Goal: Task Accomplishment & Management: Manage account settings

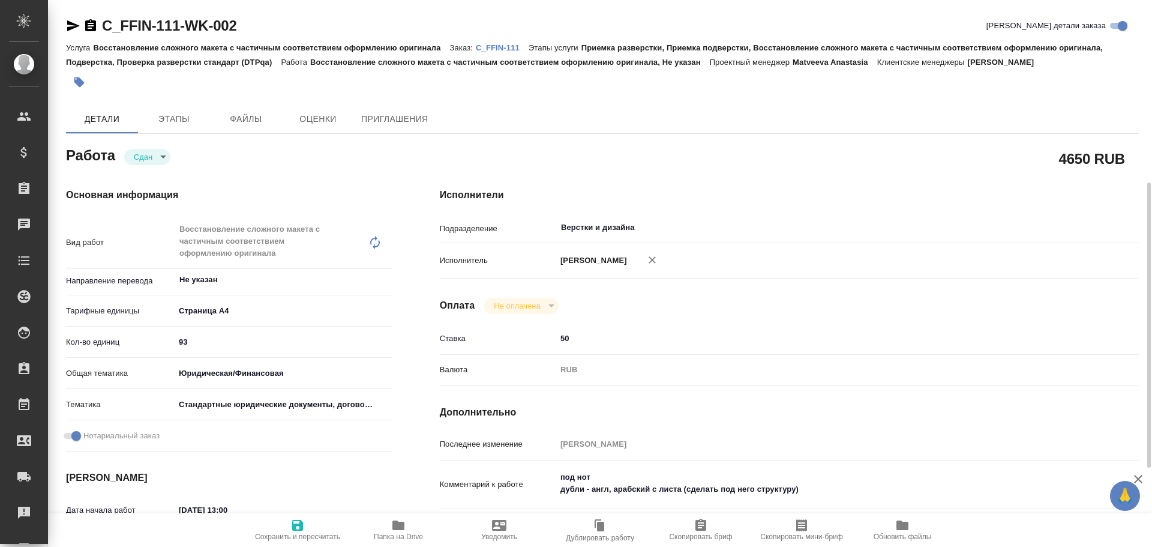
scroll to position [120, 0]
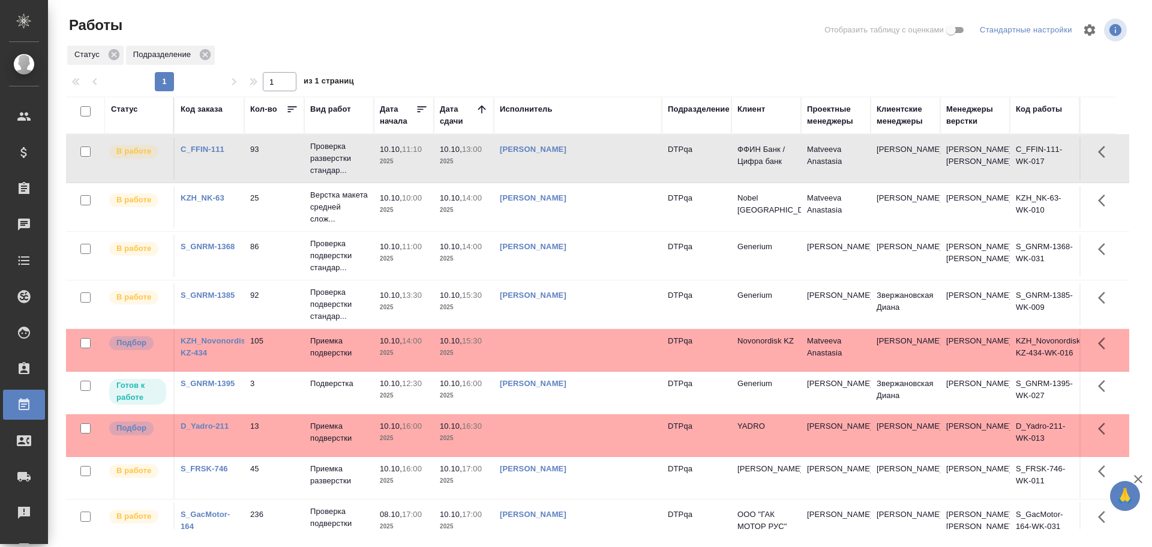
click at [617, 413] on td "[PERSON_NAME]" at bounding box center [578, 392] width 168 height 42
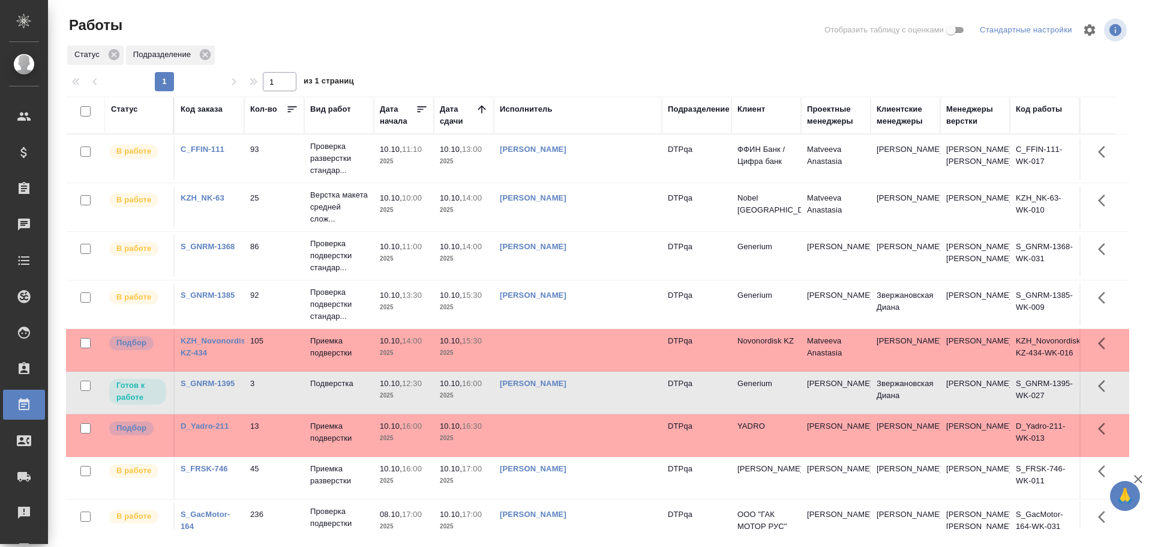
click at [617, 413] on td "[PERSON_NAME]" at bounding box center [578, 392] width 168 height 42
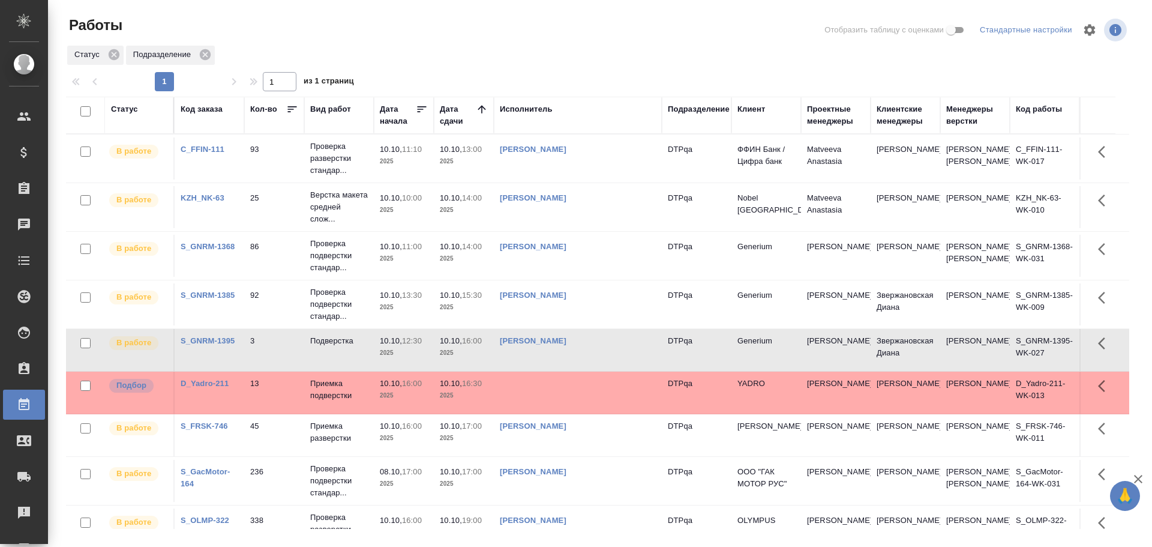
click at [618, 347] on div "[PERSON_NAME]" at bounding box center [578, 341] width 156 height 12
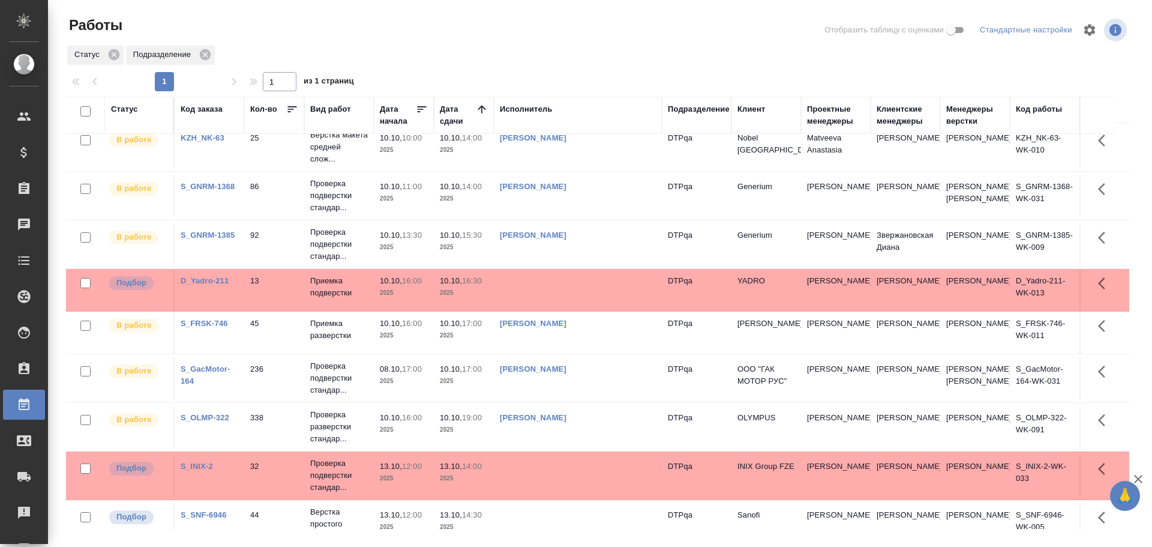
click at [127, 115] on div "Статус" at bounding box center [124, 109] width 27 height 12
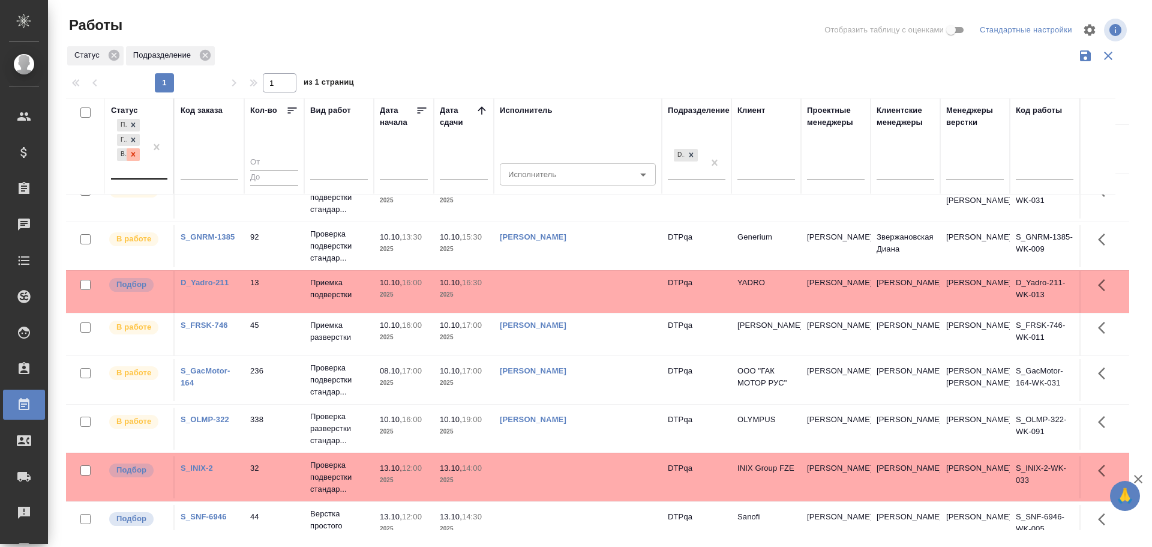
scroll to position [119, 0]
click at [128, 167] on div "Подбор Готов к работе В работе" at bounding box center [128, 147] width 35 height 62
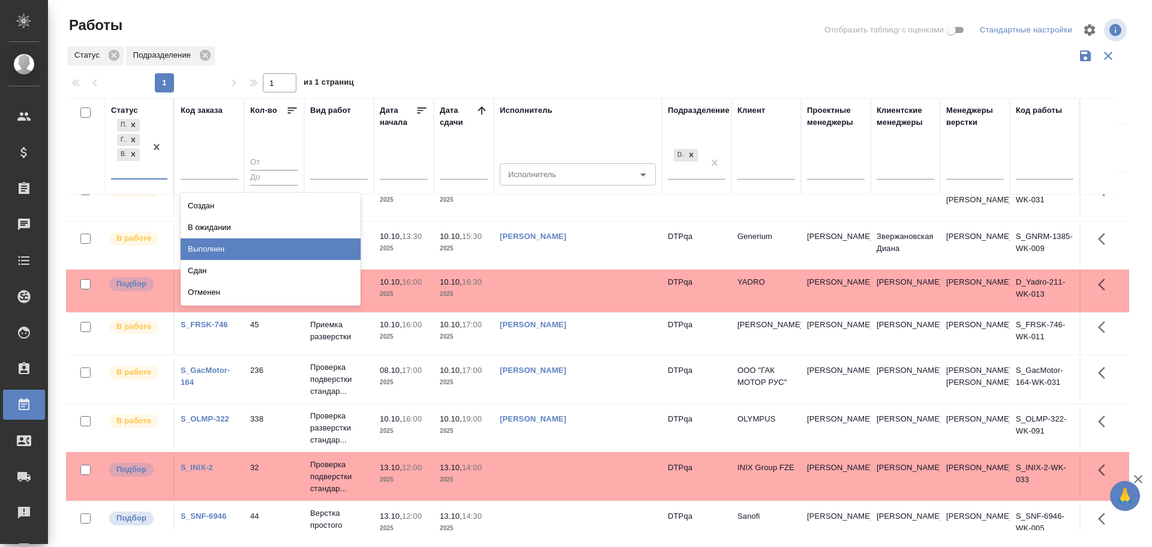
click at [211, 244] on div "Выполнен" at bounding box center [271, 249] width 180 height 22
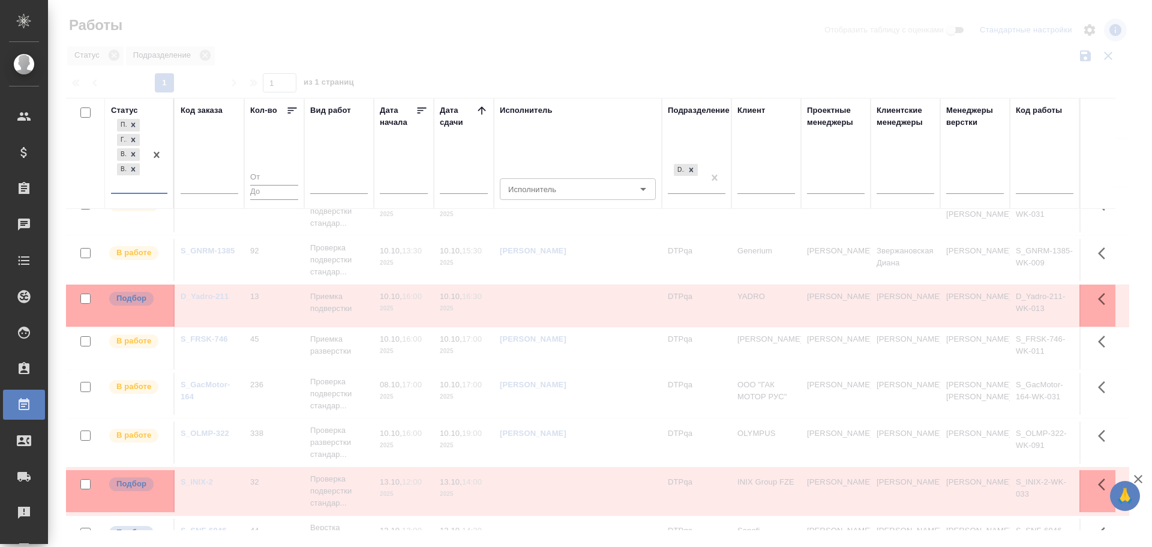
scroll to position [134, 0]
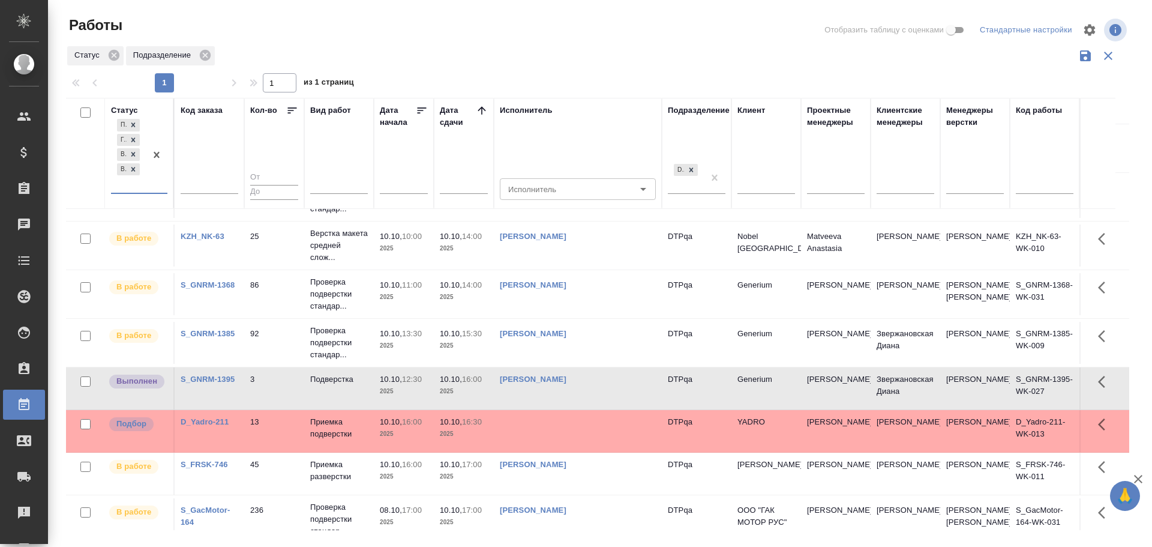
click at [607, 409] on td "[PERSON_NAME]" at bounding box center [578, 388] width 168 height 42
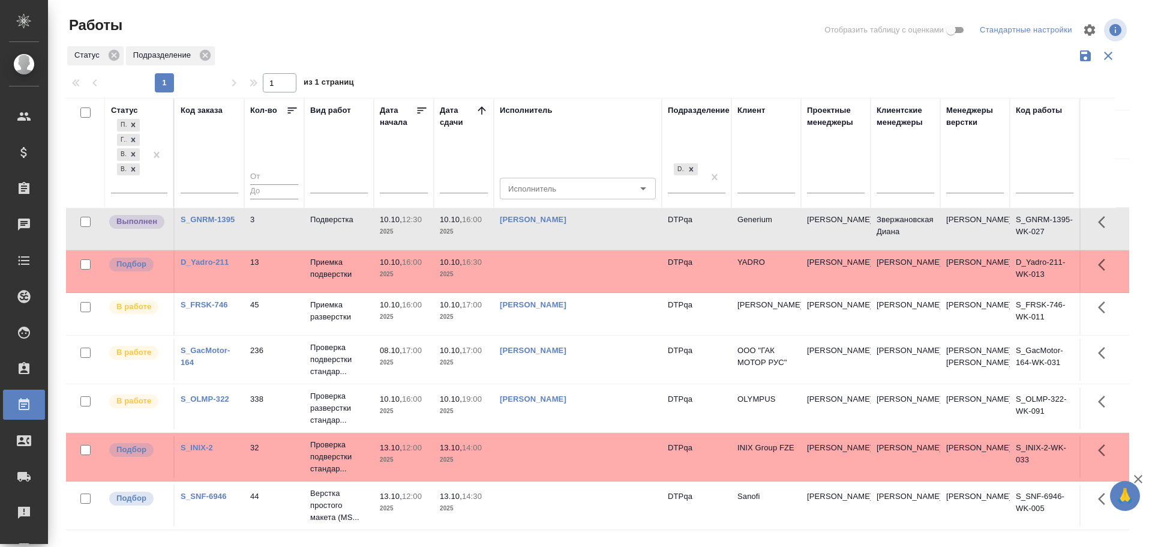
scroll to position [353, 0]
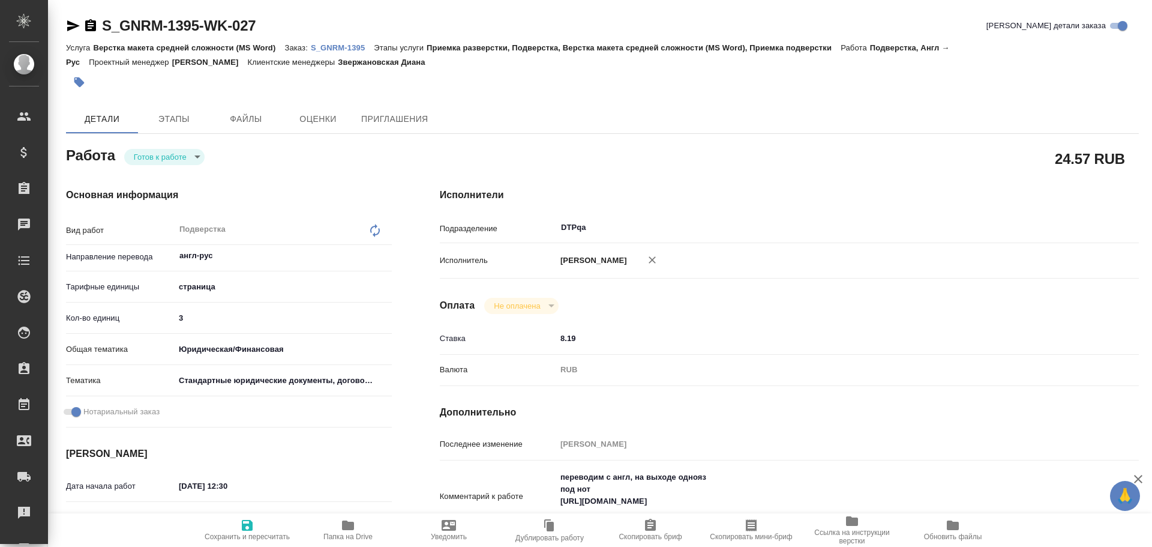
type textarea "x"
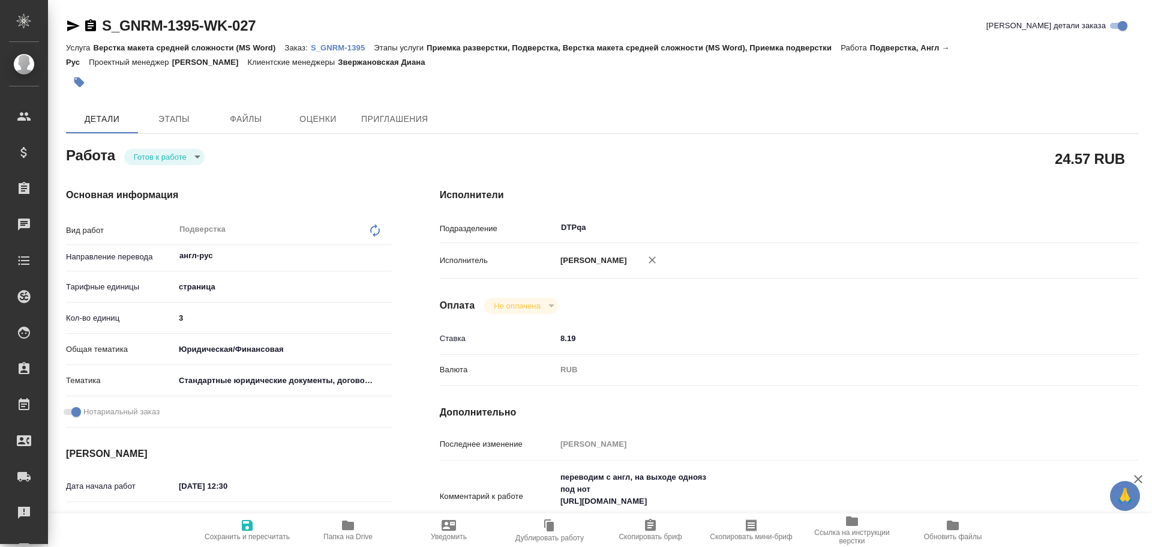
type textarea "x"
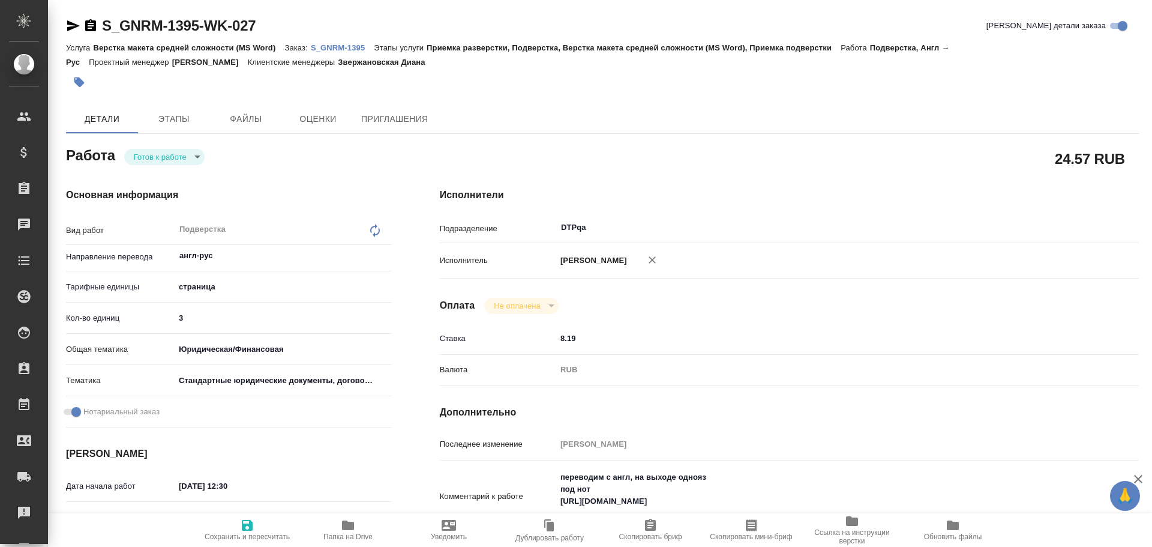
type textarea "x"
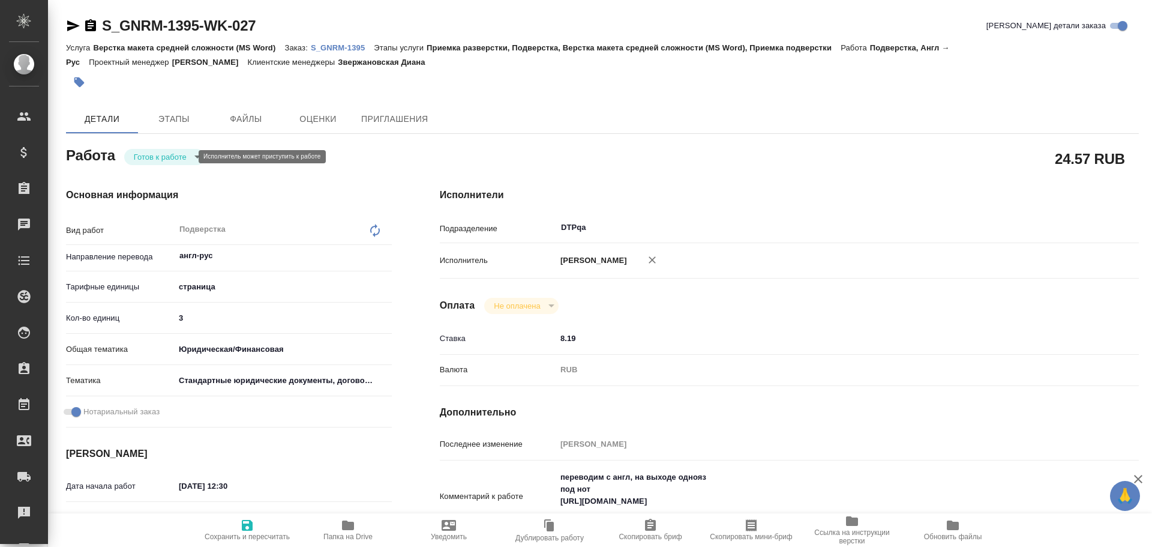
click at [149, 154] on body "🙏 .cls-1 fill:#fff; AWATERA Chulets Elena Клиенты Спецификации Заказы Чаты Todo…" at bounding box center [576, 273] width 1152 height 547
type textarea "x"
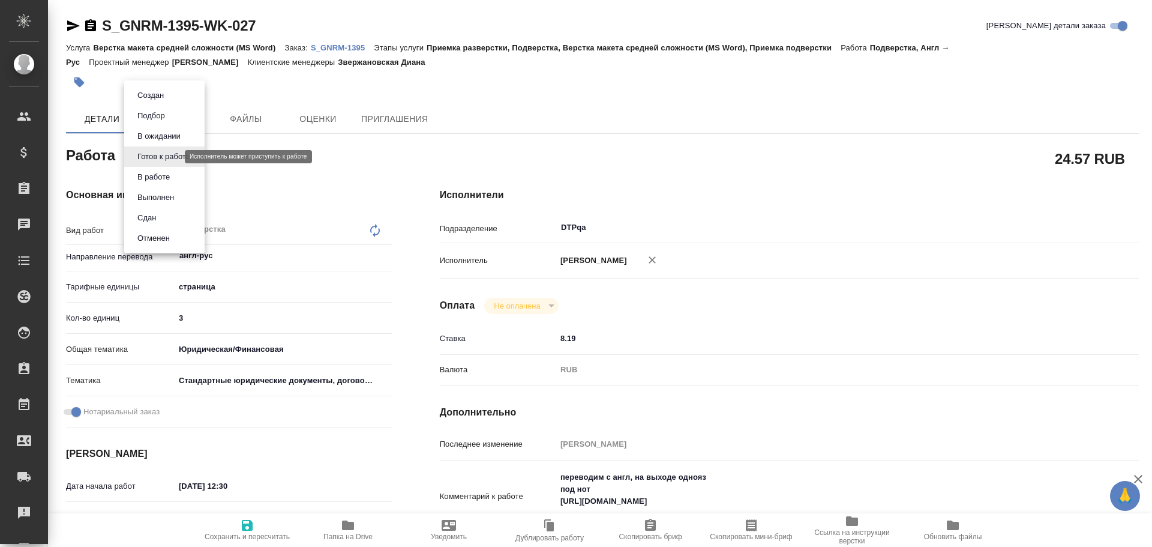
type textarea "x"
click at [153, 172] on button "В работе" at bounding box center [154, 176] width 40 height 13
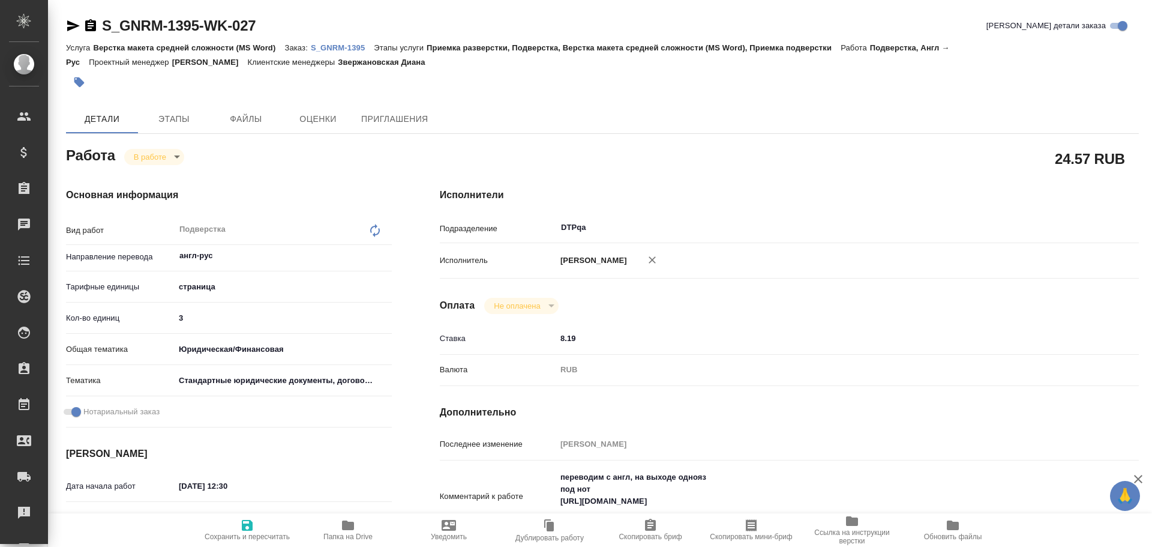
type textarea "x"
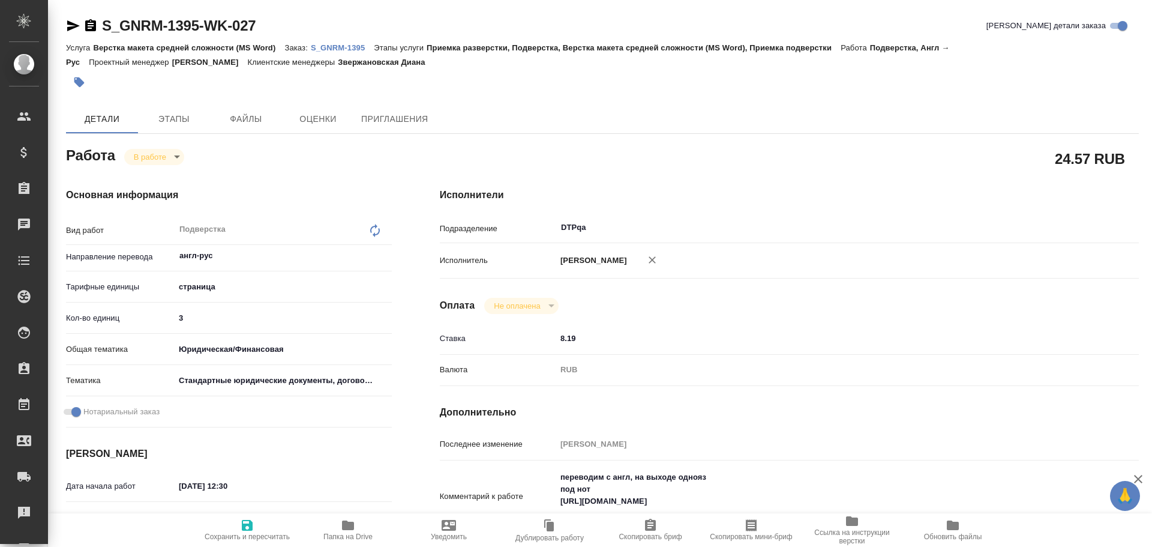
type textarea "x"
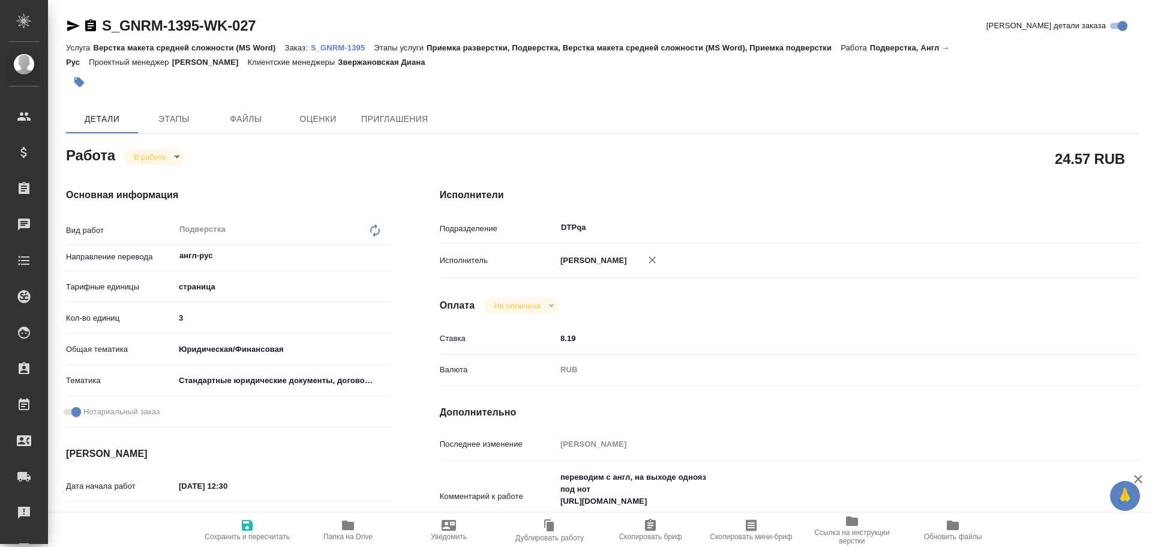
click at [251, 523] on icon "button" at bounding box center [247, 525] width 11 height 11
type textarea "x"
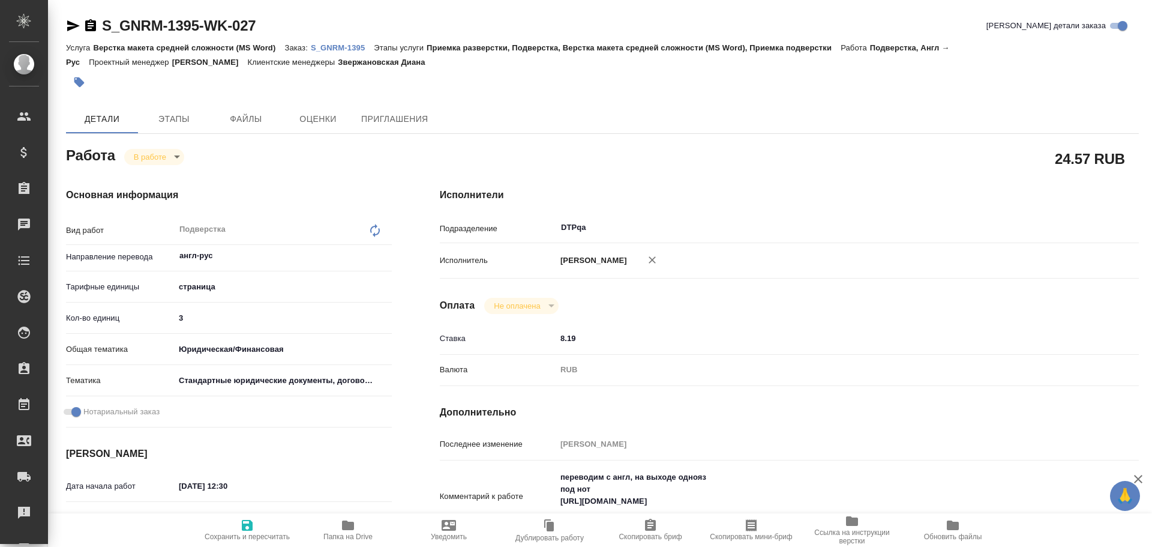
type textarea "x"
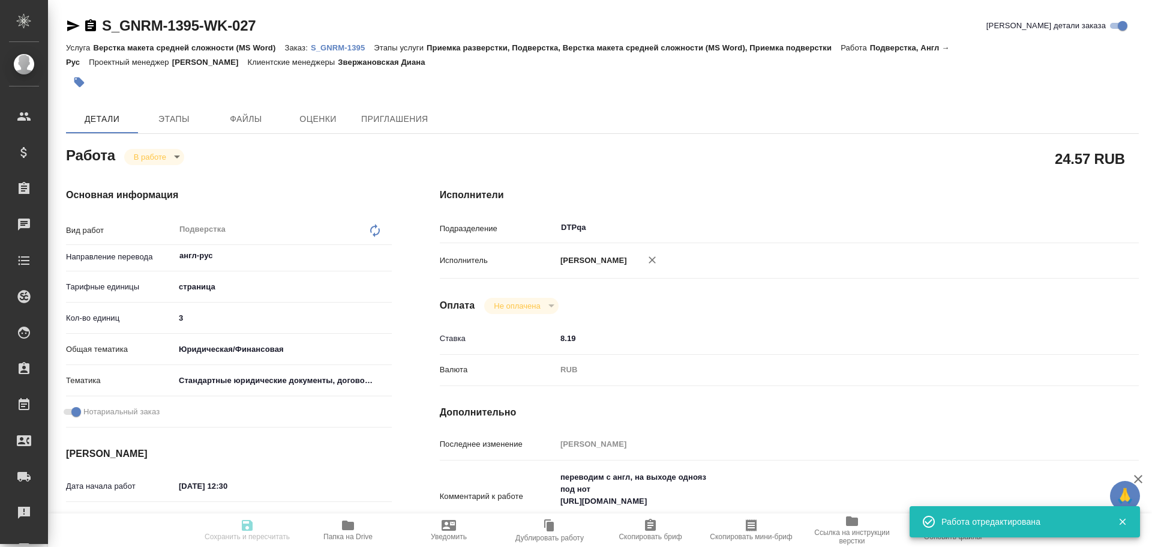
type textarea "x"
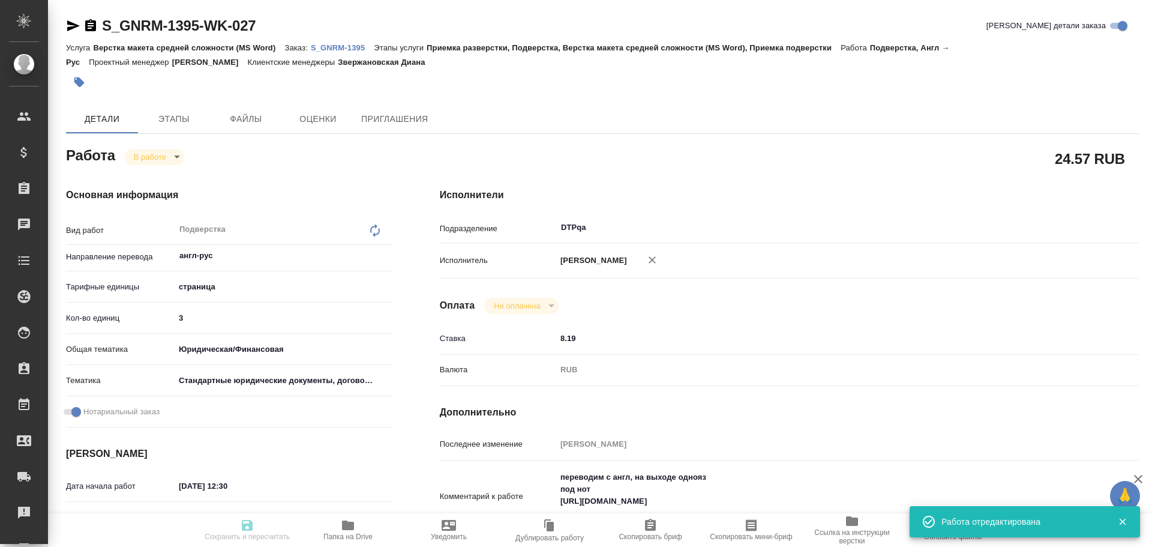
type input "inProgress"
type textarea "Подверстка"
type textarea "x"
type input "англ-рус"
type input "5a8b1489cc6b4906c91bfdb2"
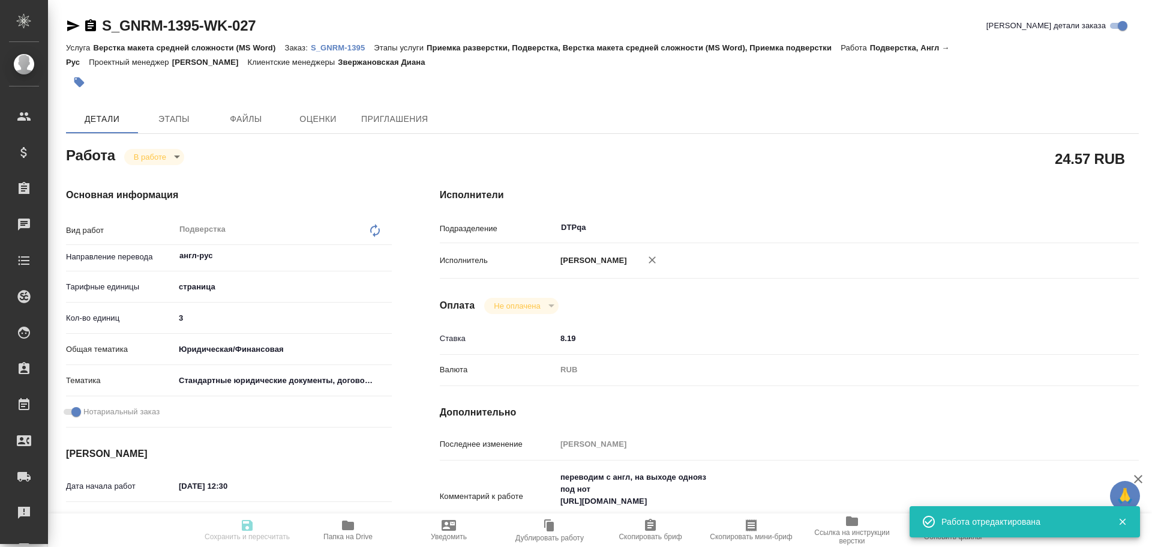
type input "3"
type input "yr-fn"
type input "5f647205b73bc97568ca66bf"
checkbox input "true"
type input "[DATE] 12:30"
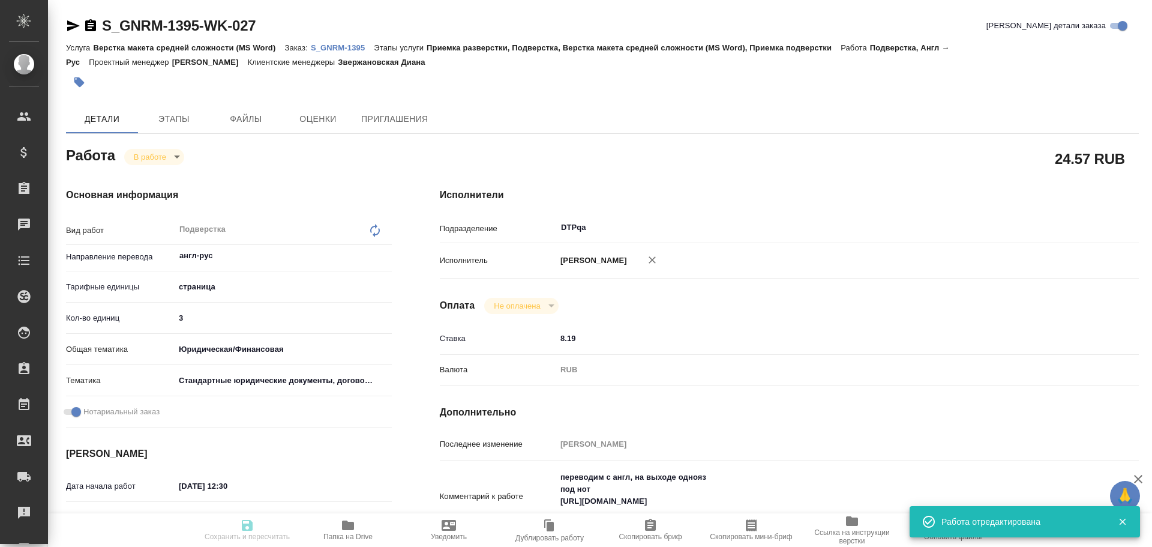
type input "[DATE] 12:33"
type input "[DATE] 16:00"
type input "[DATE] 18:00"
type input "DTPqa"
type input "notPayed"
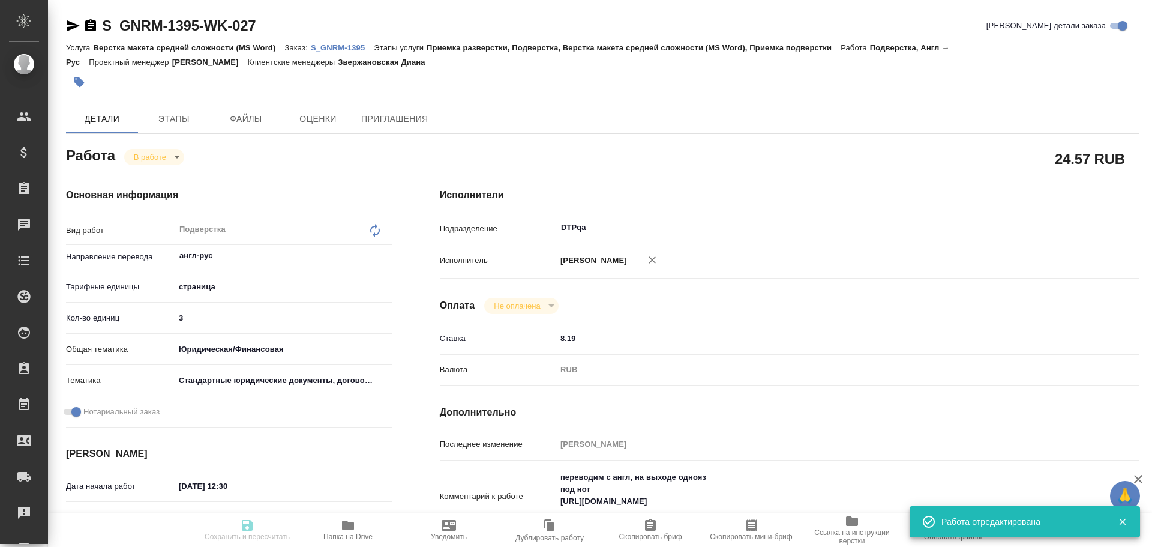
type input "8.19"
type input "RUB"
type input "Чулец Елена"
type textarea "переводим с англ, на выходе однояз под нот https://drive.awatera.com/apps/files…"
type textarea "x"
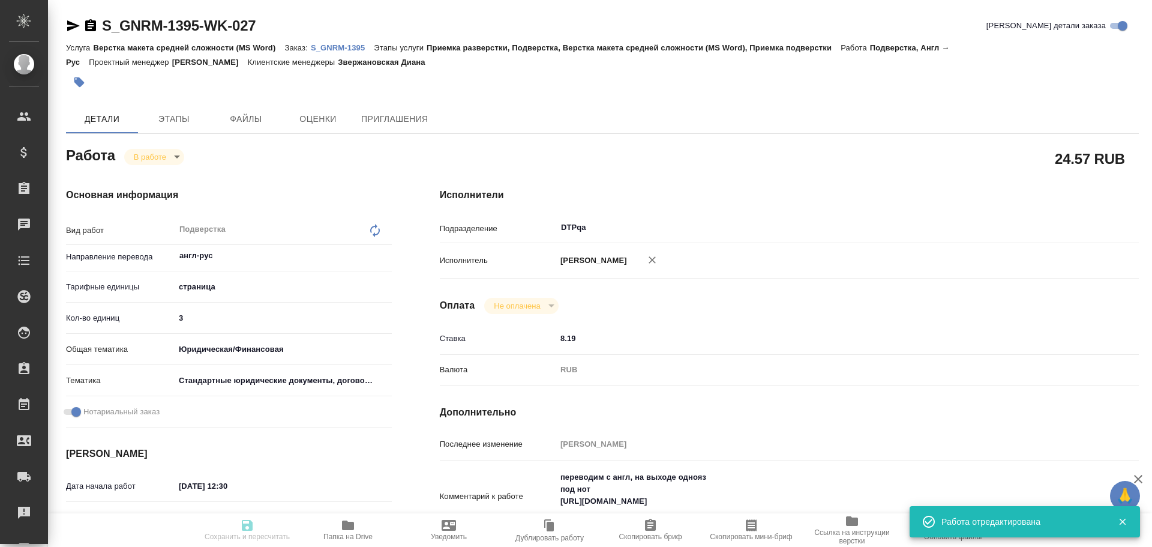
type textarea "/Clients/Generium/Orders/S_GNRM-1395/DTP/S_GNRM-1395-WK-027"
type textarea "x"
type input "S_GNRM-1395"
type input "Верстка макета средней сложности (MS Word)"
type input "Приемка разверстки, Подверстка, Верстка макета средней сложности (MS Word), При…"
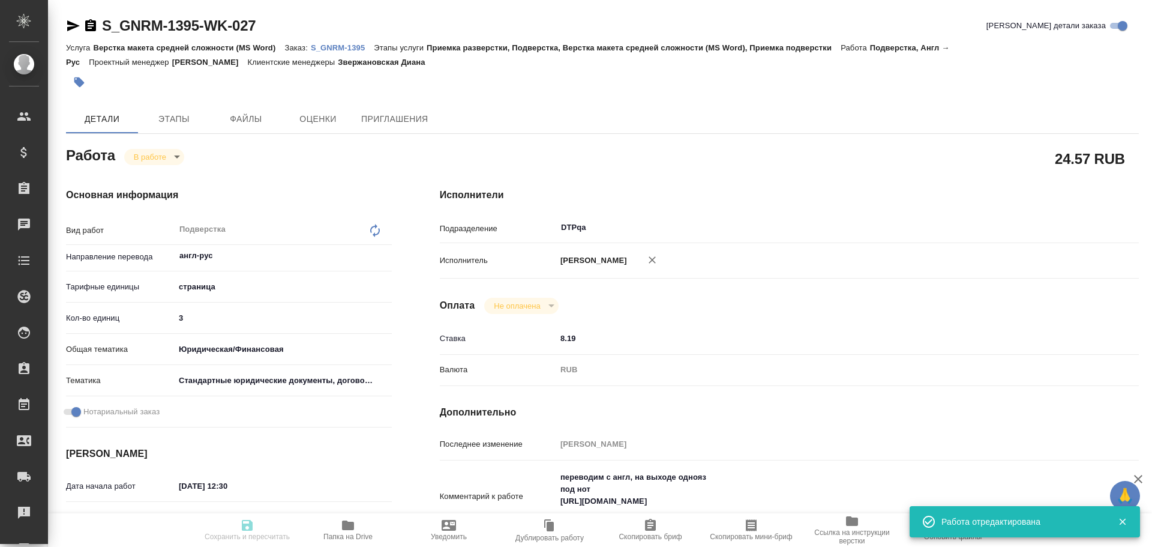
type input "Звержановская Диана"
type input "[PERSON_NAME]"
type input "/Clients/Generium/Orders/S_GNRM-1395"
type textarea "x"
type textarea "Перевести на русский язык доверенность во вложении. Срок до 13.10.2025 переводи…"
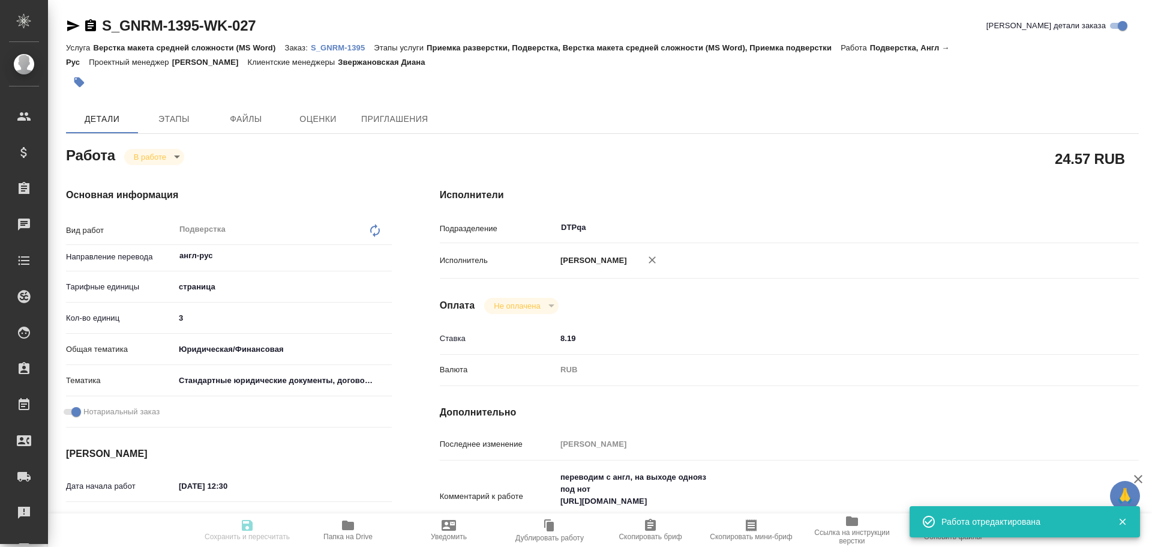
type textarea "x"
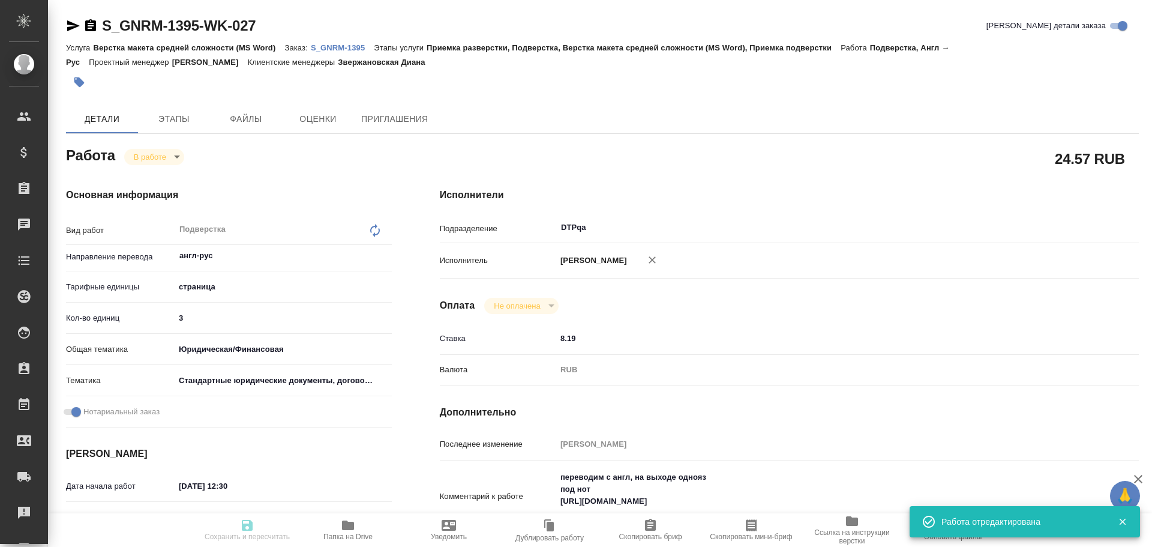
type textarea "x"
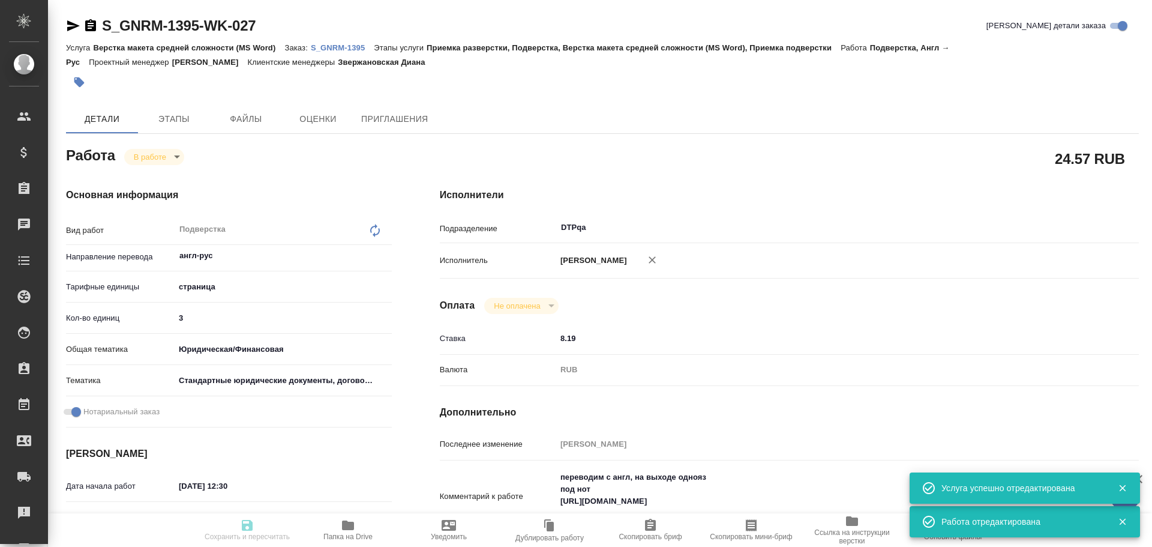
type textarea "x"
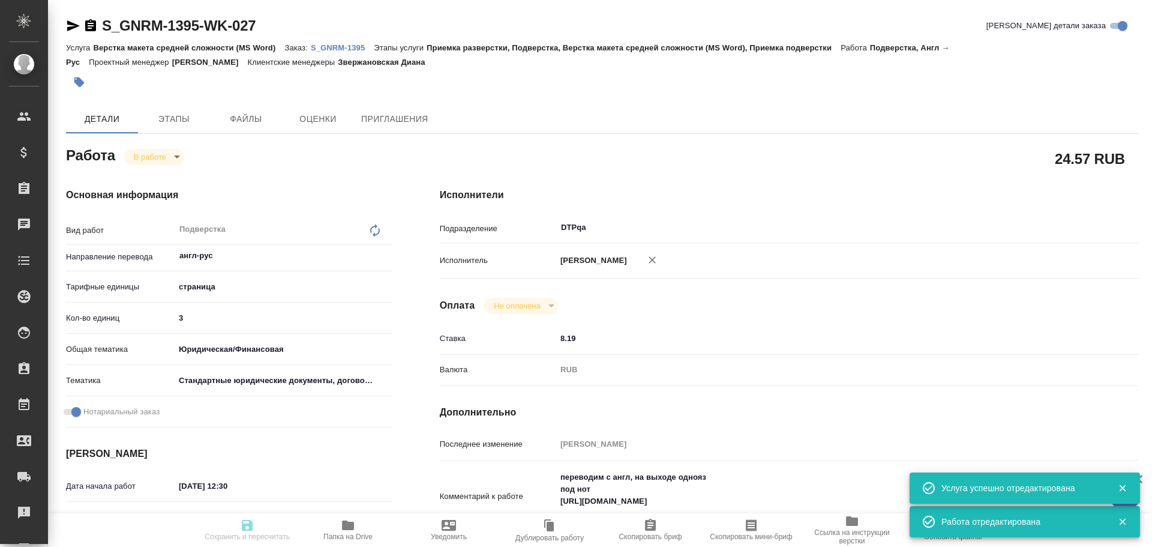
type textarea "x"
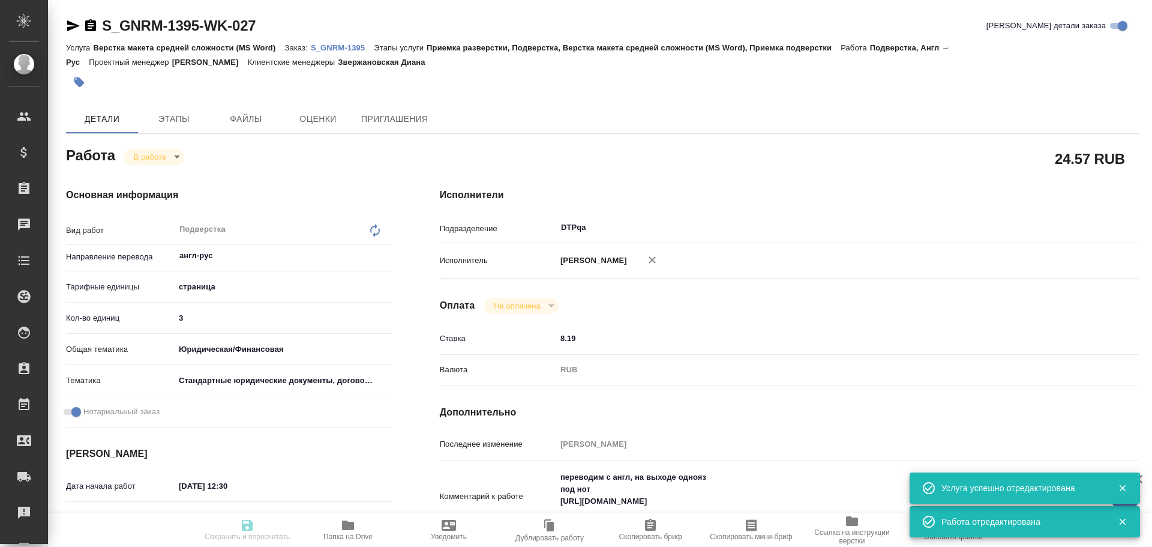
type textarea "x"
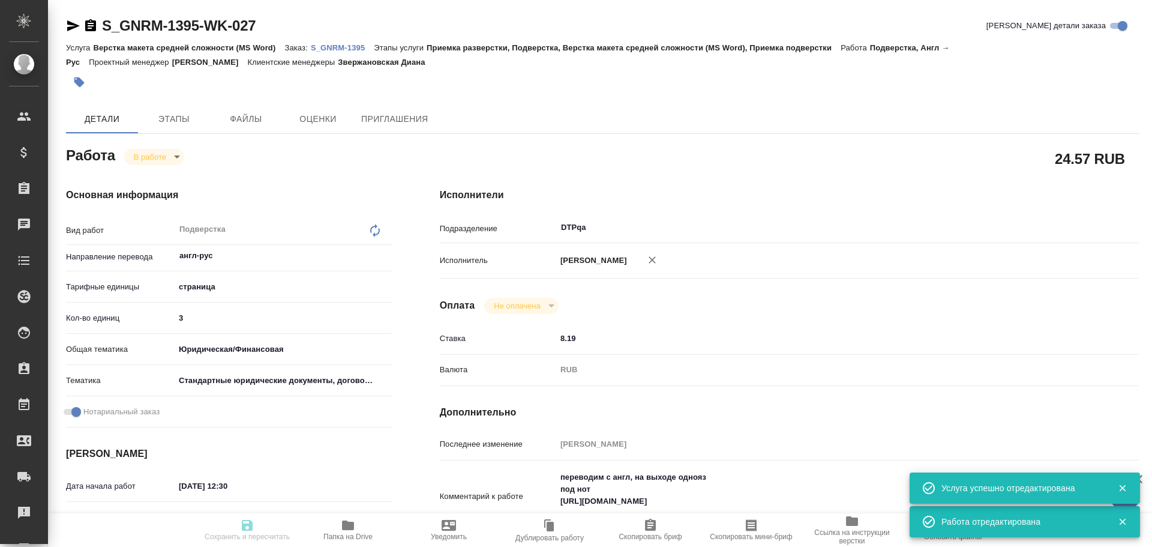
type textarea "x"
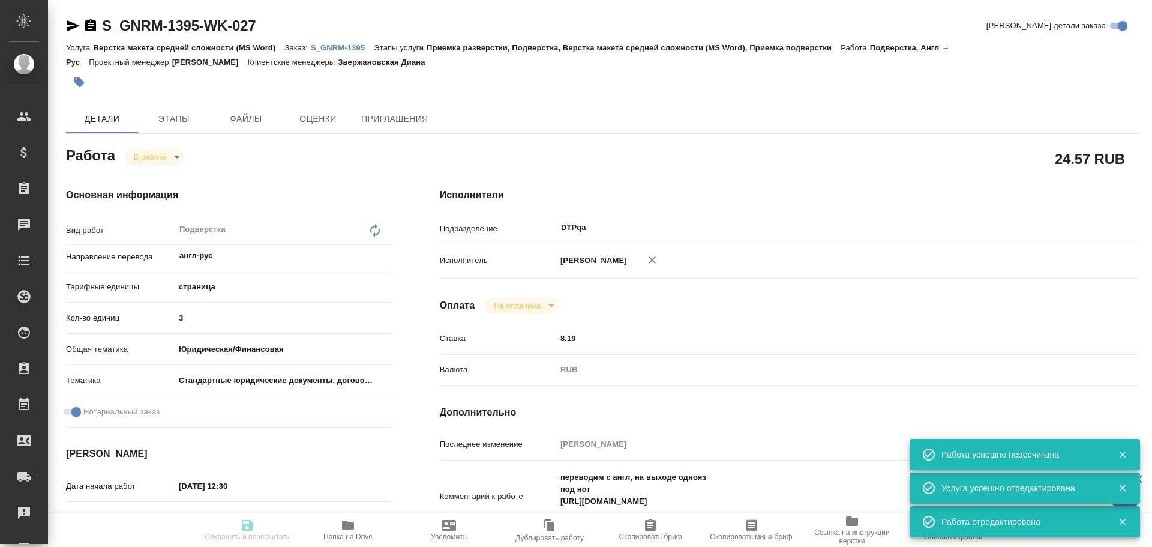
type input "inProgress"
type textarea "Подверстка"
type textarea "x"
type input "англ-рус"
type input "5a8b1489cc6b4906c91bfdb2"
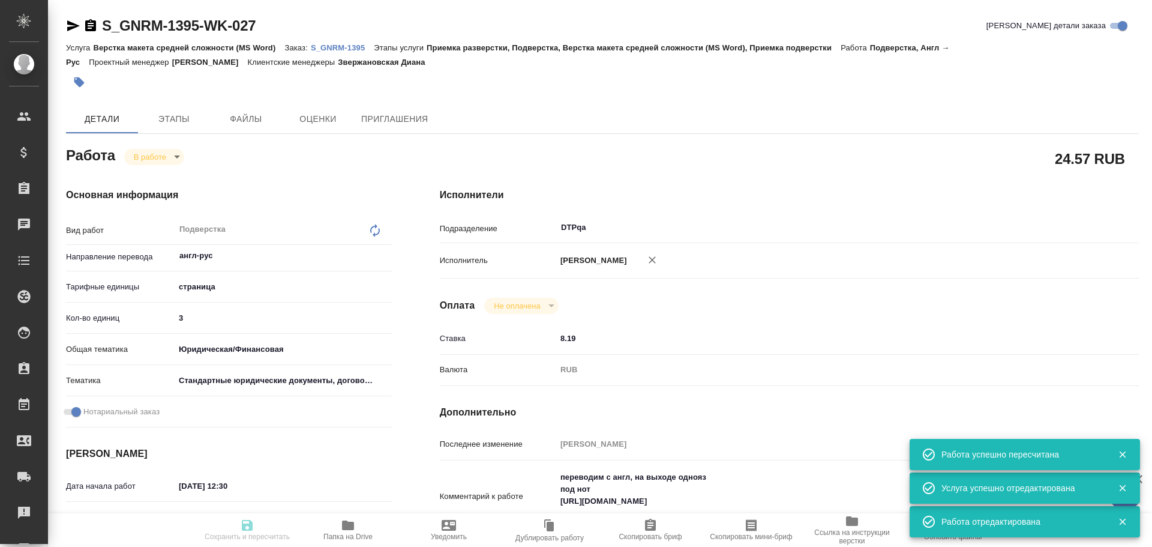
type input "3"
type input "yr-fn"
type input "5f647205b73bc97568ca66bf"
checkbox input "true"
type input "10.10.2025 12:30"
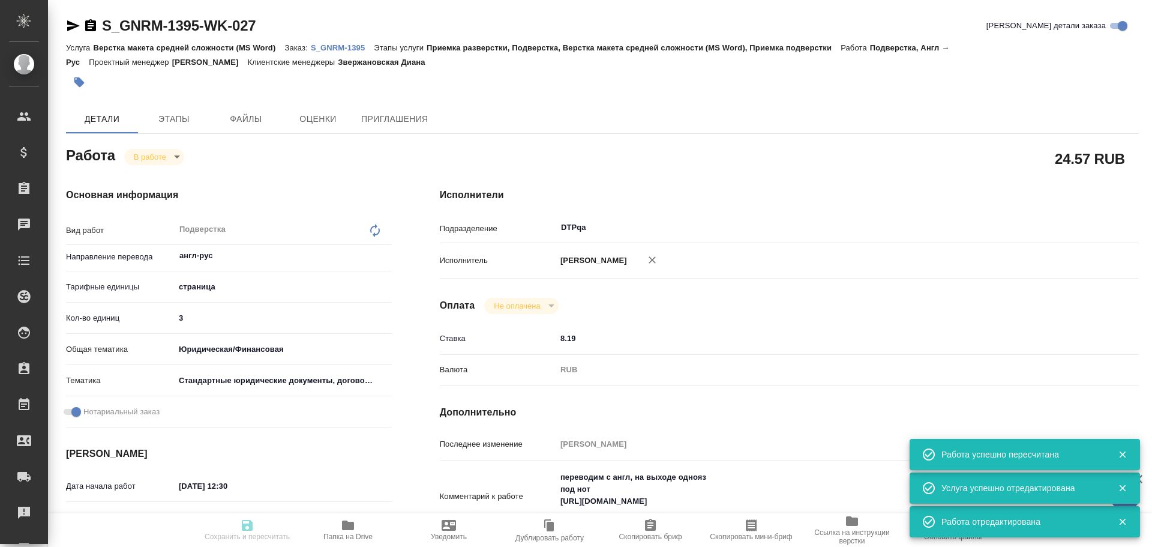
type input "10.10.2025 12:33"
type input "10.10.2025 16:00"
type input "13.10.2025 18:00"
type input "DTPqa"
type input "notPayed"
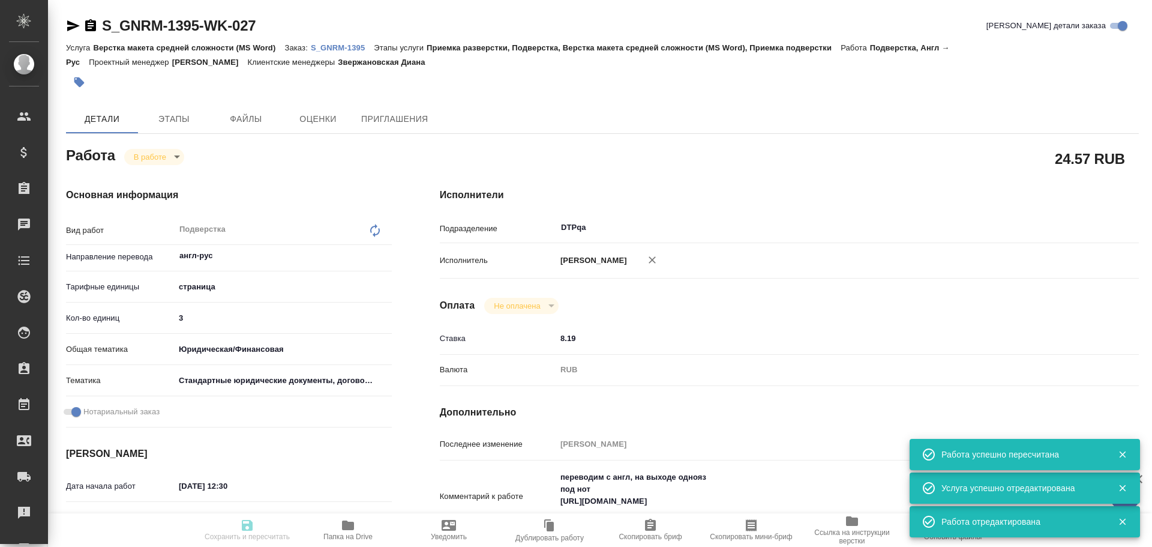
type input "8.19"
type input "RUB"
type input "Чулец Елена"
type textarea "переводим с англ, на выходе однояз под нот https://drive.awatera.com/apps/files…"
type textarea "x"
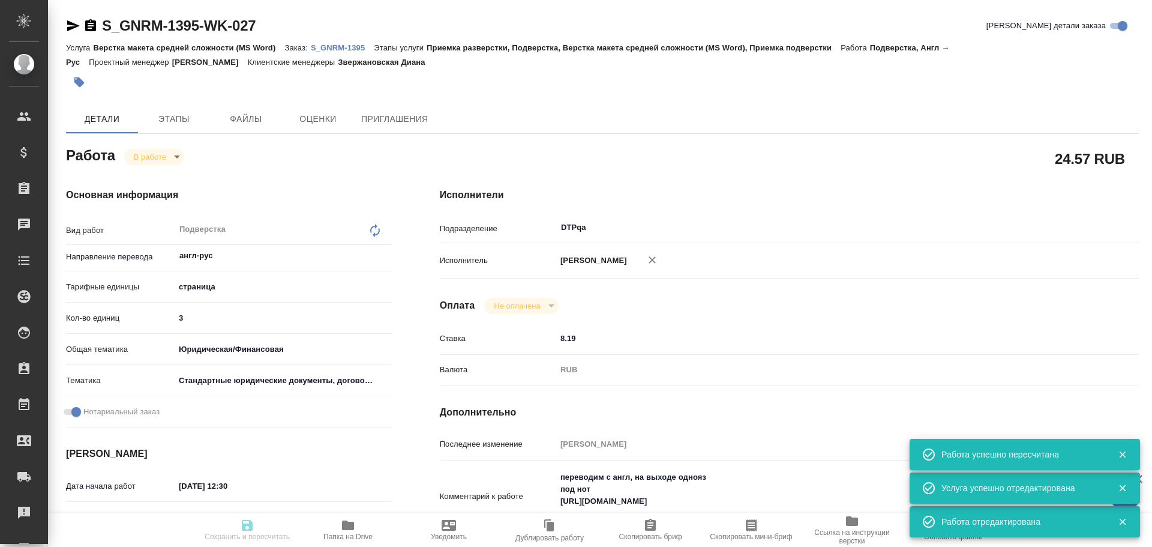
type textarea "/Clients/Generium/Orders/S_GNRM-1395/DTP/S_GNRM-1395-WK-027"
type textarea "x"
type input "S_GNRM-1395"
type input "Верстка макета средней сложности (MS Word)"
type input "Приемка разверстки, Подверстка, Верстка макета средней сложности (MS Word), При…"
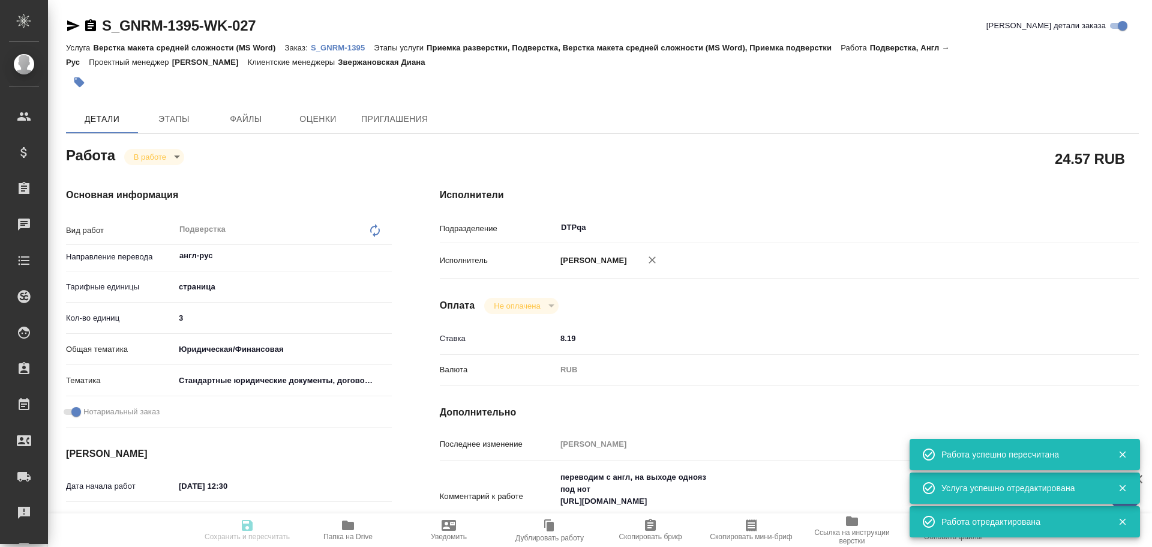
type input "Звержановская Диана"
type input "Петрова Валерия"
type input "/Clients/Generium/Orders/S_GNRM-1395"
type textarea "x"
type textarea "Перевести на русский язык доверенность во вложении. Срок до 13.10.2025 переводи…"
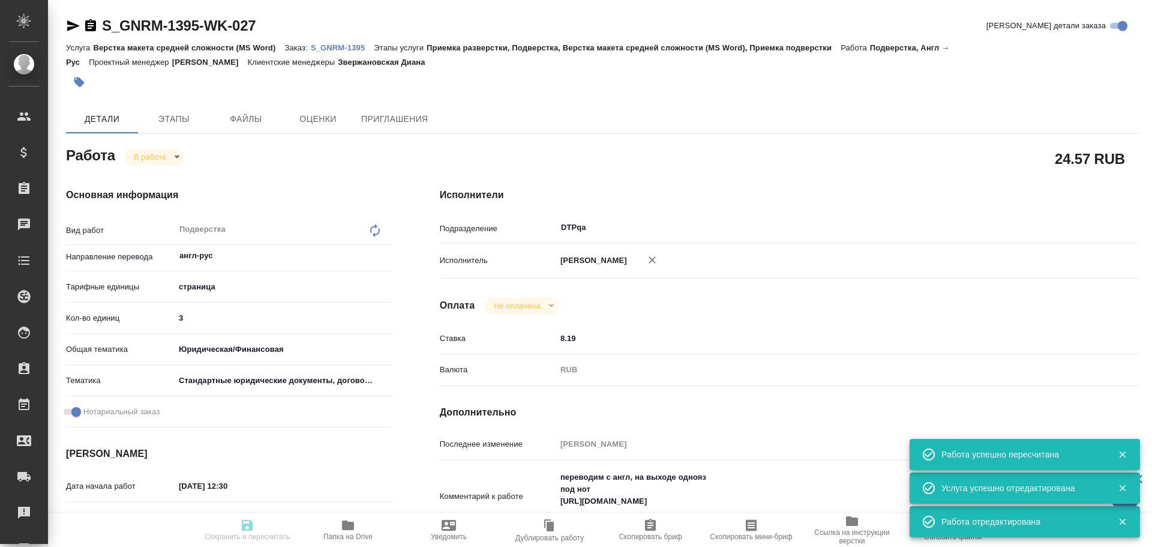
type textarea "x"
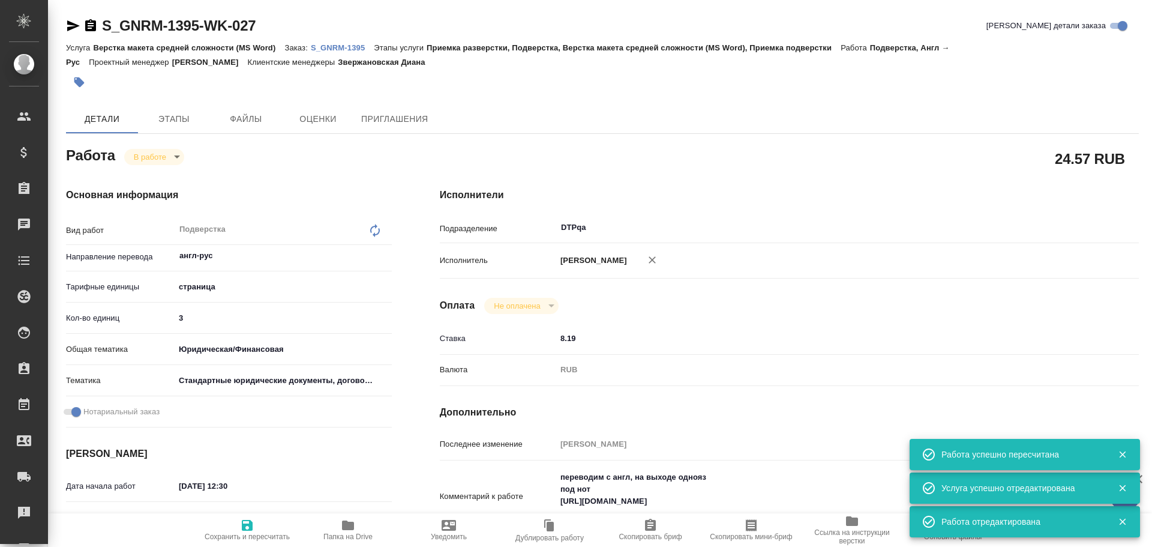
type textarea "x"
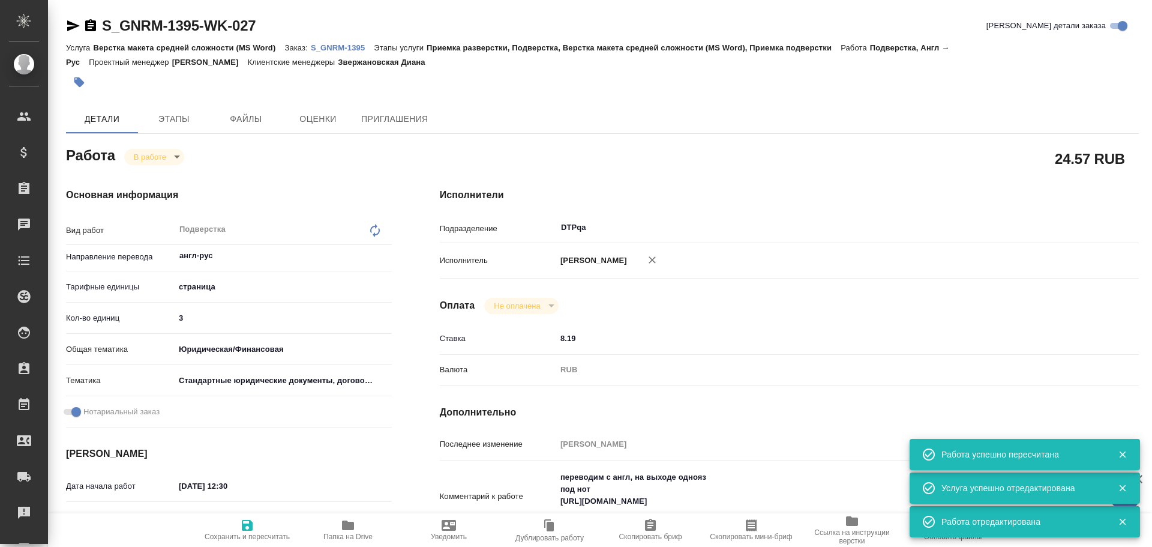
type textarea "x"
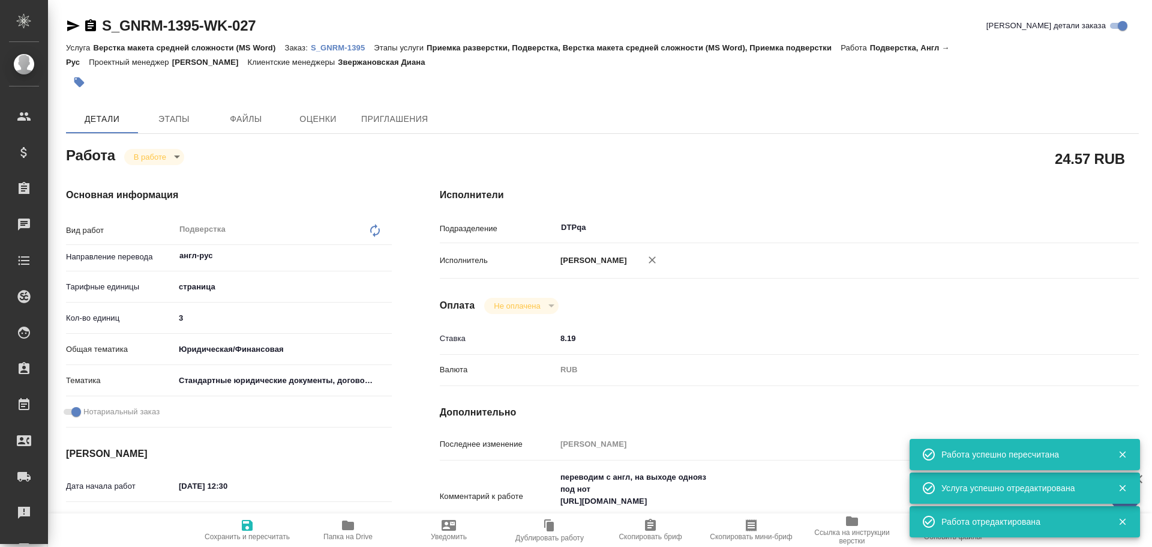
type textarea "x"
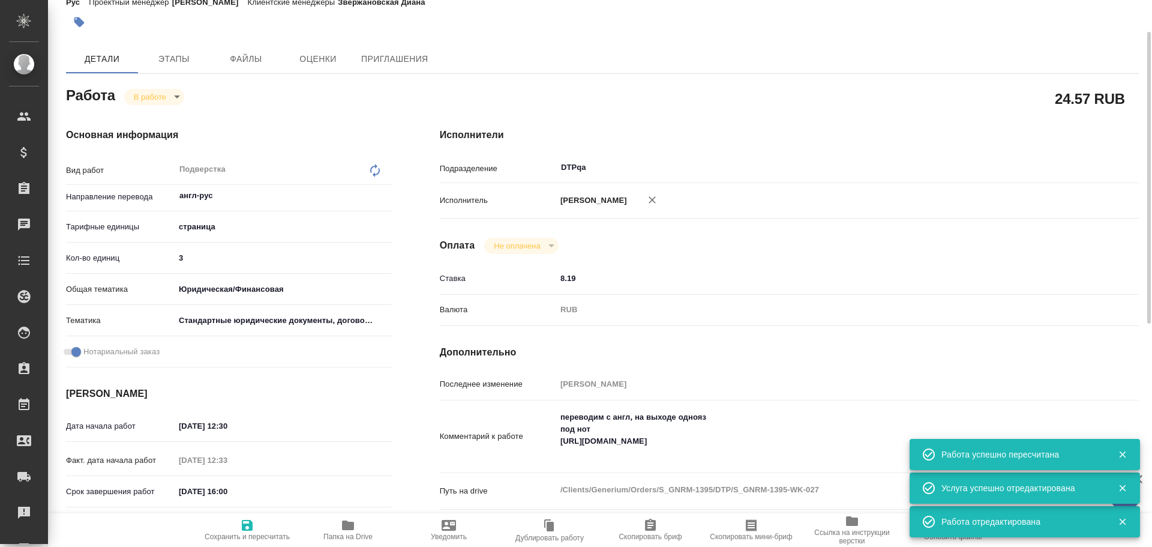
type textarea "x"
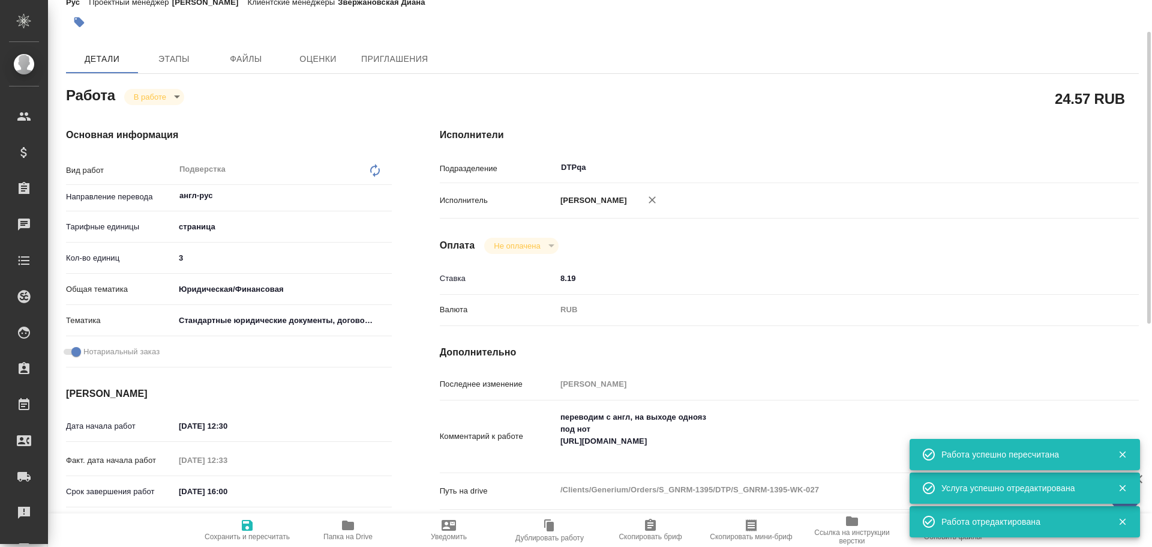
type textarea "x"
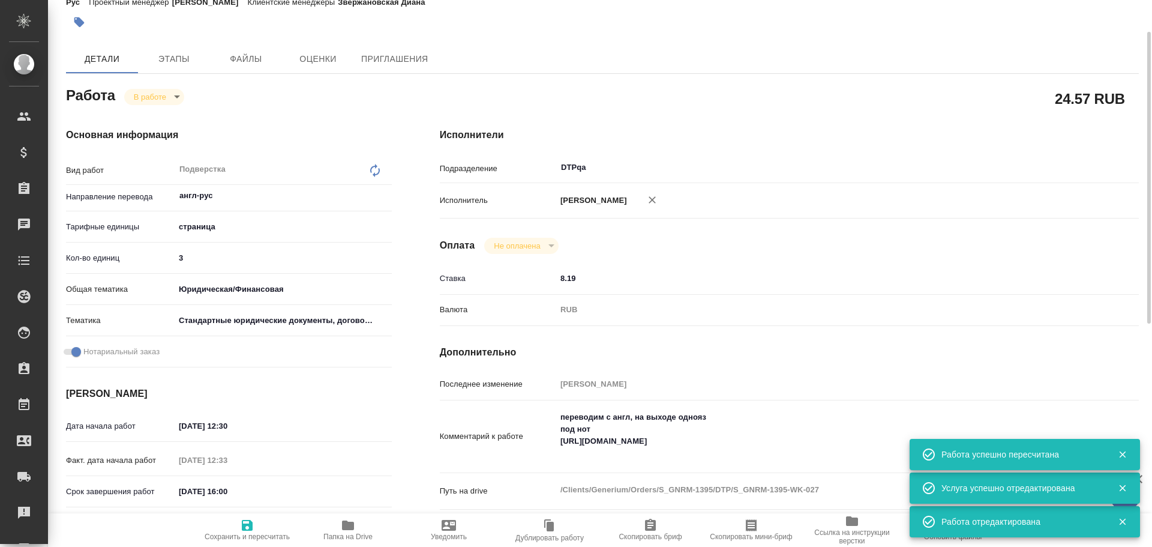
scroll to position [180, 0]
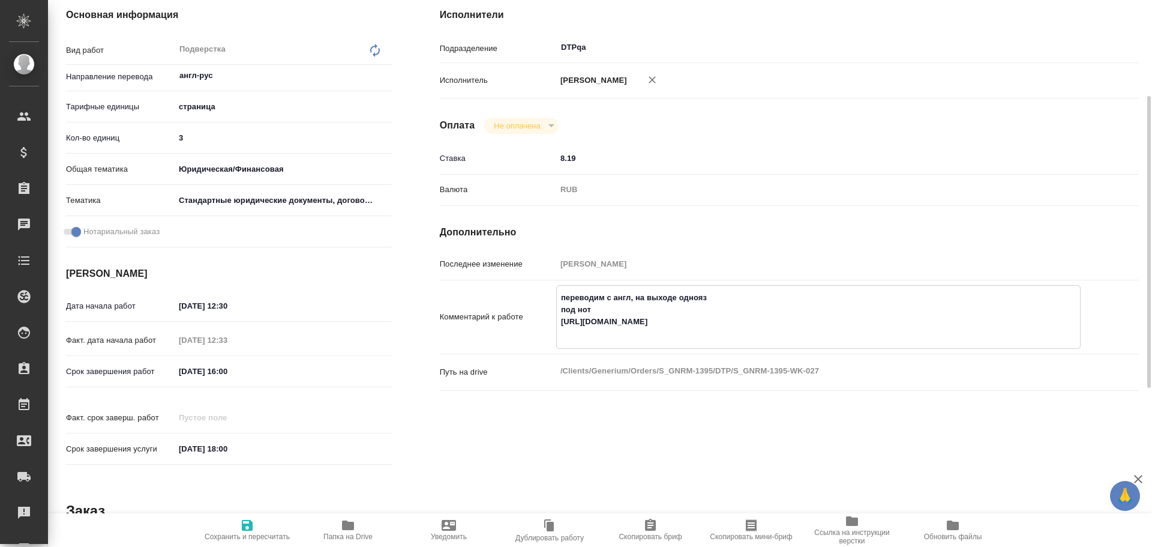
drag, startPoint x: 560, startPoint y: 323, endPoint x: 1039, endPoint y: 324, distance: 478.9
click at [1039, 324] on textarea "переводим с англ, на выходе однояз под нот https://drive.awatera.com/apps/files…" at bounding box center [818, 315] width 523 height 56
type textarea "x"
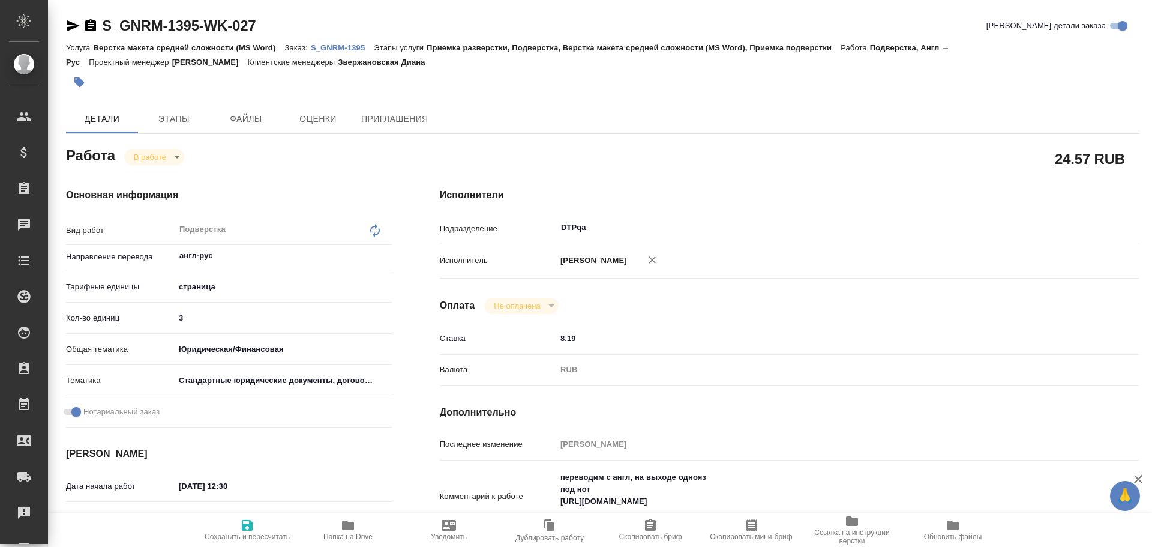
type textarea "x"
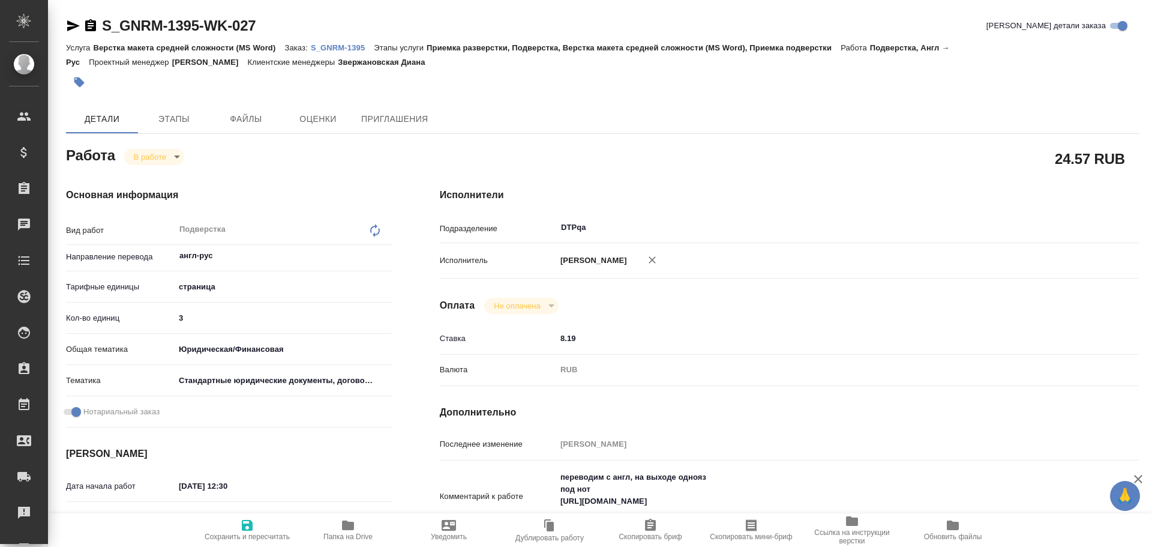
type textarea "x"
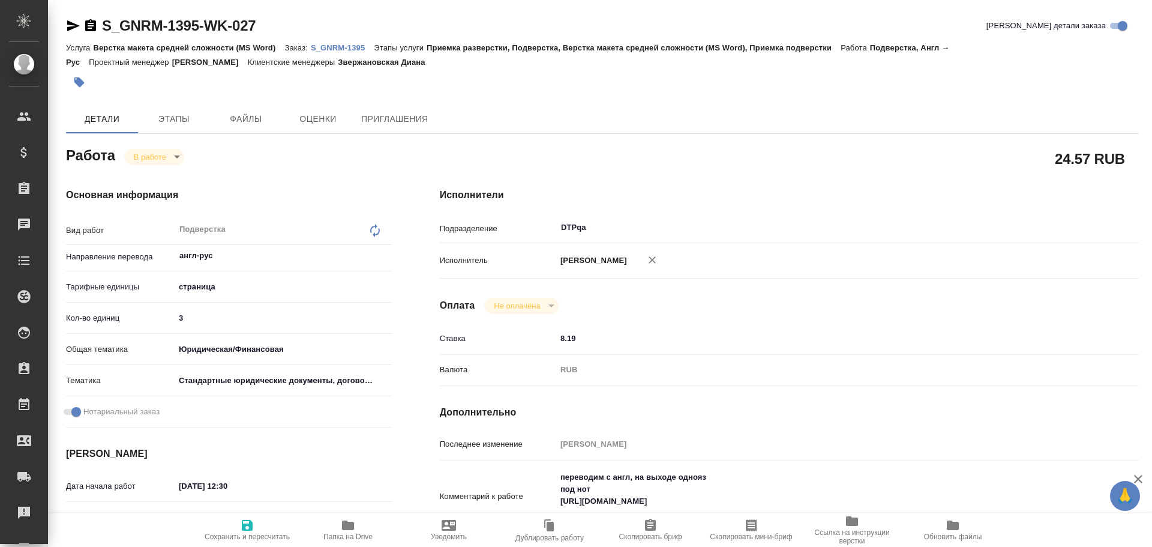
type textarea "x"
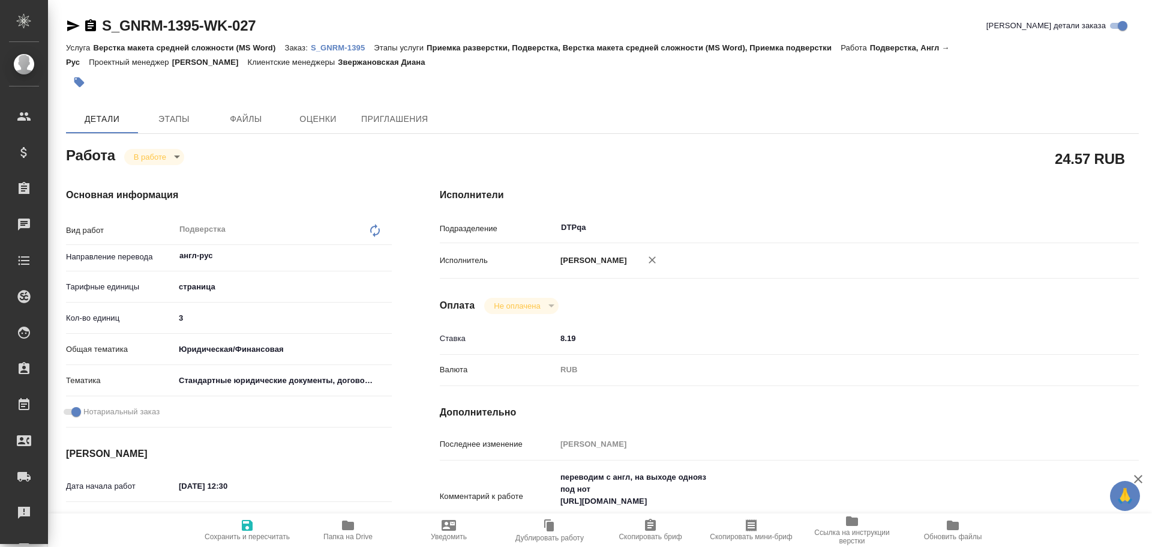
type textarea "x"
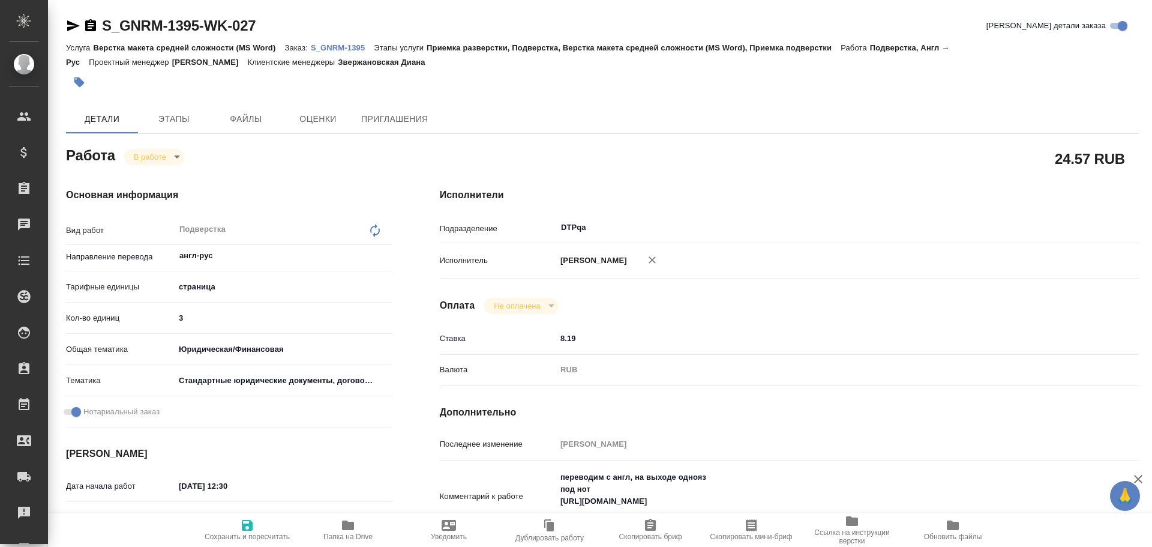
type textarea "x"
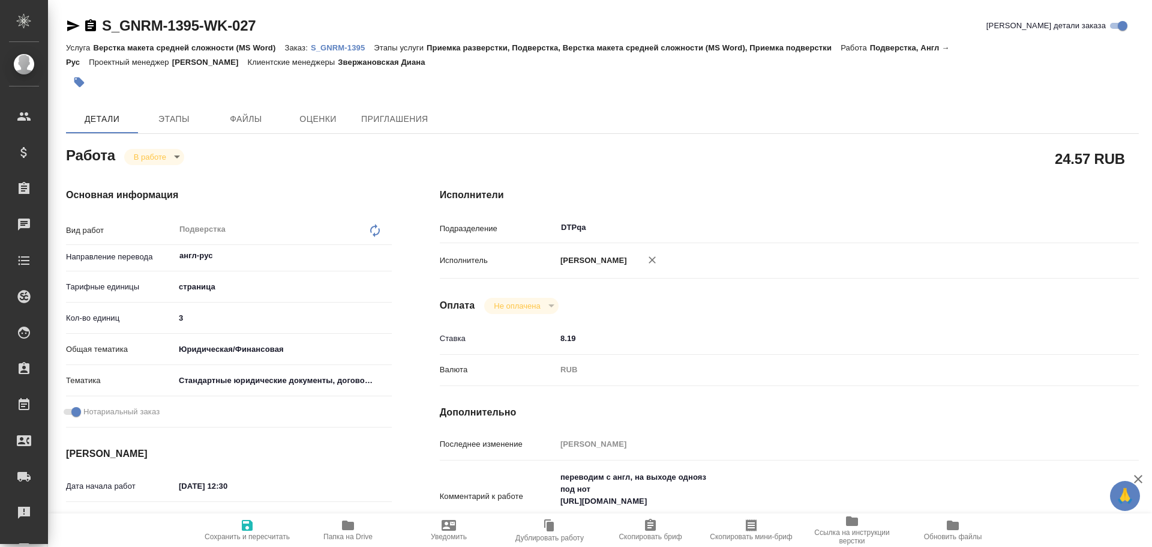
type textarea "x"
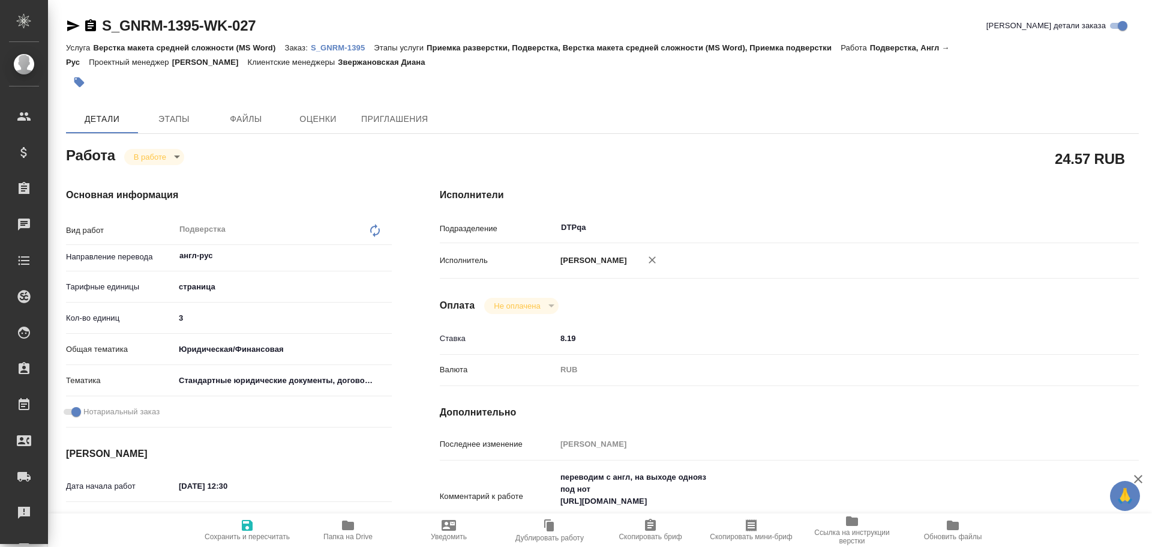
type textarea "x"
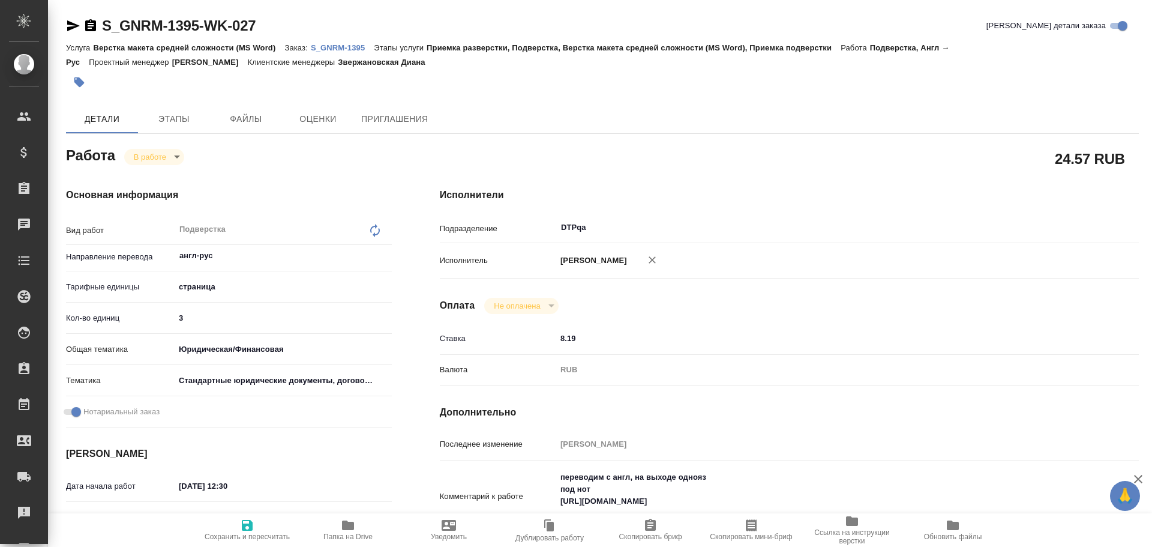
type textarea "x"
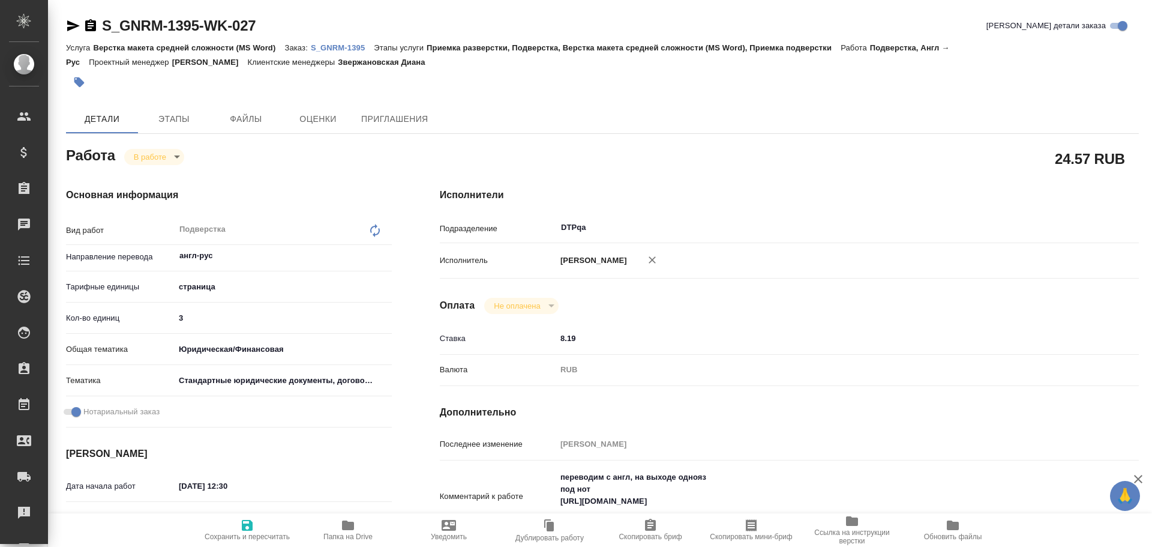
type textarea "x"
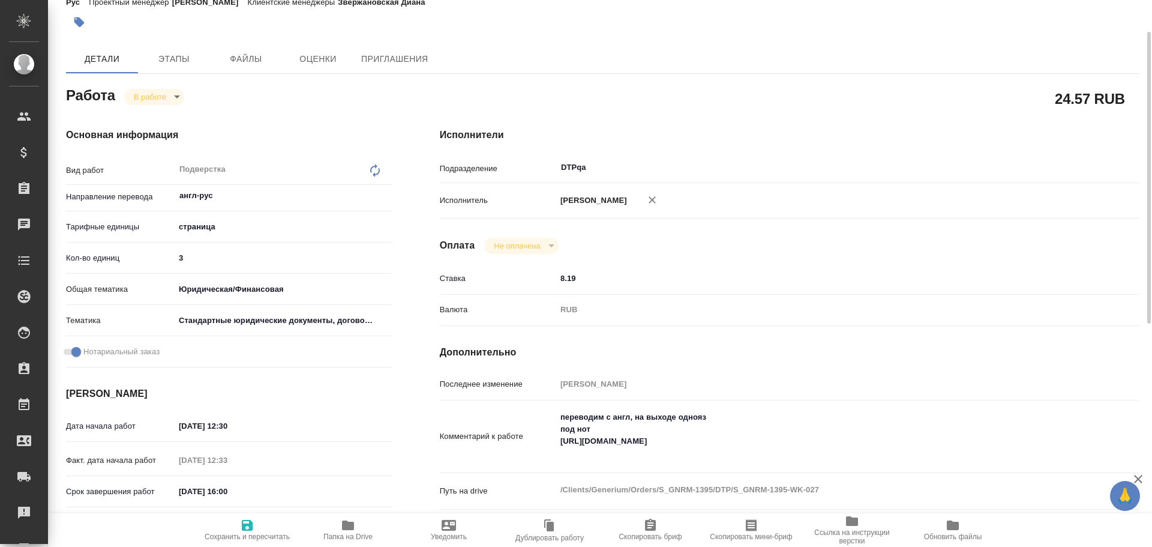
scroll to position [120, 0]
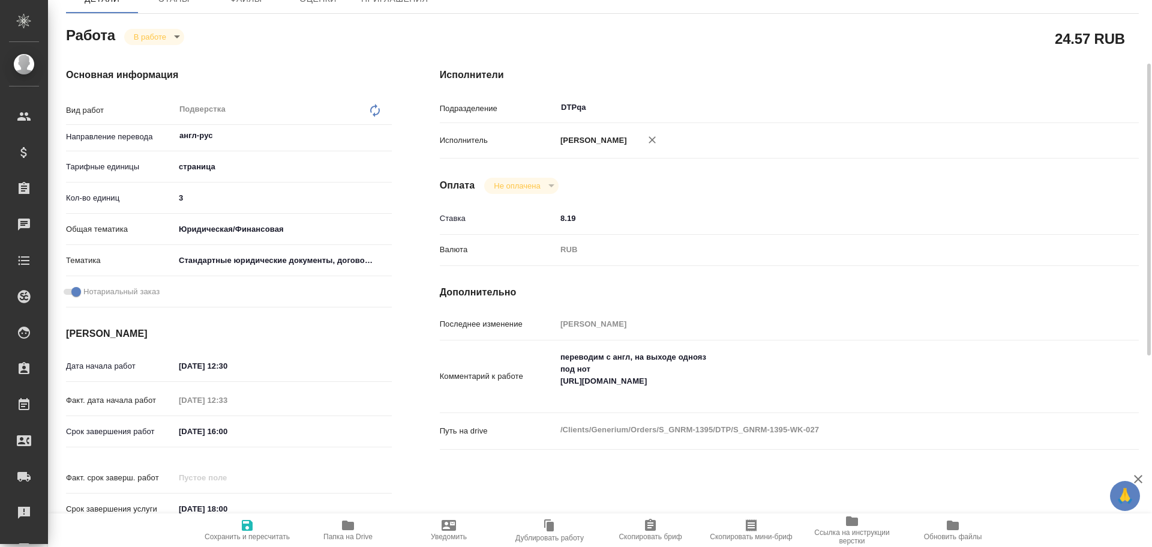
type textarea "x"
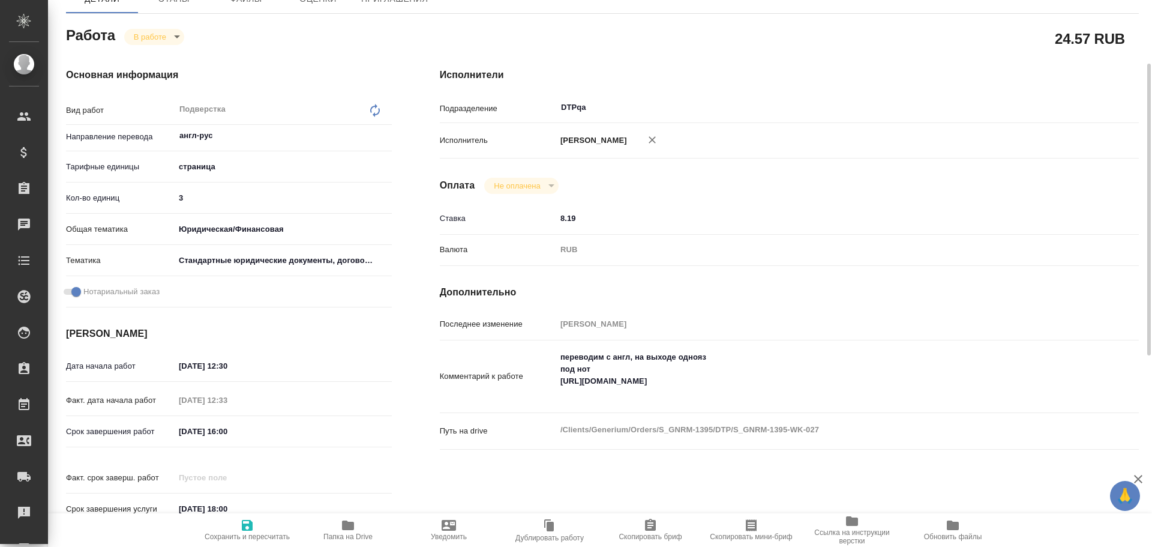
click at [350, 526] on icon "button" at bounding box center [348, 525] width 12 height 10
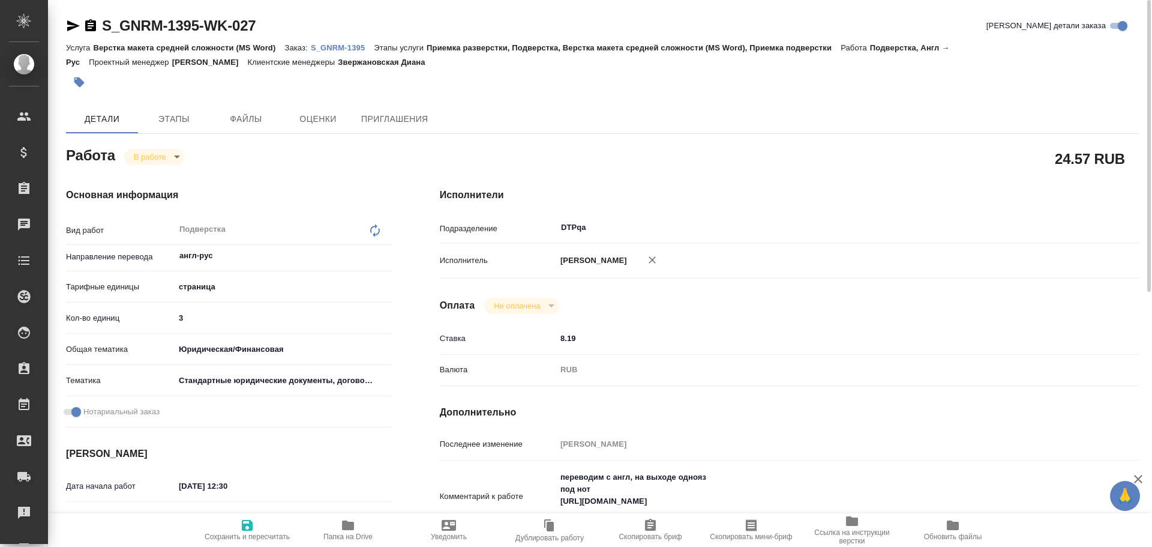
click at [332, 53] on div "Услуга Верстка макета средней сложности (MS Word) Заказ: S_GNRM-1395 Этапы услу…" at bounding box center [602, 54] width 1073 height 29
click at [334, 51] on p "S_GNRM-1395" at bounding box center [342, 47] width 63 height 9
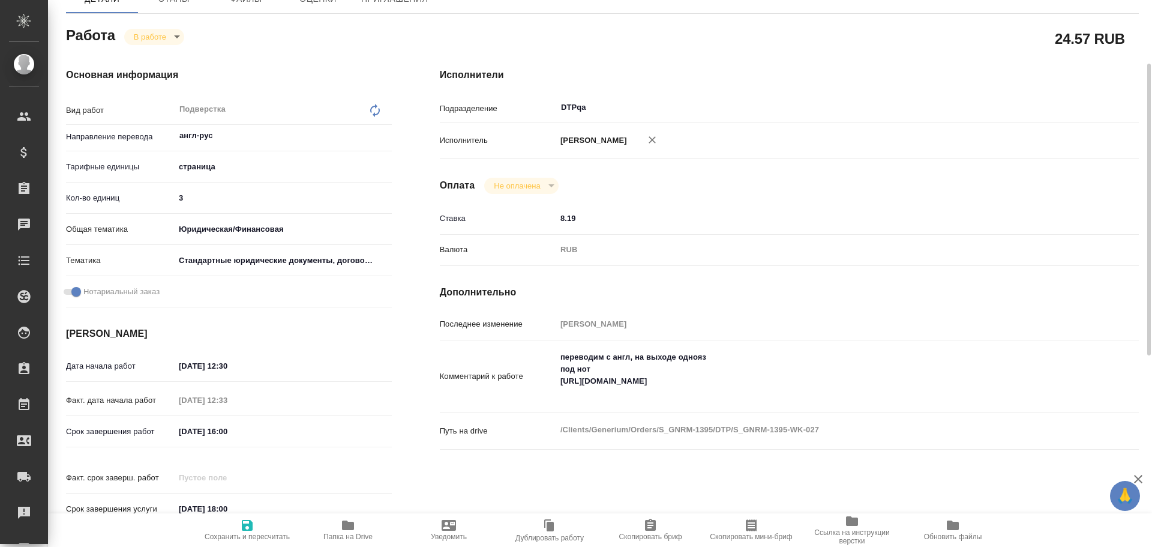
type textarea "x"
click at [1038, 379] on textarea "переводим с англ, на выходе однояз под нот https://drive.awatera.com/apps/files…" at bounding box center [818, 375] width 525 height 56
type textarea "x"
type textarea "переводим с англ, на выходе однояз под нот https://drive.awatera.com/apps/files…"
type textarea "x"
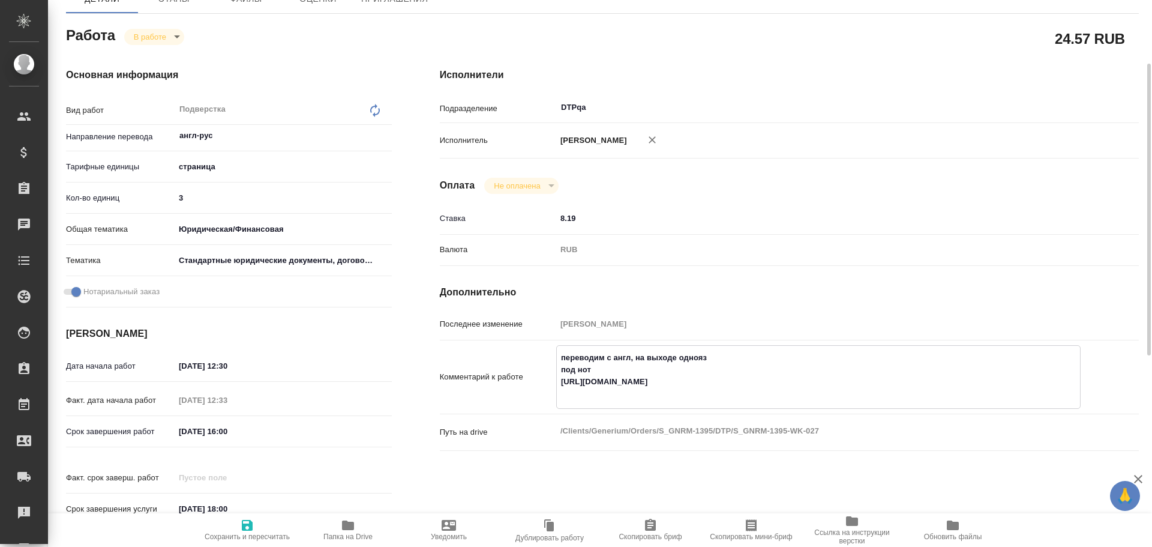
type textarea "x"
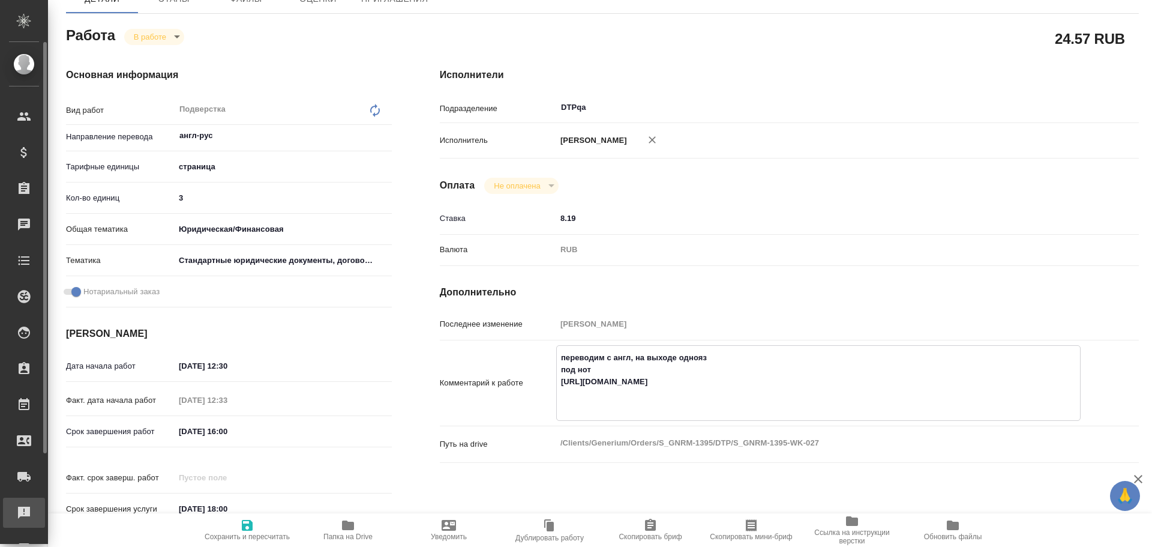
type textarea "x"
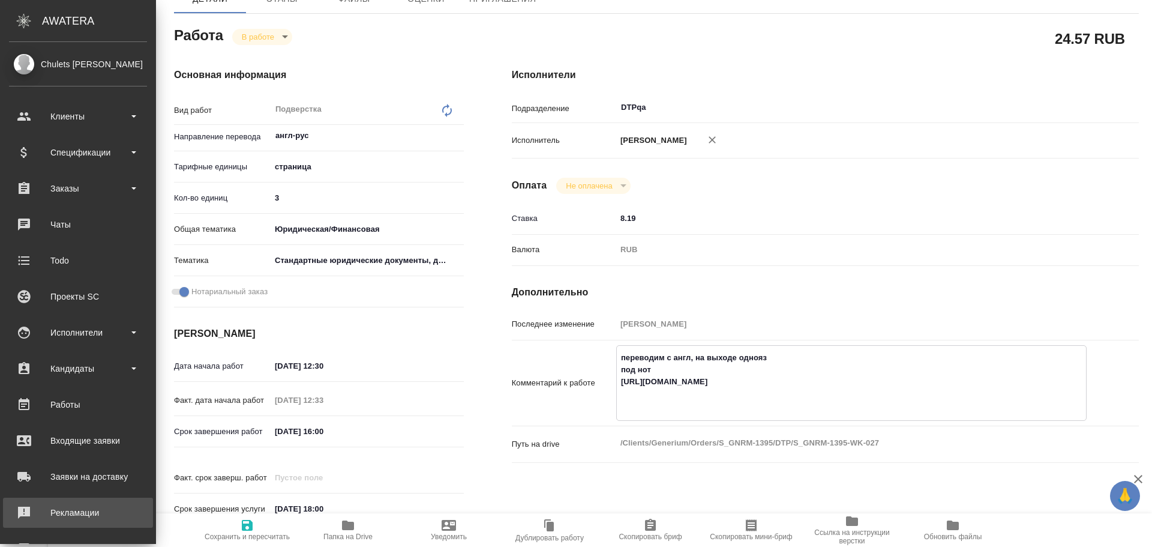
type textarea "x"
type textarea "переводим с англ, на выходе однояз под нот https://drive.awatera.com/apps/files…"
type textarea "x"
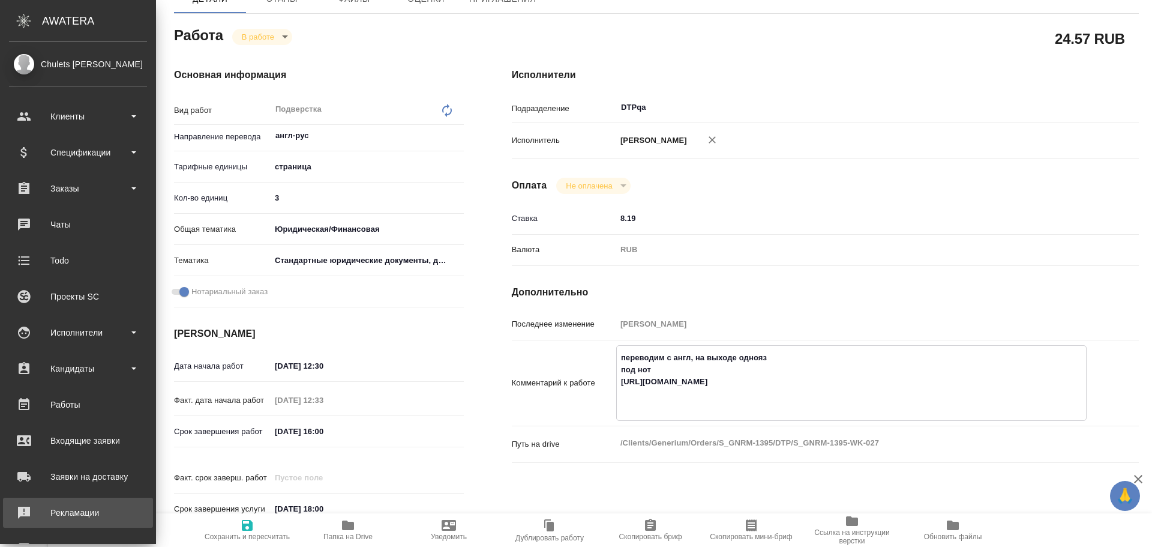
type textarea "x"
type textarea "переводим с англ, на выходе однояз под нот https://drive.awatera.com/apps/files…"
type textarea "x"
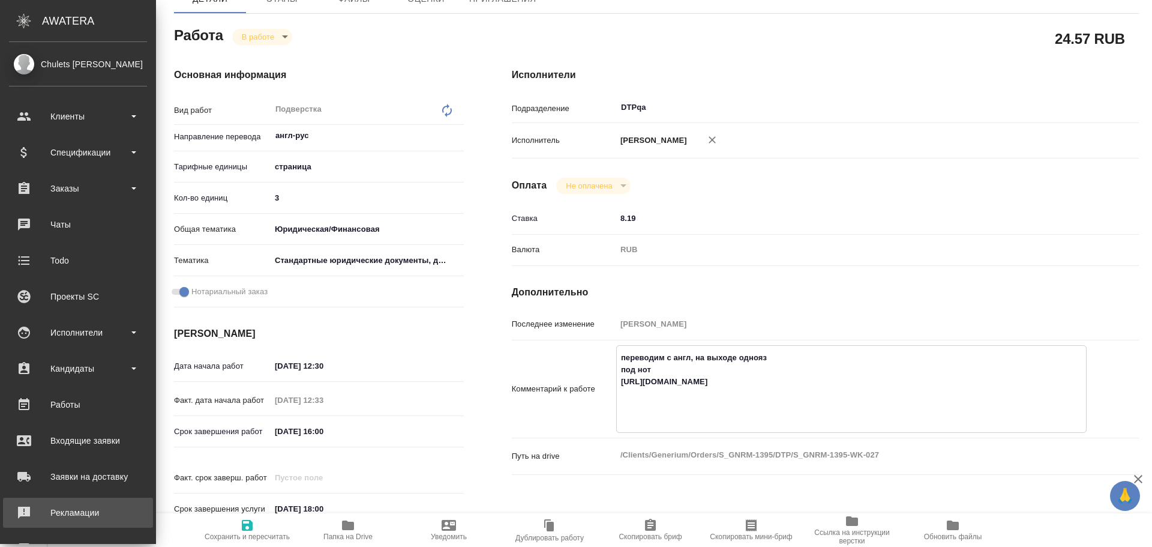
type textarea "x"
type textarea "переводим с англ, на выходе однояз под нот https://drive.awatera.com/apps/files…"
type textarea "x"
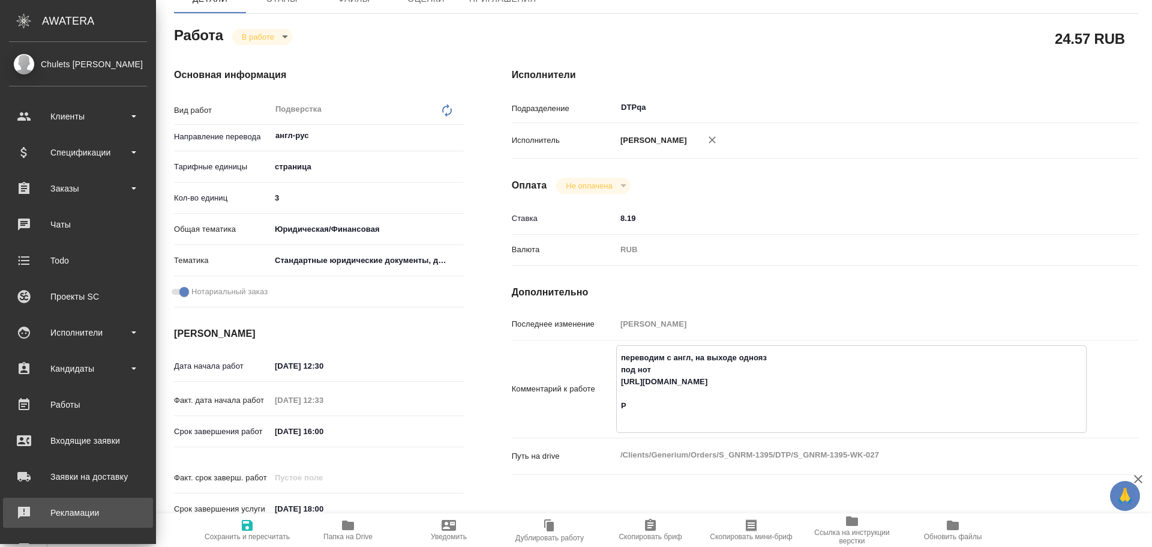
type textarea "x"
type textarea "переводим с англ, на выходе однояз под нот https://drive.awatera.com/apps/files…"
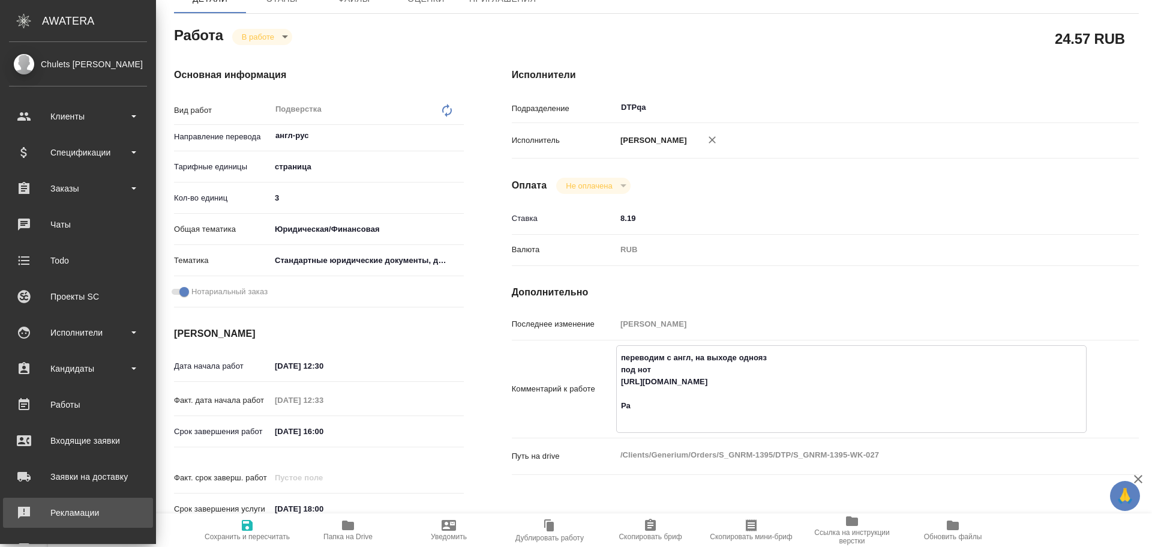
type textarea "x"
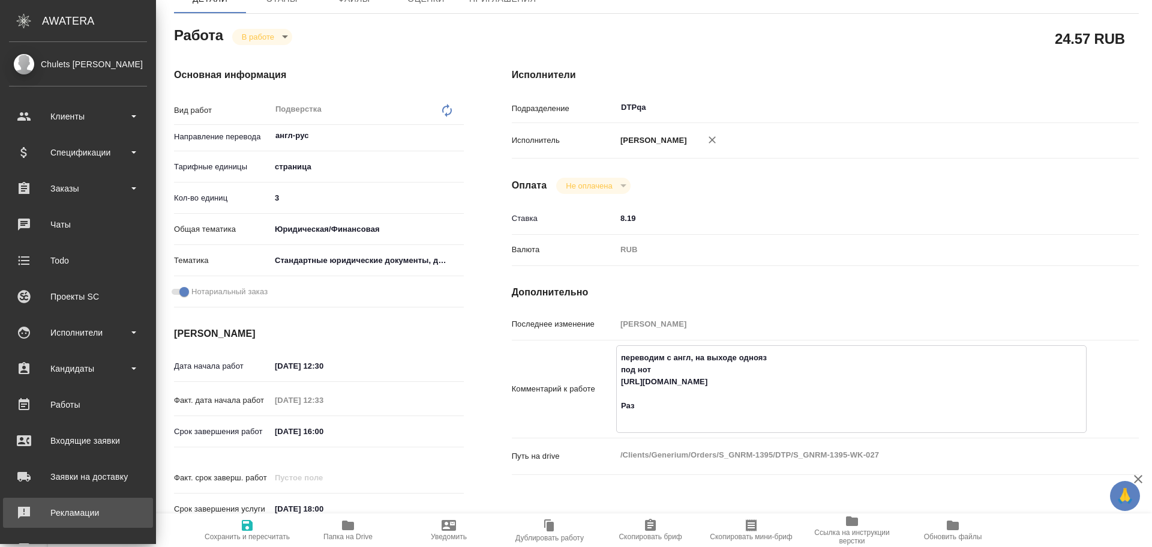
type textarea "переводим с англ, на выходе однояз под нот https://drive.awatera.com/apps/files…"
type textarea "x"
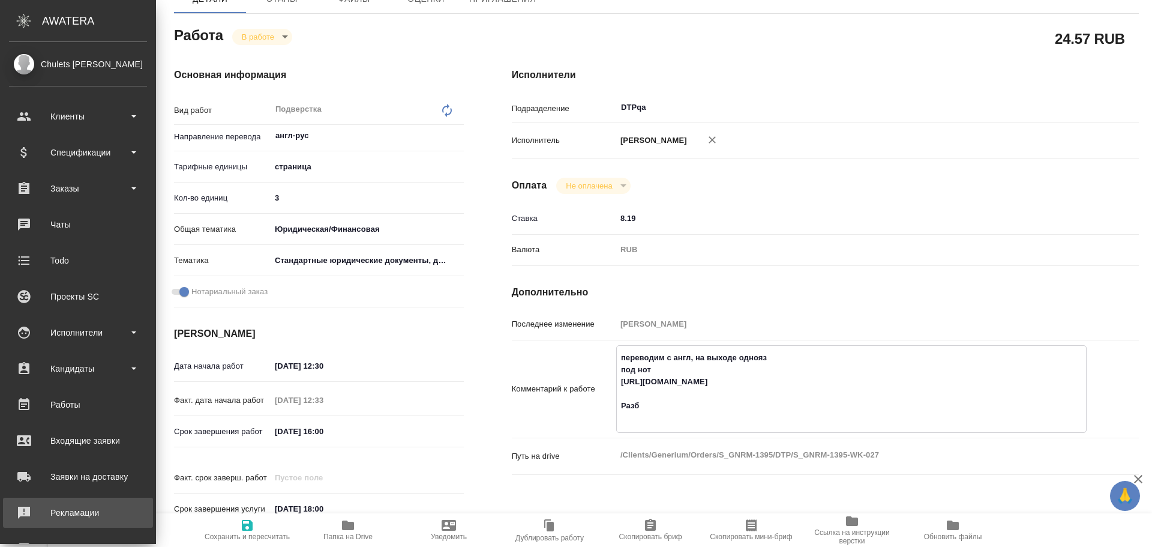
type textarea "x"
type textarea "переводим с англ, на выходе однояз под нот https://drive.awatera.com/apps/files…"
type textarea "x"
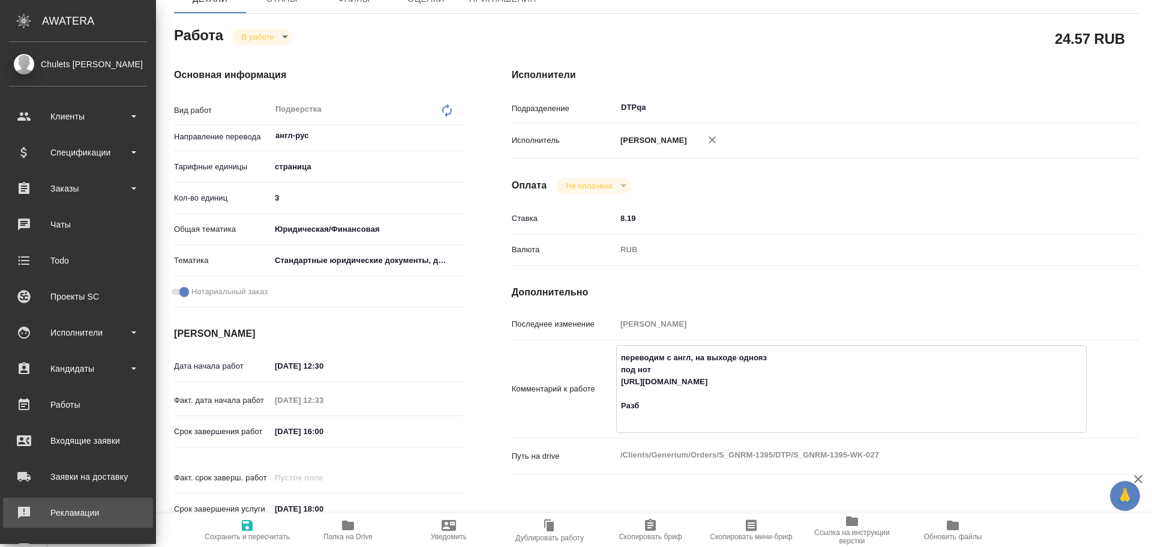
type textarea "x"
type textarea "переводим с англ, на выходе однояз под нот https://drive.awatera.com/apps/files…"
type textarea "x"
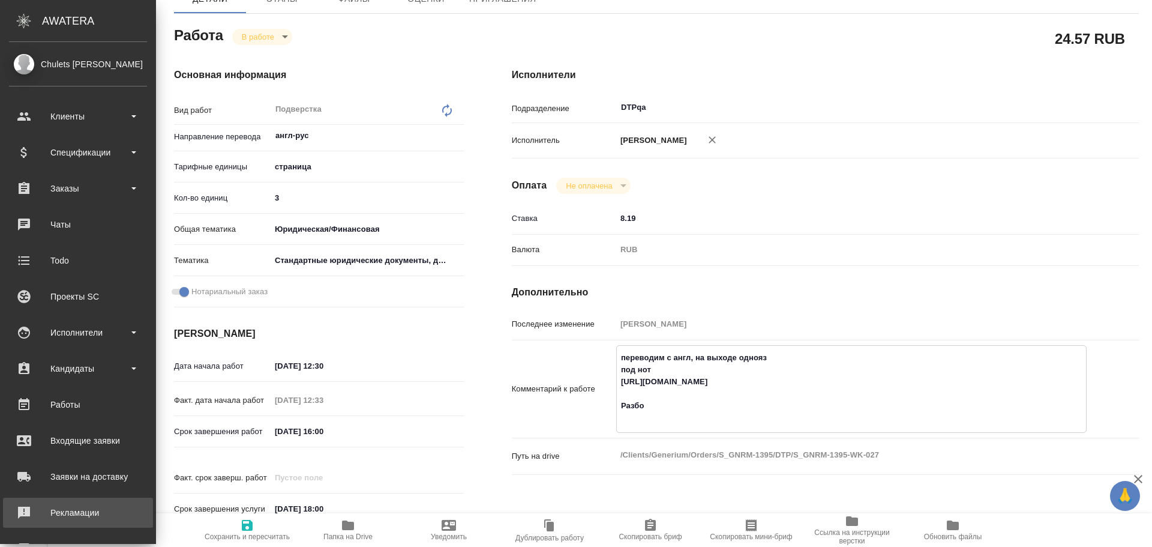
type textarea "x"
type textarea "переводим с англ, на выходе однояз под нот https://drive.awatera.com/apps/files…"
type textarea "x"
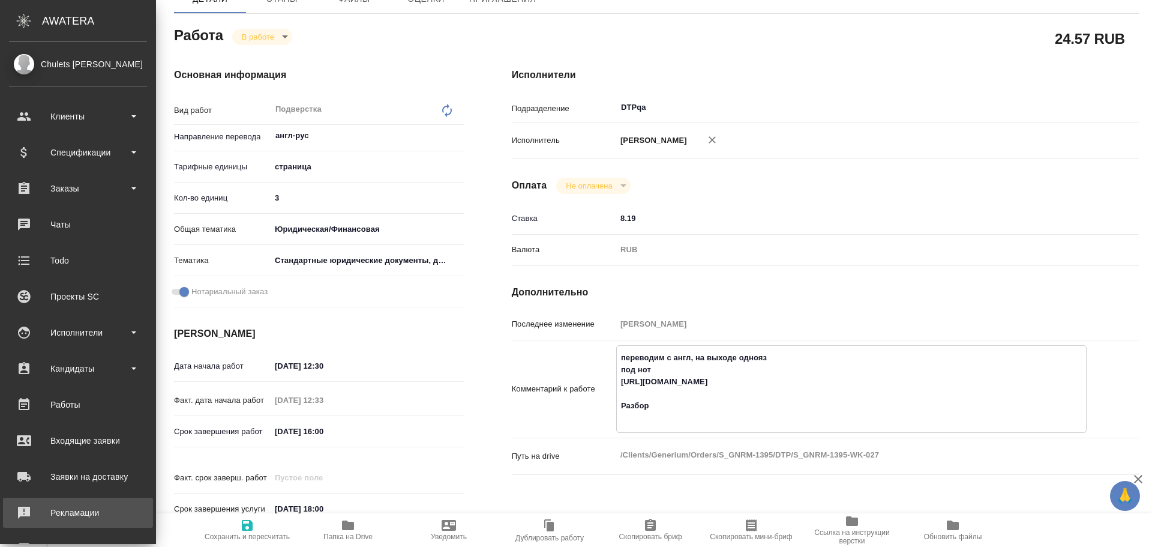
type textarea "x"
paste textarea "https://drive.awatera.com/f/10663223"
type textarea "x"
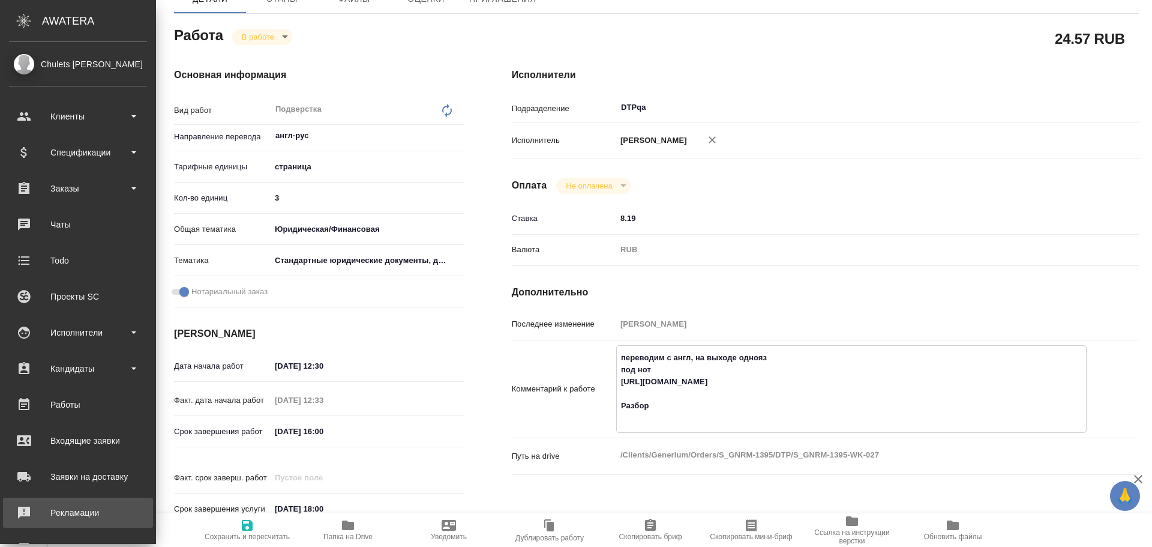
type textarea "переводим с англ, на выходе однояз под нот [URL][DOMAIN_NAME] Разбор [URL][DOMA…"
type textarea "x"
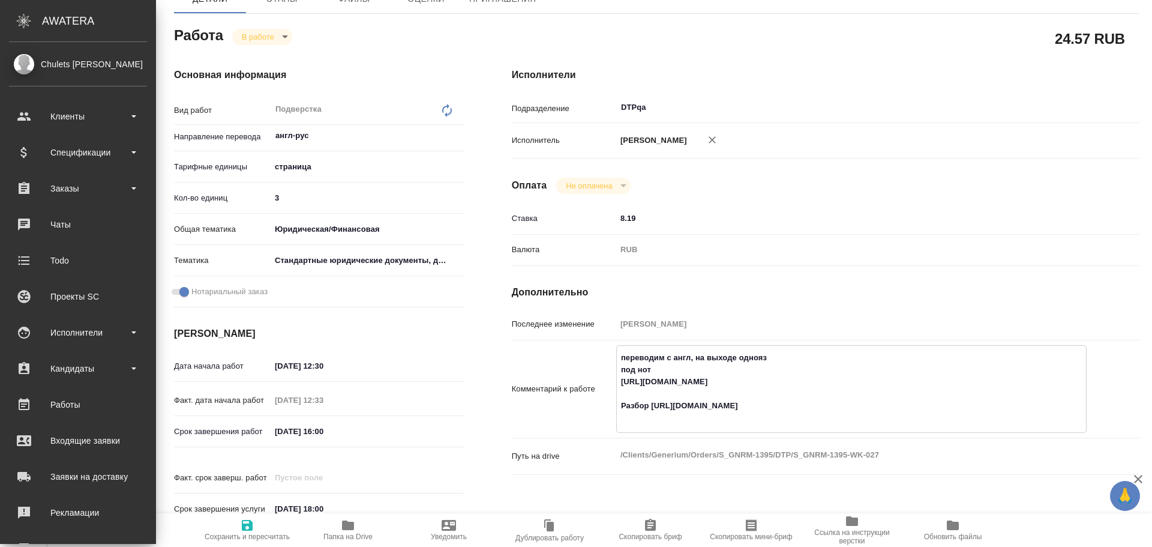
type textarea "x"
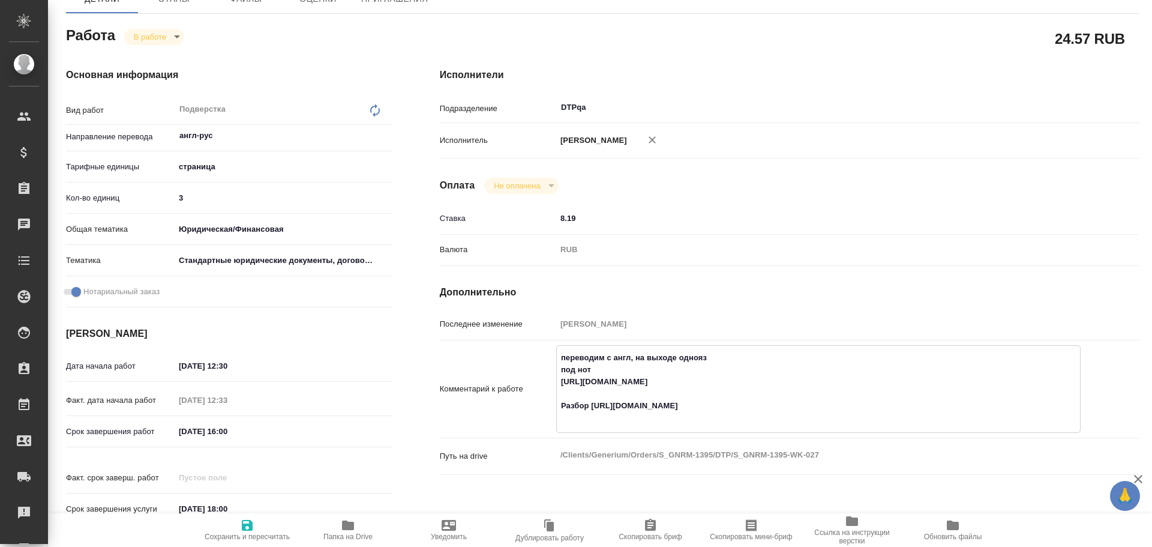
type textarea "переводим с англ, на выходе однояз под нот [URL][DOMAIN_NAME] Разбор [URL][DOMA…"
type textarea "x"
drag, startPoint x: 235, startPoint y: 525, endPoint x: 269, endPoint y: 519, distance: 34.7
click at [235, 525] on span "Сохранить и пересчитать" at bounding box center [247, 529] width 86 height 23
type textarea "x"
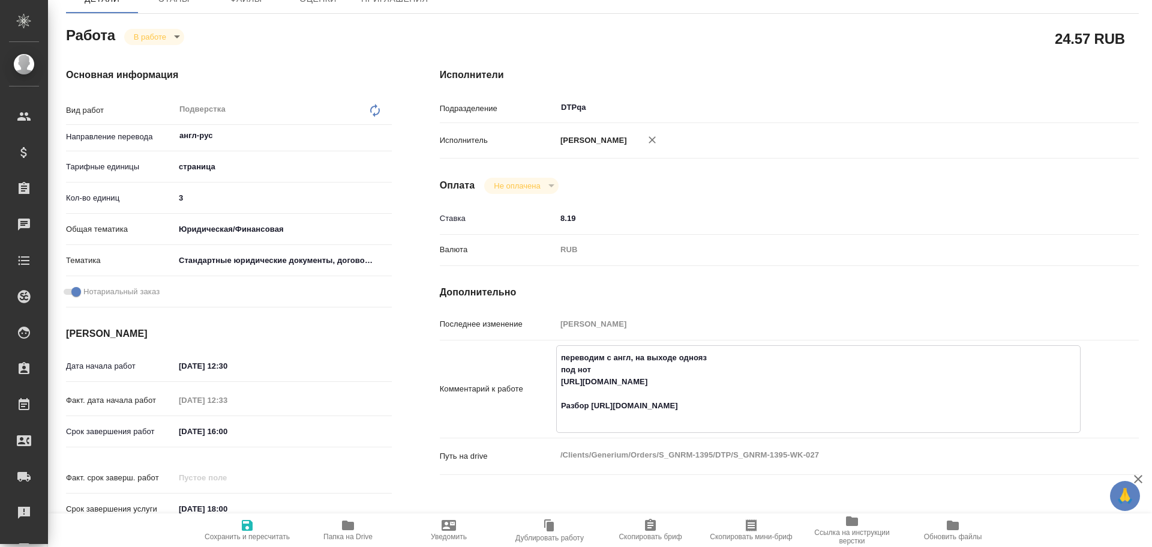
type textarea "x"
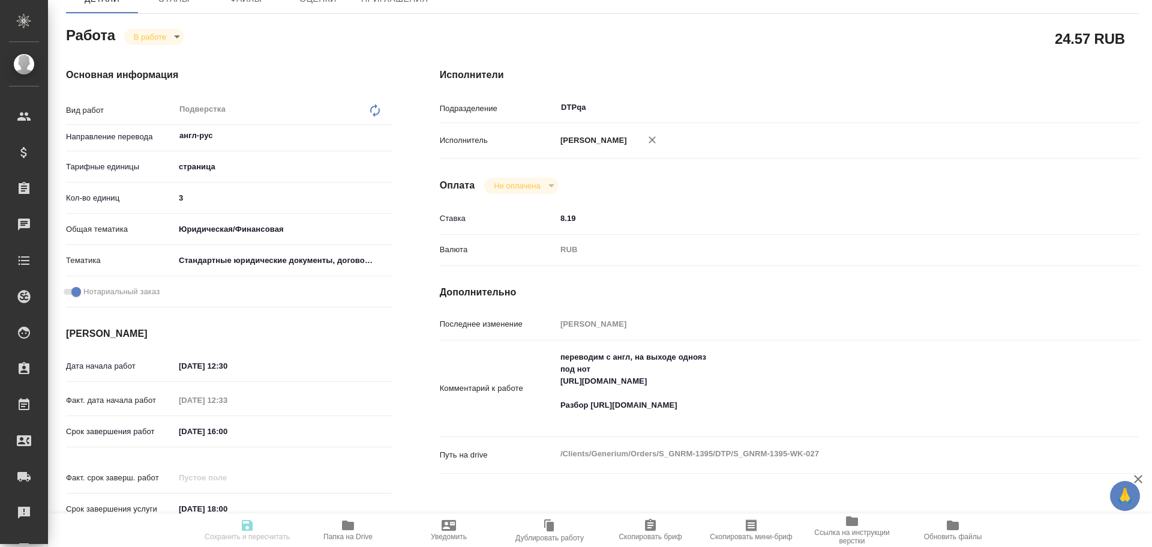
type textarea "x"
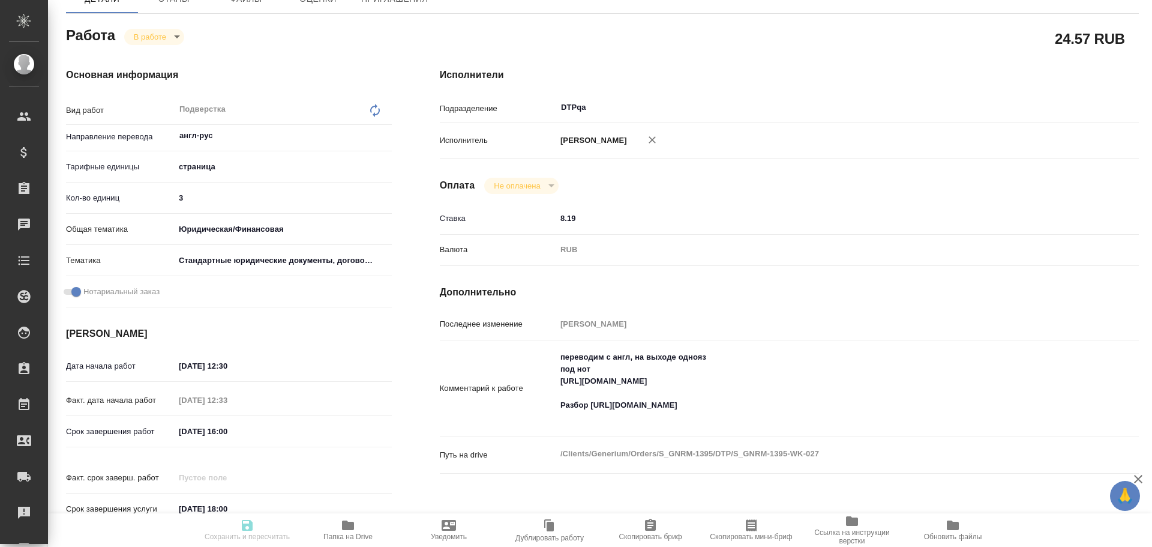
type textarea "x"
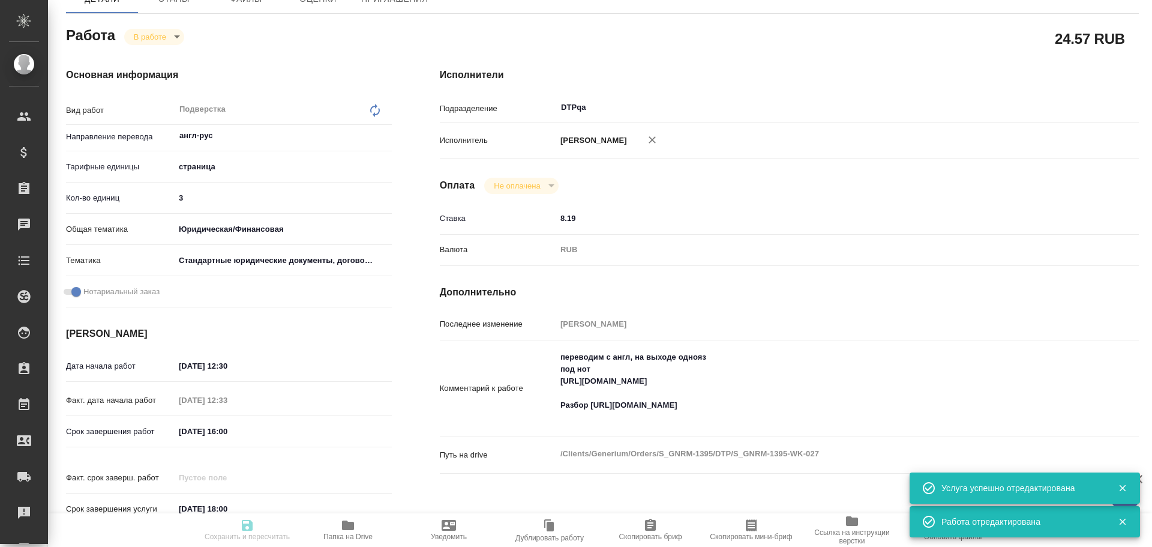
type input "inProgress"
type textarea "Подверстка"
type textarea "x"
type input "англ-рус"
type input "5a8b1489cc6b4906c91bfdb2"
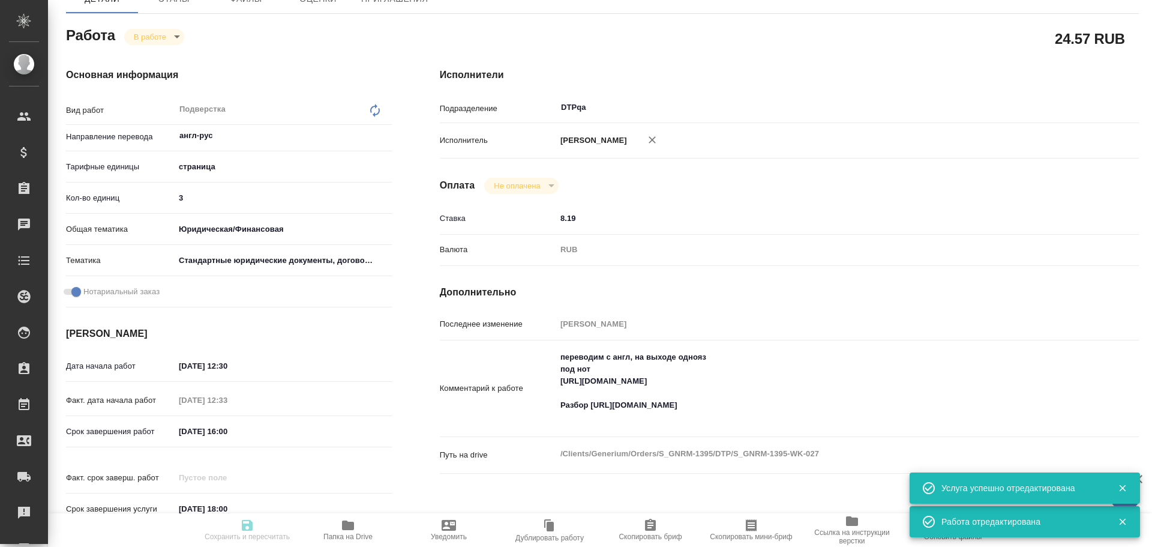
type input "3"
type input "yr-fn"
type input "5f647205b73bc97568ca66bf"
checkbox input "true"
type input "[DATE] 12:30"
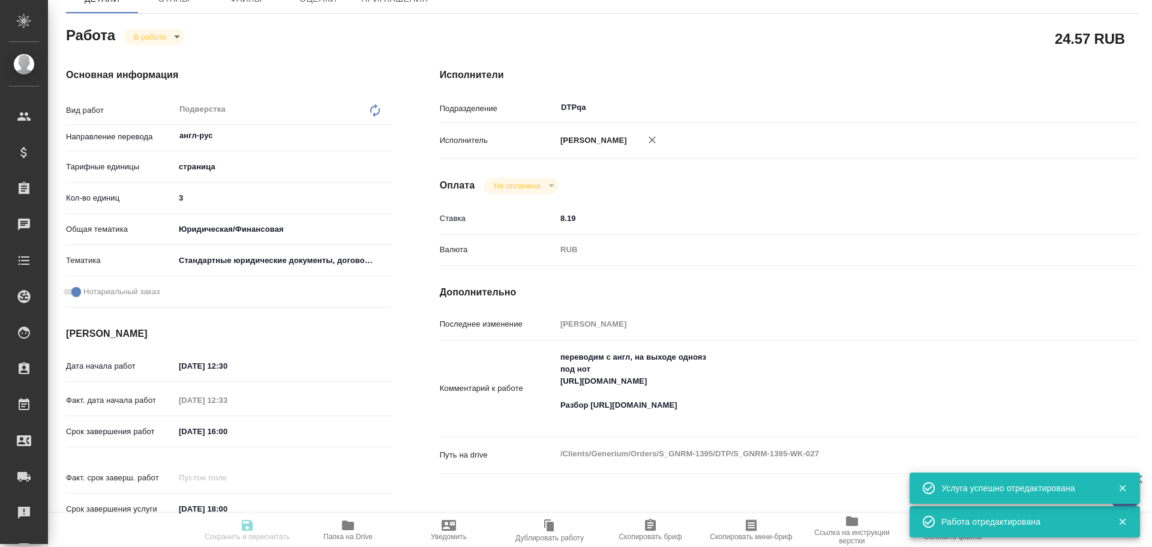
type input "[DATE] 12:33"
type input "[DATE] 16:00"
type input "[DATE] 18:00"
type input "DTPqa"
type input "notPayed"
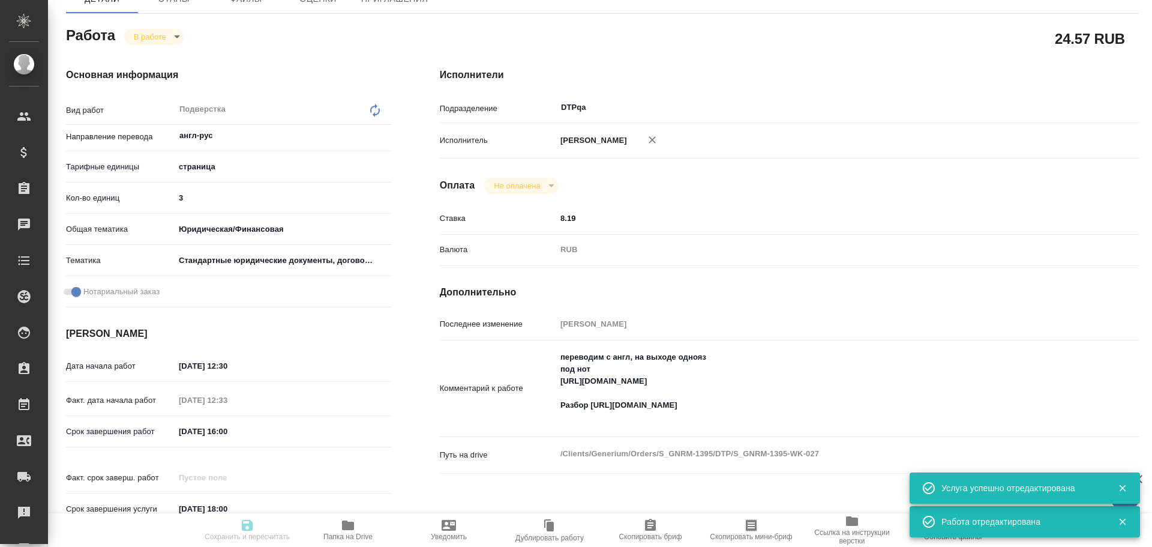
type input "8.19"
type input "RUB"
type input "[PERSON_NAME]"
type textarea "переводим с англ, на выходе однояз под нот [URL][DOMAIN_NAME] Разбор [URL][DOMA…"
type textarea "x"
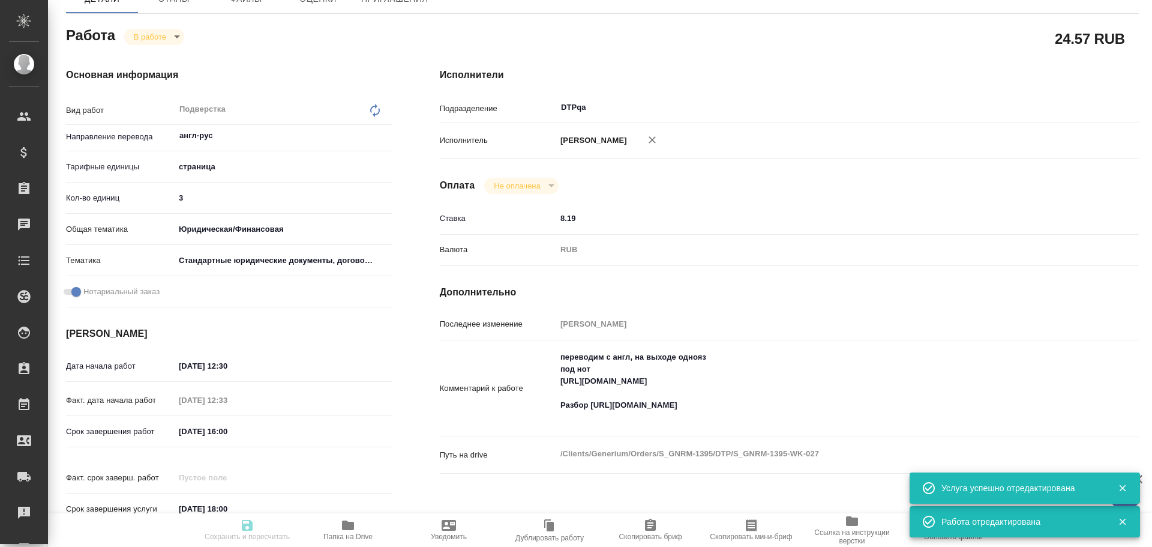
type textarea "/Clients/Generium/Orders/S_GNRM-1395/DTP/S_GNRM-1395-WK-027"
type textarea "x"
type input "S_GNRM-1395"
type input "Верстка макета средней сложности (MS Word)"
type input "Приемка разверстки, Подверстка, Верстка макета средней сложности (MS Word), При…"
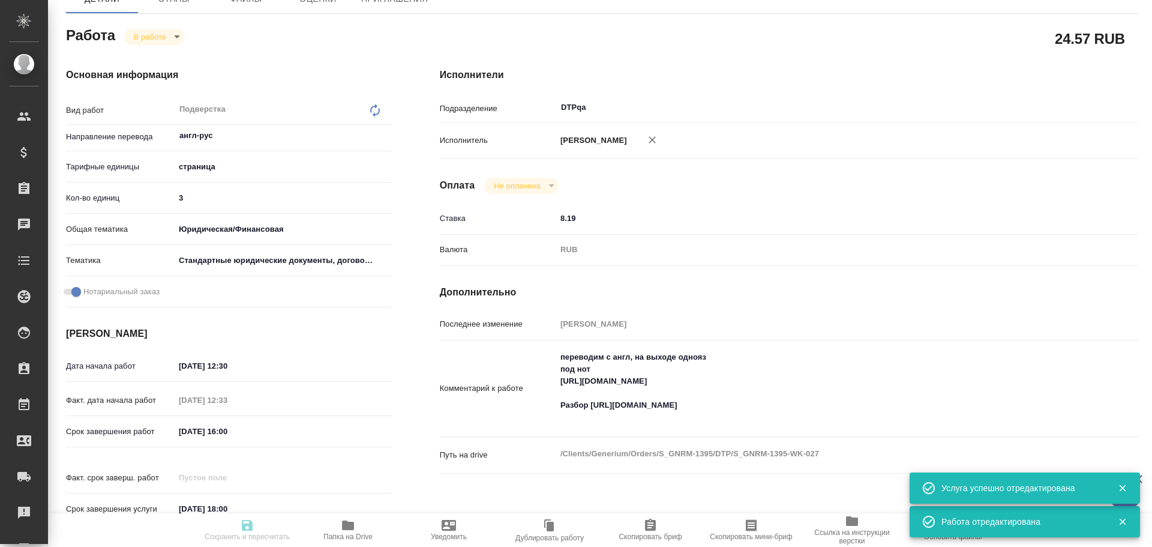
type input "Звержановская Диана"
type input "[PERSON_NAME]"
type input "/Clients/Generium/Orders/S_GNRM-1395"
type textarea "x"
type textarea "Перевести на русский язык доверенность во вложении. Срок до 13.10.2025 переводи…"
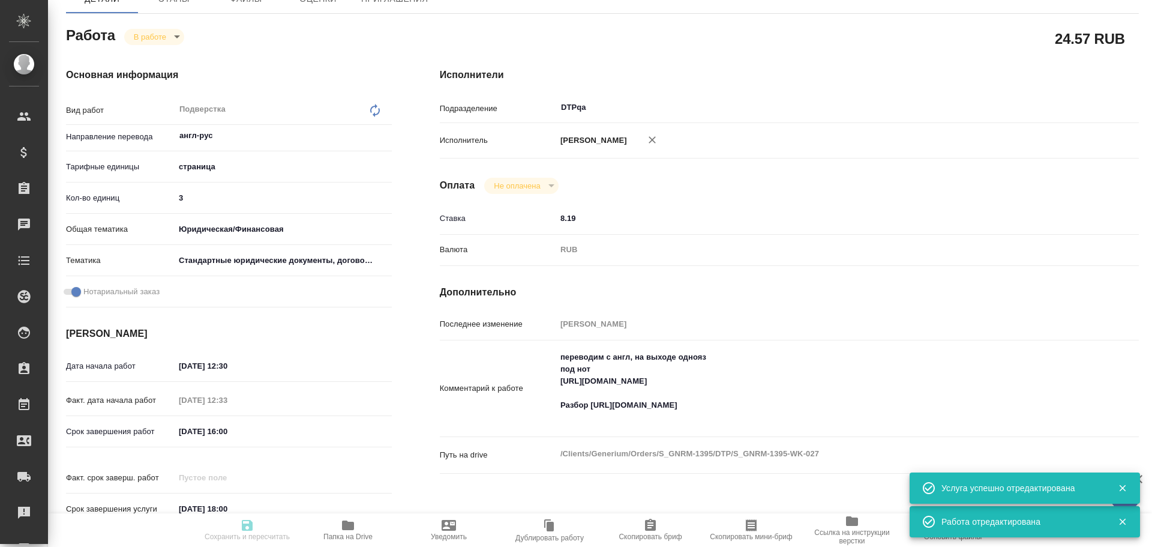
type textarea "x"
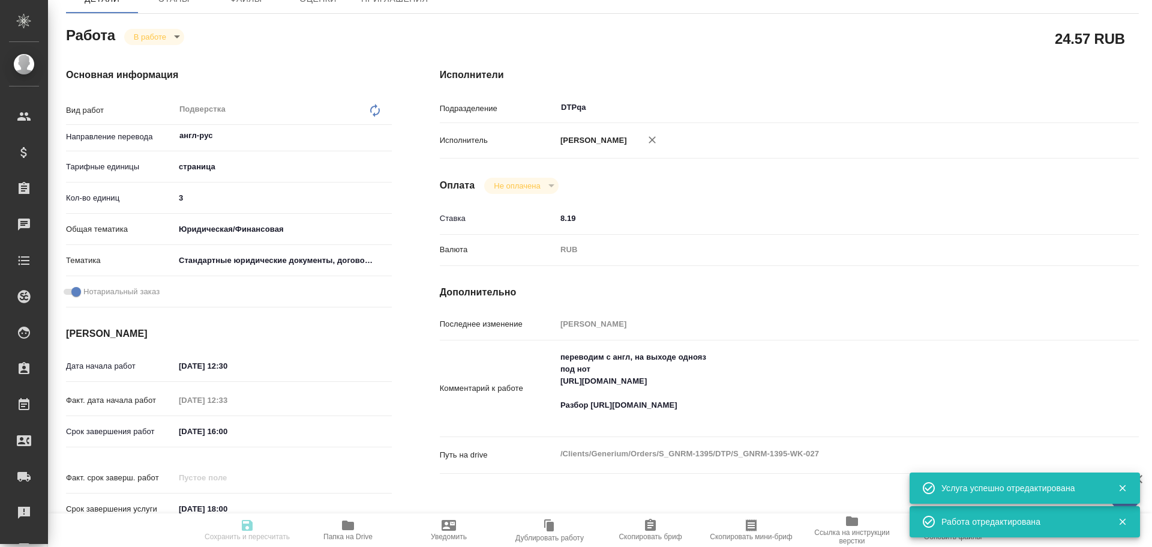
type textarea "x"
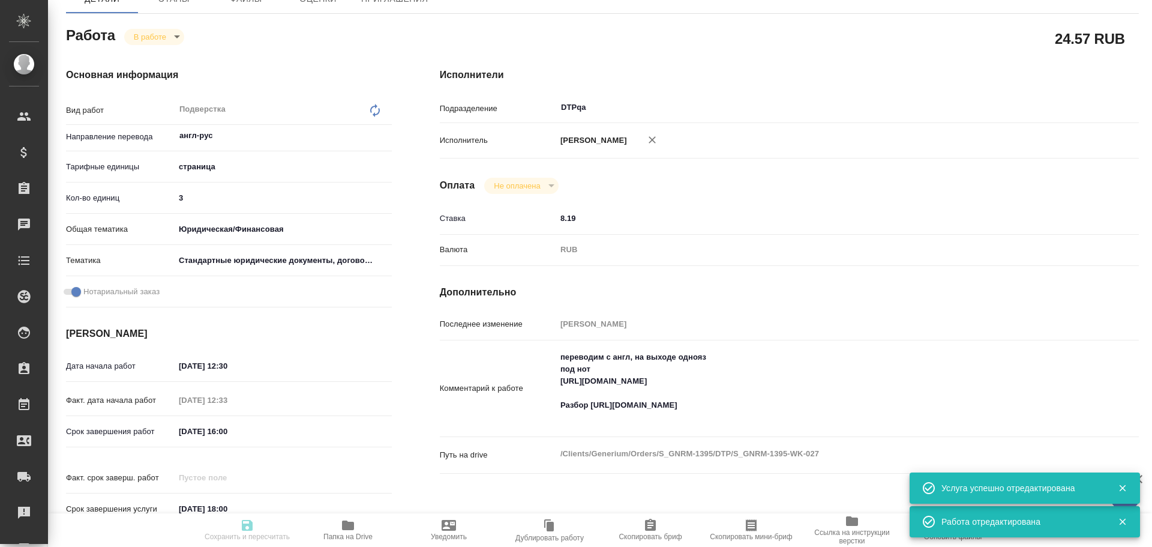
type textarea "x"
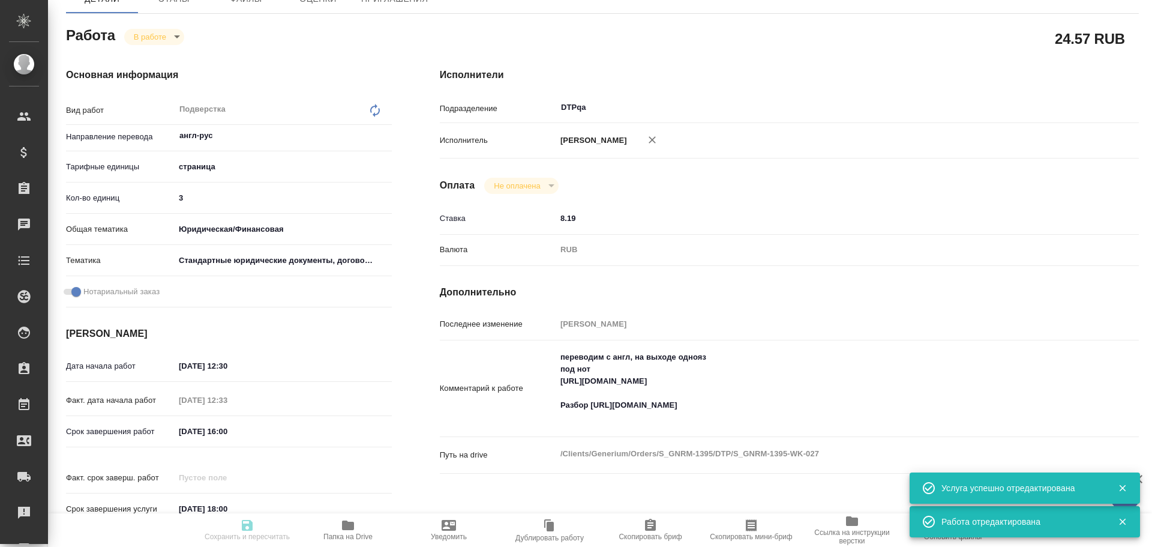
type textarea "x"
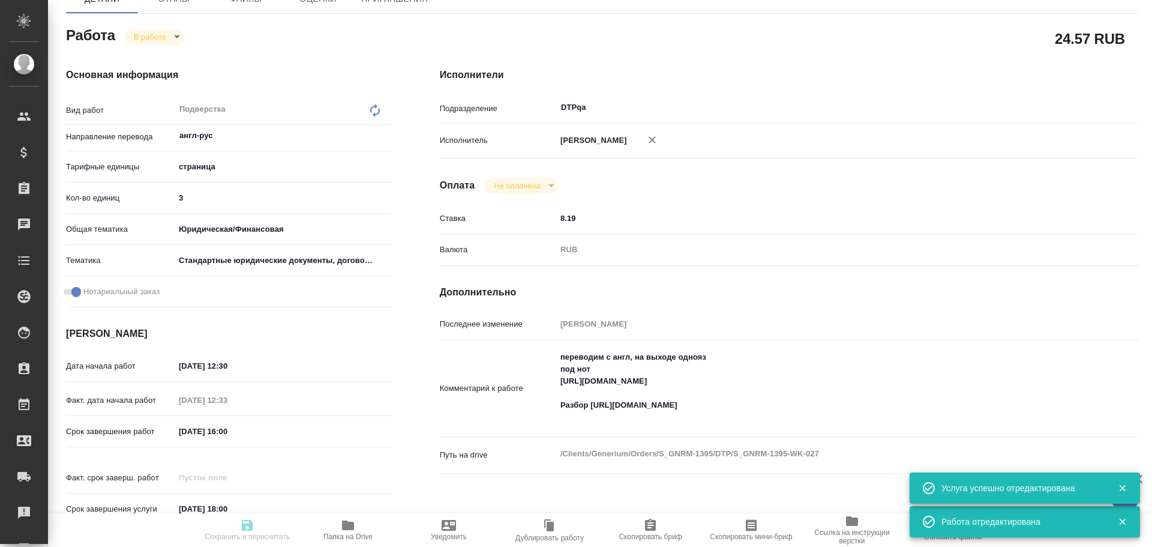
type textarea "x"
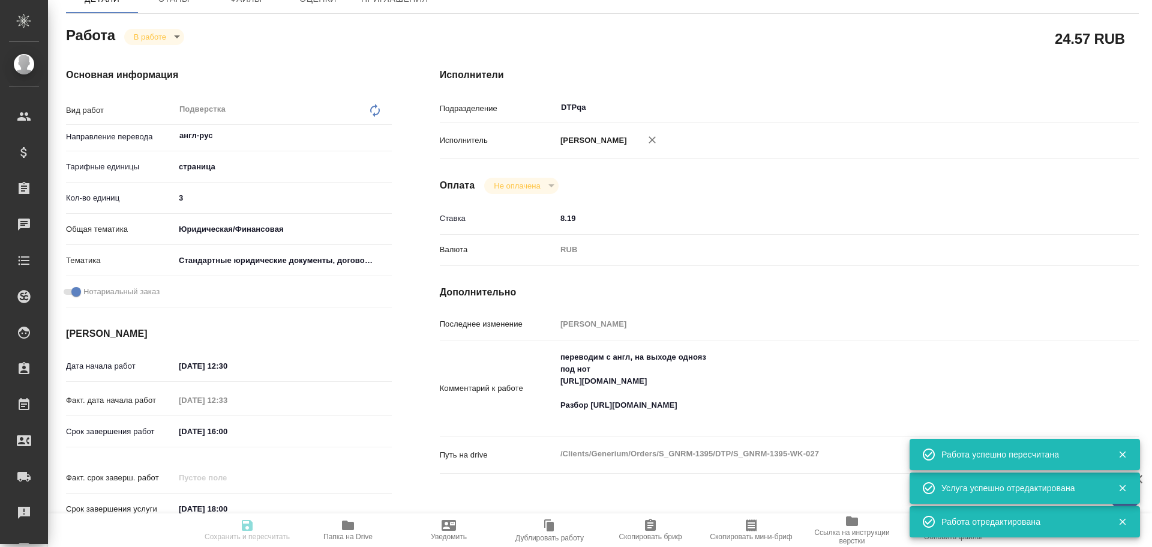
type input "inProgress"
type textarea "Подверстка"
type textarea "x"
type input "англ-рус"
type input "5a8b1489cc6b4906c91bfdb2"
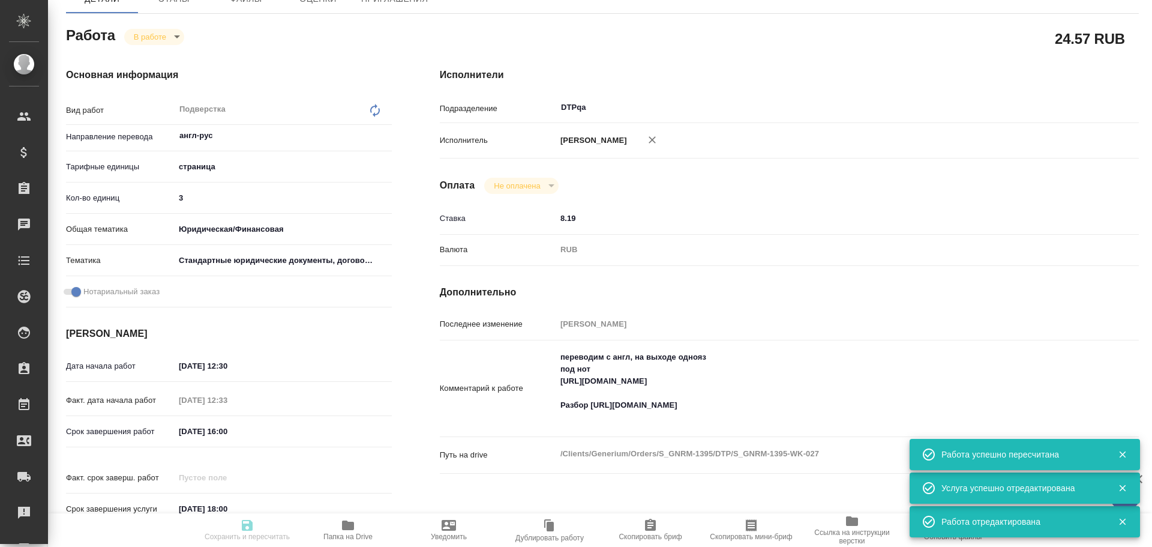
type input "3"
type input "yr-fn"
type input "5f647205b73bc97568ca66bf"
checkbox input "true"
type input "10.10.2025 12:30"
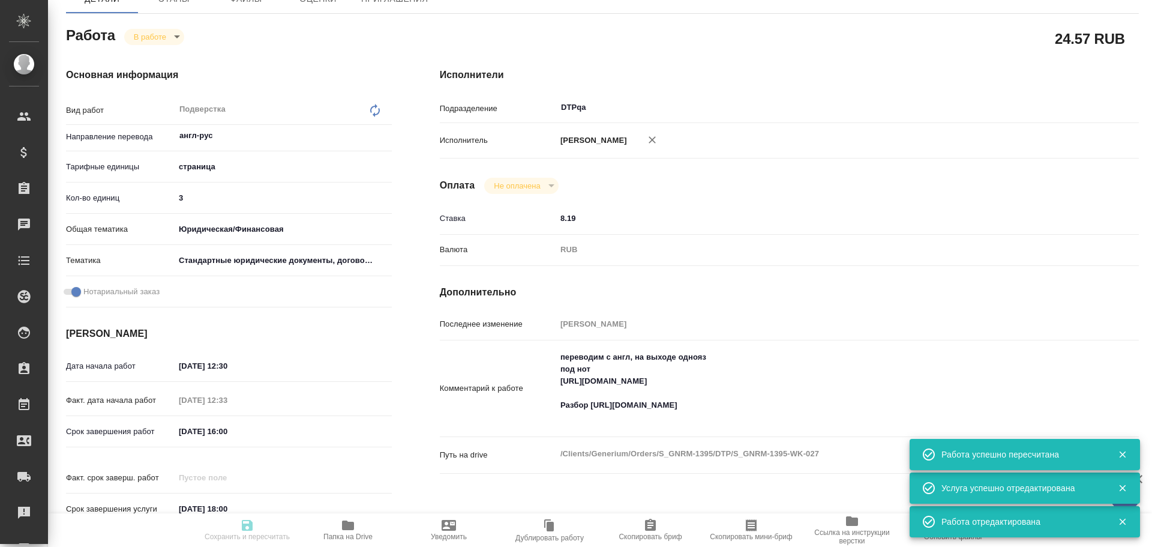
type input "10.10.2025 12:33"
click at [140, 33] on body "🙏 .cls-1 fill:#fff; AWATERA Chulets Elena Клиенты Спецификации Заказы 0 Чаты To…" at bounding box center [576, 273] width 1152 height 547
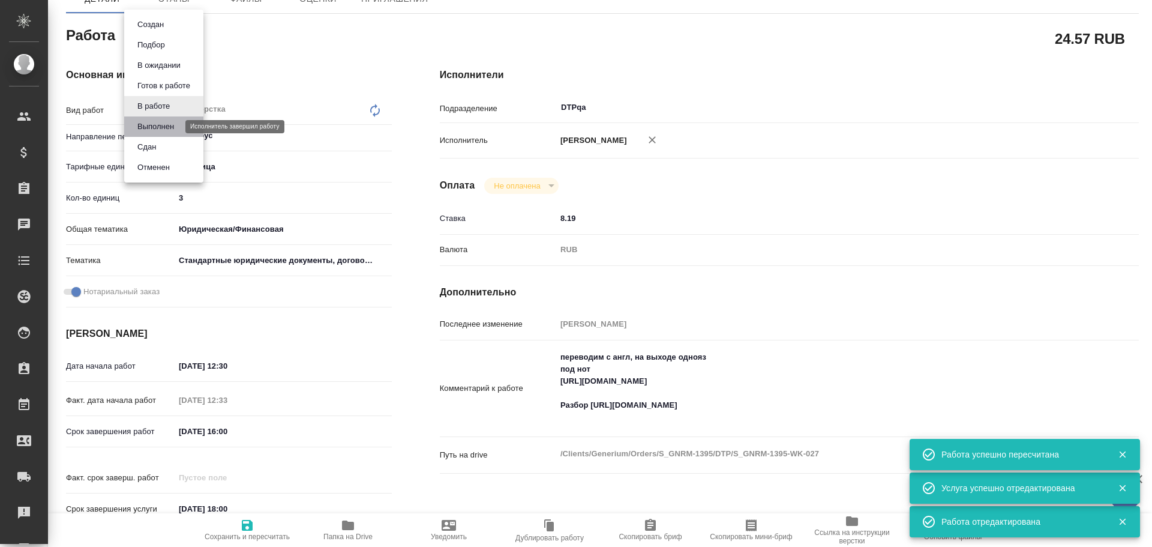
click at [154, 127] on button "Выполнен" at bounding box center [156, 126] width 44 height 13
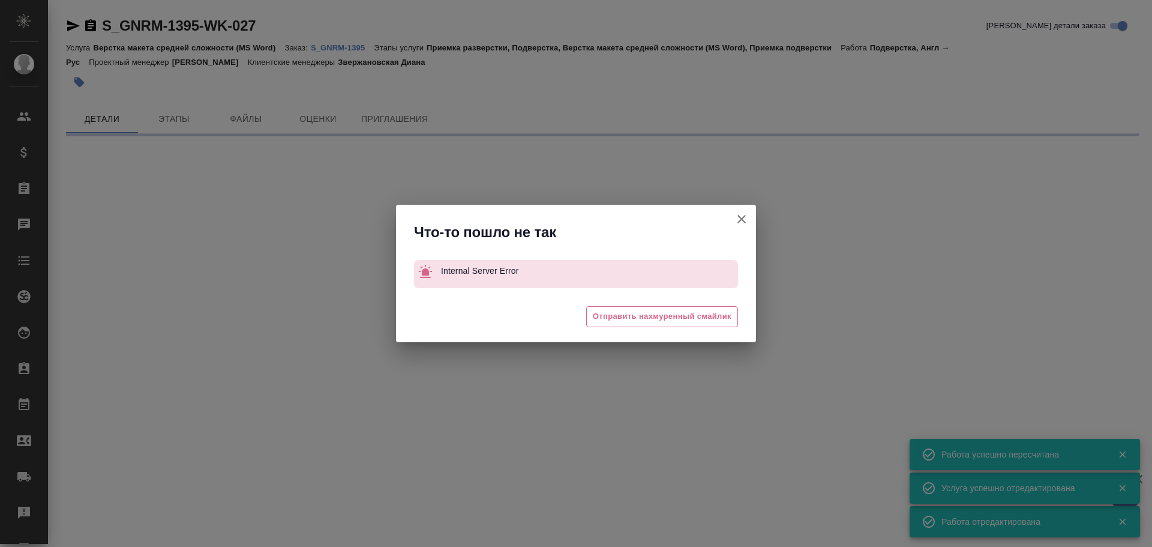
scroll to position [0, 0]
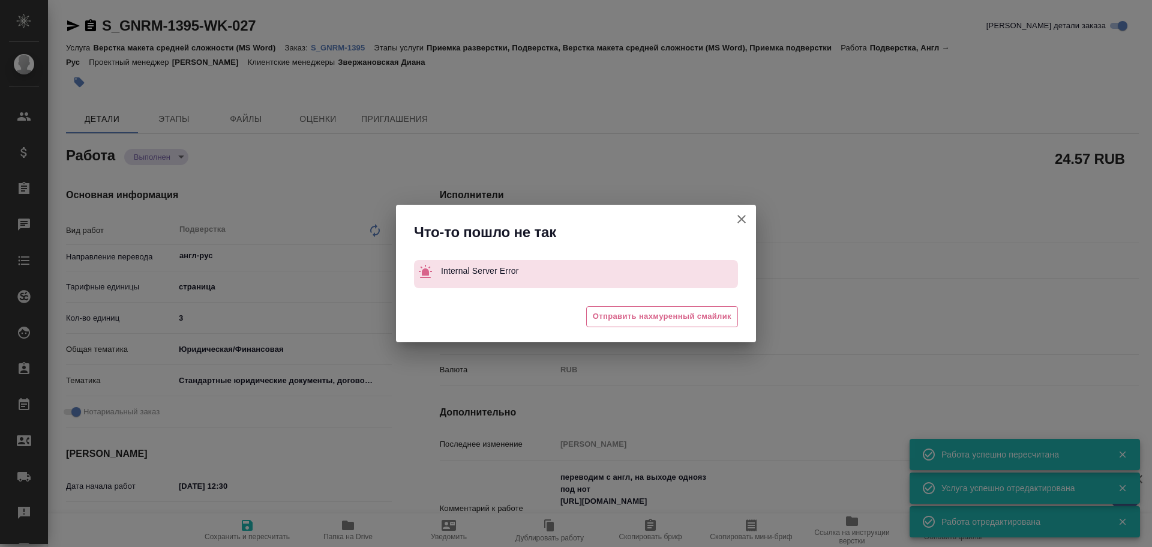
click at [746, 222] on icon "button" at bounding box center [742, 219] width 14 height 14
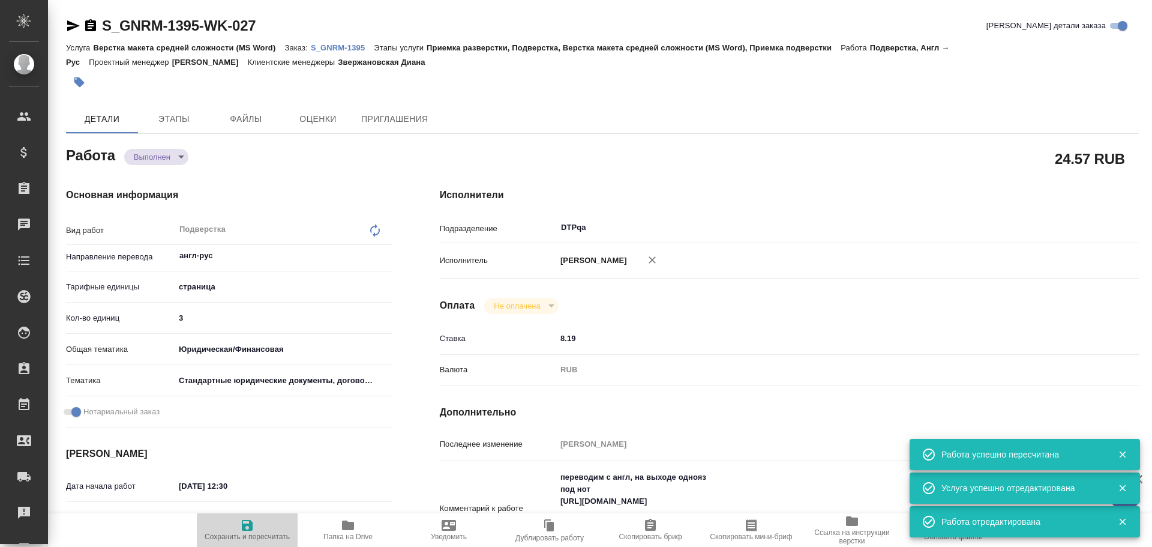
click at [244, 528] on icon "button" at bounding box center [247, 525] width 11 height 11
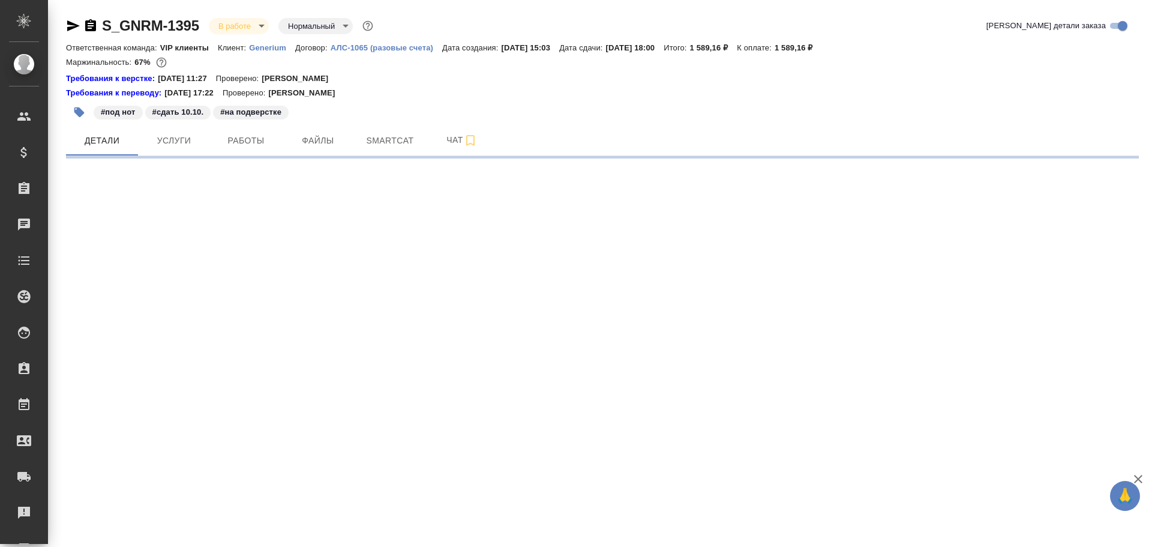
select select "RU"
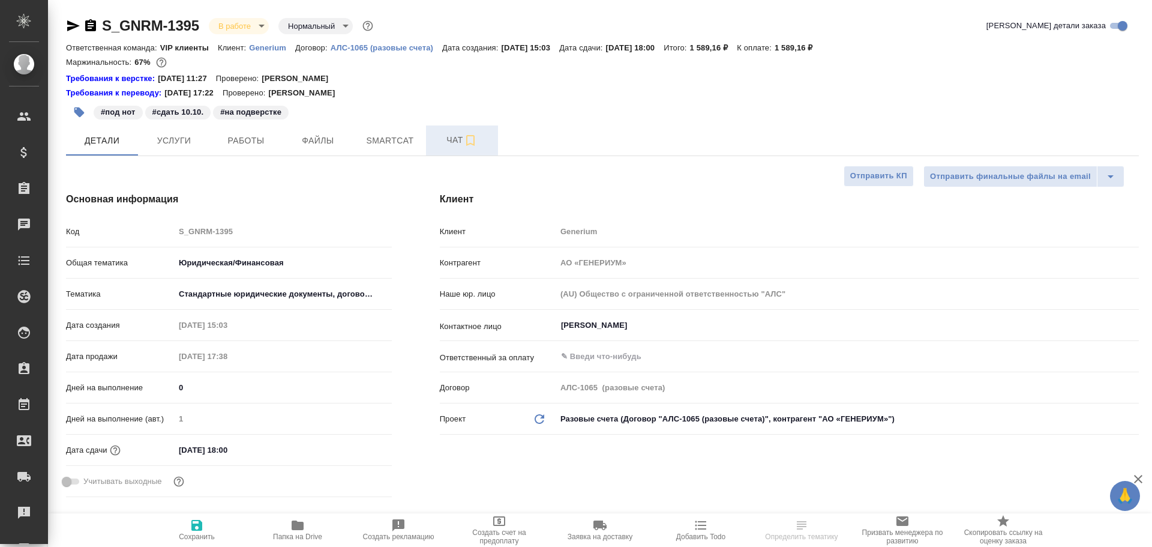
type textarea "x"
click at [453, 130] on button "Чат" at bounding box center [462, 140] width 72 height 30
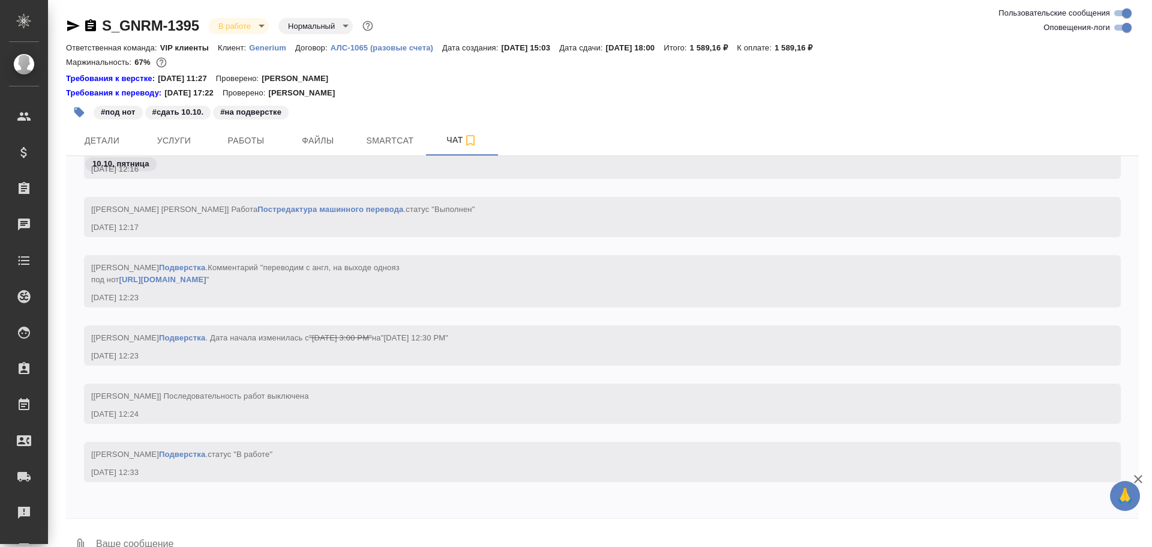
scroll to position [6151, 0]
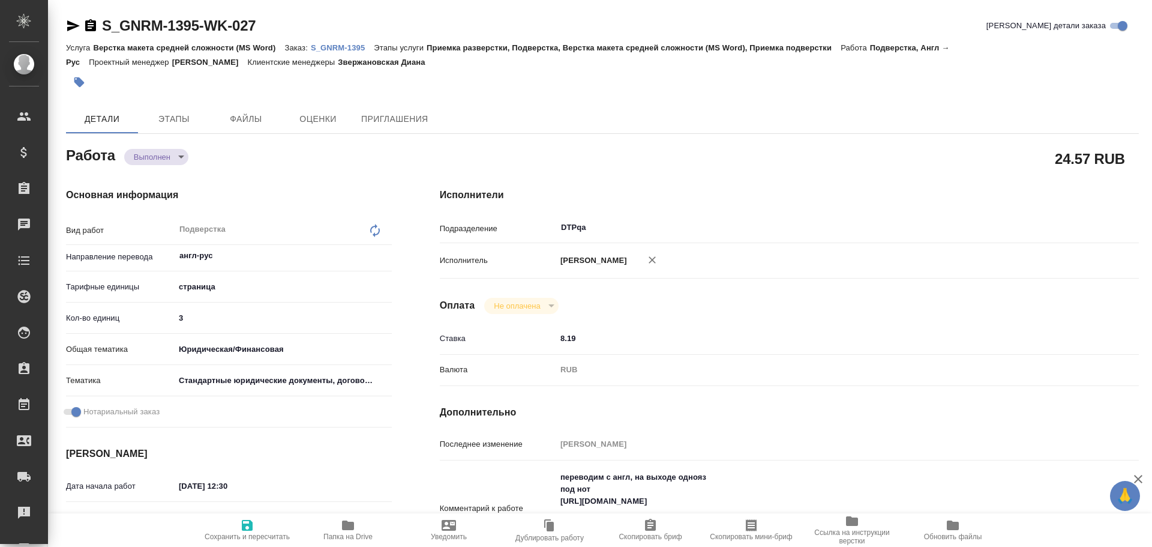
type textarea "x"
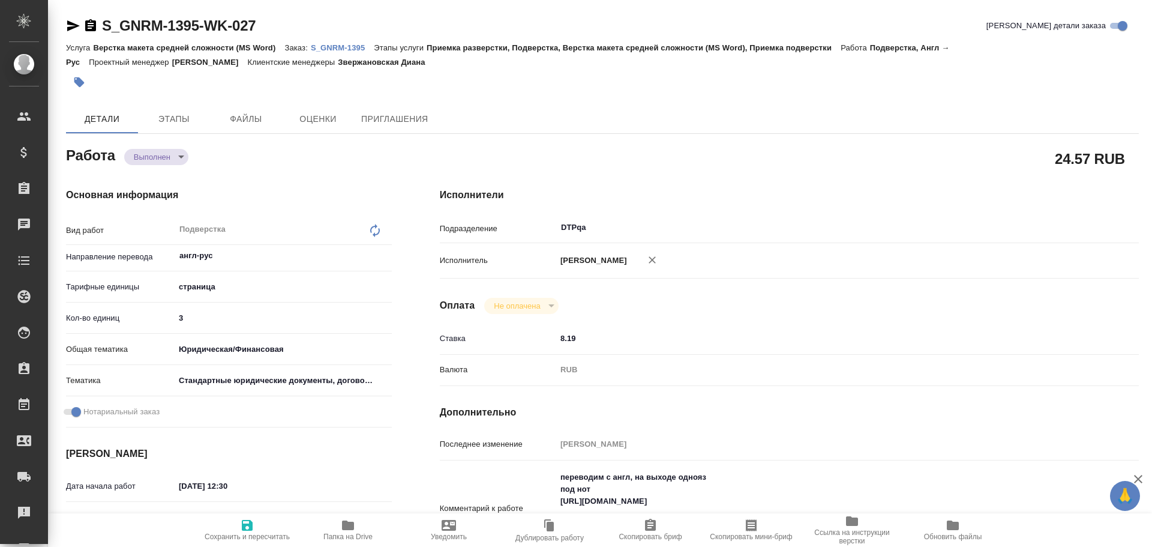
scroll to position [60, 0]
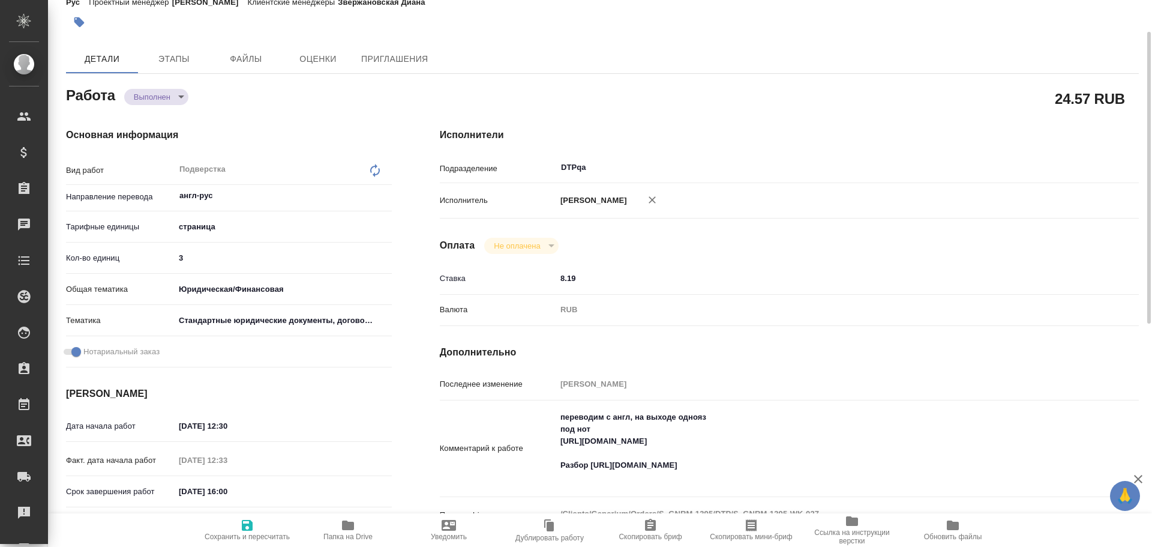
type textarea "x"
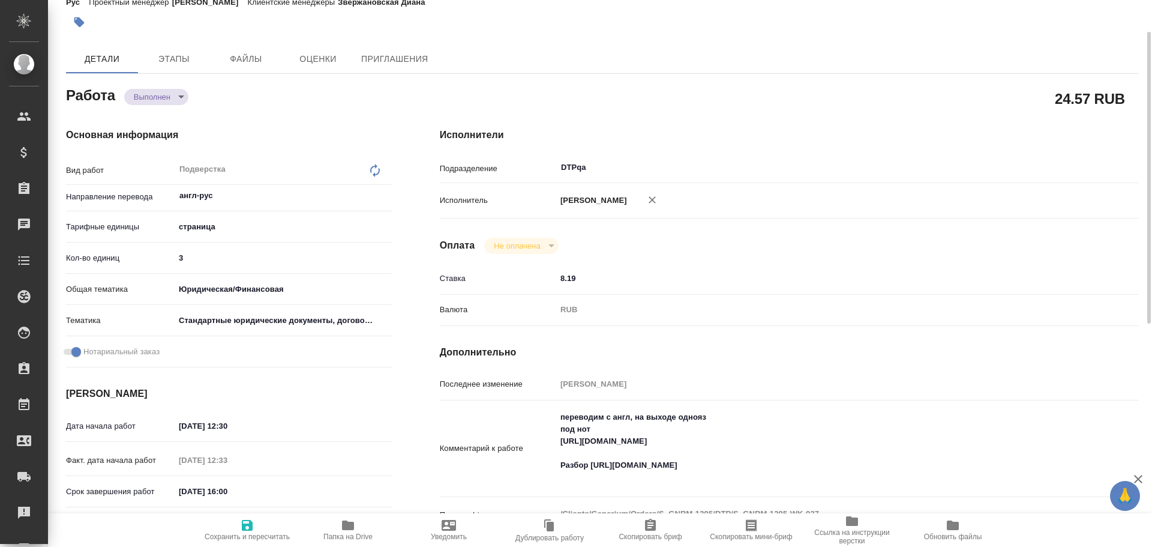
click at [353, 521] on icon "button" at bounding box center [348, 525] width 14 height 14
type textarea "x"
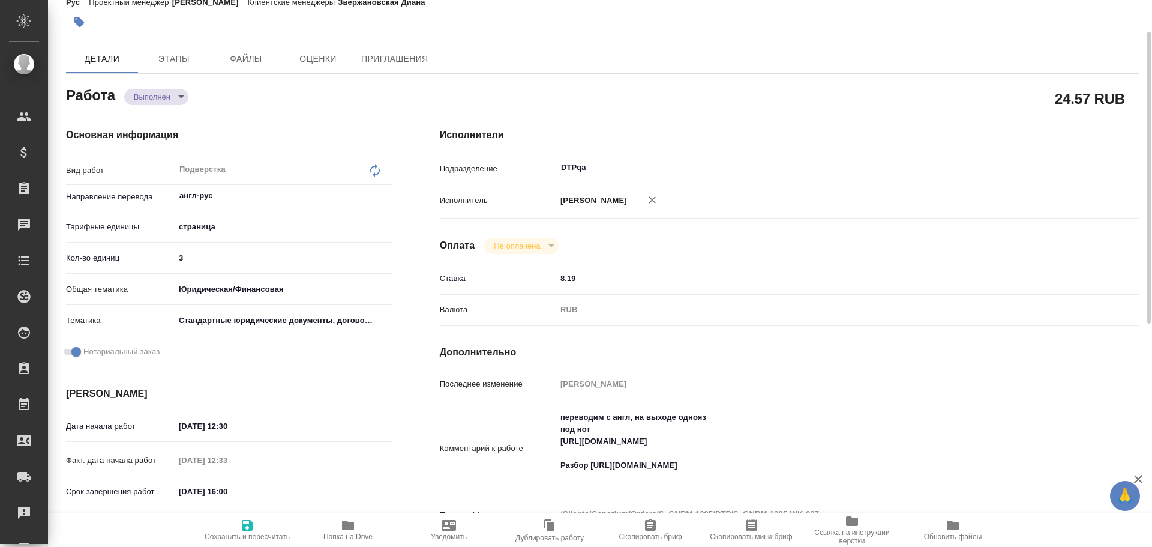
type textarea "x"
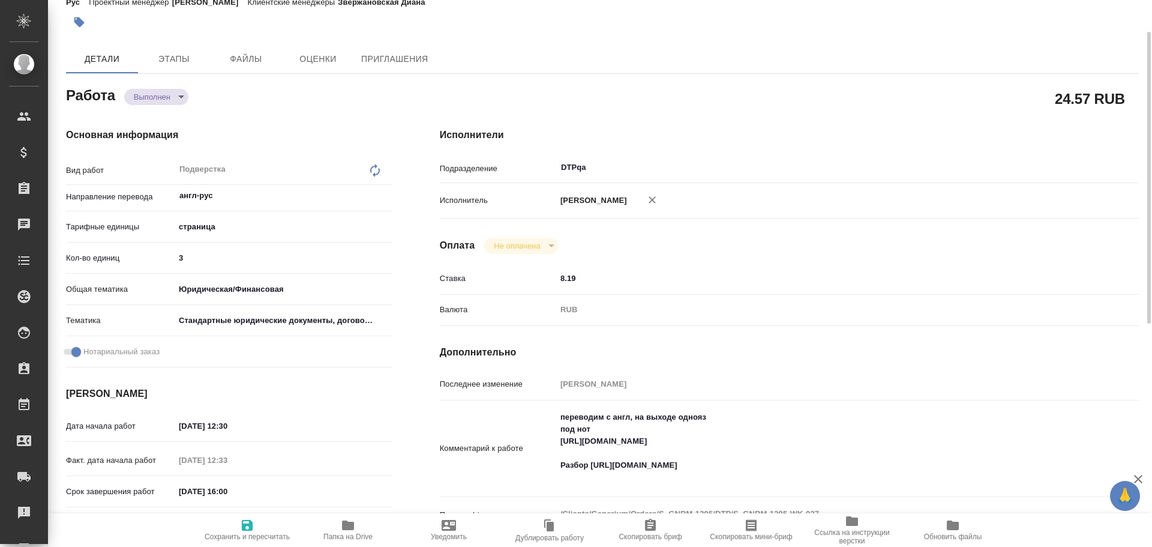
type textarea "x"
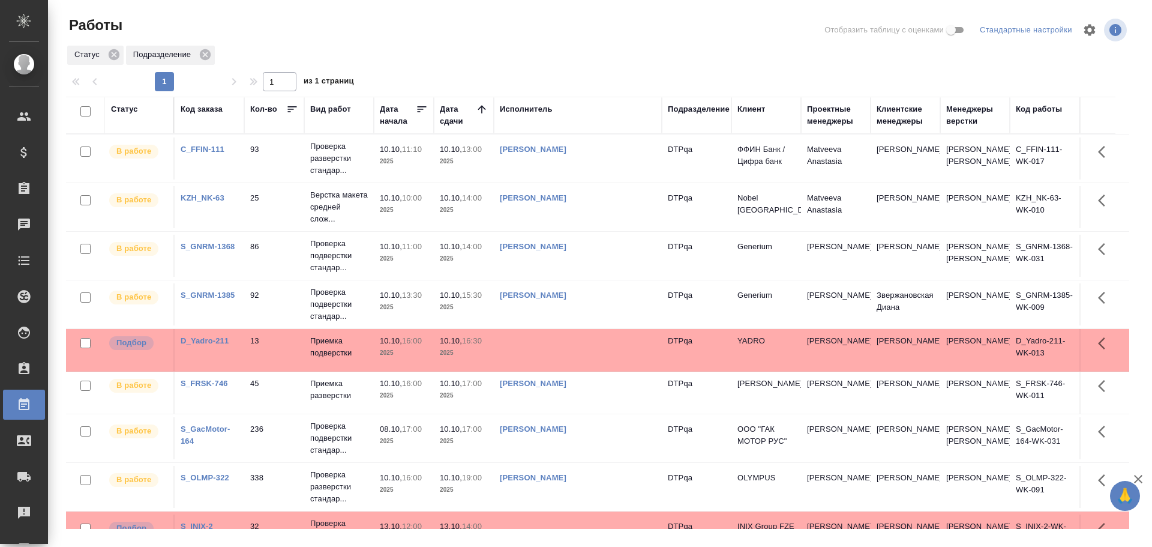
click at [522, 174] on td "[PERSON_NAME]" at bounding box center [578, 158] width 168 height 42
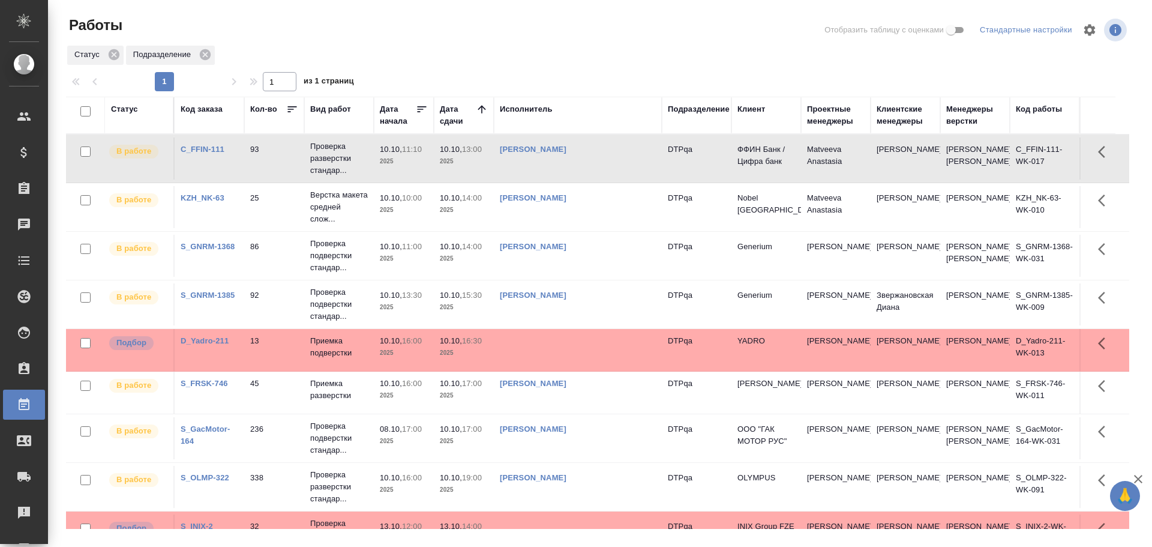
click at [522, 174] on td "[PERSON_NAME]" at bounding box center [578, 158] width 168 height 42
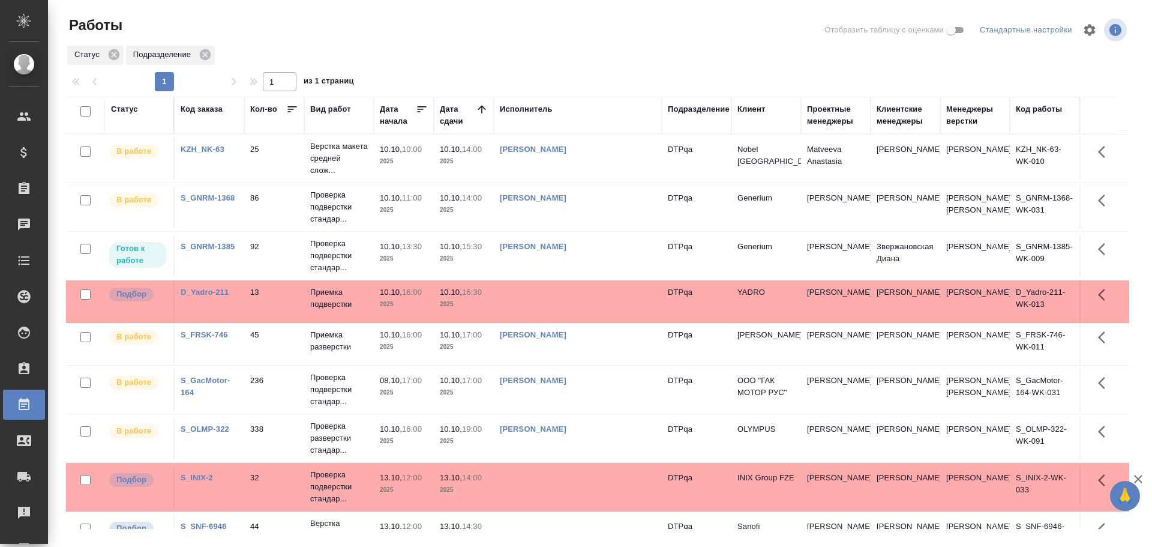
click at [519, 65] on div "Статус Подразделение" at bounding box center [597, 55] width 1063 height 22
click at [607, 163] on td "Чулец Елена Сергеевна" at bounding box center [578, 158] width 168 height 42
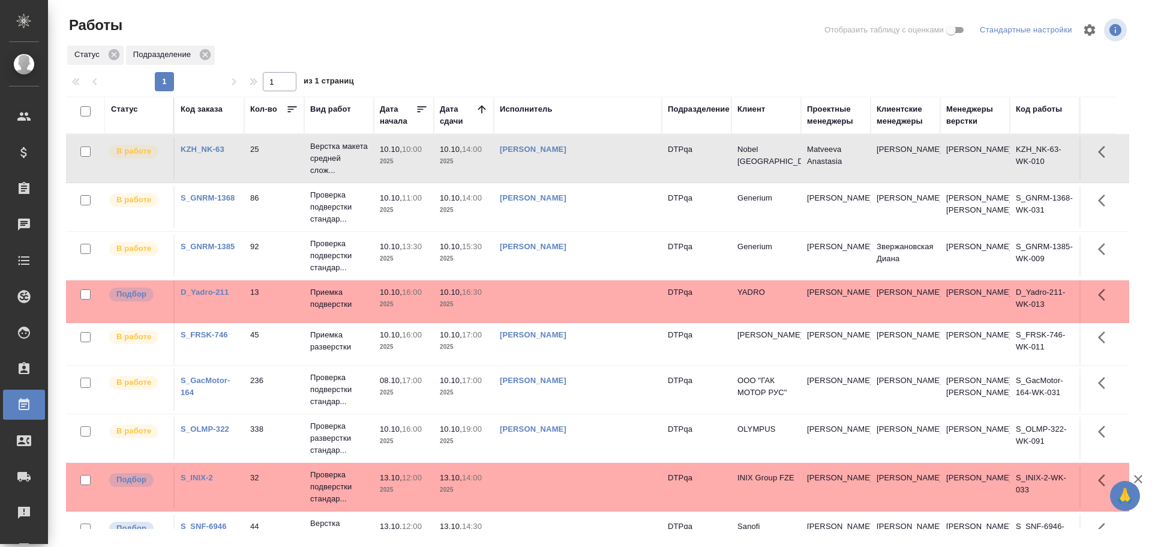
click at [607, 163] on td "Чулец Елена Сергеевна" at bounding box center [578, 158] width 168 height 42
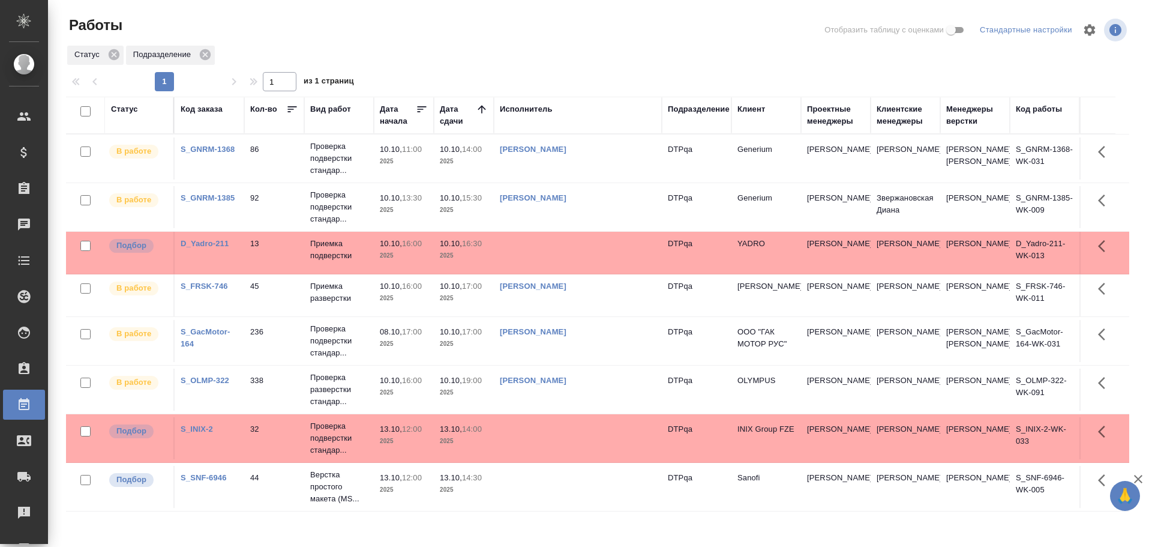
click at [117, 110] on div "Статус" at bounding box center [124, 109] width 27 height 12
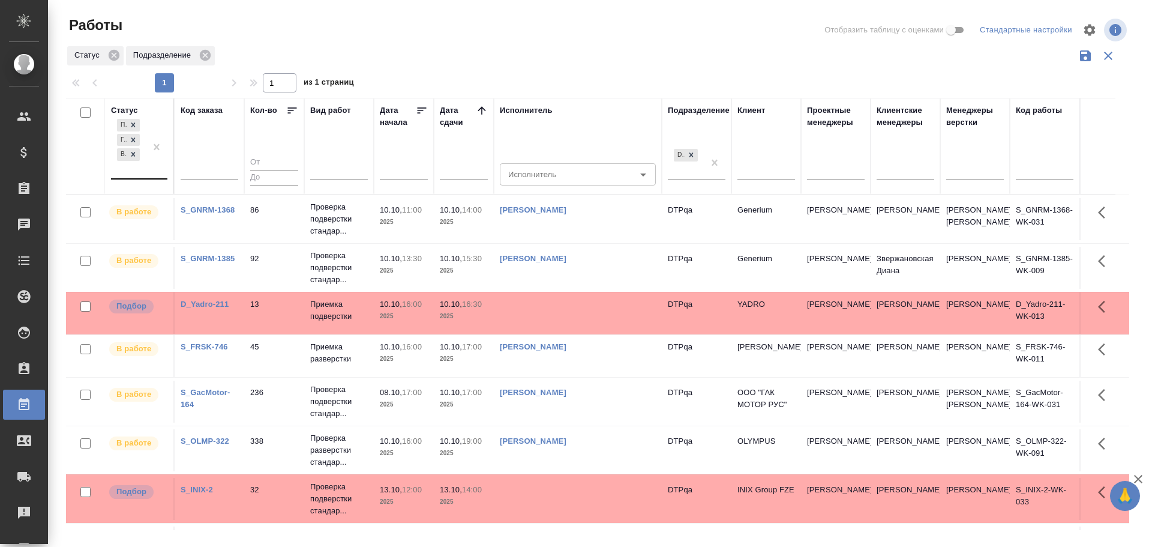
click at [130, 175] on div "Подбор Готов к работе В работе" at bounding box center [128, 147] width 35 height 62
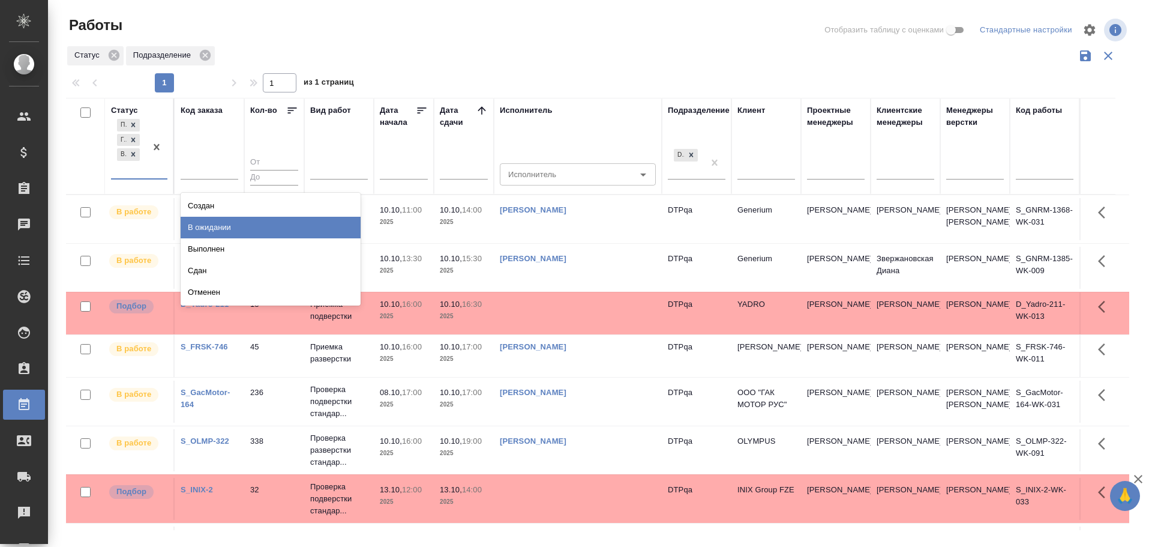
click at [207, 223] on div "В ожидании" at bounding box center [271, 228] width 180 height 22
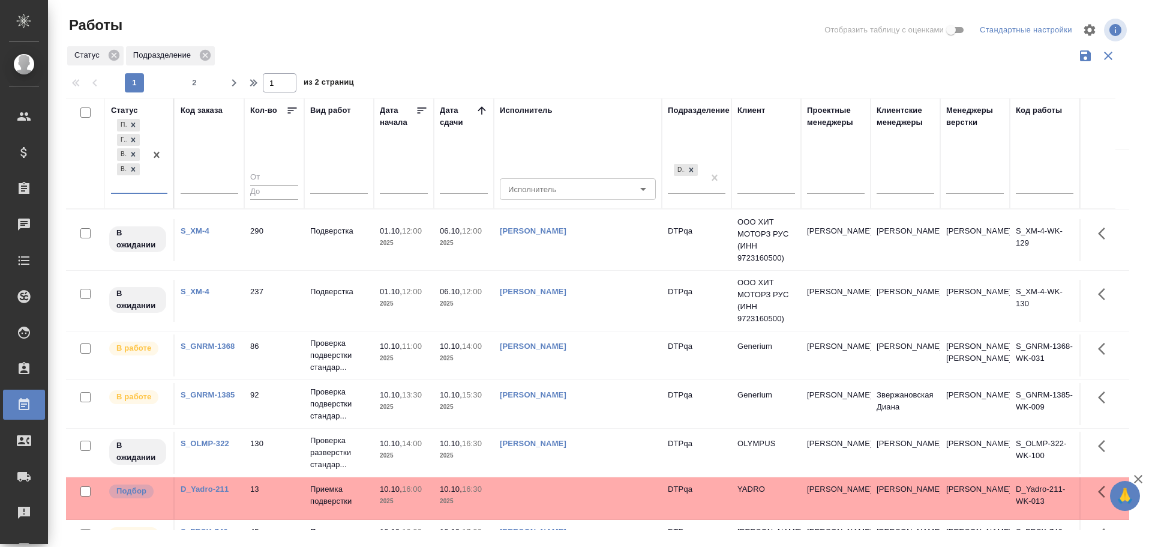
click at [594, 450] on div "[PERSON_NAME]" at bounding box center [578, 443] width 156 height 12
click at [594, 450] on div "[PERSON_NAME]" at bounding box center [578, 444] width 156 height 12
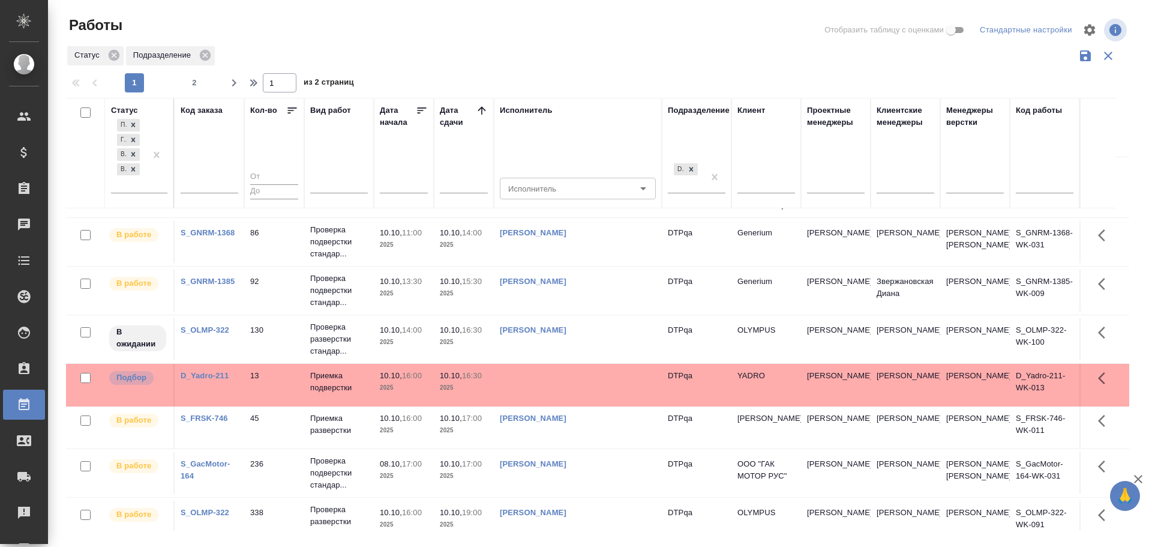
scroll to position [179, 0]
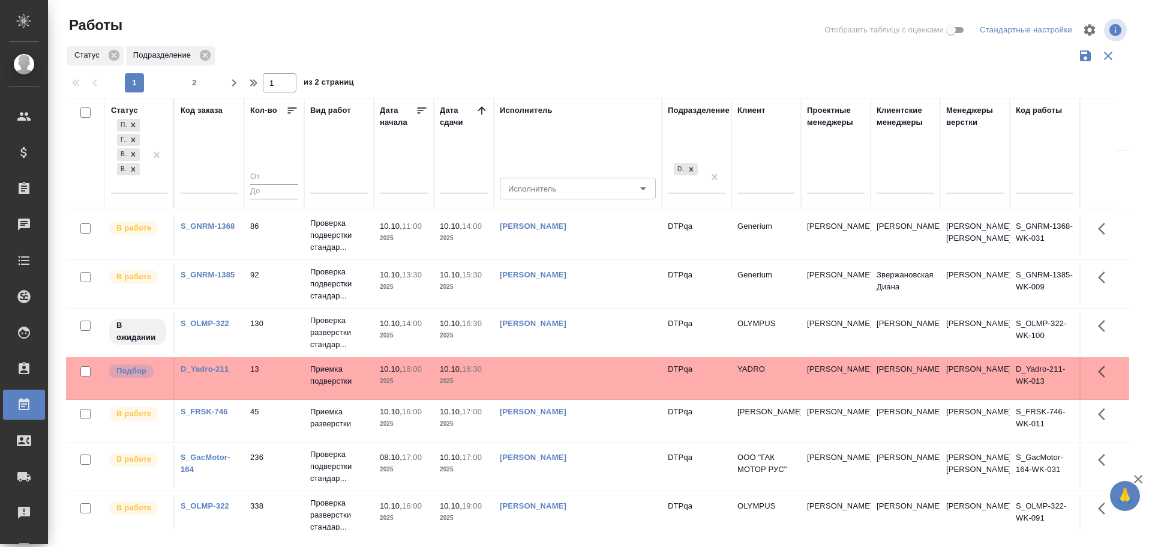
click at [621, 345] on td "[PERSON_NAME]" at bounding box center [578, 332] width 168 height 42
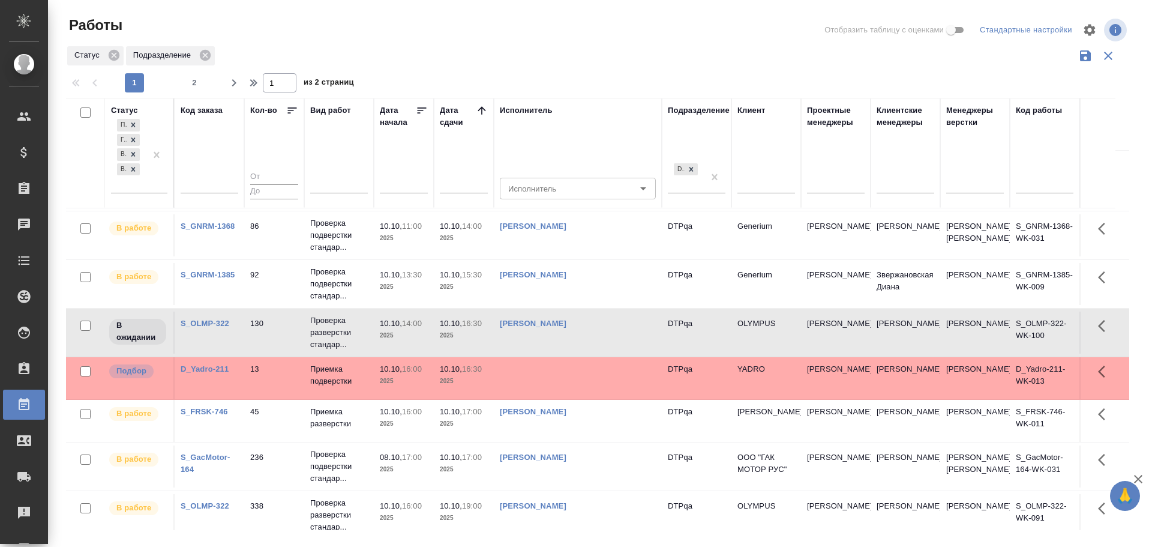
click at [621, 345] on td "[PERSON_NAME]" at bounding box center [578, 332] width 168 height 42
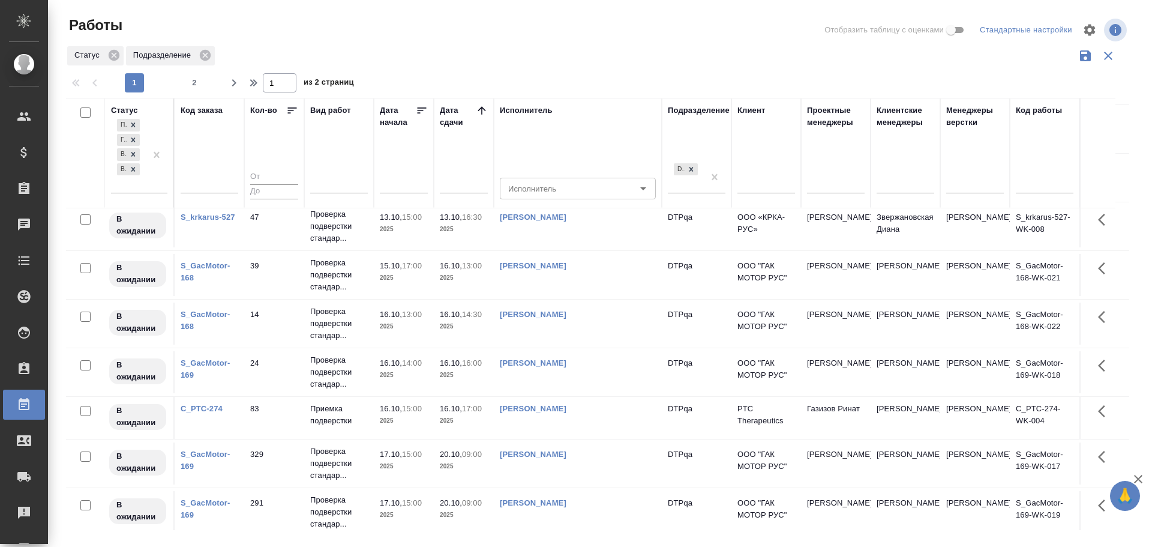
scroll to position [930, 0]
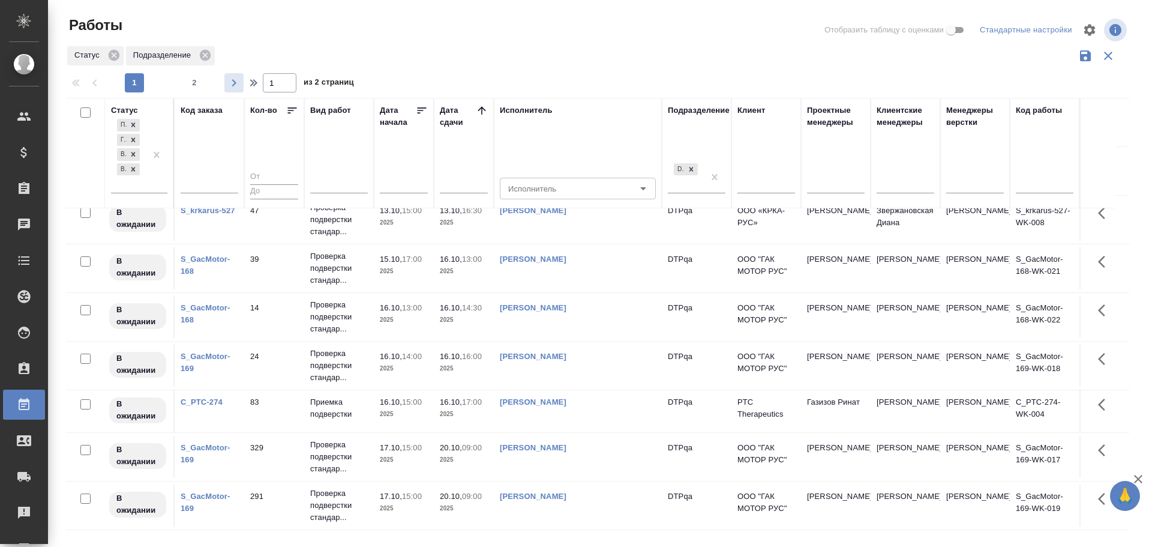
click at [235, 79] on icon "button" at bounding box center [234, 83] width 14 height 14
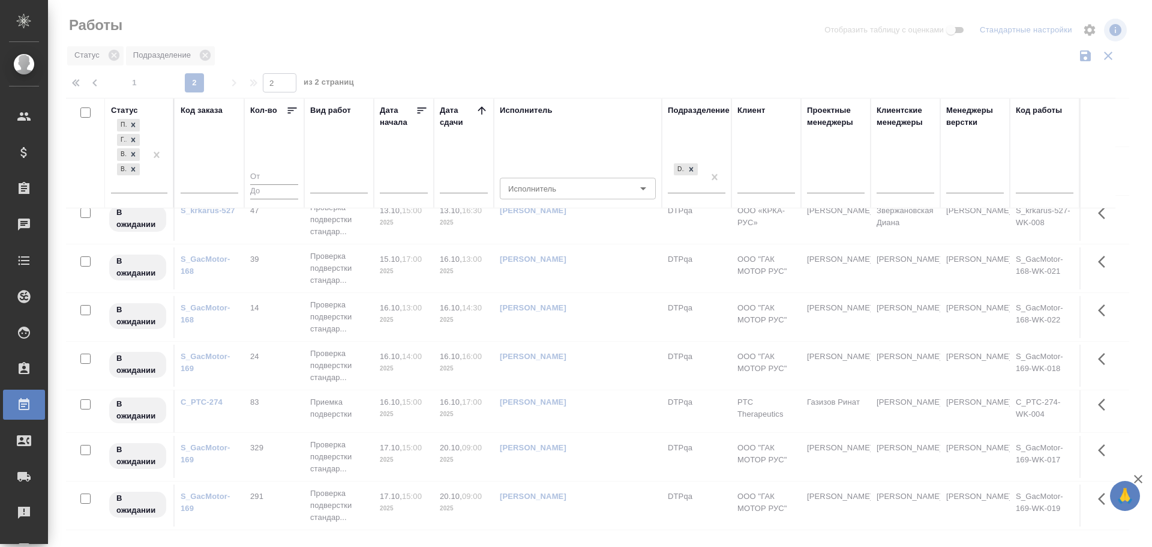
scroll to position [0, 0]
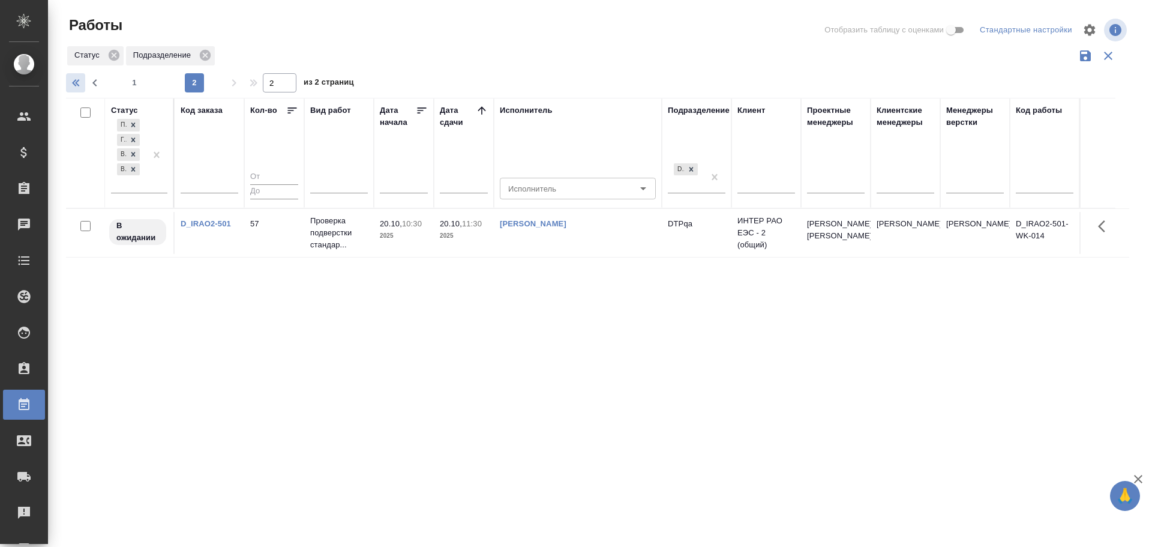
click at [71, 80] on icon "button" at bounding box center [77, 83] width 14 height 14
type input "1"
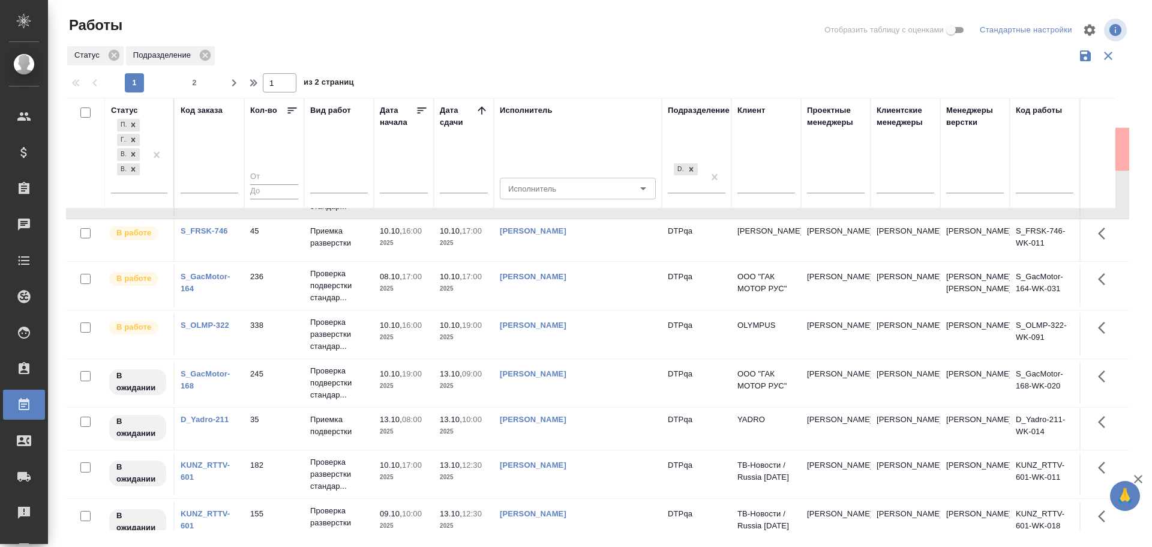
scroll to position [420, 0]
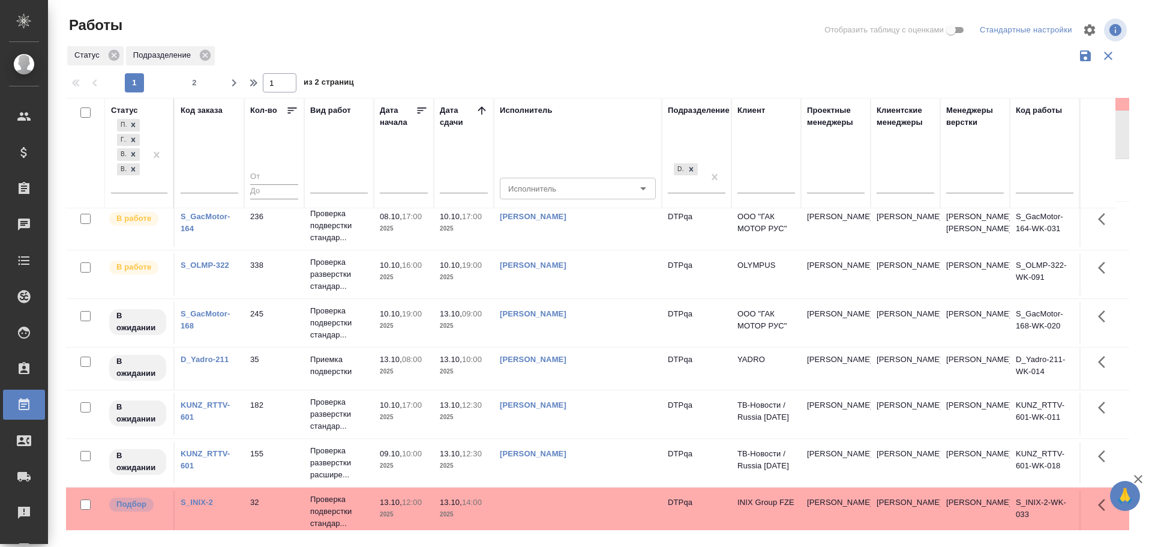
click at [604, 344] on td "[PERSON_NAME]" at bounding box center [578, 323] width 168 height 42
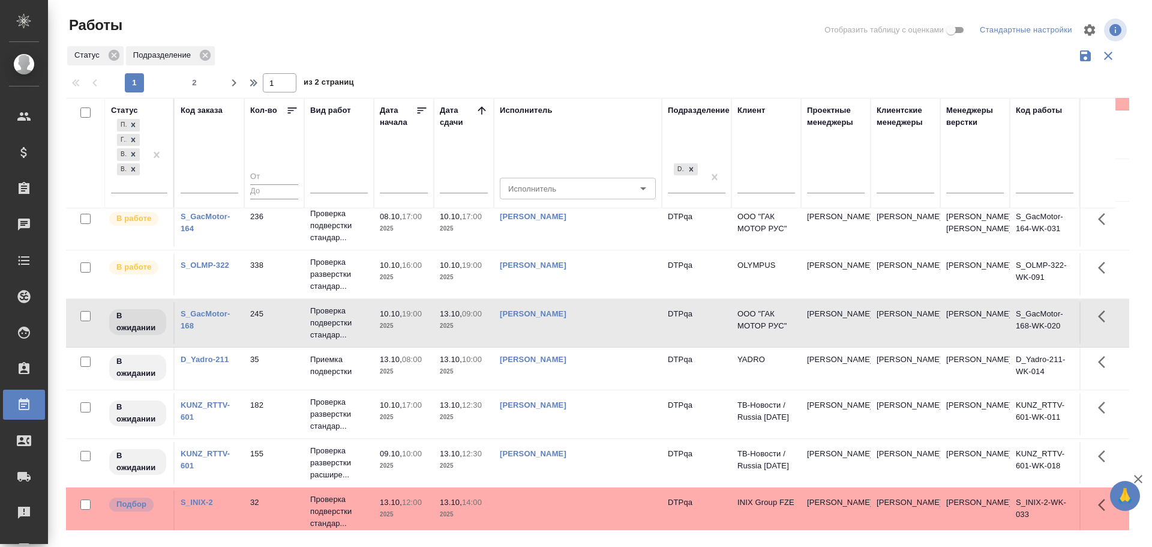
click at [604, 344] on td "[PERSON_NAME]" at bounding box center [578, 323] width 168 height 42
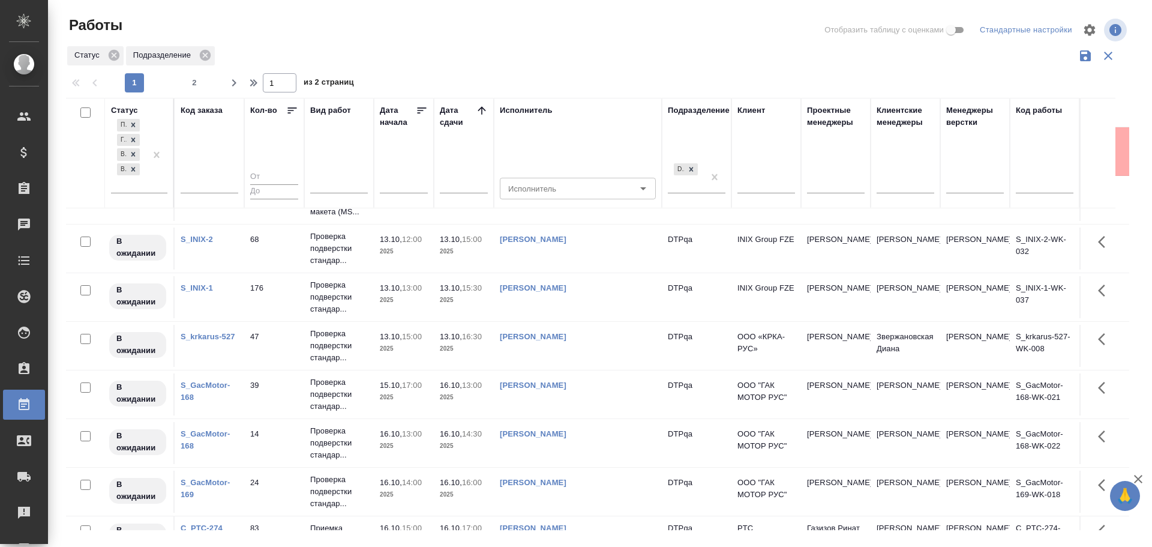
scroll to position [840, 0]
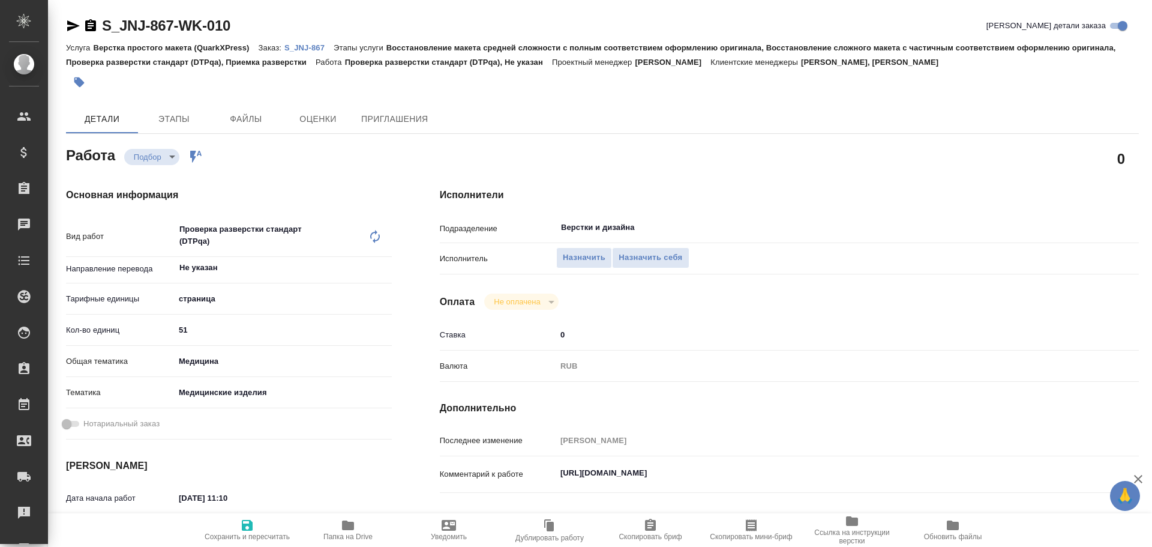
type textarea "x"
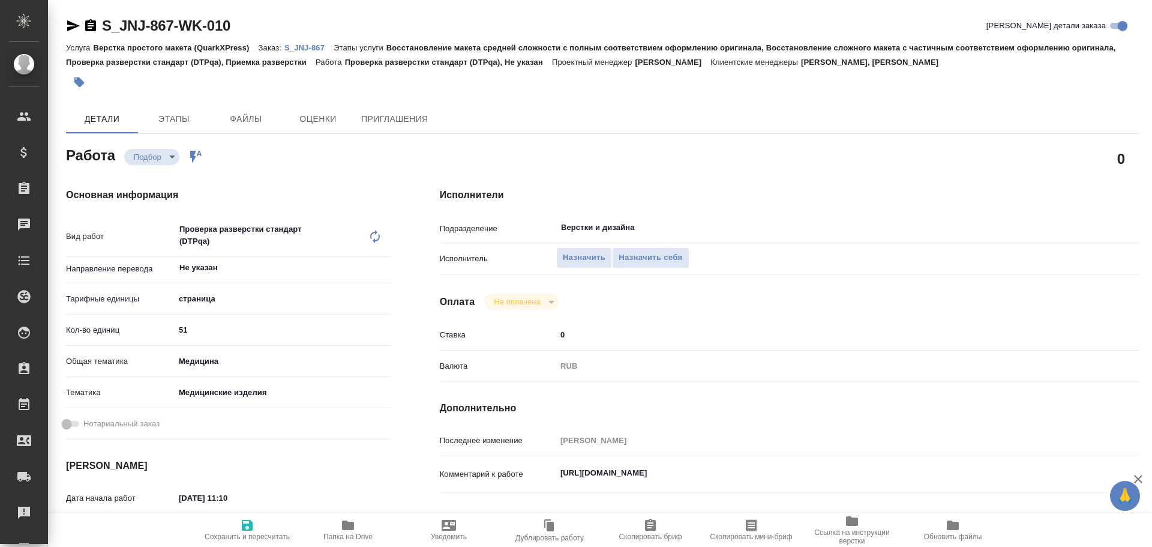
type textarea "x"
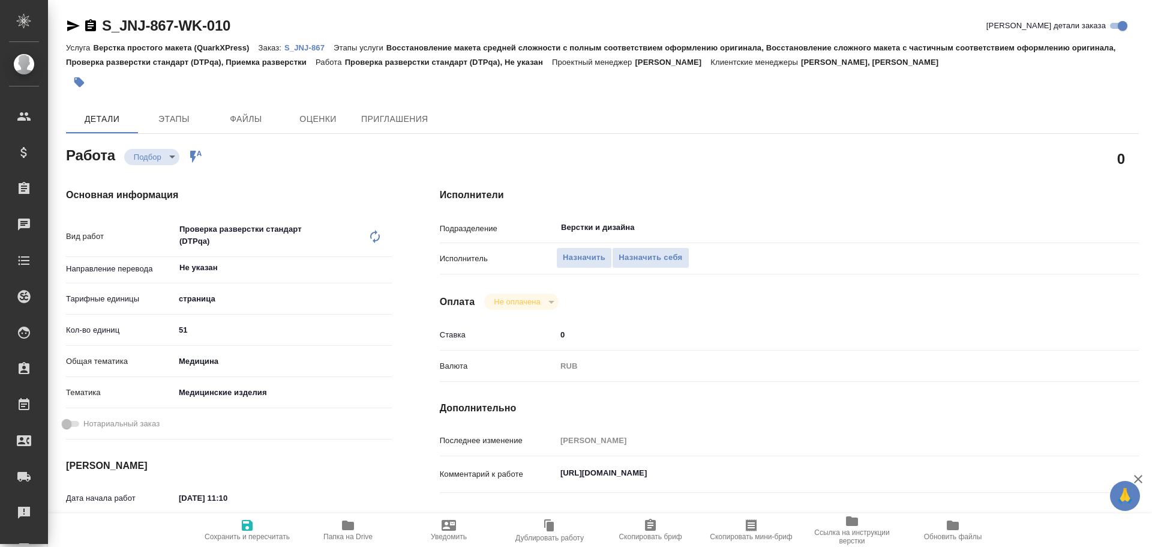
type textarea "x"
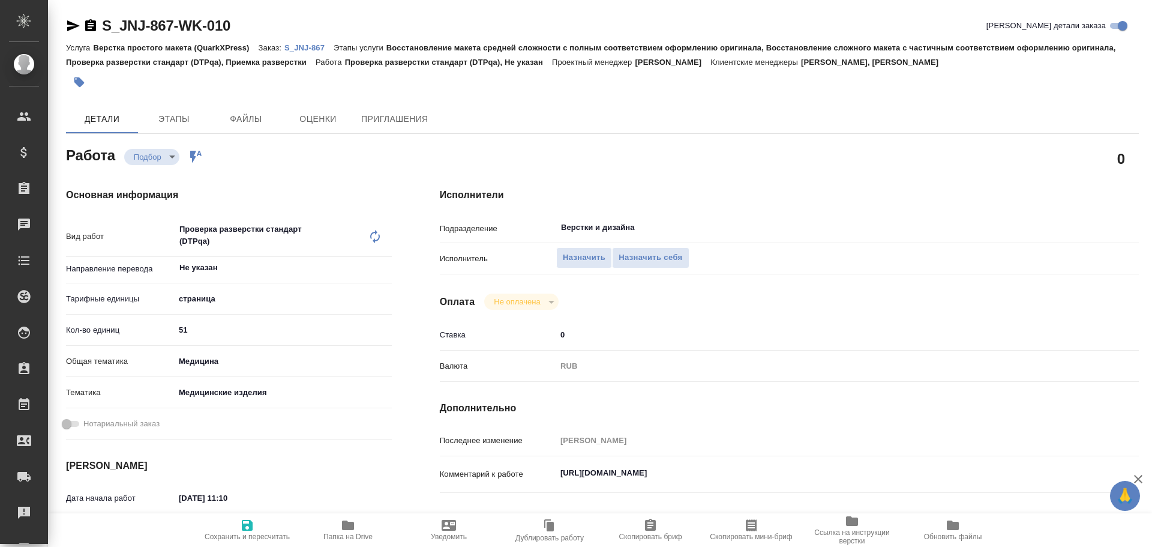
type textarea "x"
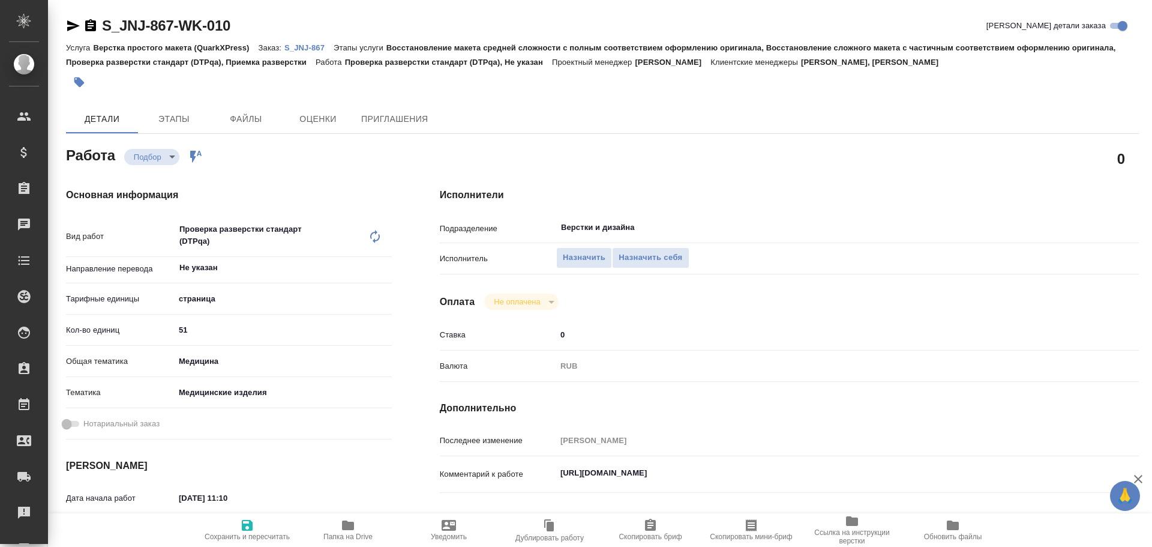
type textarea "x"
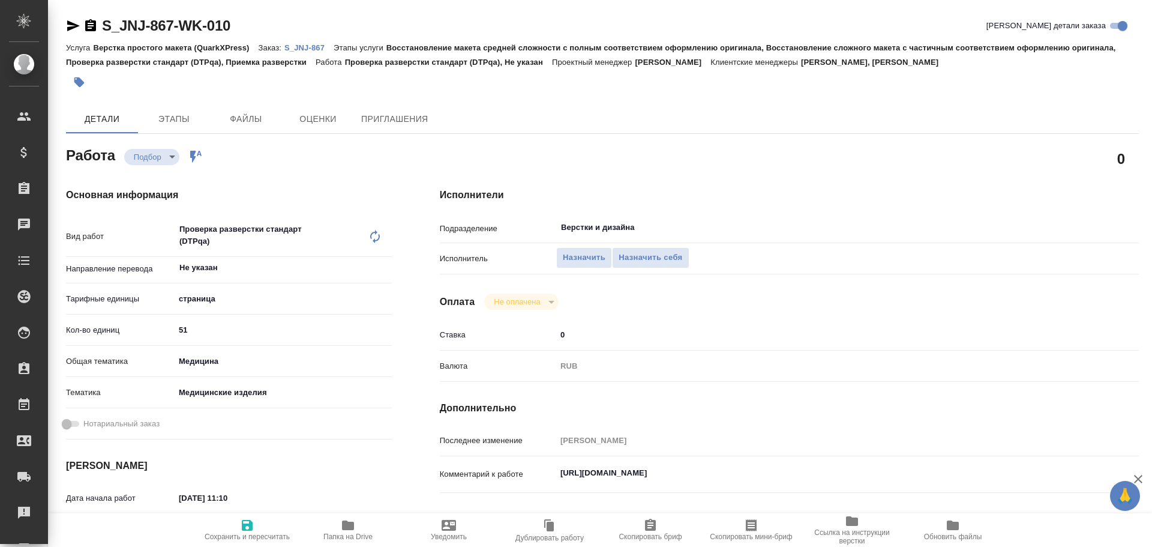
type textarea "x"
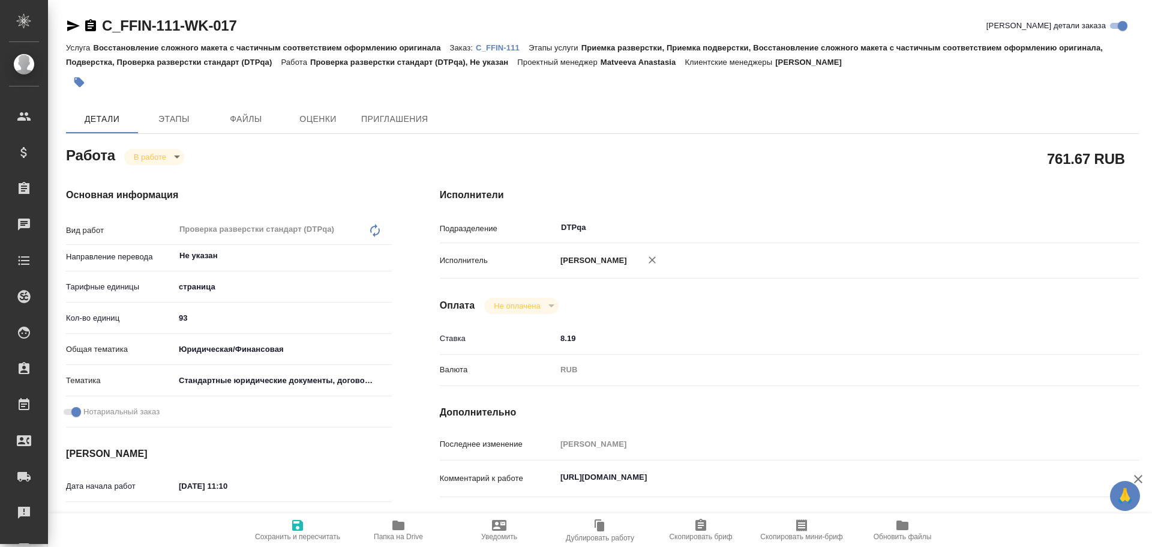
drag, startPoint x: 401, startPoint y: 528, endPoint x: 502, endPoint y: 517, distance: 101.5
click at [401, 528] on icon "button" at bounding box center [398, 525] width 12 height 10
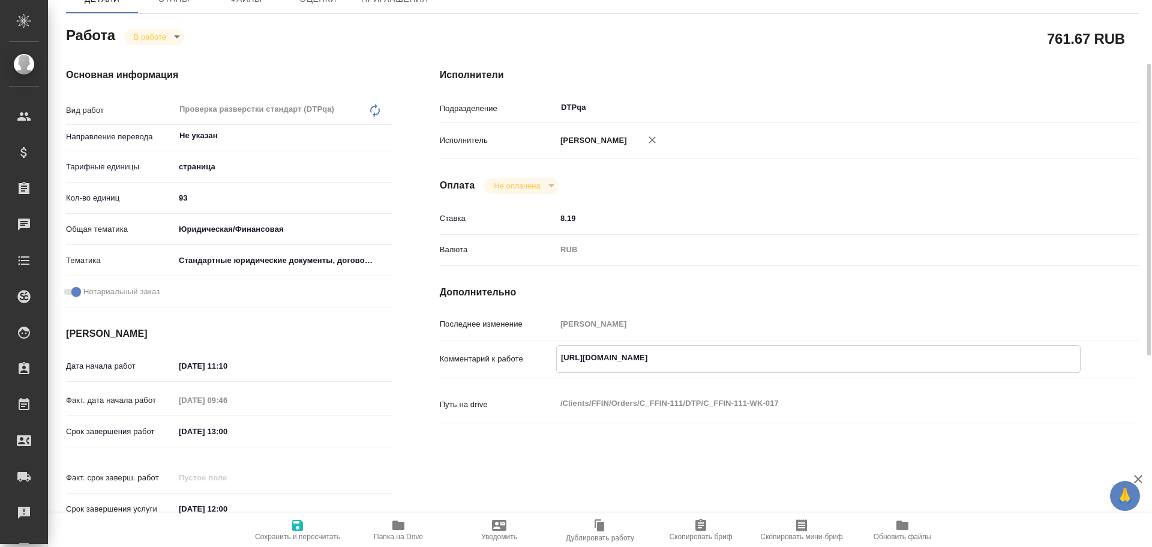
click at [801, 356] on textarea "[URL][DOMAIN_NAME]" at bounding box center [818, 357] width 523 height 20
paste textarea "[URL][DOMAIN_NAME]"
type textarea "[URL][DOMAIN_NAME] Разбор [URL][DOMAIN_NAME]"
click at [287, 529] on span "Сохранить и пересчитать" at bounding box center [297, 529] width 86 height 23
type input "inProgress"
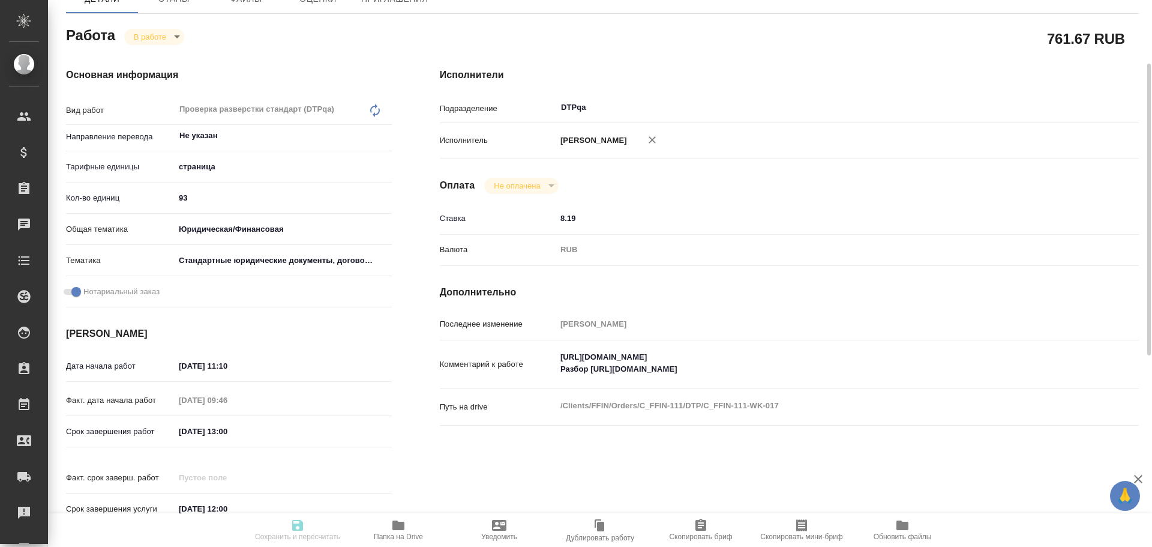
type input "Не указан"
type input "5a8b1489cc6b4906c91bfdb2"
type input "93"
type input "yr-fn"
type input "5f647205b73bc97568ca66bf"
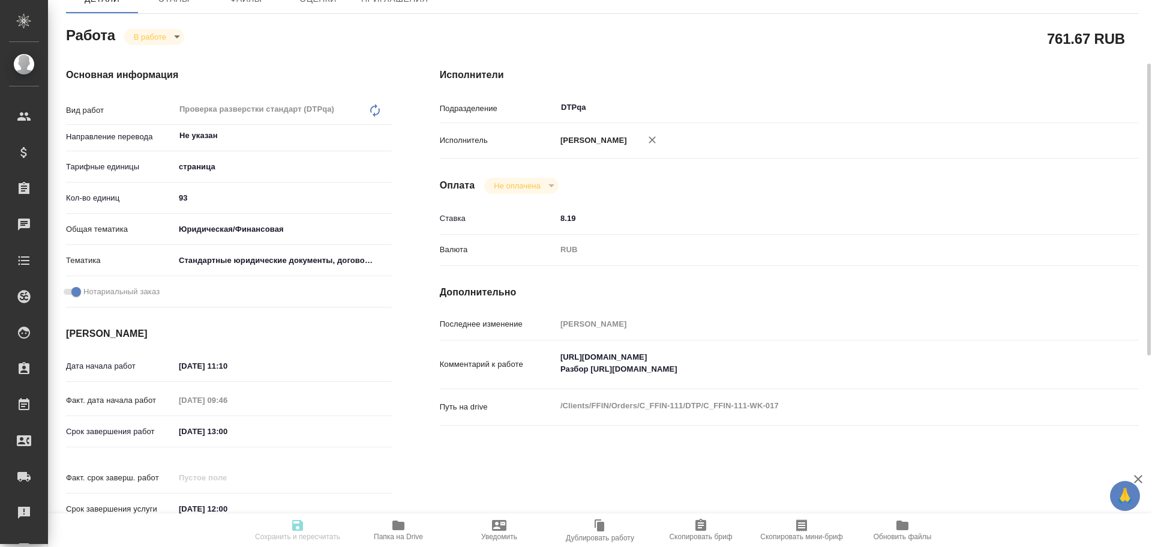
checkbox input "true"
type input "10.10.2025 11:10"
type input "10.10.2025 09:46"
type input "10.10.2025 13:00"
type input "22.10.2025 12:00"
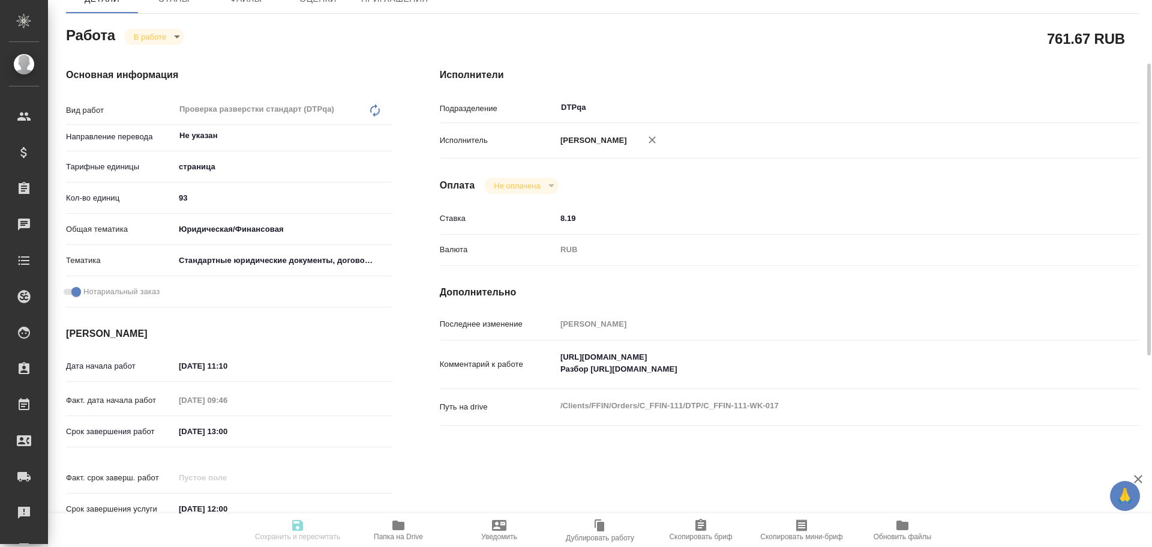
type input "DTPqa"
type input "notPayed"
type input "8.19"
type input "RUB"
type input "[PERSON_NAME]"
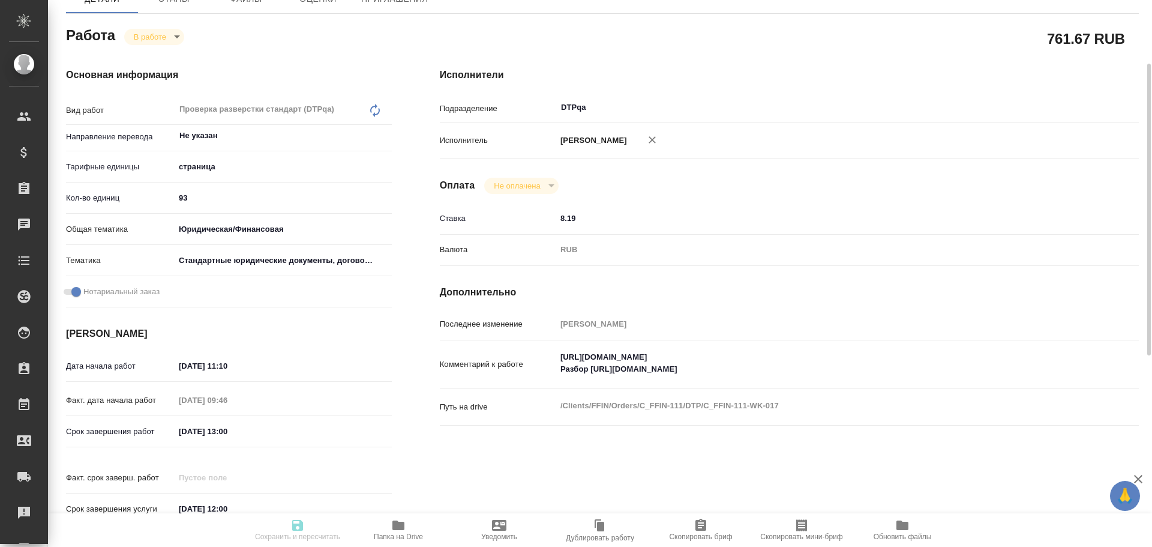
type input "C_FFIN-111"
type input "Восстановление сложного макета с частичным соответствием оформлению оригинала"
type input "Приемка разверстки, Приемка подверстки, Восстановление сложного макета с частич…"
type input "Лямина Надежда"
type input "Оксютович Ирина, Малофеева Екатерина"
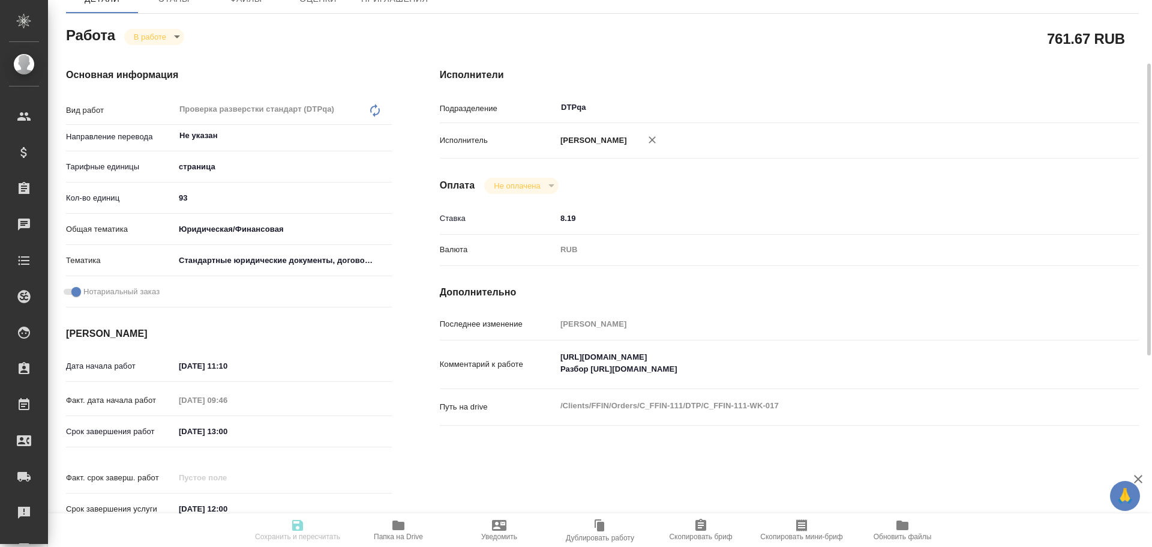
type input "/Clients/FFIN/Orders/C_FFIN-111"
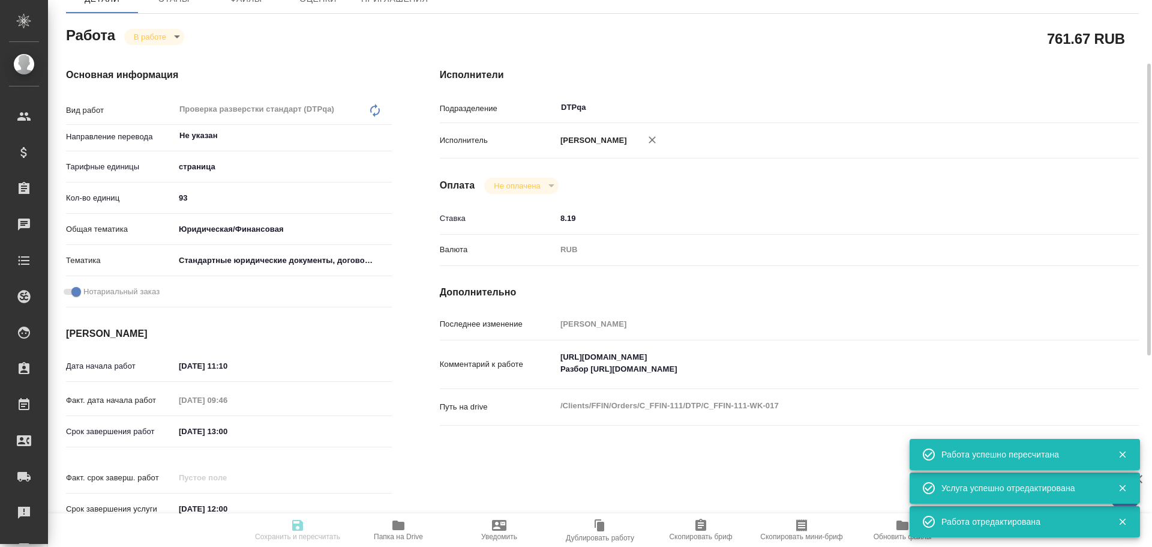
click at [144, 40] on body "🙏 .cls-1 fill:#fff; AWATERA Chulets Elena Клиенты Спецификации Заказы 0 Чаты To…" at bounding box center [576, 273] width 1152 height 547
type input "inProgress"
type input "Не указан"
type input "5a8b1489cc6b4906c91bfdb2"
type input "93"
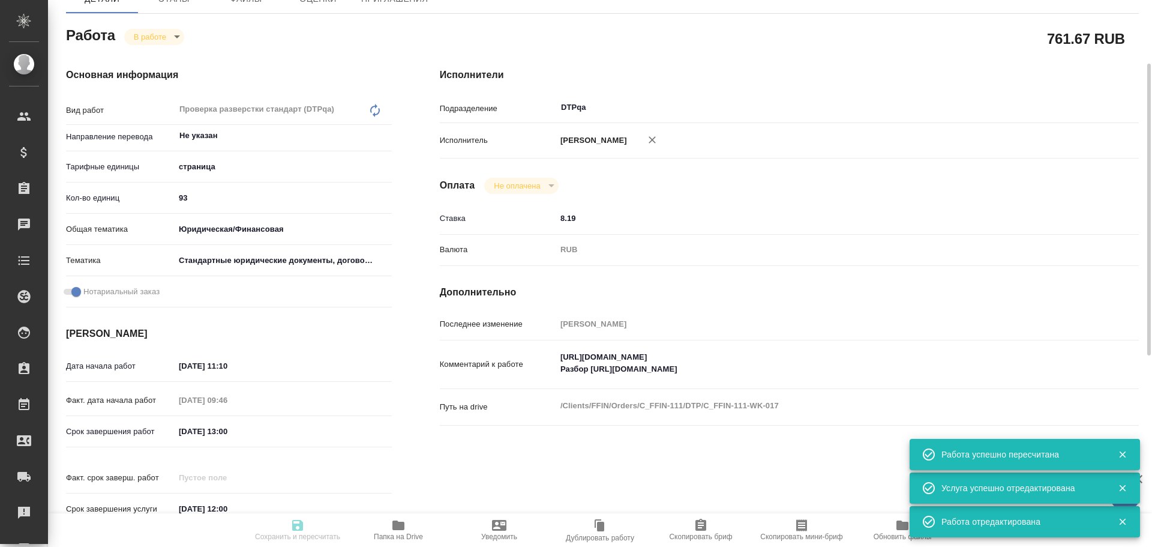
type input "yr-fn"
type input "5f647205b73bc97568ca66bf"
checkbox input "true"
type input "10.10.2025 11:10"
type input "10.10.2025 09:46"
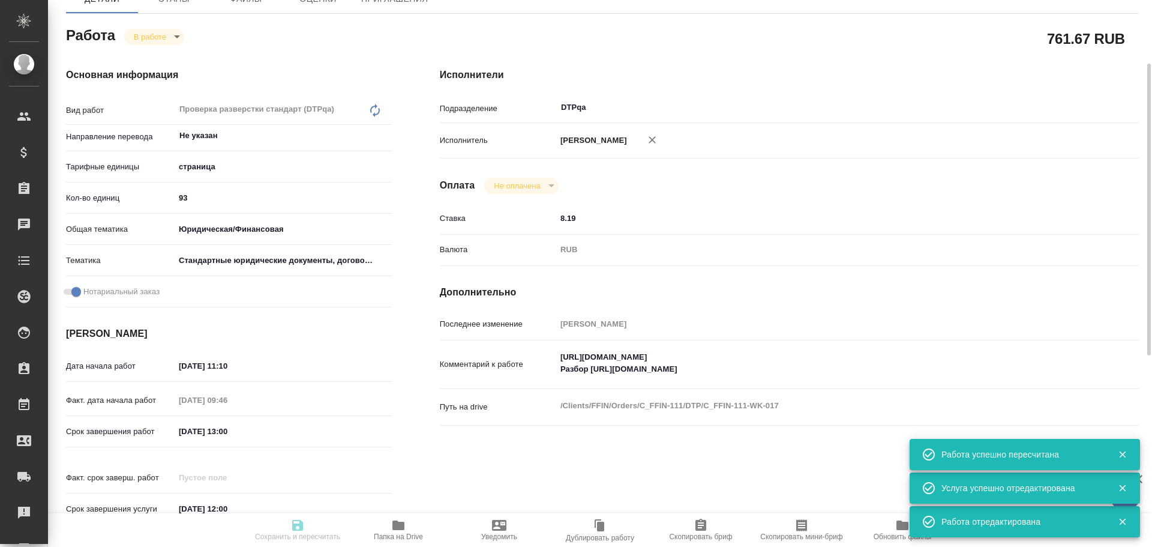
type input "10.10.2025 13:00"
type input "22.10.2025 12:00"
type input "DTPqa"
type input "notPayed"
type input "8.19"
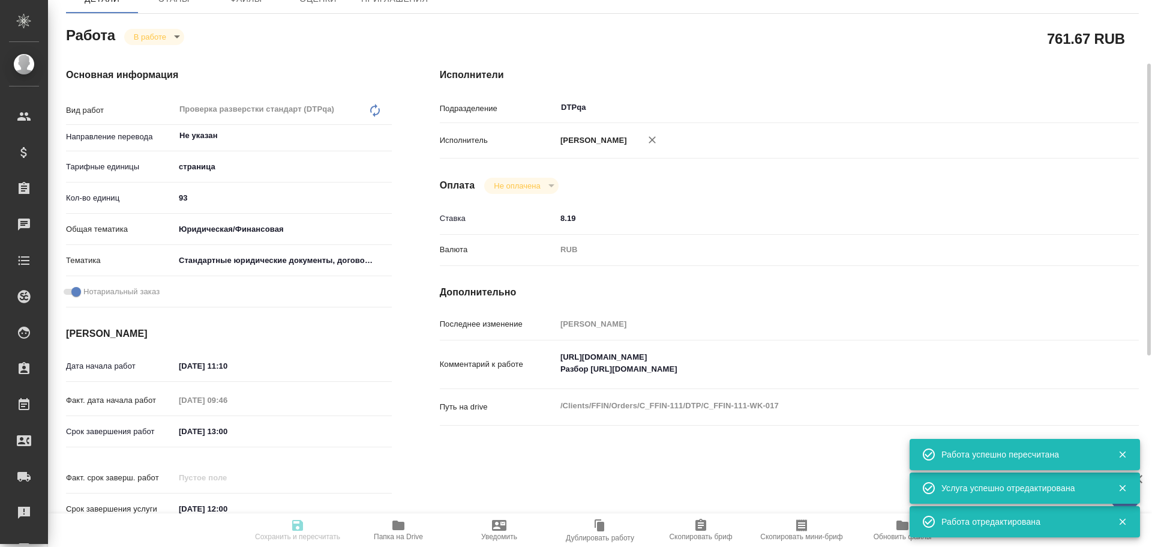
type input "RUB"
type input "[PERSON_NAME]"
type input "C_FFIN-111"
type input "Восстановление сложного макета с частичным соответствием оформлению оригинала"
type input "Приемка разверстки, Приемка подверстки, Восстановление сложного макета с частич…"
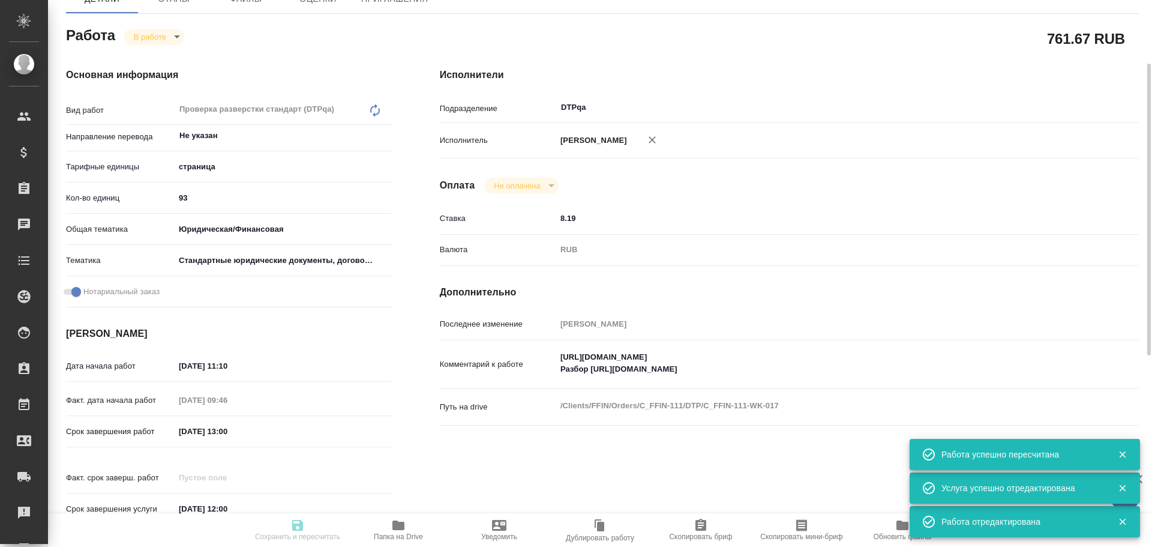
type input "Лямина Надежда"
type input "Оксютович Ирина, Малофеева Екатерина"
type input "/Clients/FFIN/Orders/C_FFIN-111"
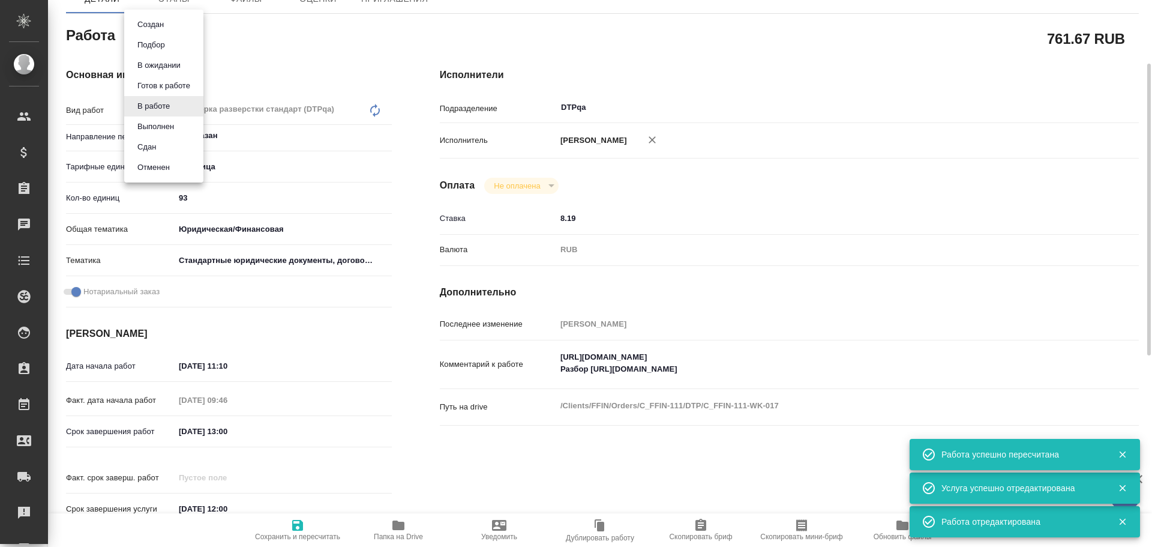
click at [149, 122] on button "Выполнен" at bounding box center [156, 126] width 44 height 13
type textarea "x"
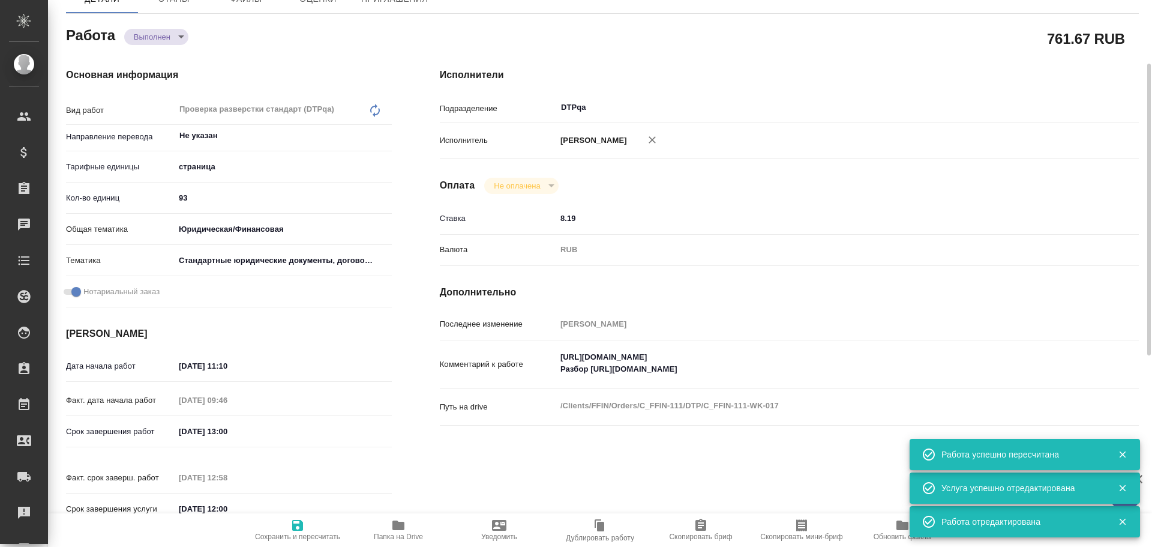
type textarea "x"
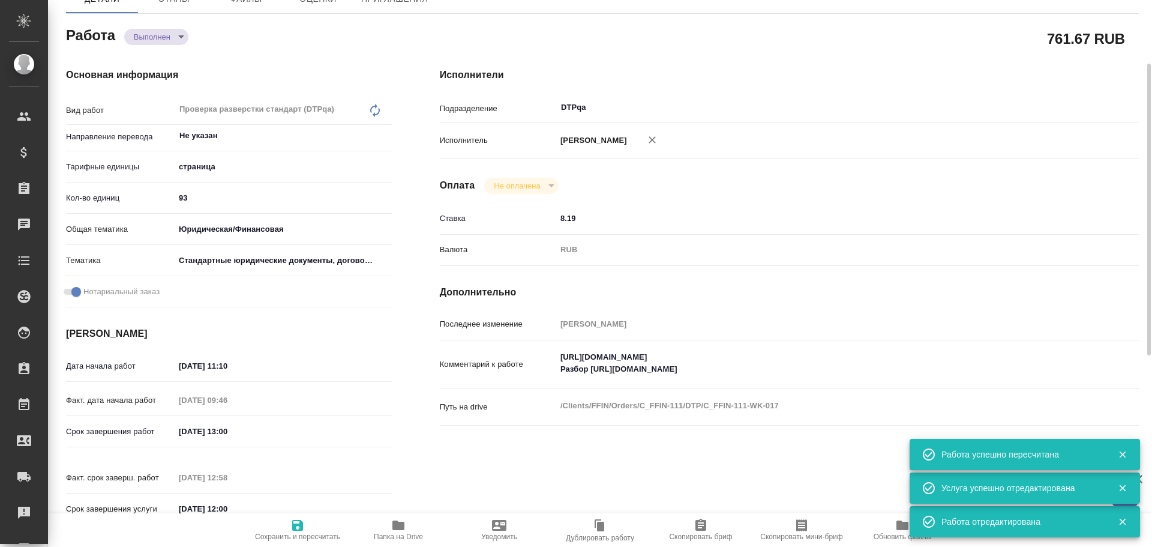
type textarea "x"
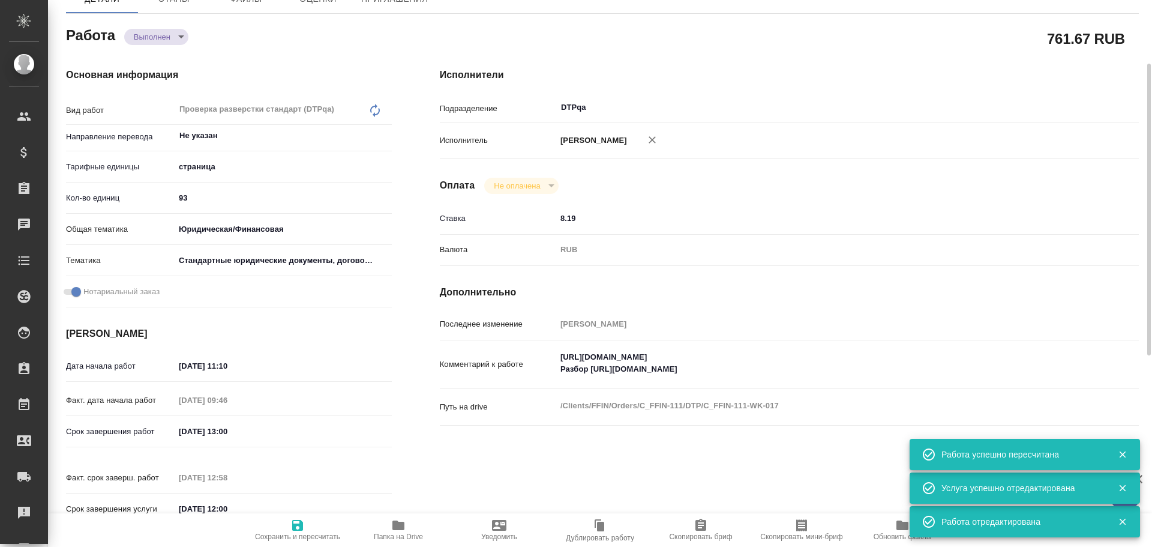
type textarea "x"
click at [301, 523] on icon "button" at bounding box center [297, 525] width 11 height 11
type textarea "x"
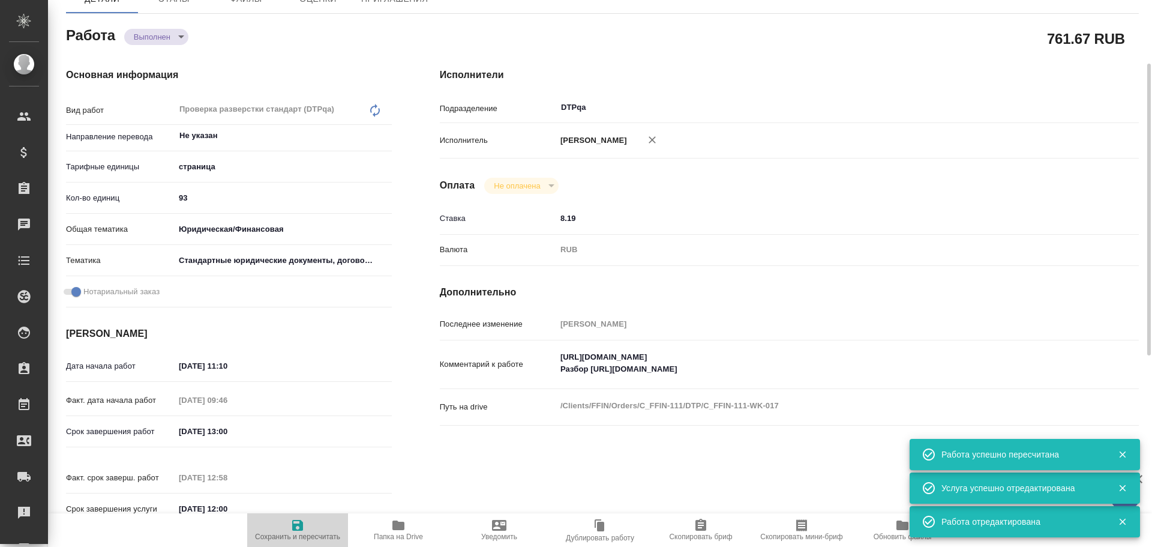
type textarea "x"
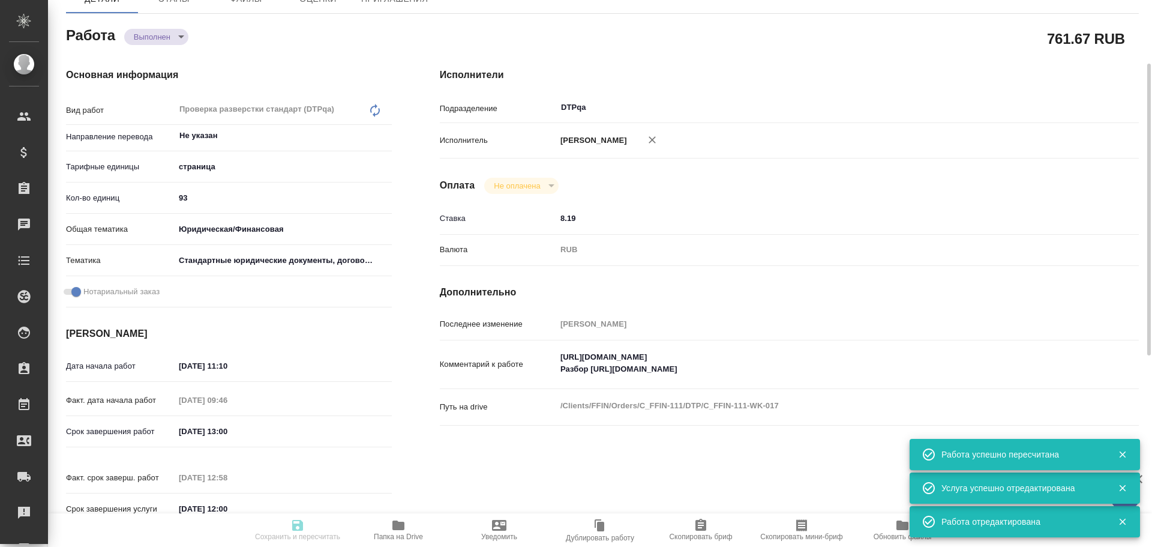
type textarea "x"
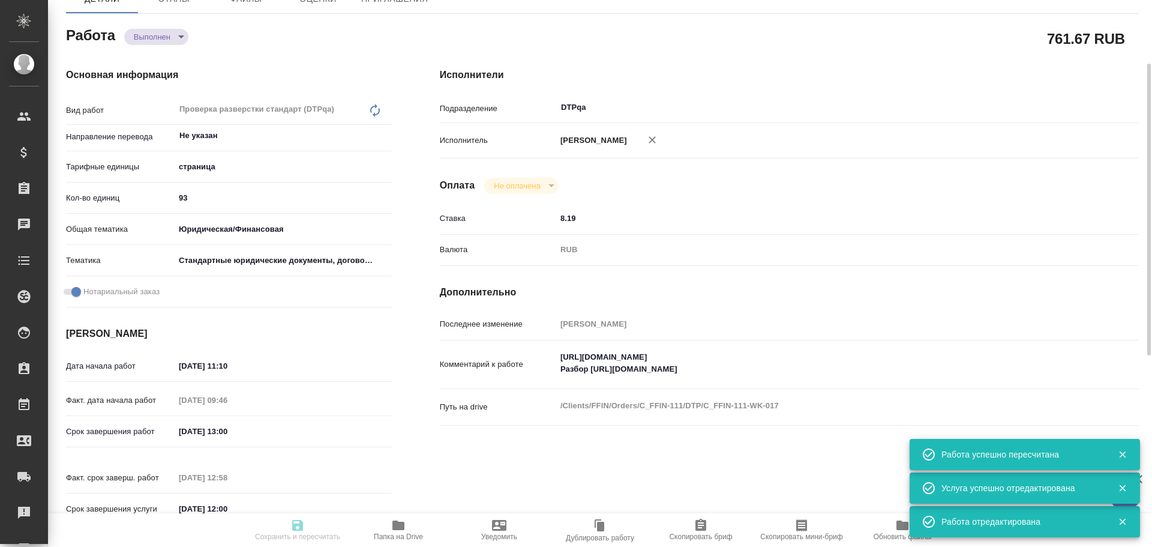
type textarea "x"
type input "completed"
type textarea "Проверка разверстки стандарт (DTPqa)"
type textarea "x"
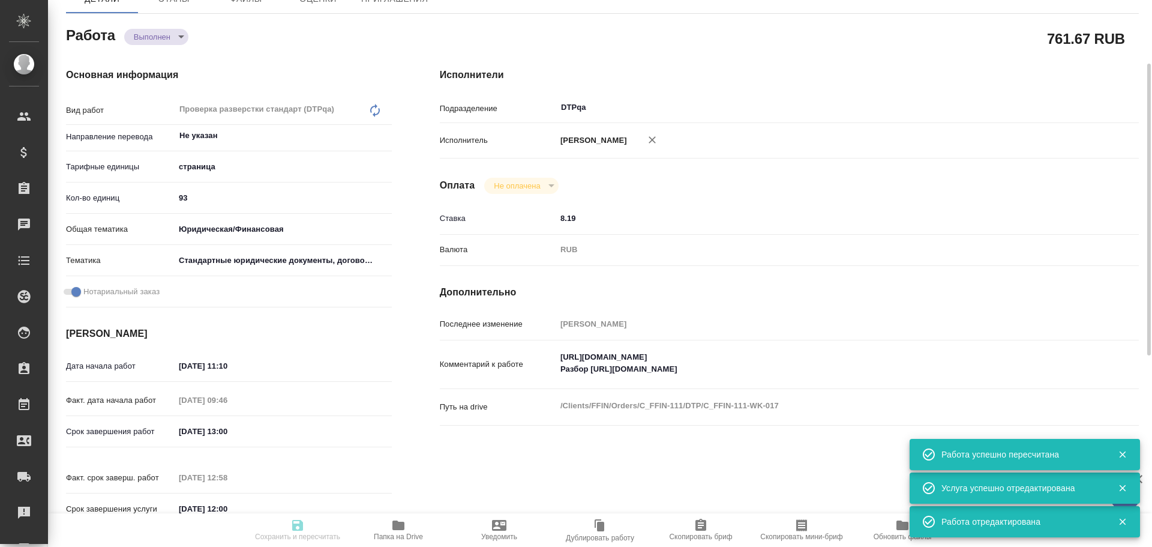
type input "Не указан"
type input "5a8b1489cc6b4906c91bfdb2"
type input "93"
type input "yr-fn"
type input "5f647205b73bc97568ca66bf"
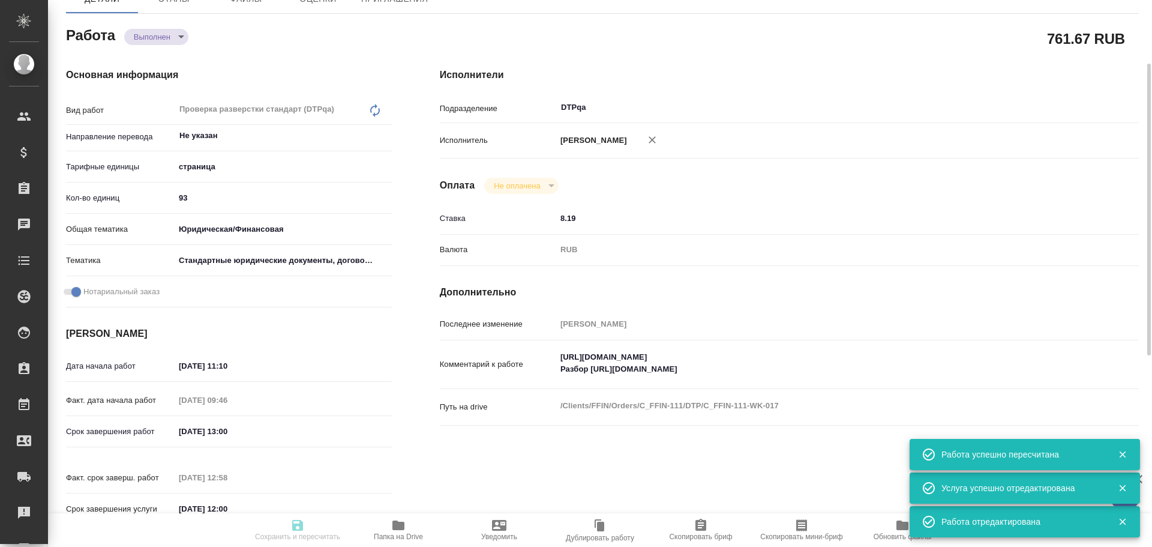
checkbox input "true"
type input "10.10.2025 11:10"
type input "10.10.2025 09:46"
type input "10.10.2025 13:00"
type input "10.10.2025 12:58"
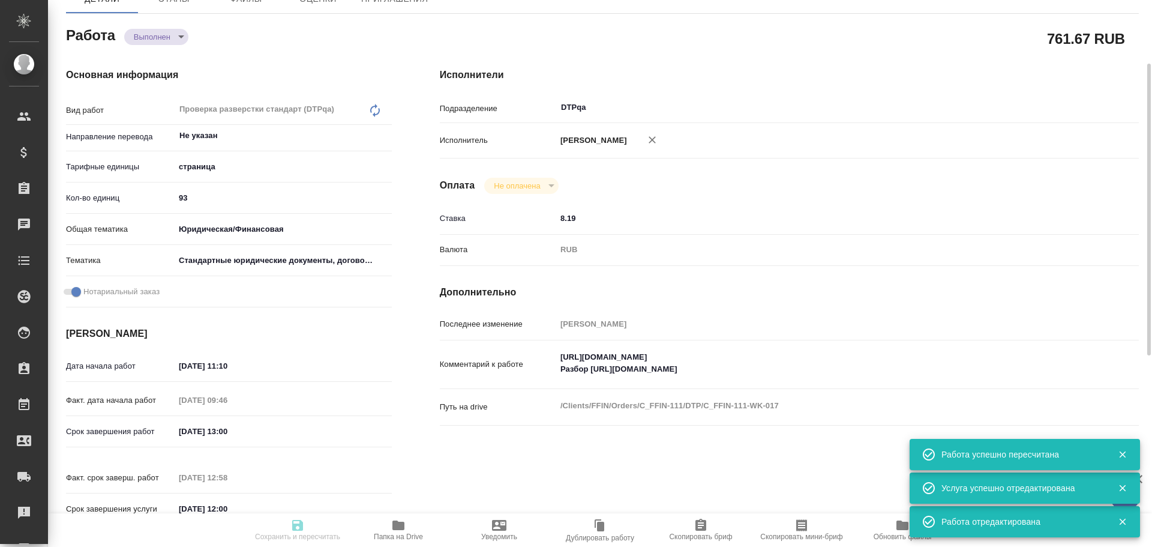
type input "22.10.2025 12:00"
type input "DTPqa"
type input "notPayed"
type input "8.19"
type input "RUB"
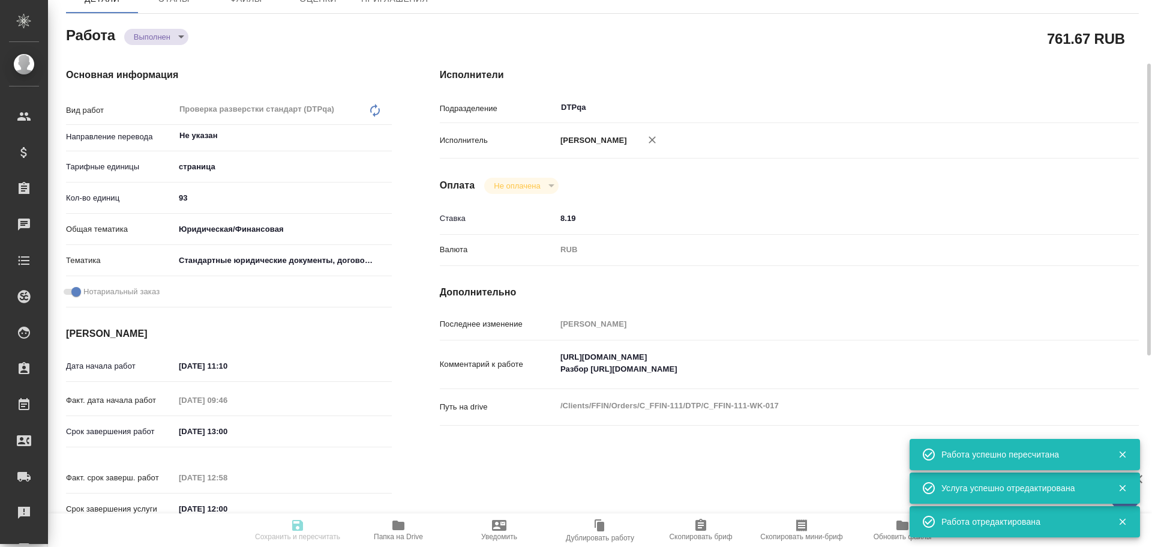
type input "[PERSON_NAME]"
type textarea "https://tera.awatera.com/Work/68e4c401d5c03ed4a021505f/ Разбор https://drive.aw…"
type textarea "x"
type textarea "/Clients/FFIN/Orders/C_FFIN-111/DTP/C_FFIN-111-WK-017"
type textarea "x"
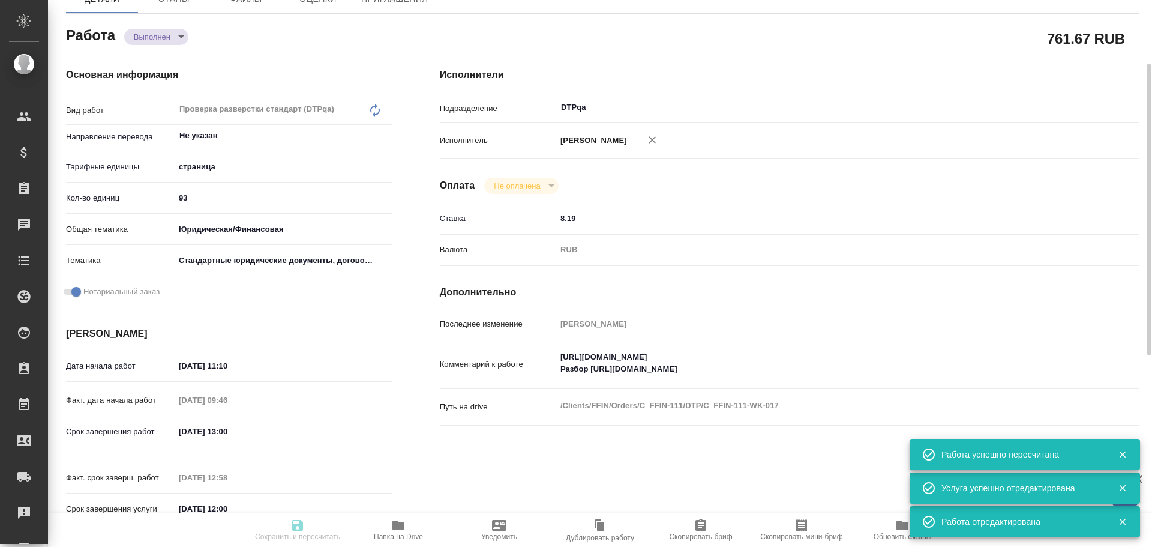
type input "C_FFIN-111"
type input "Восстановление сложного макета с частичным соответствием оформлению оригинала"
type input "Приемка разверстки, Приемка подверстки, Восстановление сложного макета с частич…"
type input "Лямина Надежда"
type input "Оксютович Ирина, Малофеева Екатерина"
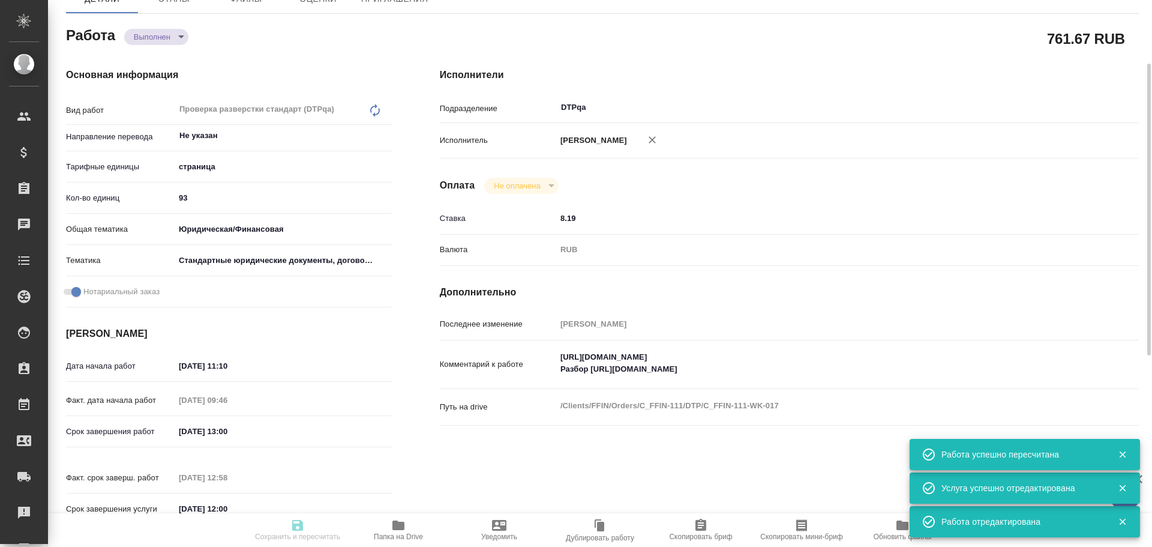
type input "/Clients/FFIN/Orders/C_FFIN-111"
type textarea "x"
type textarea "переводим с англ и частично с араб"
type textarea "x"
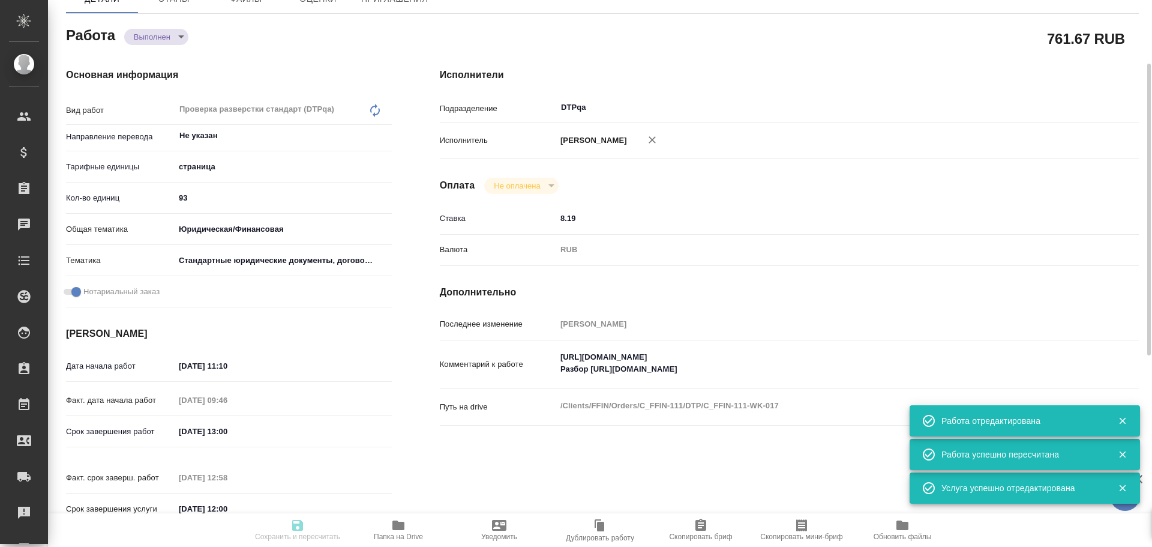
type textarea "x"
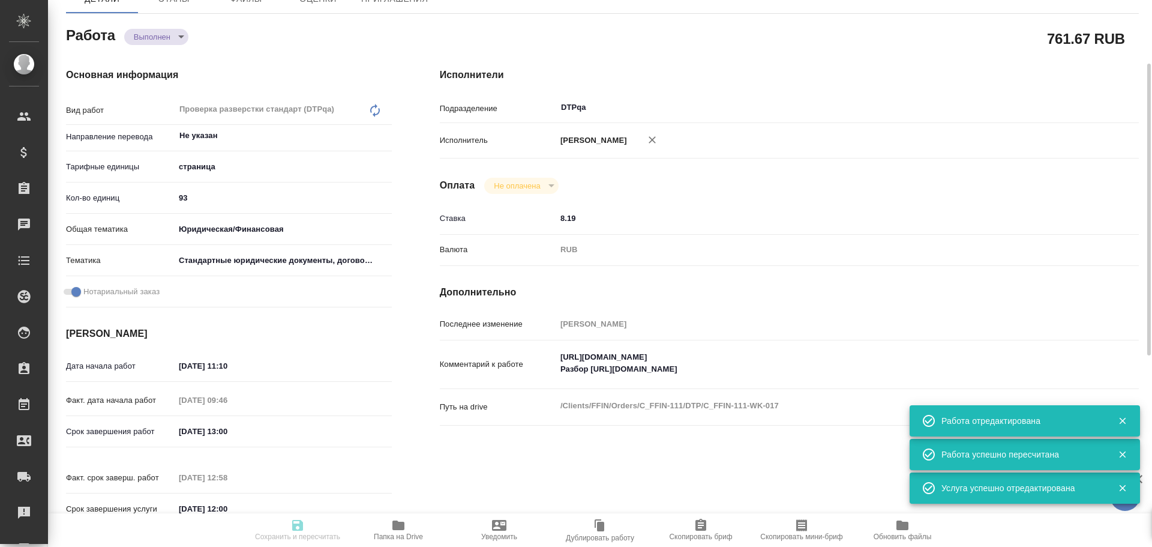
type textarea "x"
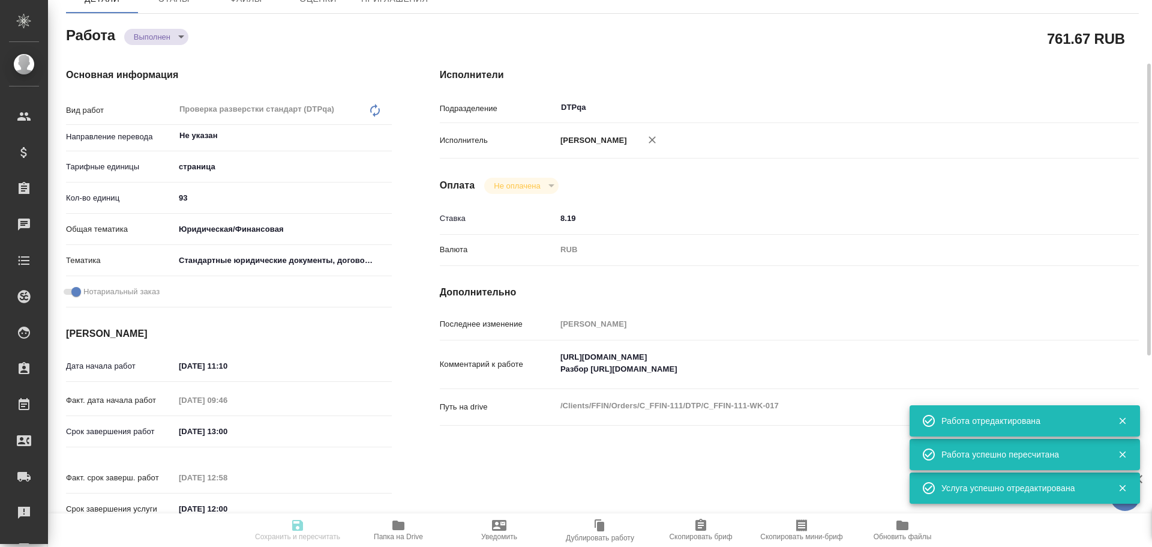
type textarea "x"
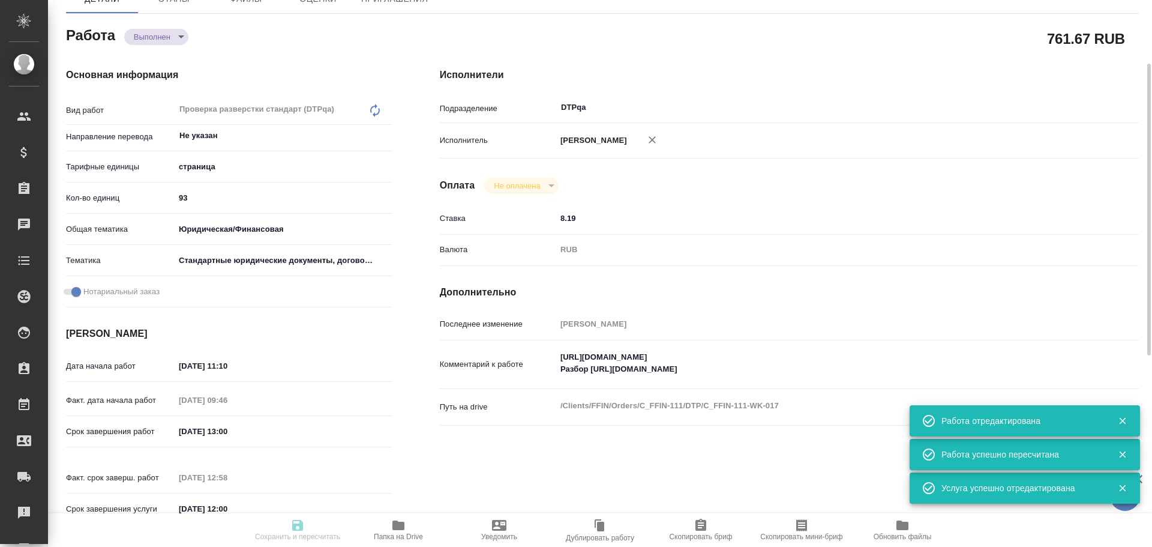
type textarea "x"
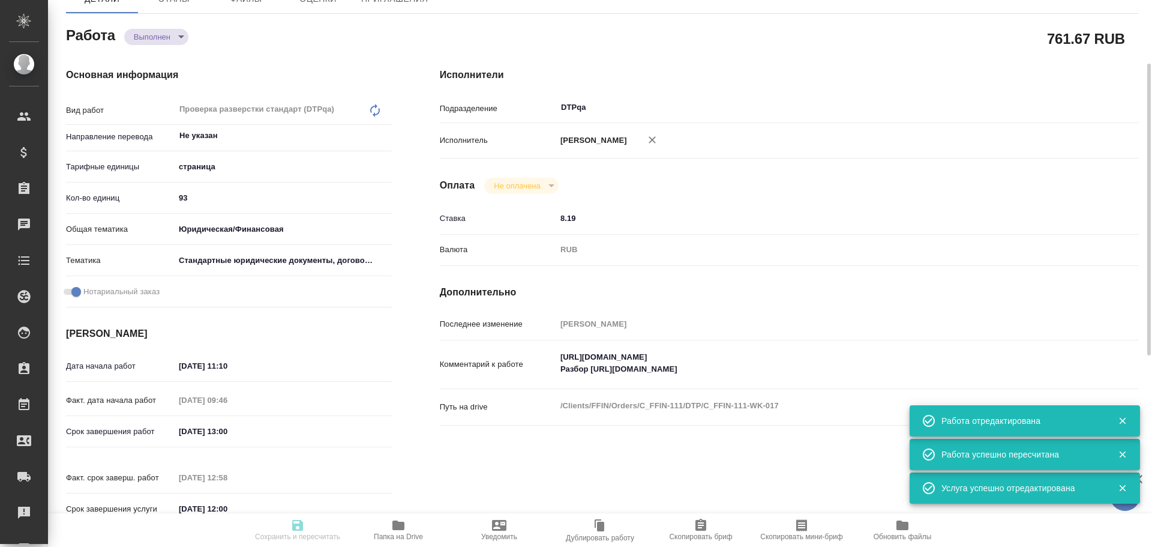
type textarea "x"
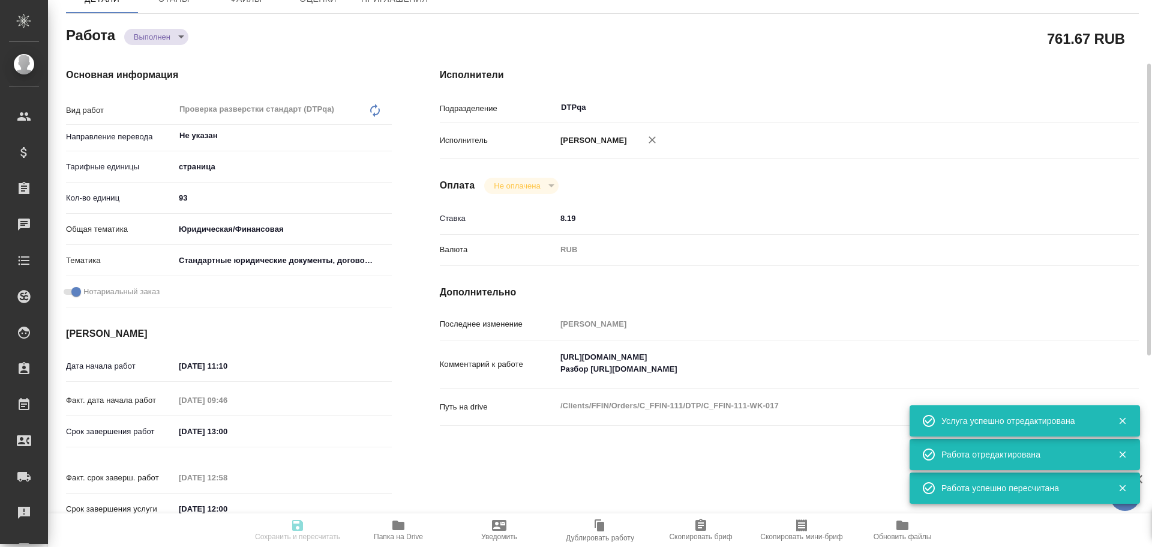
type input "completed"
type textarea "Проверка разверстки стандарт (DTPqa)"
type textarea "x"
type input "Не указан"
type input "5a8b1489cc6b4906c91bfdb2"
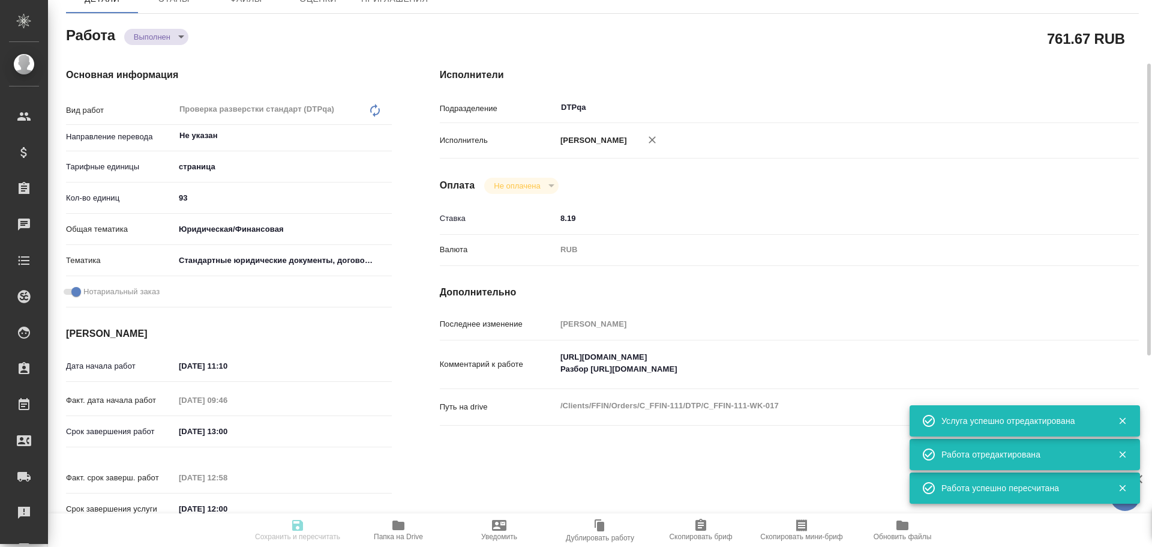
type input "93"
type input "yr-fn"
type input "5f647205b73bc97568ca66bf"
checkbox input "true"
type input "10.10.2025 11:10"
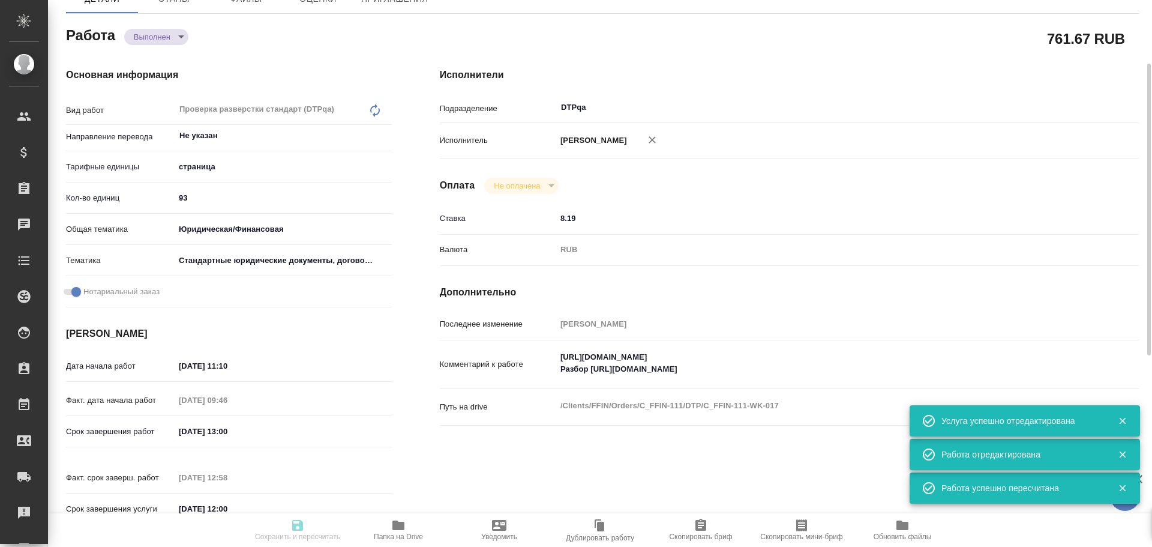
type input "10.10.2025 09:46"
type input "10.10.2025 13:00"
type input "10.10.2025 12:58"
type input "22.10.2025 12:00"
type input "DTPqa"
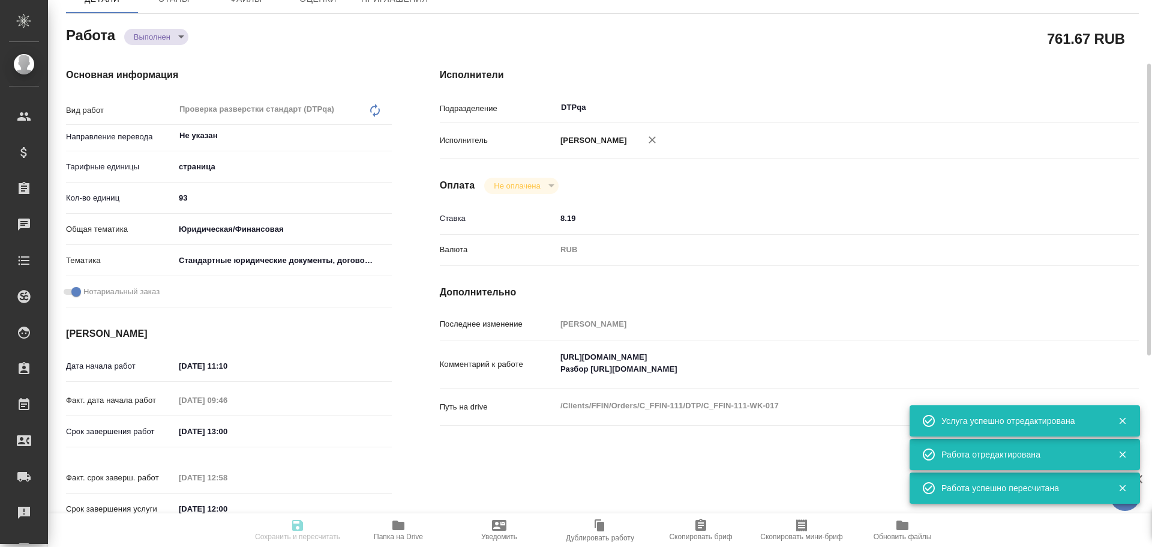
type input "notPayed"
type input "8.19"
type input "RUB"
type input "[PERSON_NAME]"
type textarea "https://tera.awatera.com/Work/68e4c401d5c03ed4a021505f/ Разбор https://drive.aw…"
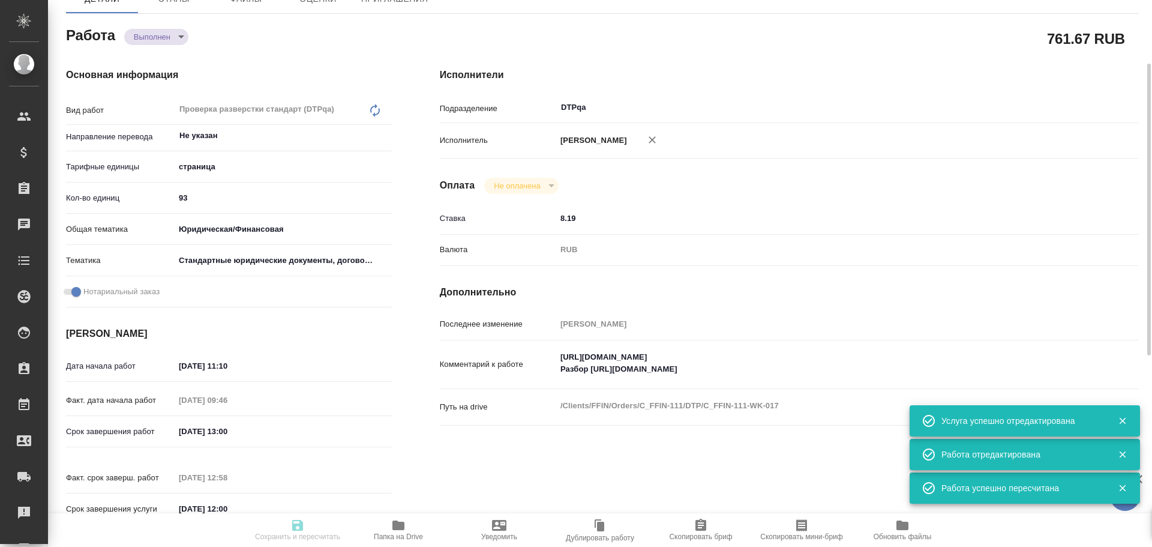
type textarea "x"
type textarea "/Clients/FFIN/Orders/C_FFIN-111/DTP/C_FFIN-111-WK-017"
type textarea "x"
type input "C_FFIN-111"
type input "Восстановление сложного макета с частичным соответствием оформлению оригинала"
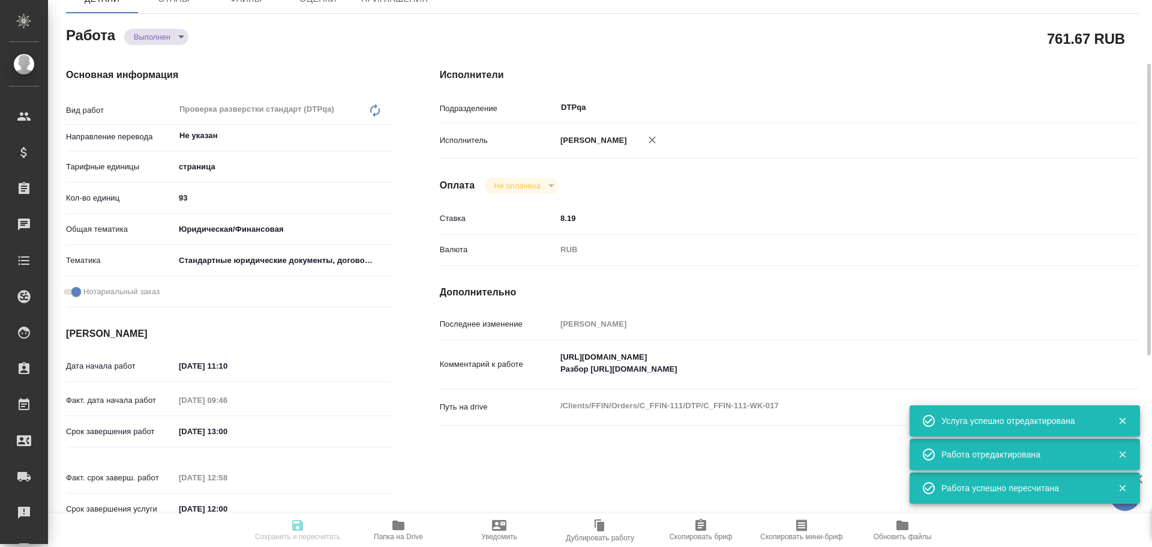
type input "Приемка разверстки, Приемка подверстки, Восстановление сложного макета с частич…"
type input "Лямина Надежда"
type input "Оксютович Ирина, Малофеева Екатерина"
type input "/Clients/FFIN/Orders/C_FFIN-111"
type textarea "x"
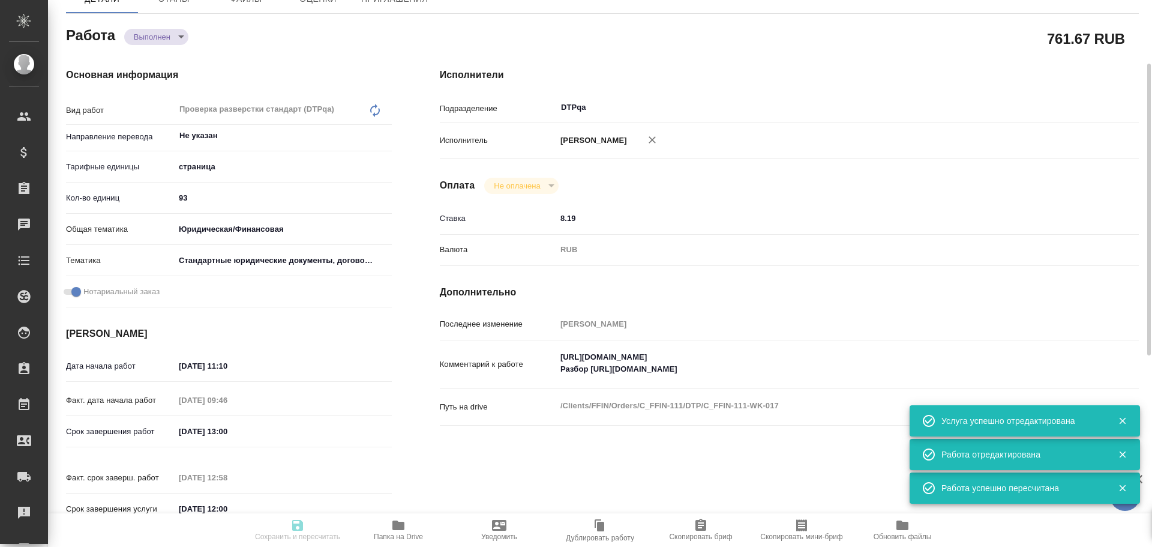
type textarea "переводим с англ и частично с араб"
type textarea "x"
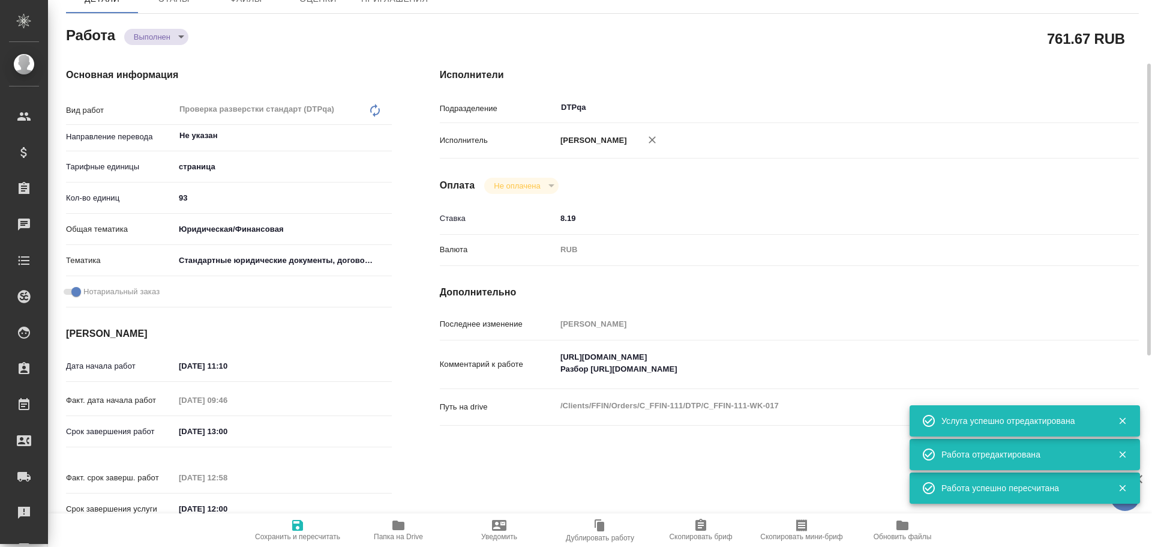
type textarea "x"
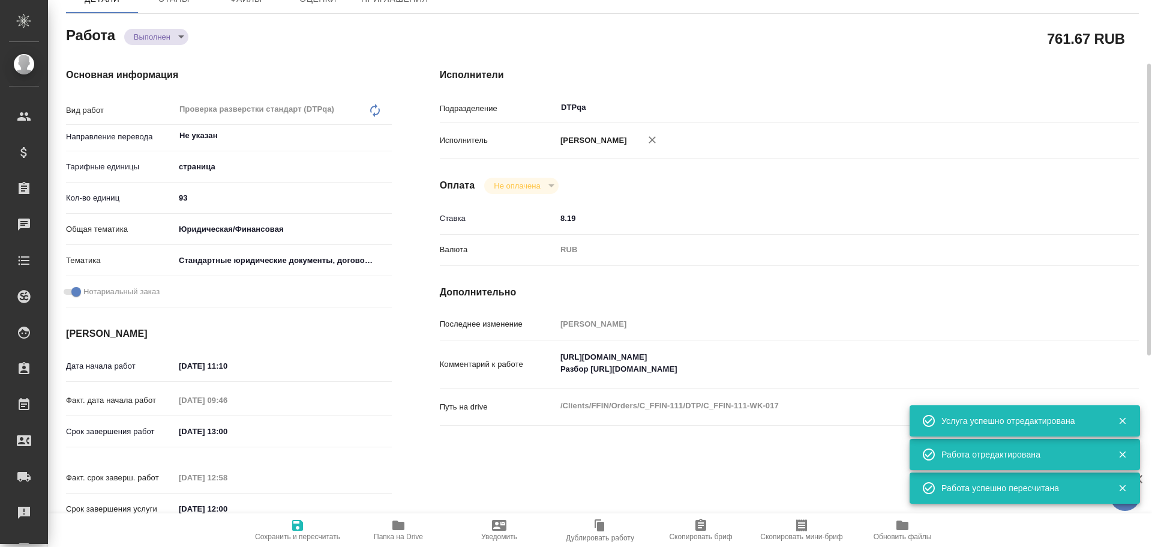
type textarea "x"
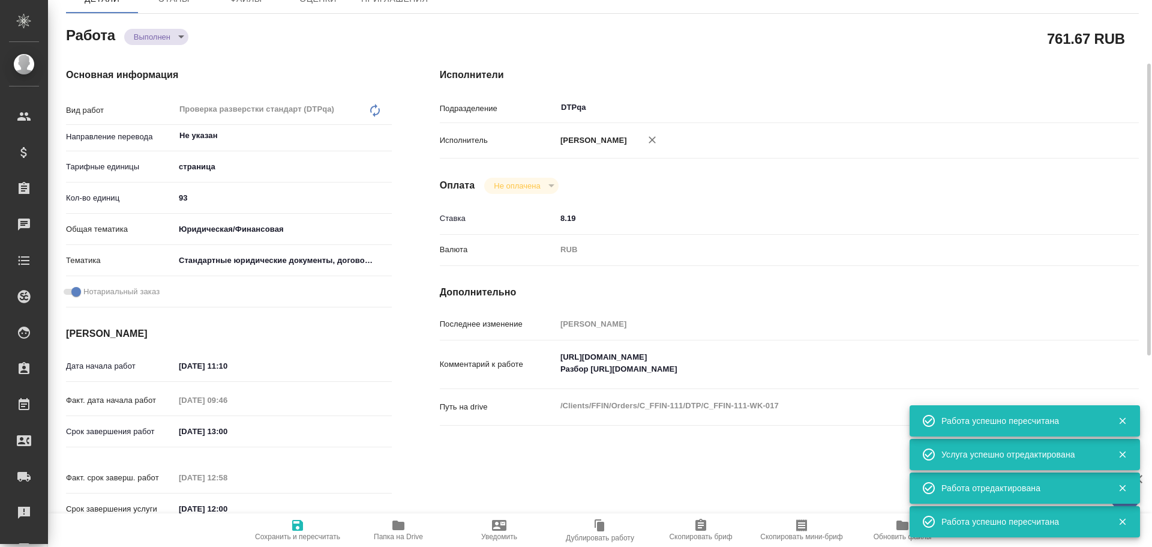
type textarea "x"
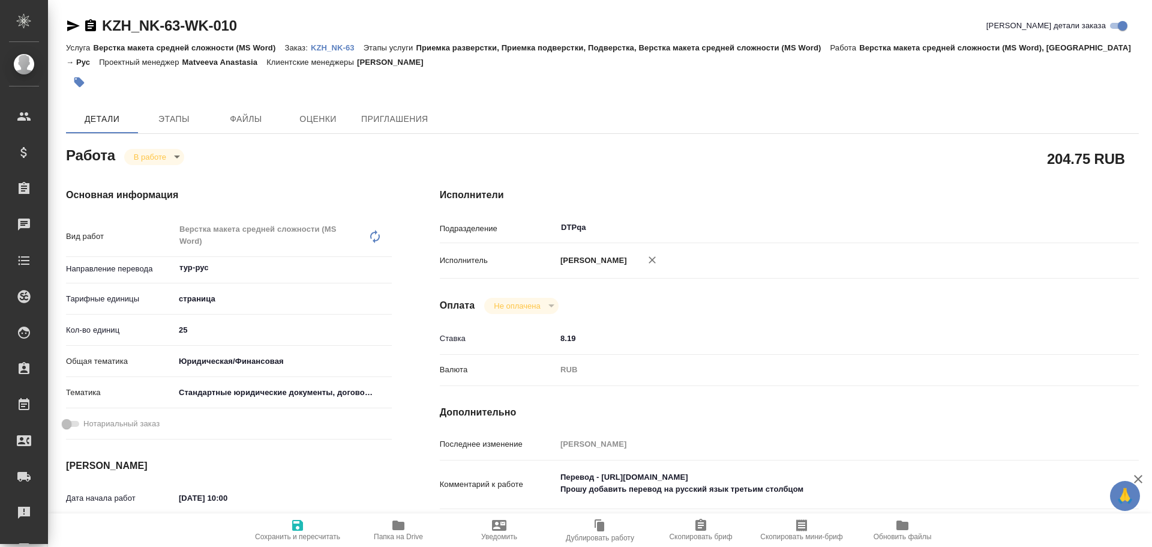
type textarea "x"
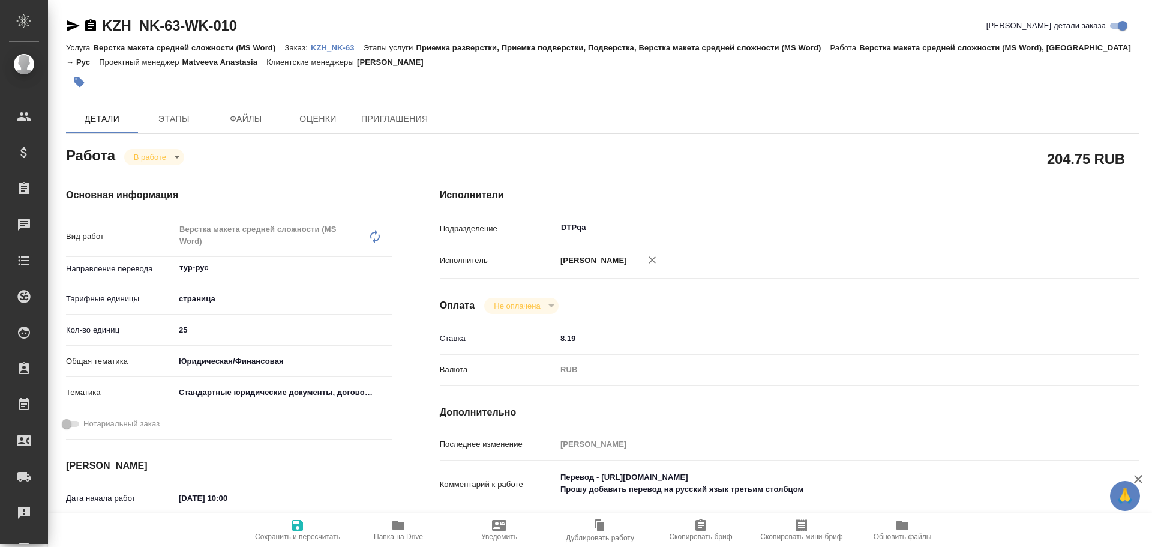
type textarea "x"
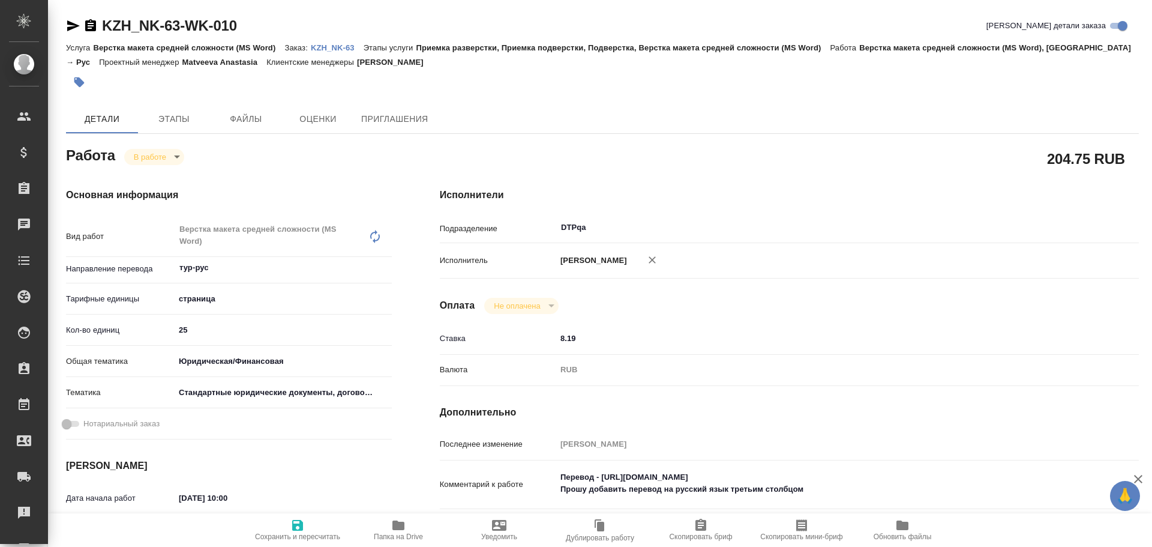
type textarea "x"
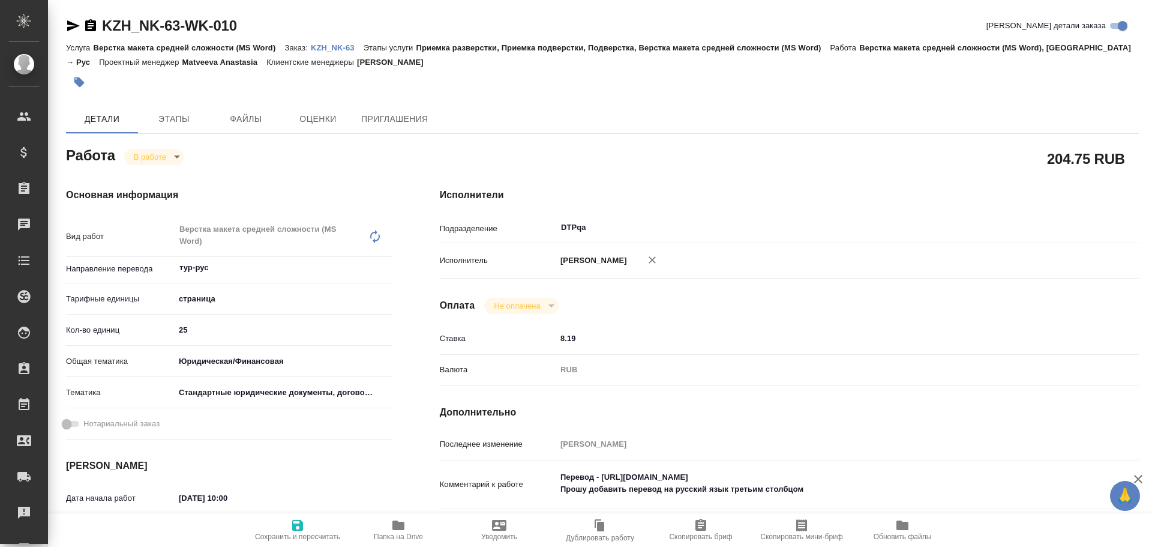
click at [398, 525] on icon "button" at bounding box center [398, 525] width 12 height 10
type textarea "x"
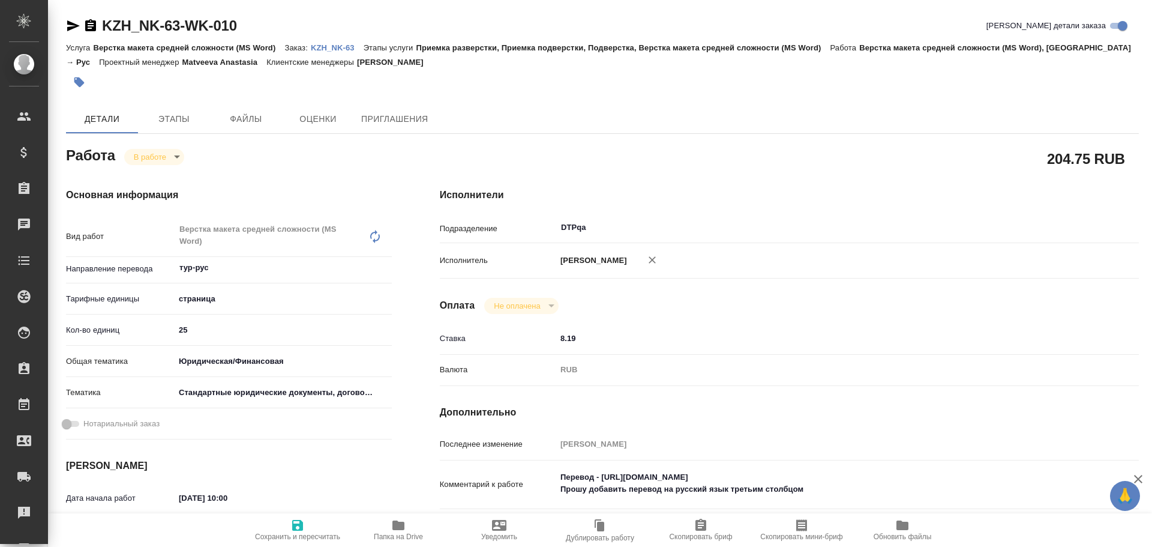
type textarea "x"
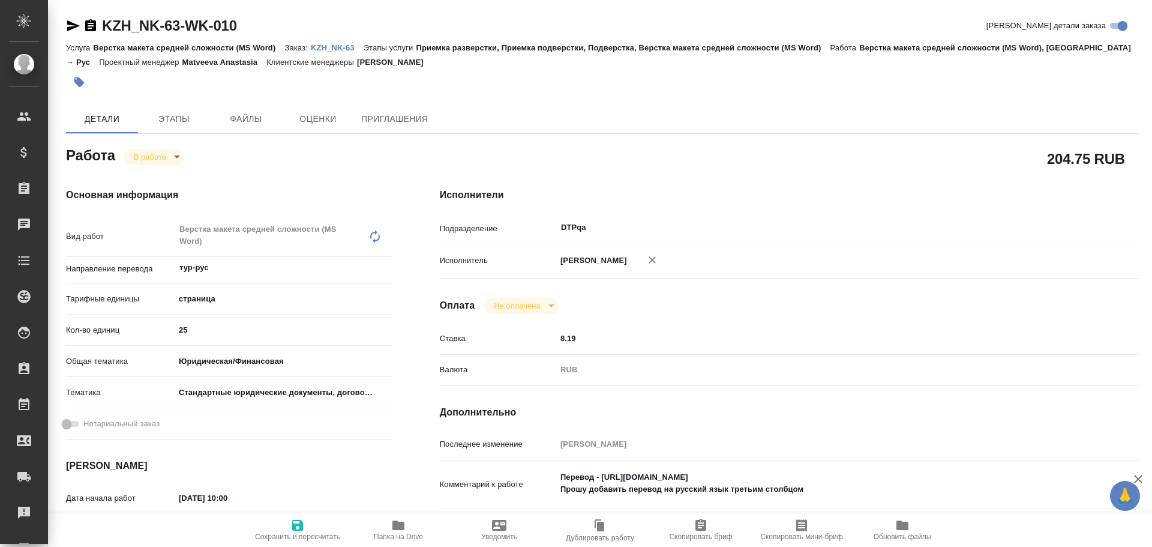
type textarea "x"
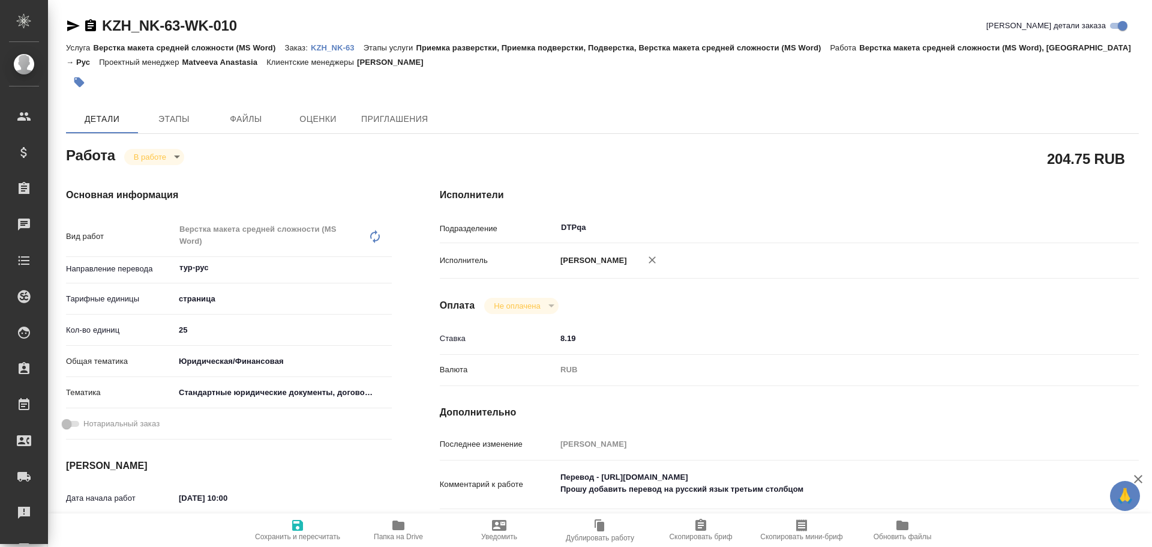
type textarea "x"
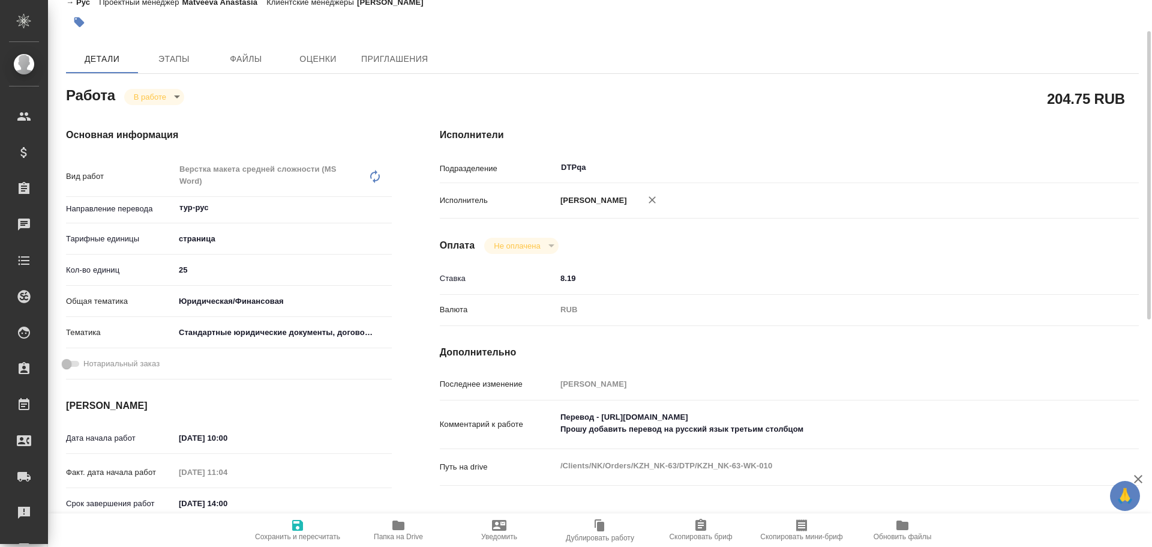
type textarea "x"
click at [841, 431] on textarea "Перевод - https://drive.awatera.com/s/Ypy8onW2dnMTSbt Прошу добавить перевод на…" at bounding box center [818, 423] width 523 height 32
type textarea "x"
type textarea "Перевод - https://drive.awatera.com/s/Ypy8onW2dnMTSbt Прошу добавить перевод на…"
type textarea "x"
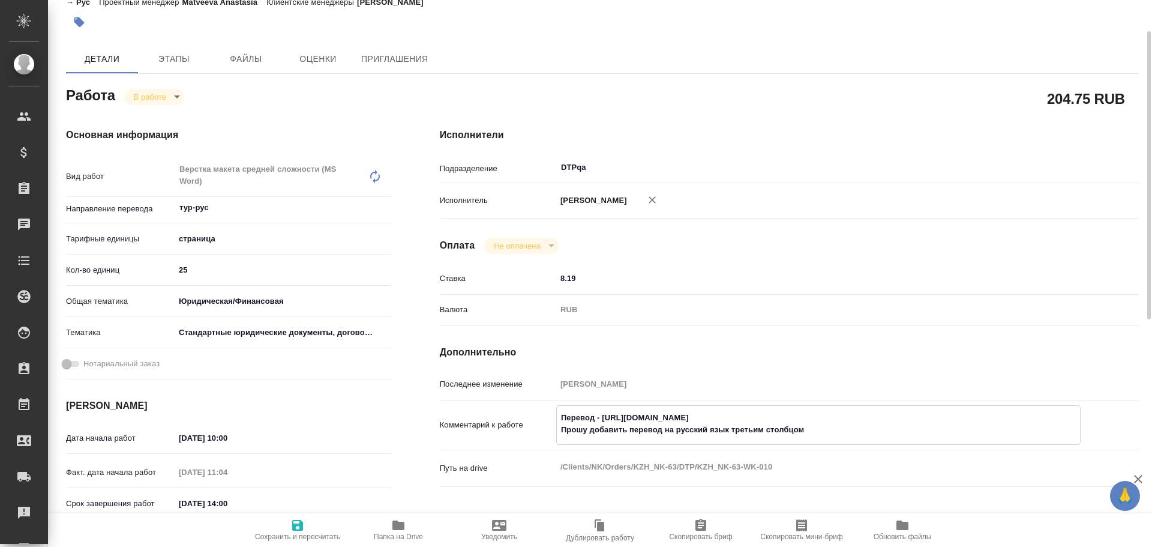
type textarea "x"
type textarea "Перевод - https://drive.awatera.com/s/Ypy8onW2dnMTSbt Прошу добавить перевод на…"
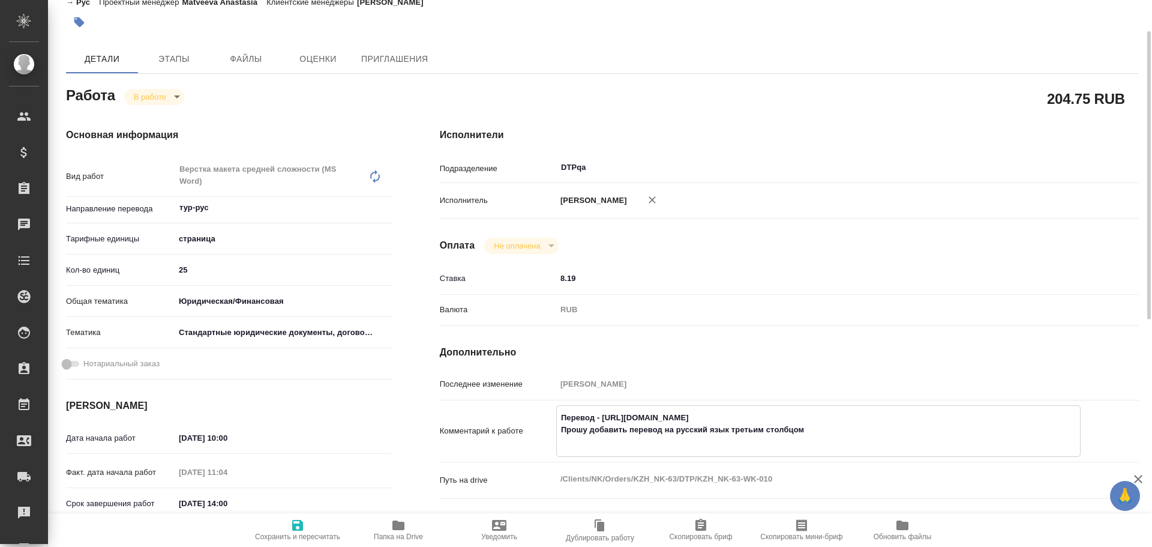
type textarea "x"
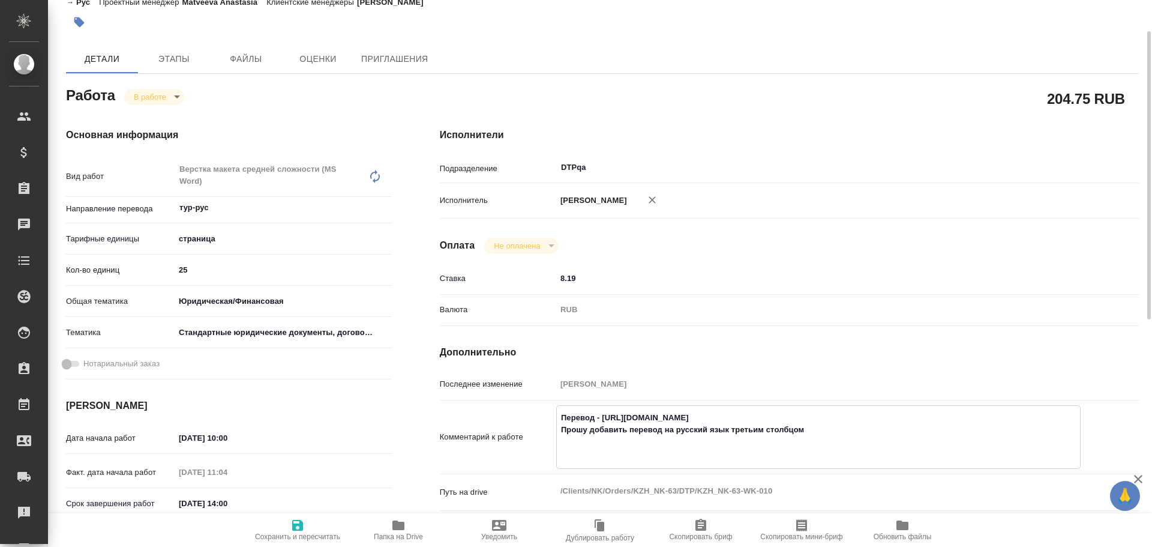
type textarea "Перевод - https://drive.awatera.com/s/Ypy8onW2dnMTSbt Прошу добавить перевод на…"
type textarea "x"
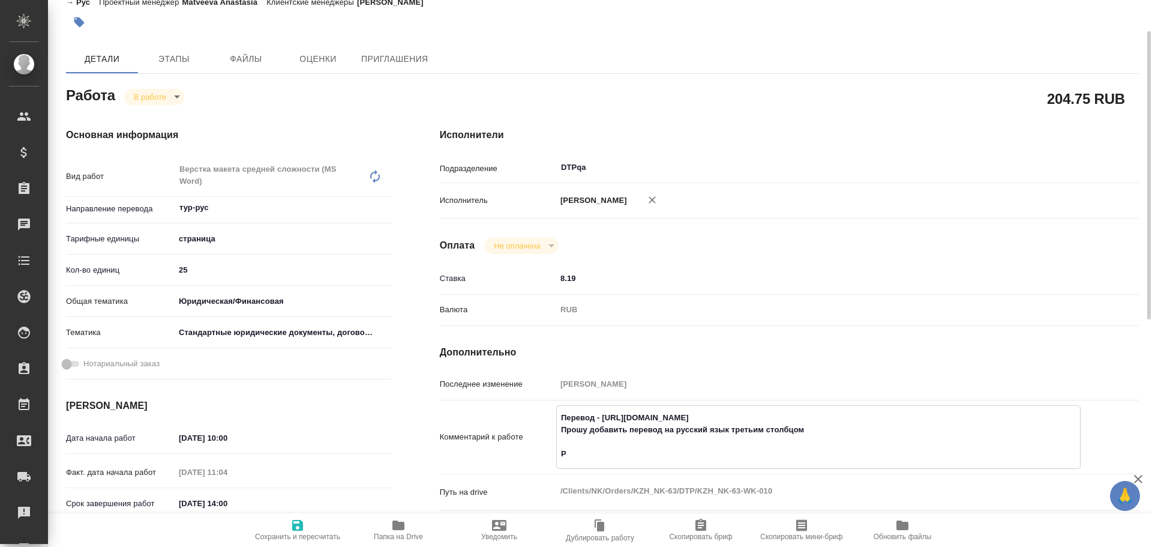
type textarea "x"
type textarea "Перевод - https://drive.awatera.com/s/Ypy8onW2dnMTSbt Прошу добавить перевод на…"
type textarea "x"
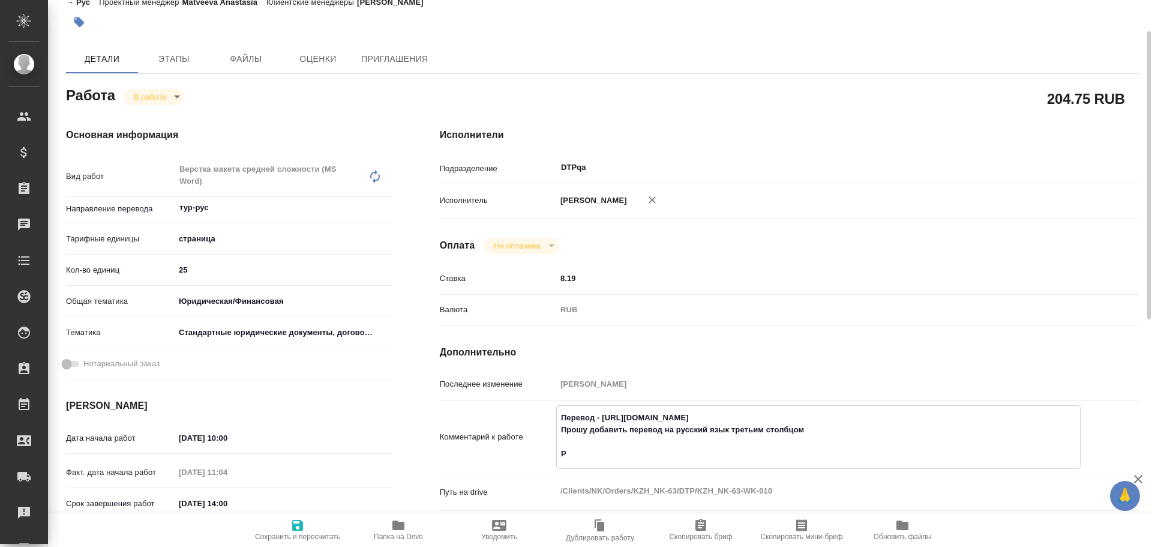
type textarea "x"
type textarea "Перевод - https://drive.awatera.com/s/Ypy8onW2dnMTSbt Прошу добавить перевод на…"
type textarea "x"
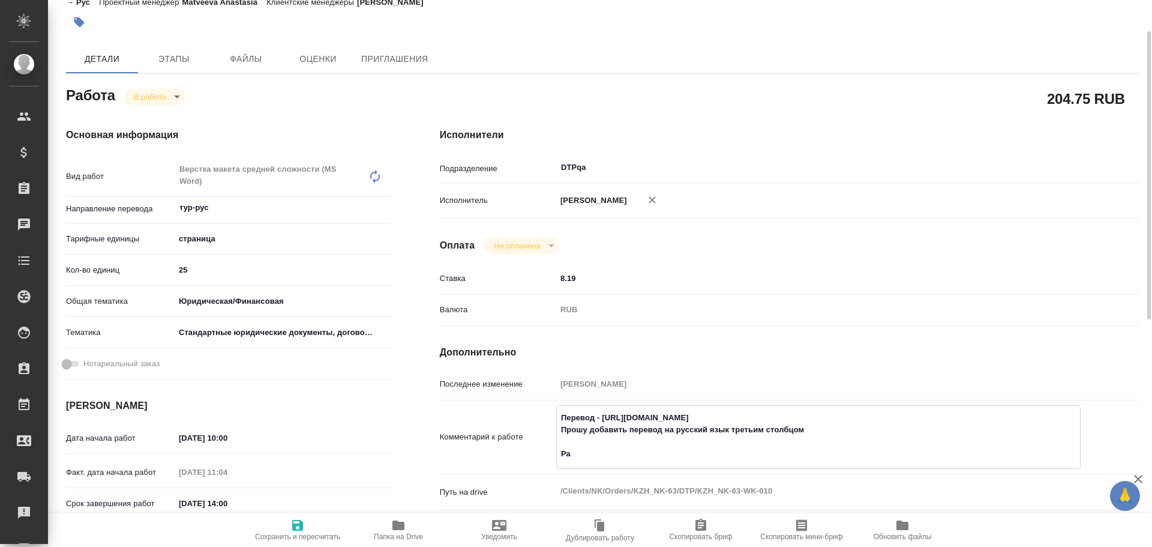
type textarea "x"
type textarea "Перевод - https://drive.awatera.com/s/Ypy8onW2dnMTSbt Прошу добавить перевод на…"
type textarea "x"
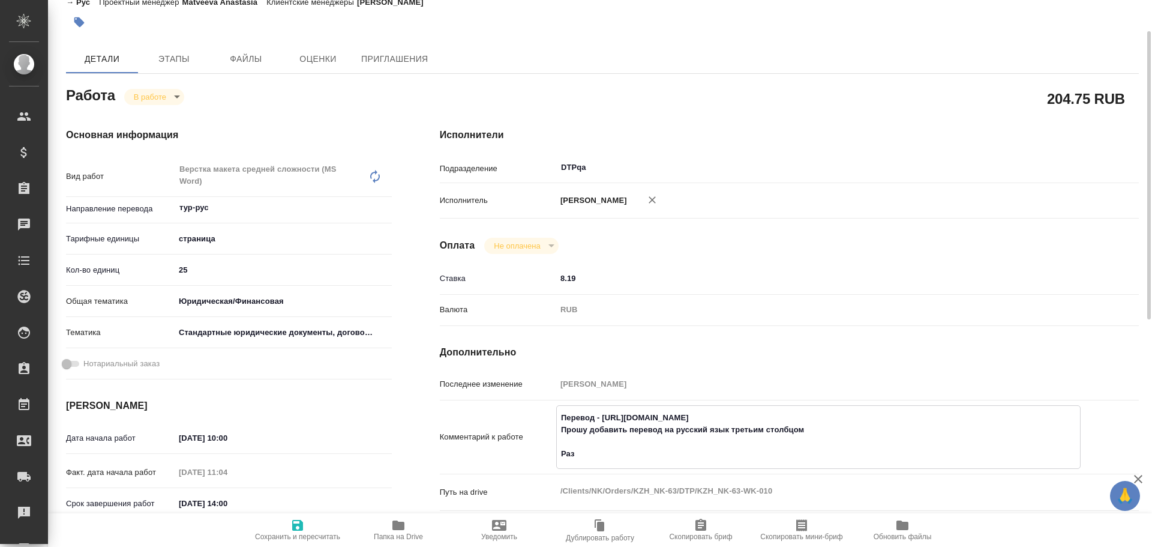
type textarea "x"
type textarea "Перевод - https://drive.awatera.com/s/Ypy8onW2dnMTSbt Прошу добавить перевод на…"
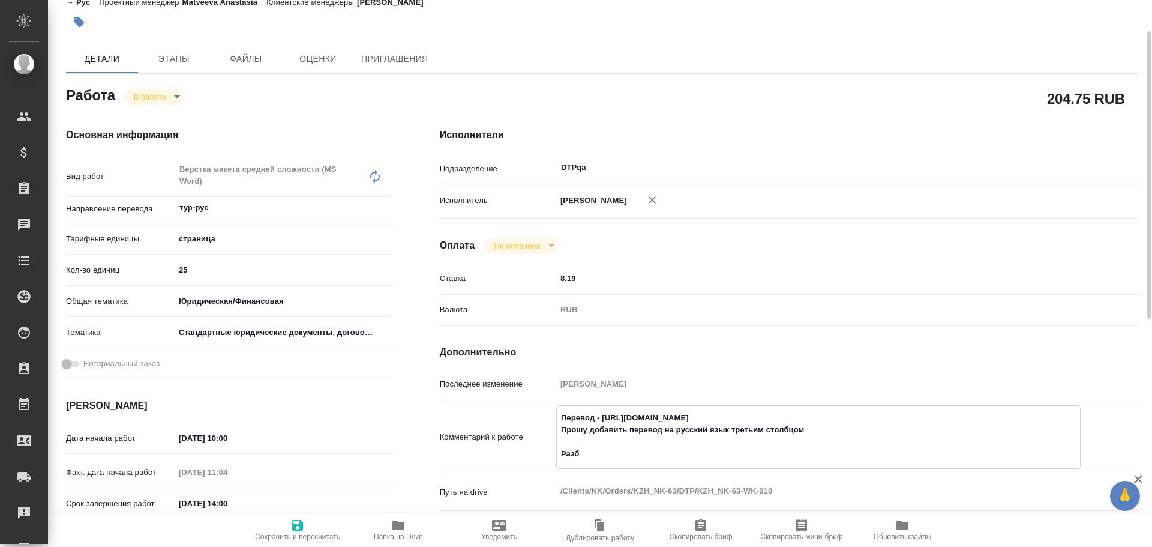
type textarea "x"
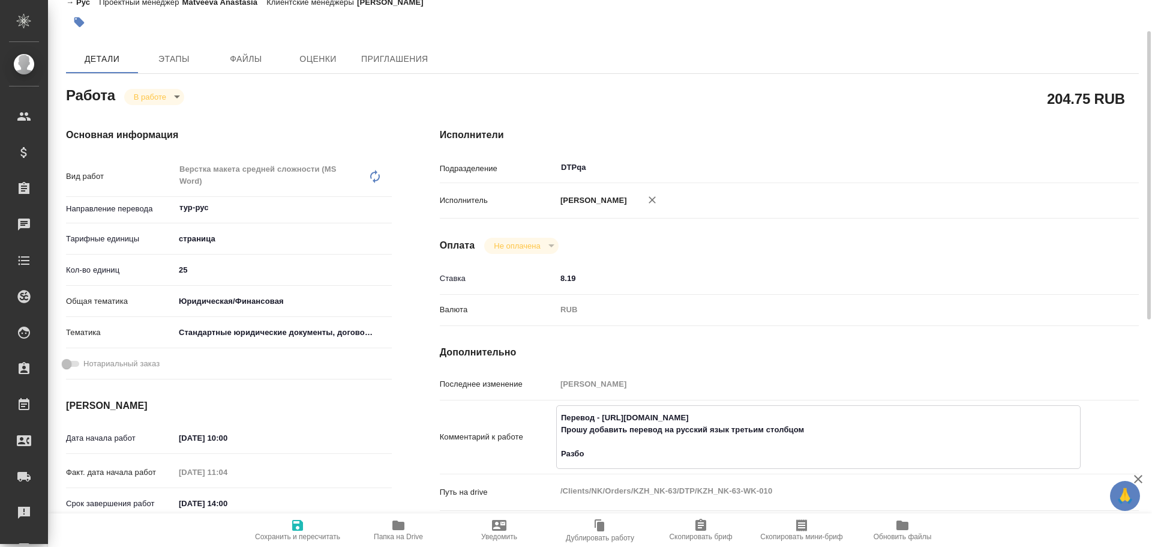
type textarea "Перевод - https://drive.awatera.com/s/Ypy8onW2dnMTSbt Прошу добавить перевод на…"
type textarea "x"
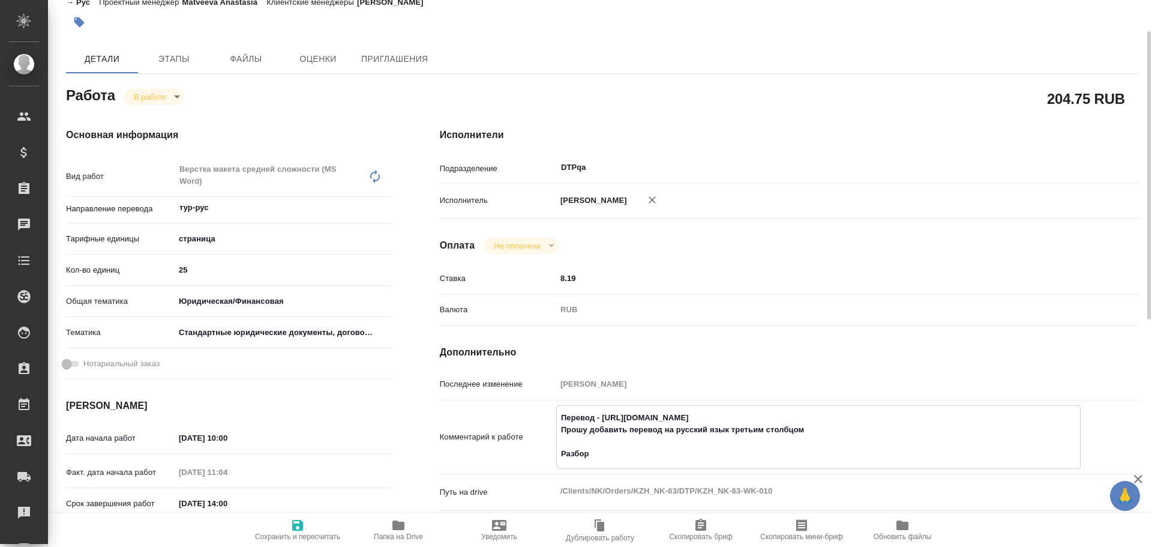
type textarea "x"
type textarea "Перевод - https://drive.awatera.com/s/Ypy8onW2dnMTSbt Прошу добавить перевод на…"
type textarea "x"
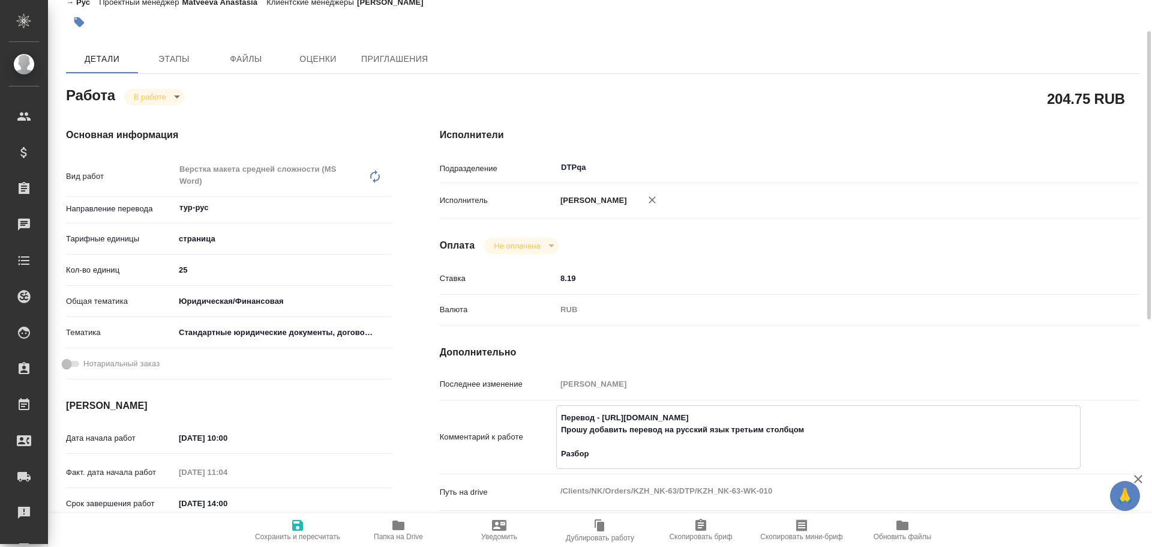
type textarea "x"
paste textarea "https://drive.awatera.com/f/10667453"
type textarea "x"
type textarea "Перевод - https://drive.awatera.com/s/Ypy8onW2dnMTSbt Прошу добавить перевод на…"
type textarea "x"
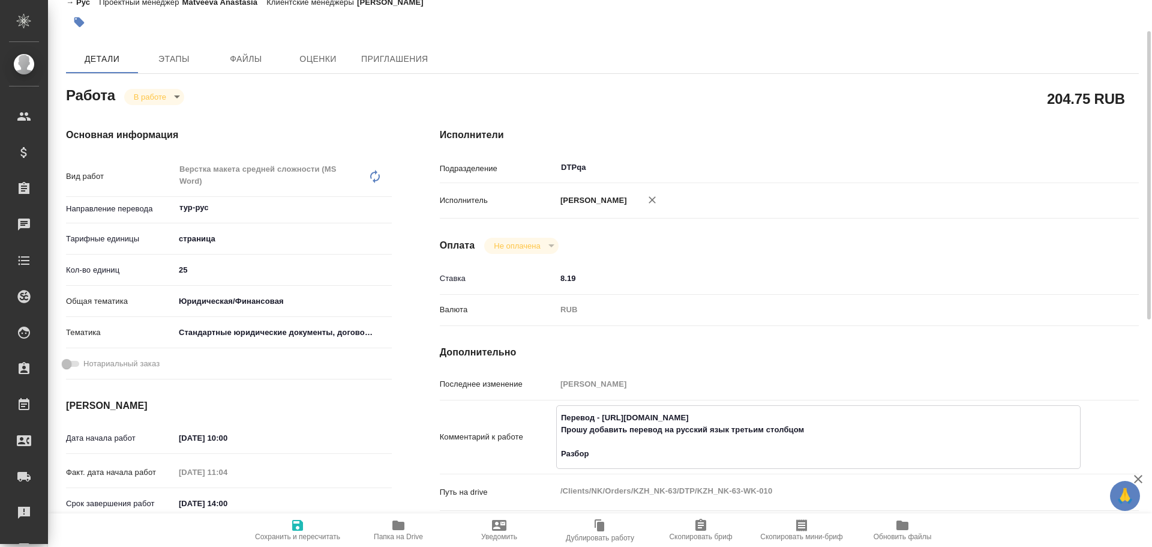
type textarea "x"
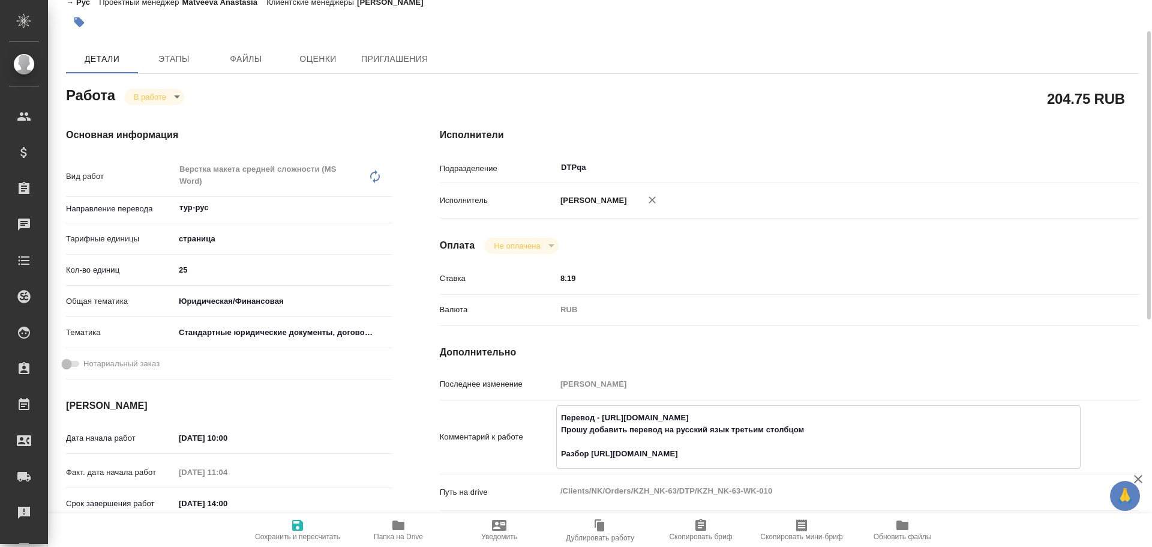
type textarea "x"
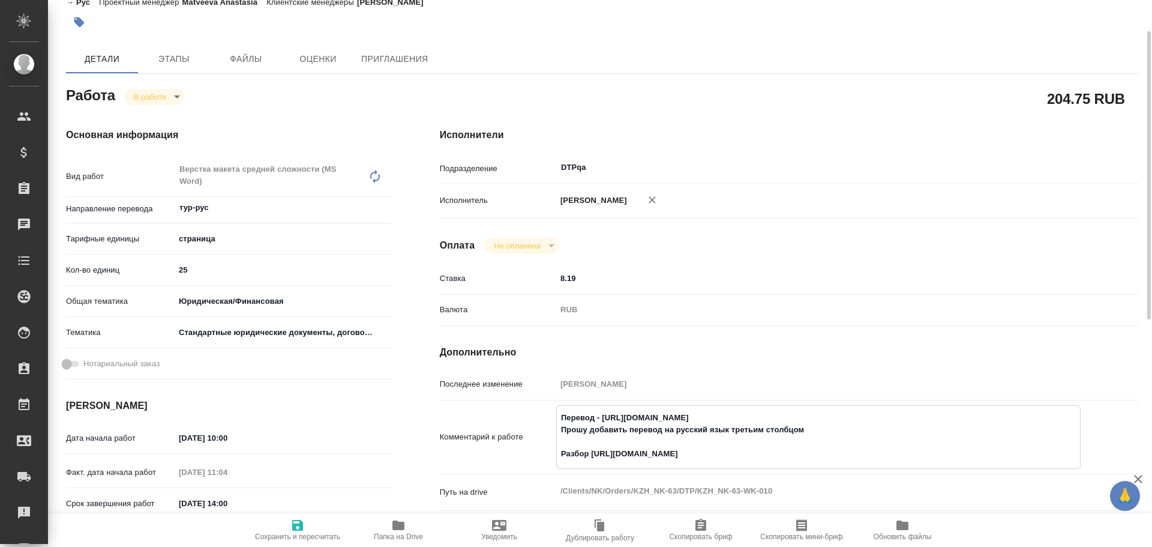
type textarea "x"
type textarea "Перевод - https://drive.awatera.com/s/Ypy8onW2dnMTSbt Прошу добавить перевод на…"
type textarea "x"
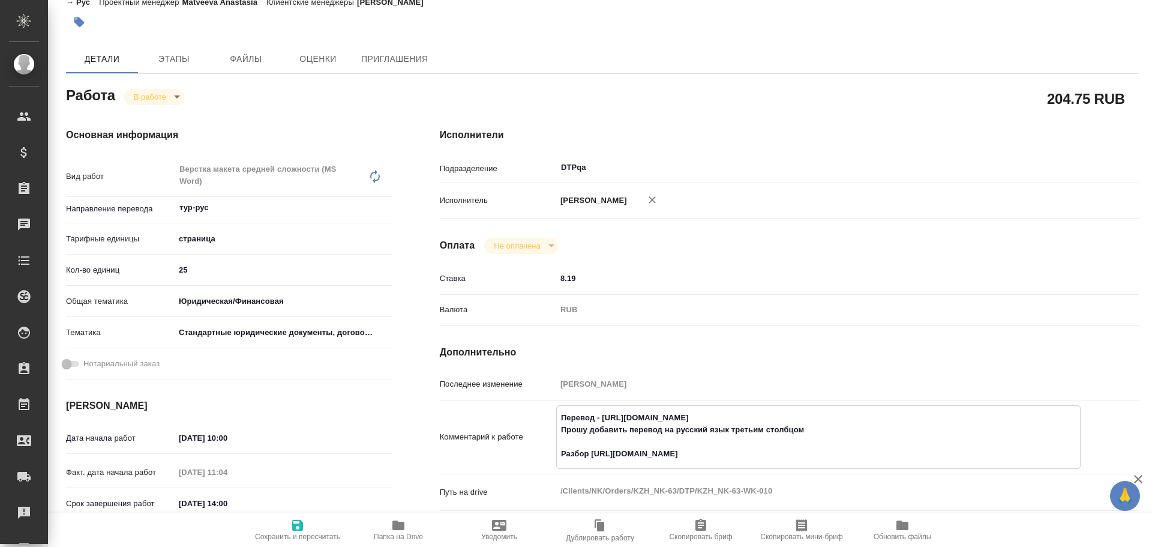
drag, startPoint x: 296, startPoint y: 523, endPoint x: 293, endPoint y: 454, distance: 68.5
click at [296, 523] on icon "button" at bounding box center [297, 525] width 14 height 14
type textarea "x"
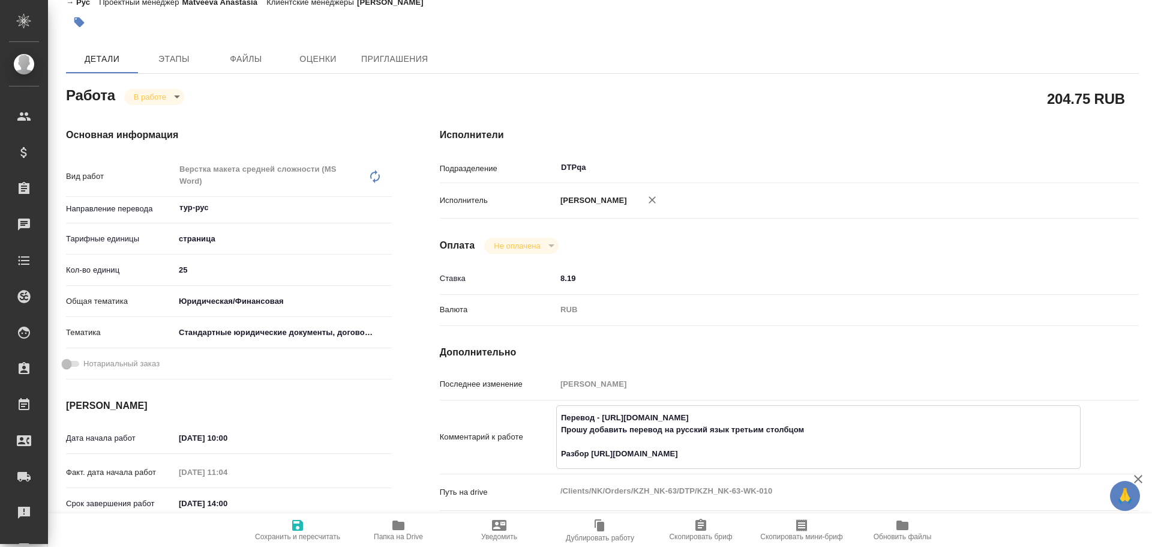
type textarea "x"
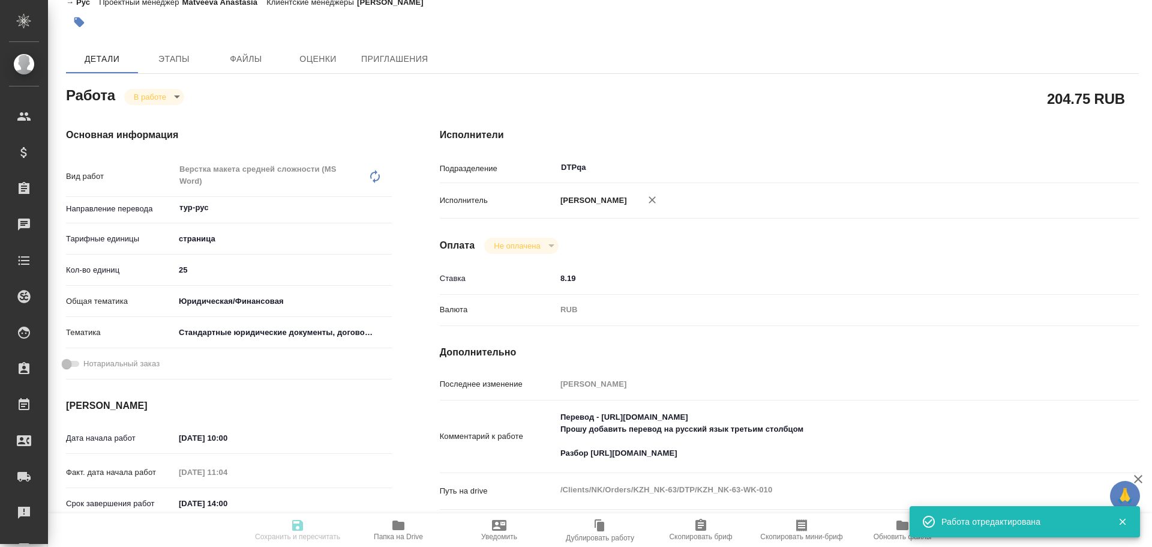
type textarea "x"
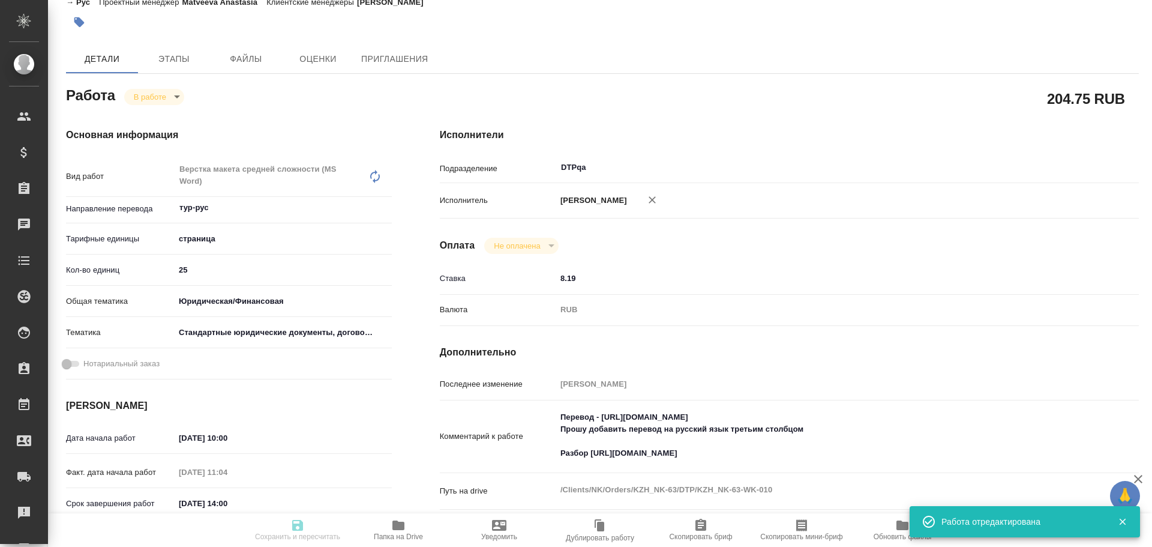
type textarea "x"
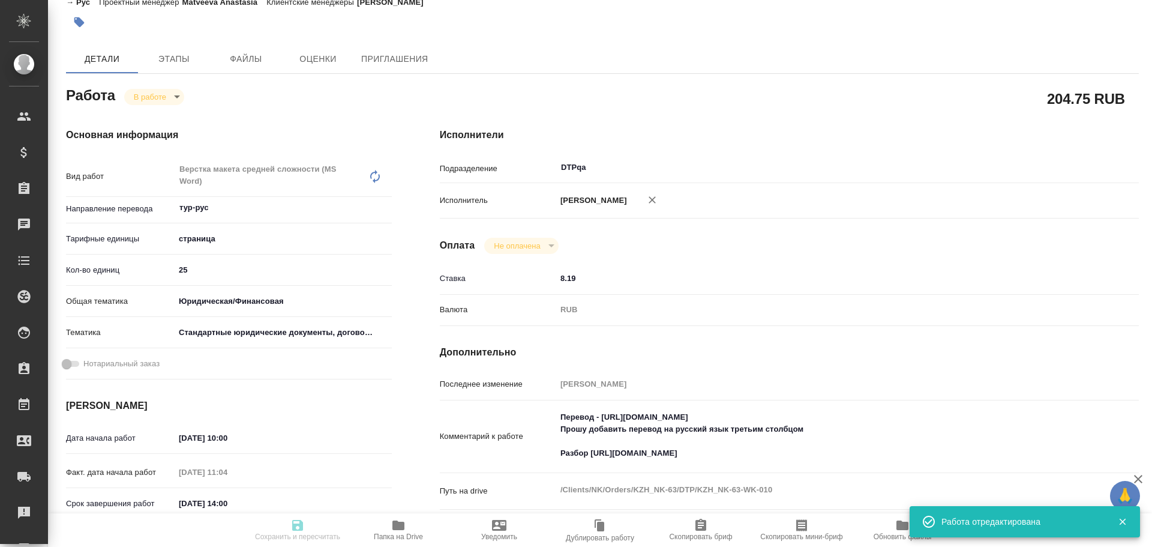
type input "inProgress"
type textarea "Верстка макета средней сложности (MS Word)"
type textarea "x"
type input "тур-рус"
type input "5a8b1489cc6b4906c91bfdb2"
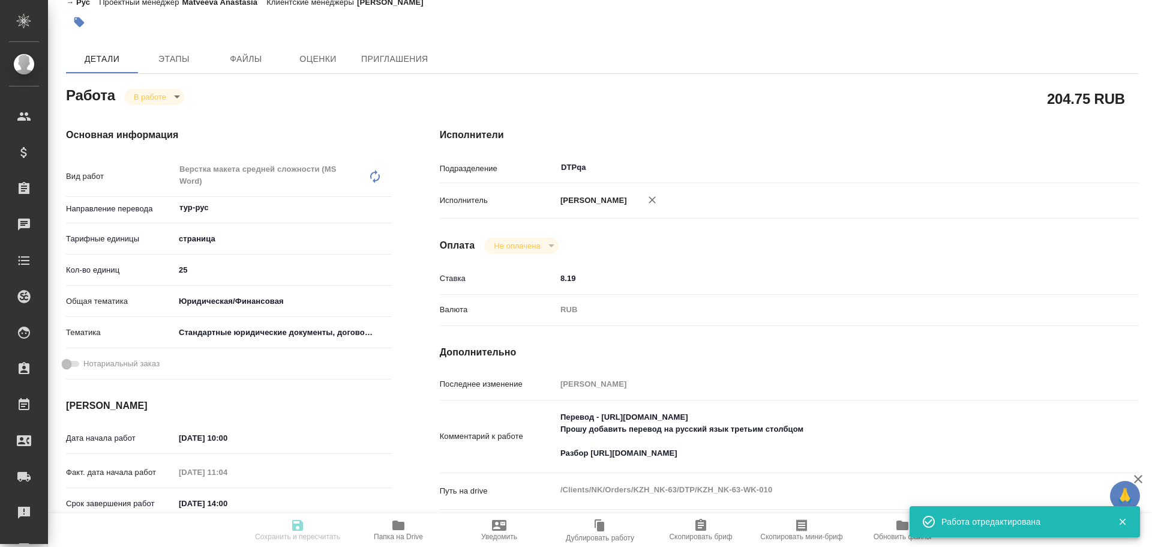
type input "25"
type input "yr-fn"
type input "5f647205b73bc97568ca66bf"
type input "10.10.2025 10:00"
type input "10.10.2025 11:04"
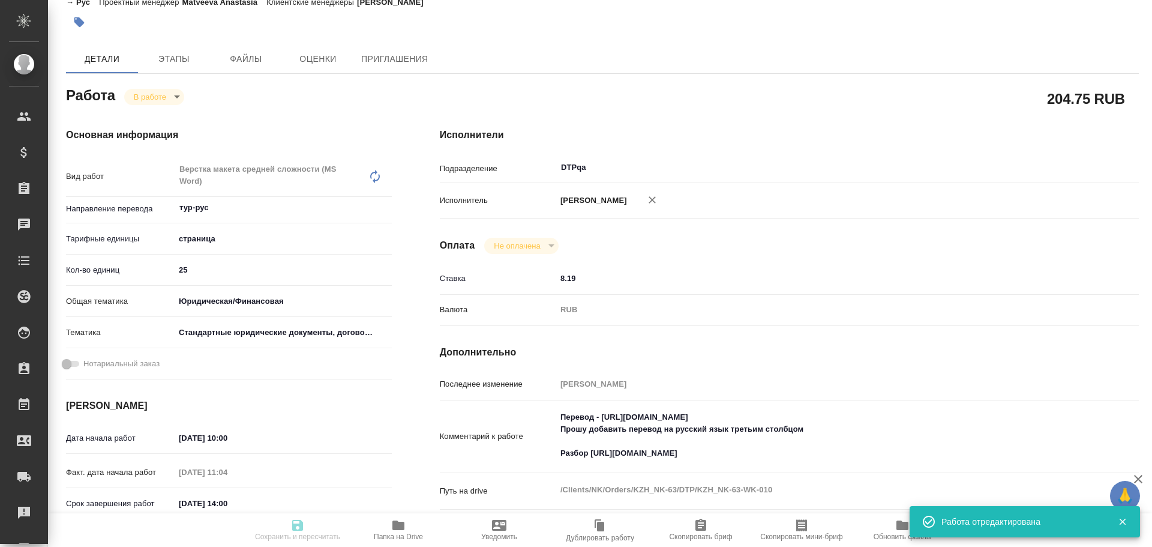
type input "10.10.2025 14:00"
type input "10.10.2025 16:00"
type input "DTPqa"
type input "notPayed"
type input "8.19"
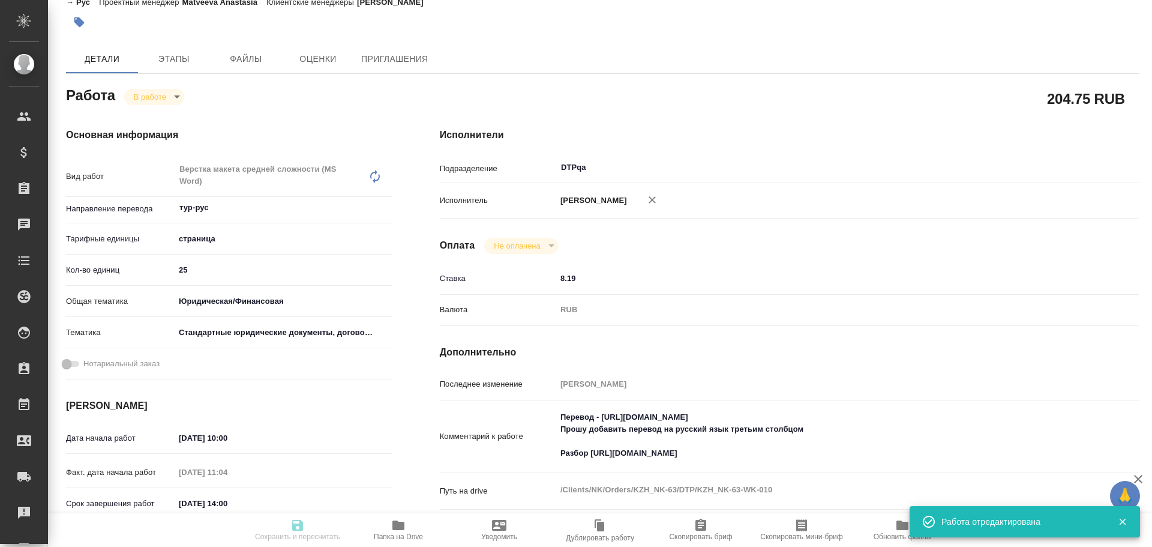
type input "RUB"
type input "Чулец Елена"
type textarea "Перевод - https://drive.awatera.com/s/Ypy8onW2dnMTSbt Прошу добавить перевод на…"
type textarea "x"
type textarea "/Clients/NK/Orders/KZH_NK-63/DTP/KZH_NK-63-WK-010"
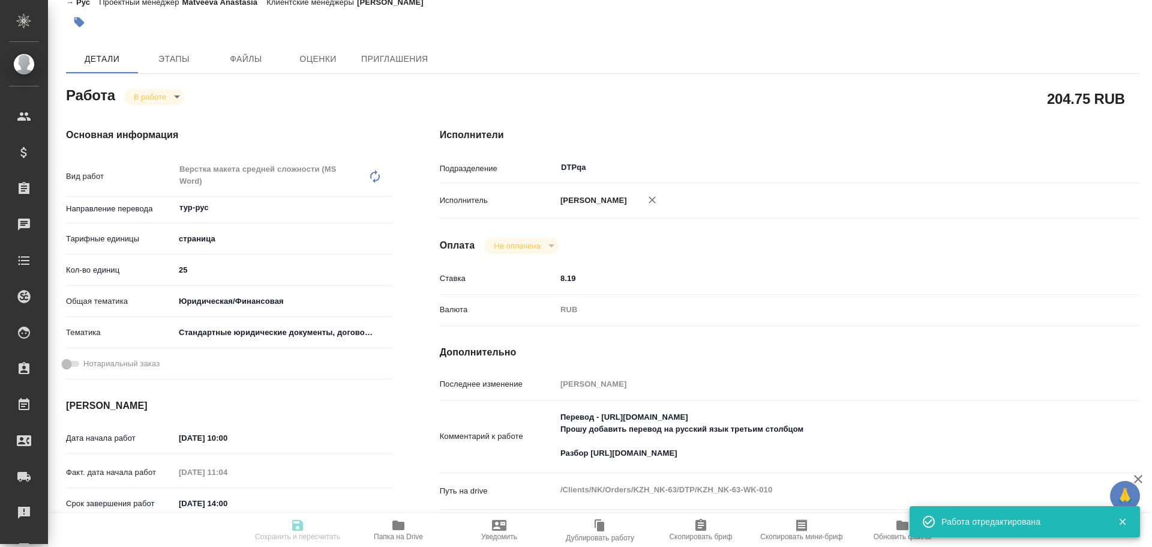
type textarea "x"
type input "KZH_NK-63"
type input "Верстка макета средней сложности (MS Word)"
type input "Приемка разверстки, Приемка подверстки, Подверстка, Верстка макета средней слож…"
type input "Асланукова Сати"
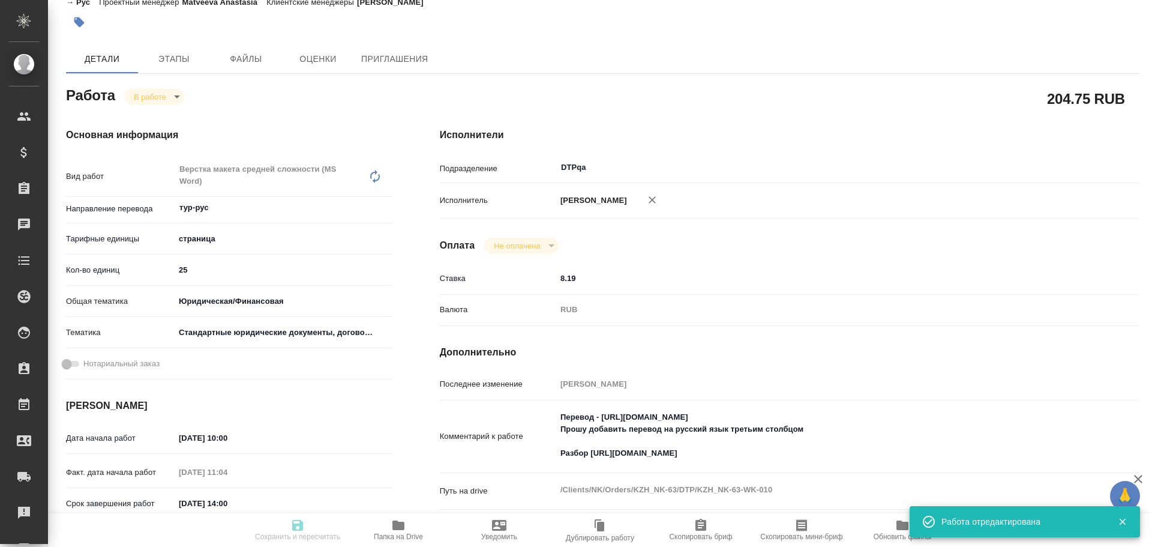
type input "Петрова Валерия"
type input "/Clients/NK/Orders/KZH_NK-63"
type textarea "x"
type textarea "с турецкого на русский язык. Перевод русского языка прошу добавить третьим стол…"
type textarea "x"
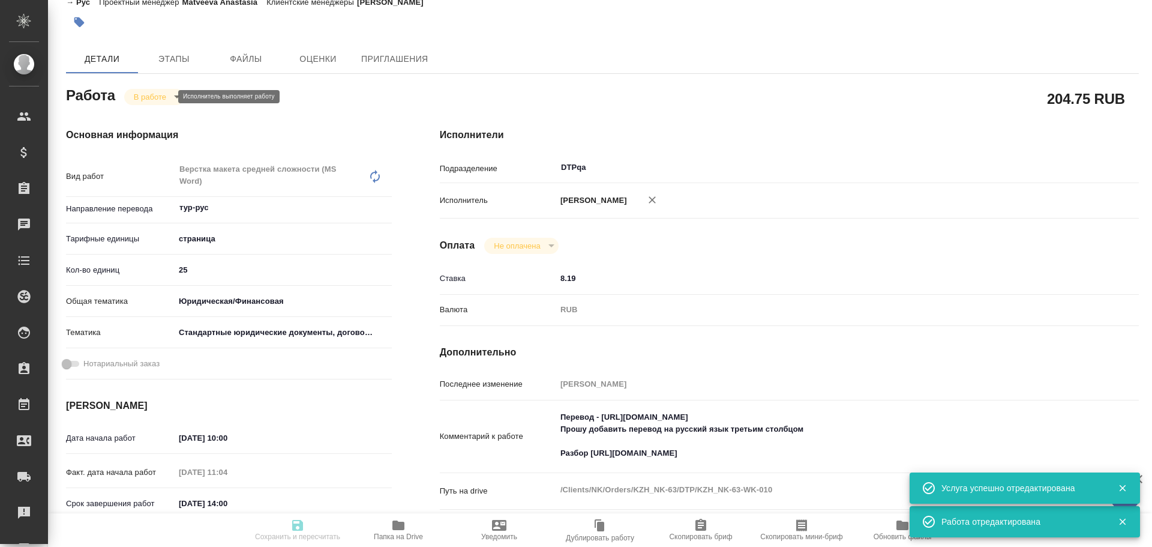
type textarea "x"
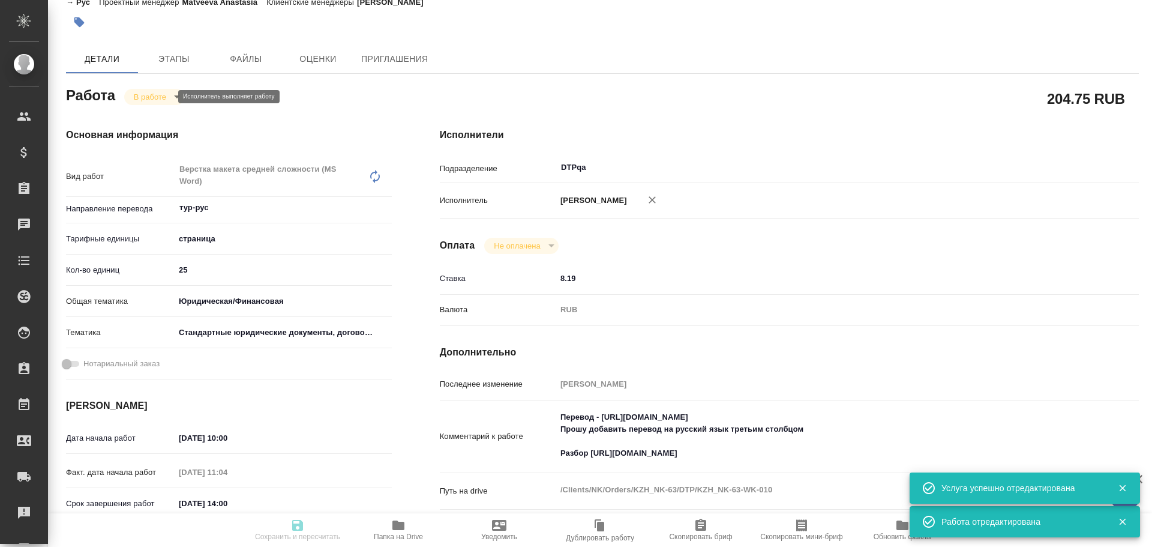
type textarea "x"
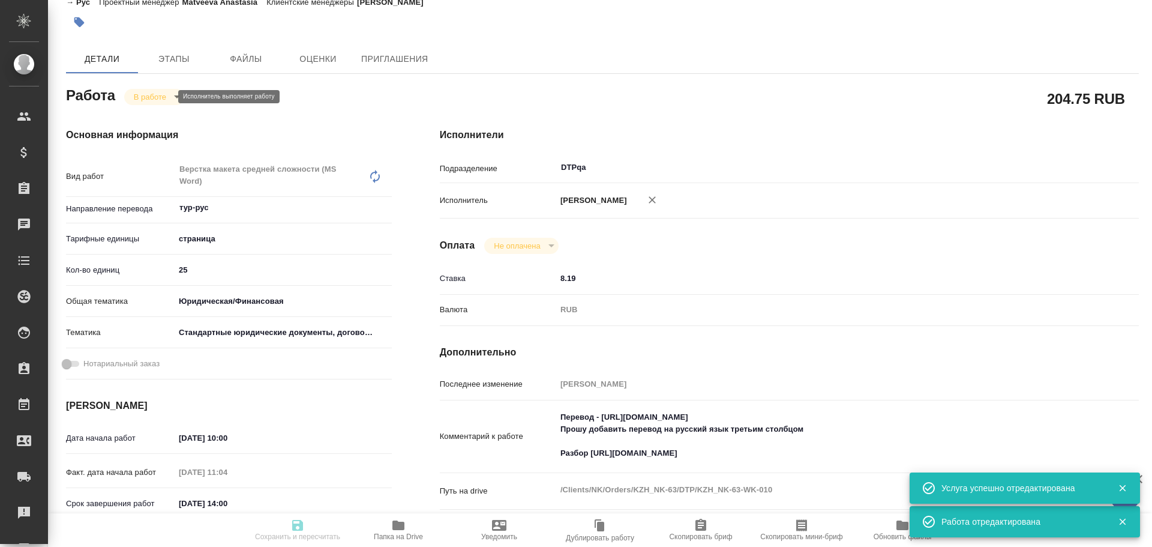
type textarea "x"
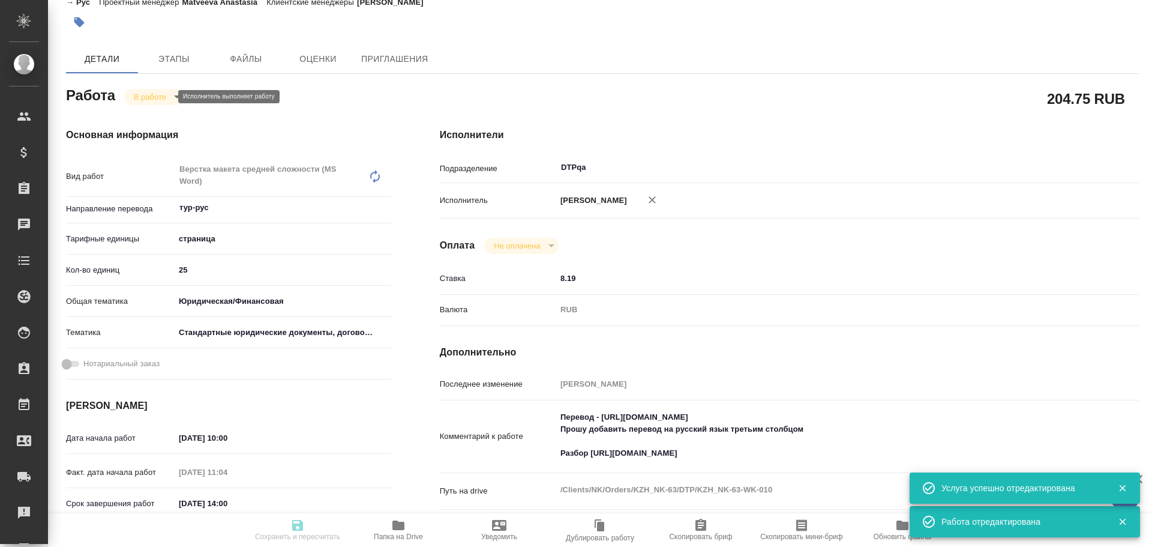
click at [153, 95] on body "🙏 .cls-1 fill:#fff; AWATERA Chulets Elena Клиенты Спецификации Заказы 0 Чаты To…" at bounding box center [576, 273] width 1152 height 547
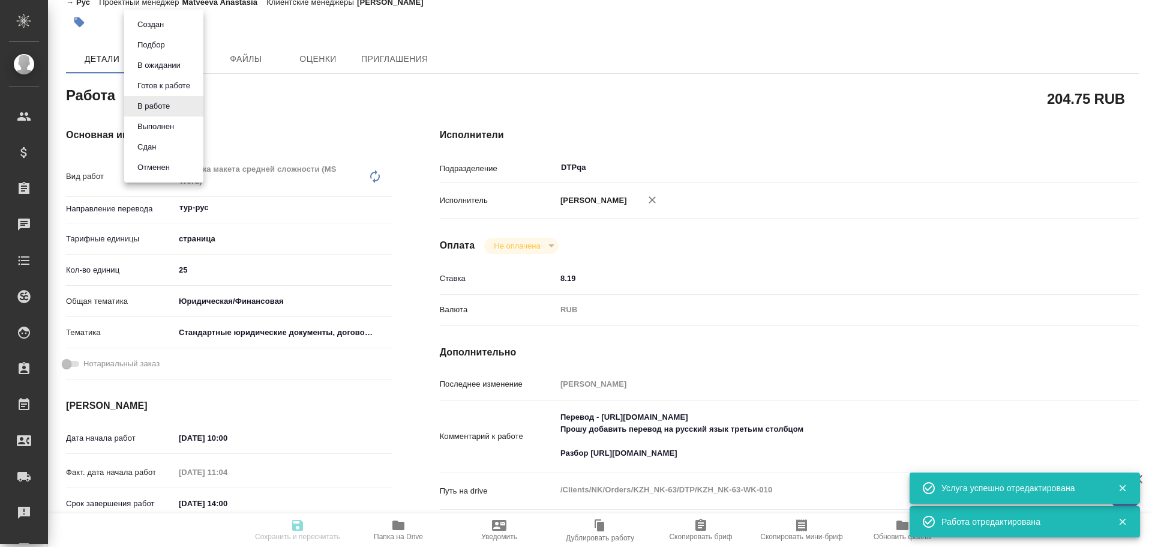
type textarea "x"
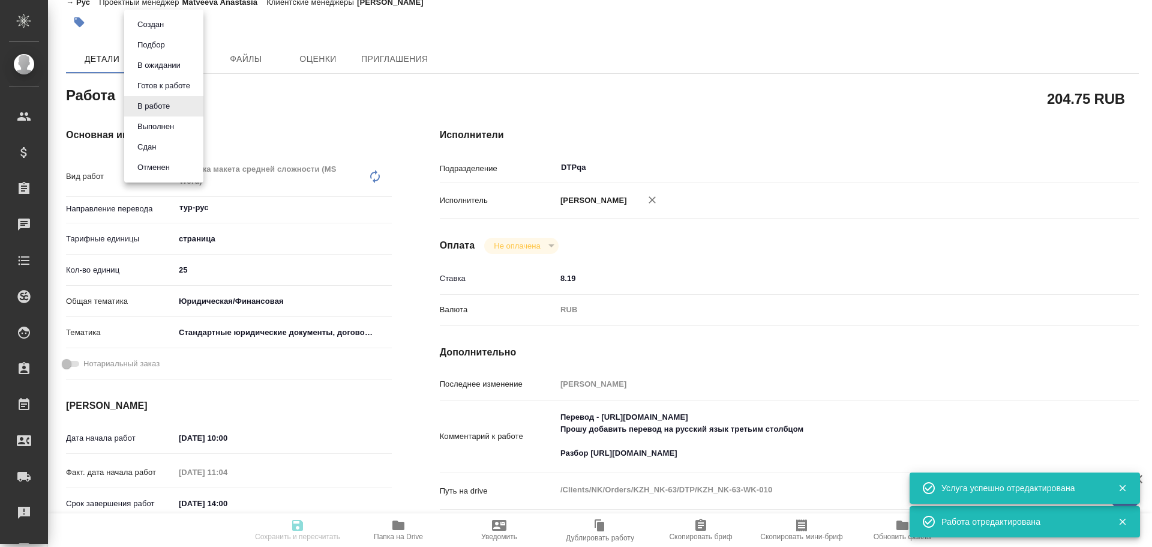
type input "inProgress"
type textarea "Верстка макета средней сложности (MS Word)"
type textarea "x"
type input "тур-рус"
type input "5a8b1489cc6b4906c91bfdb2"
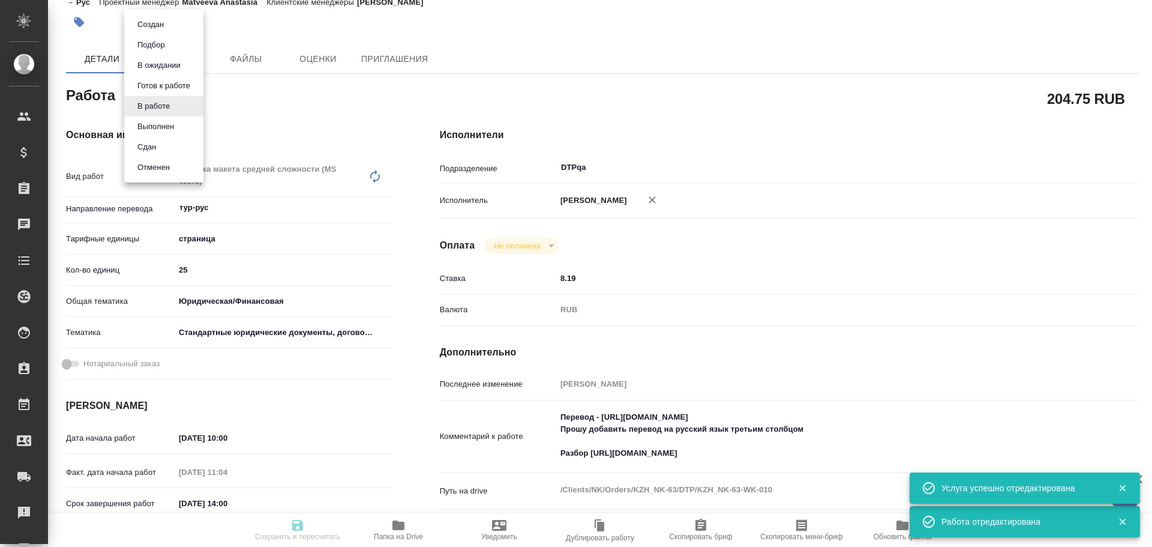
type input "25"
type input "yr-fn"
type input "5f647205b73bc97568ca66bf"
type input "10.10.2025 10:00"
type input "10.10.2025 11:04"
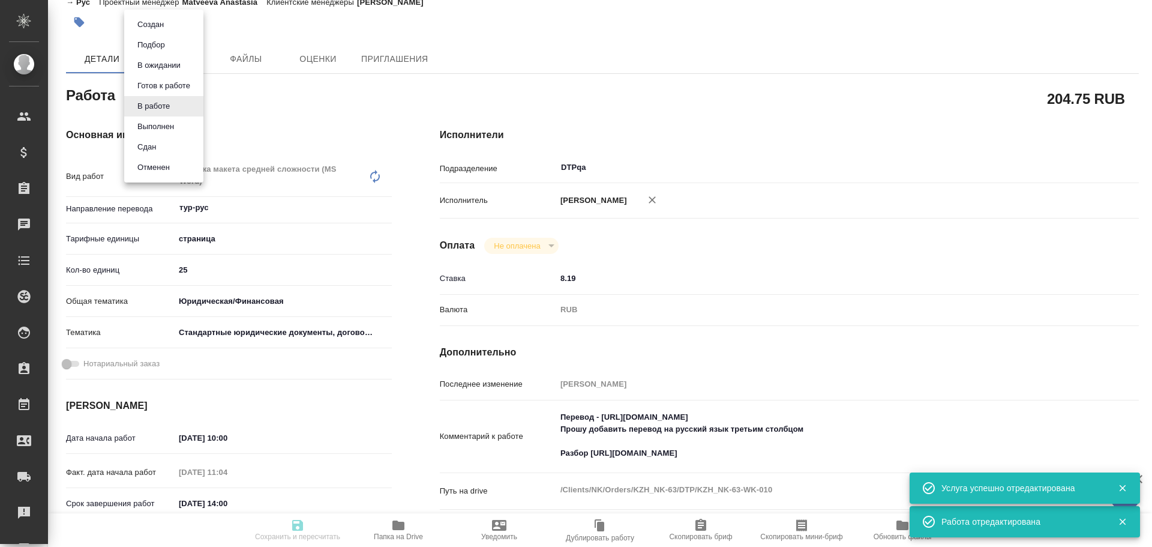
type input "10.10.2025 14:00"
type input "10.10.2025 16:00"
type input "DTPqa"
type input "notPayed"
type input "8.19"
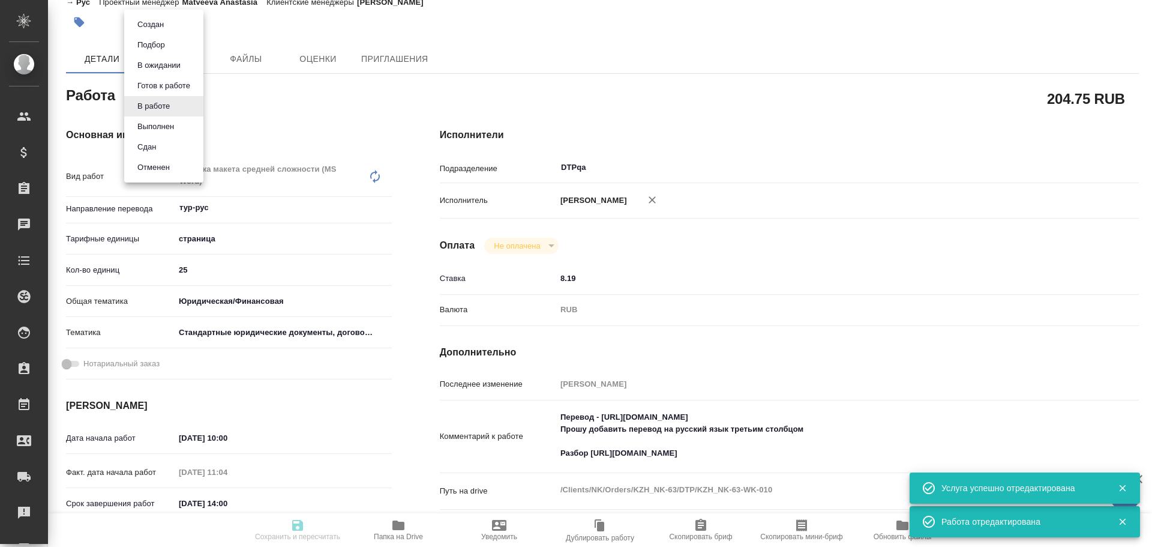
type input "RUB"
type input "[PERSON_NAME]"
type textarea "Перевод - https://drive.awatera.com/s/Ypy8onW2dnMTSbt Прошу добавить перевод на…"
type textarea "x"
type textarea "/Clients/NK/Orders/KZH_NK-63/DTP/KZH_NK-63-WK-010"
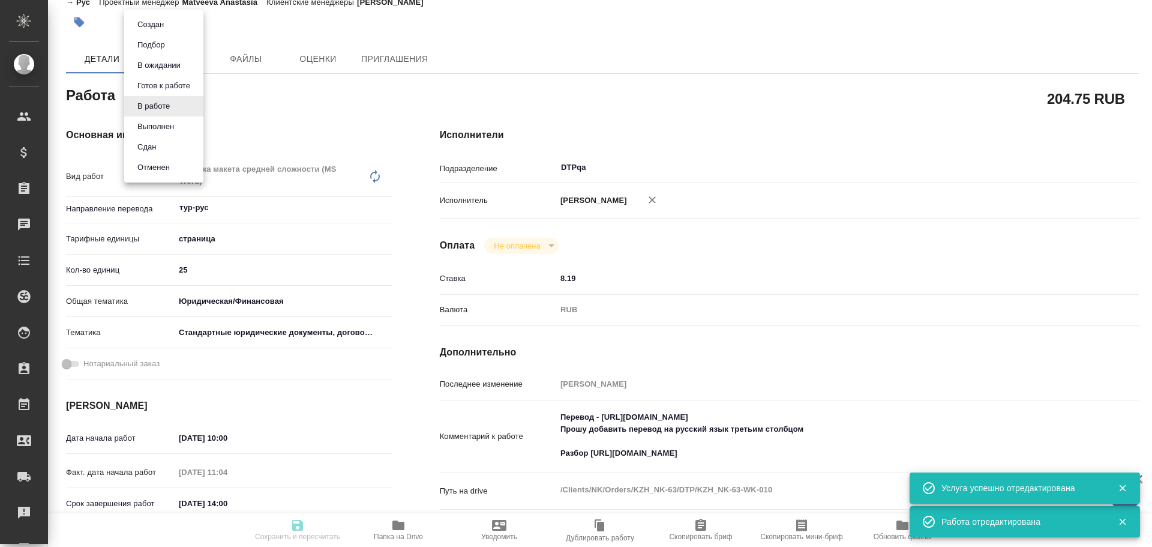
type textarea "x"
type input "KZH_NK-63"
type input "Верстка макета средней сложности (MS Word)"
type input "Приемка разверстки, Приемка подверстки, Подверстка, Верстка макета средней слож…"
type input "Асланукова Сати"
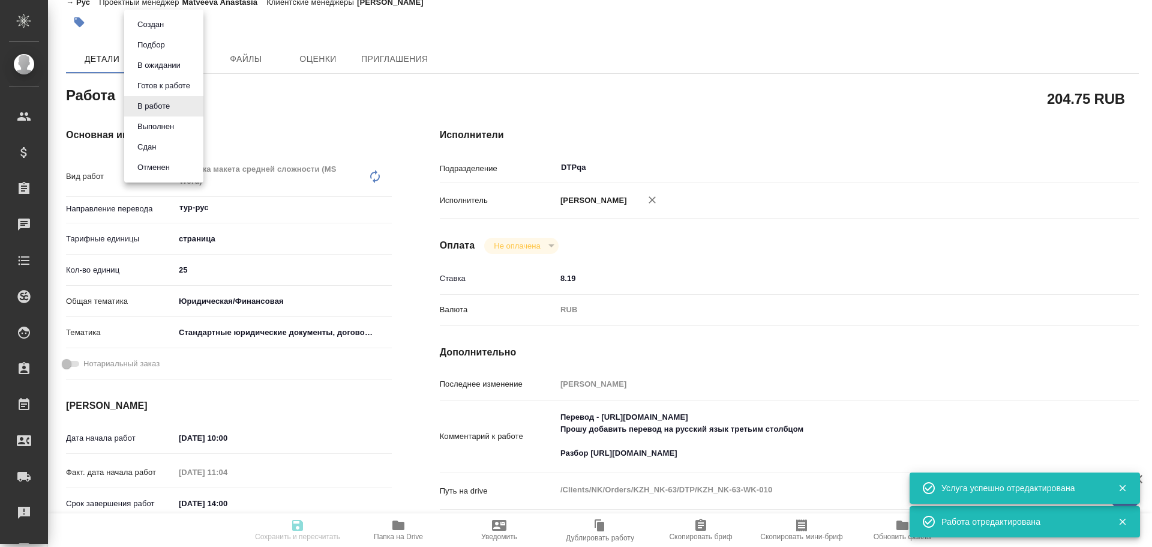
type input "Петрова Валерия"
type input "/Clients/NK/Orders/KZH_NK-63"
type textarea "x"
type textarea "с турецкого на русский язык. Перевод русского языка прошу добавить третьим стол…"
type textarea "x"
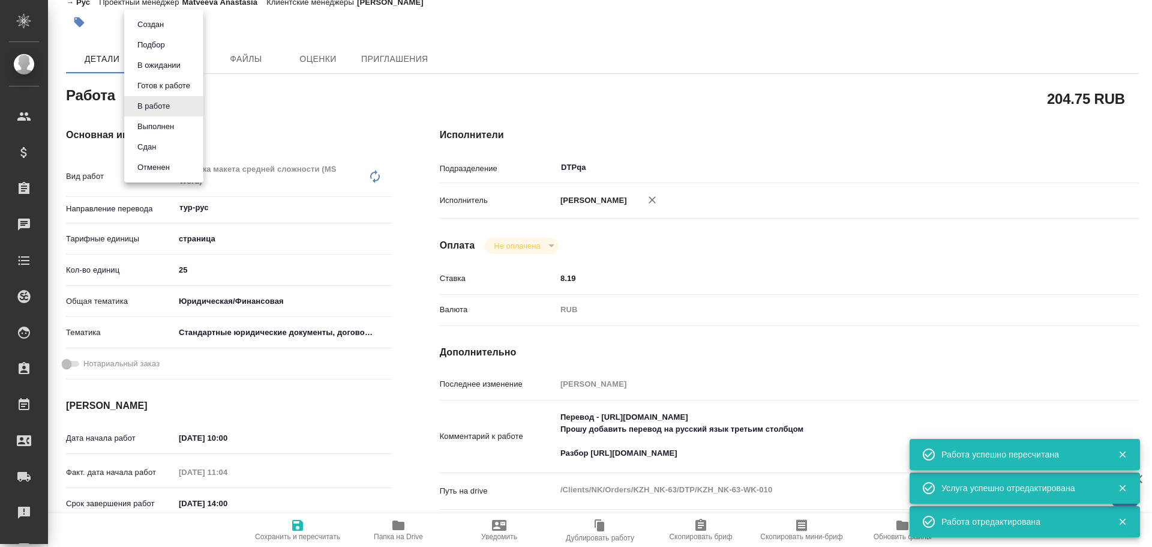
type textarea "x"
click at [152, 121] on button "Выполнен" at bounding box center [156, 126] width 44 height 13
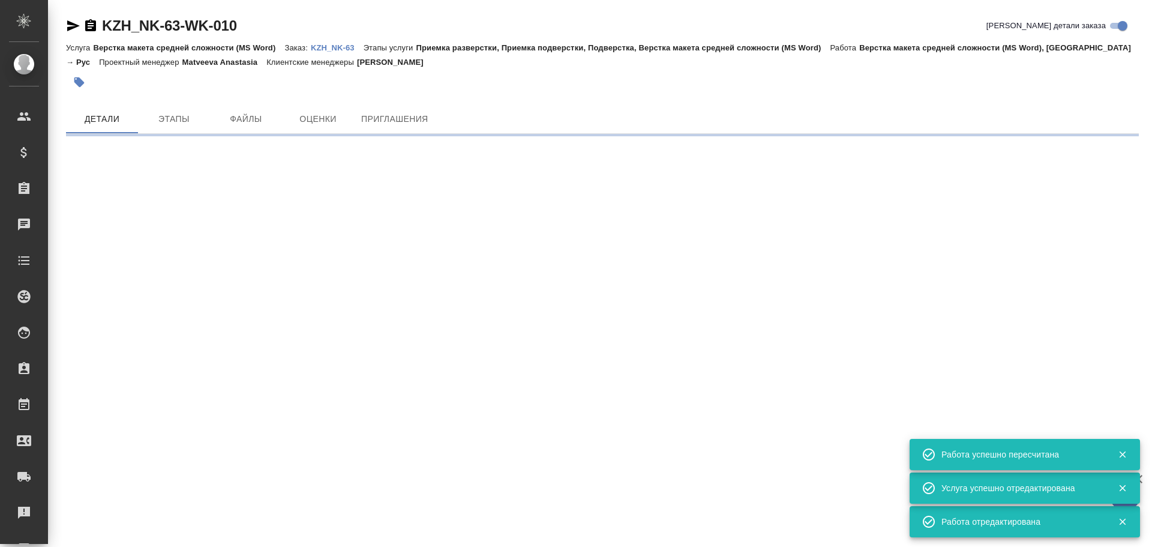
scroll to position [0, 0]
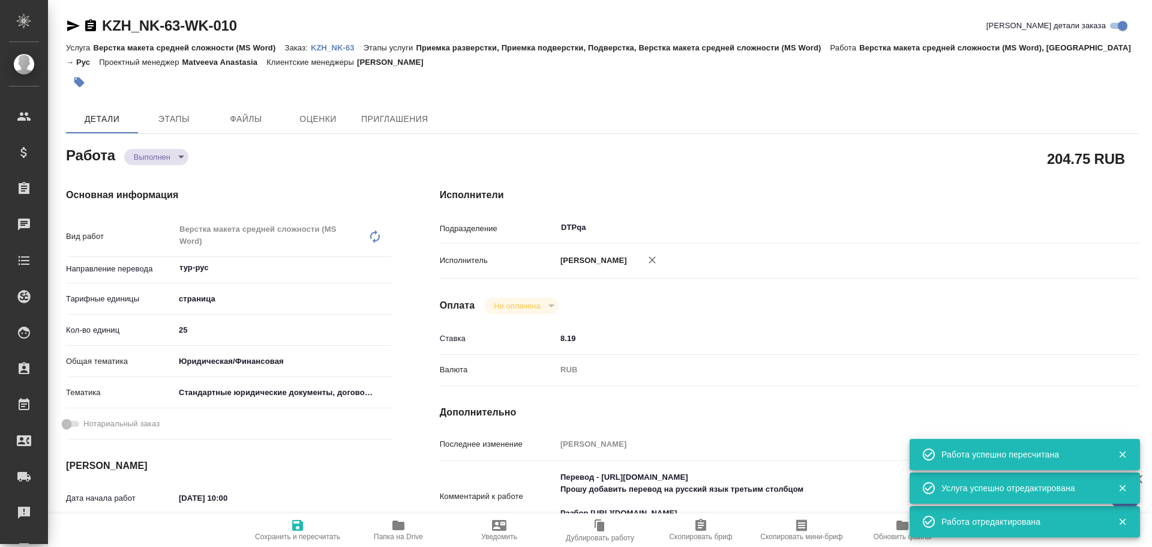
click at [288, 532] on span "Сохранить и пересчитать" at bounding box center [297, 529] width 86 height 23
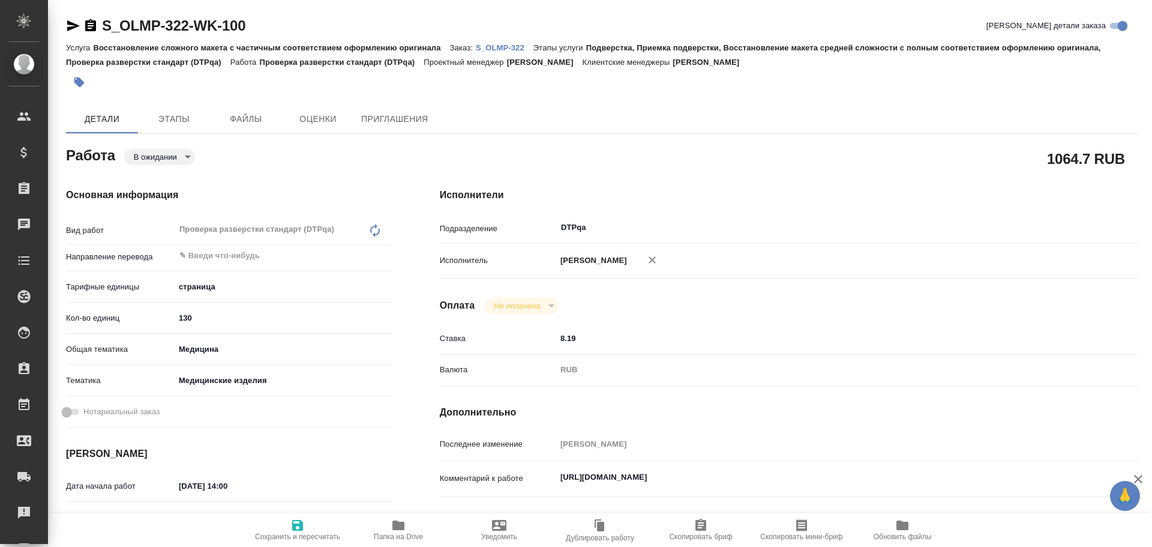
type textarea "x"
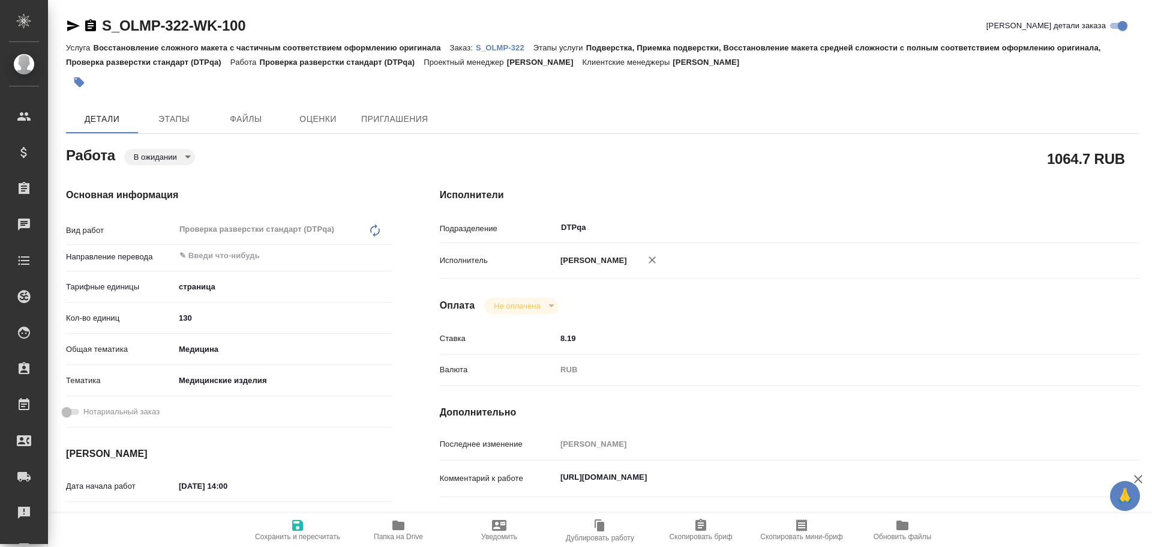
type textarea "x"
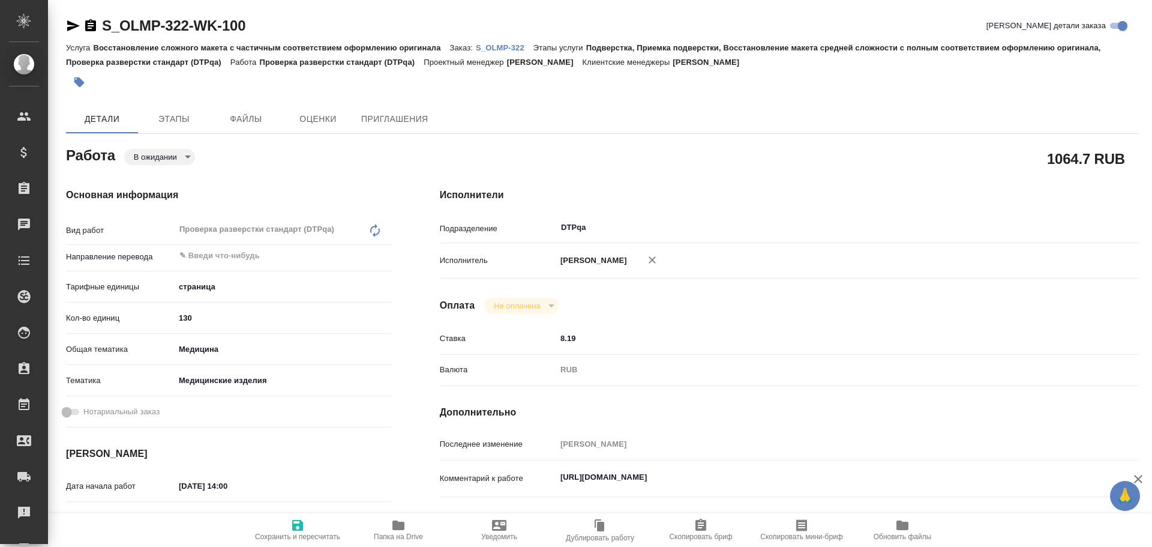
type textarea "x"
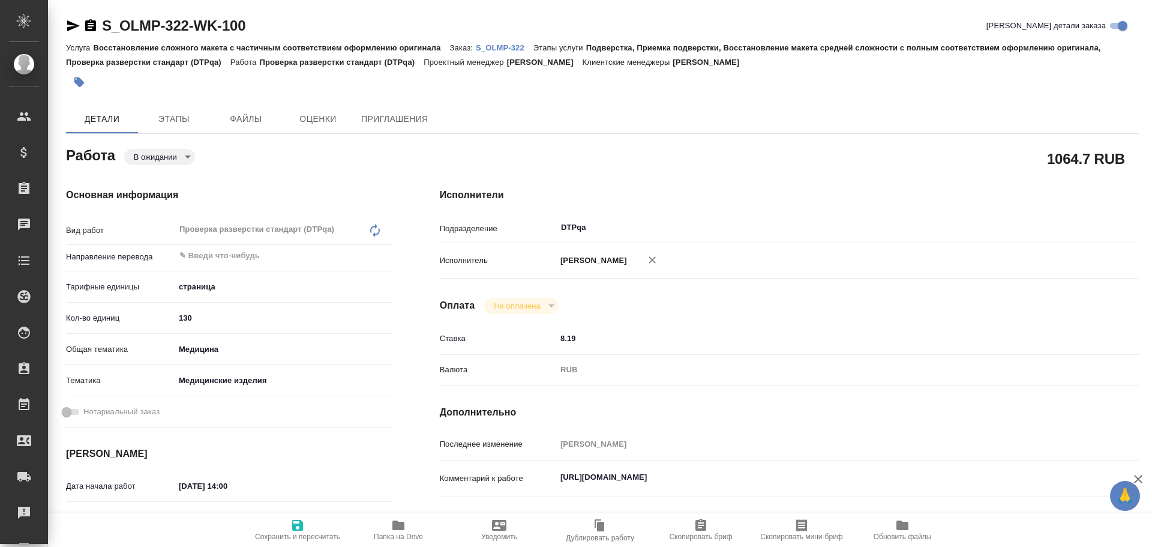
type textarea "x"
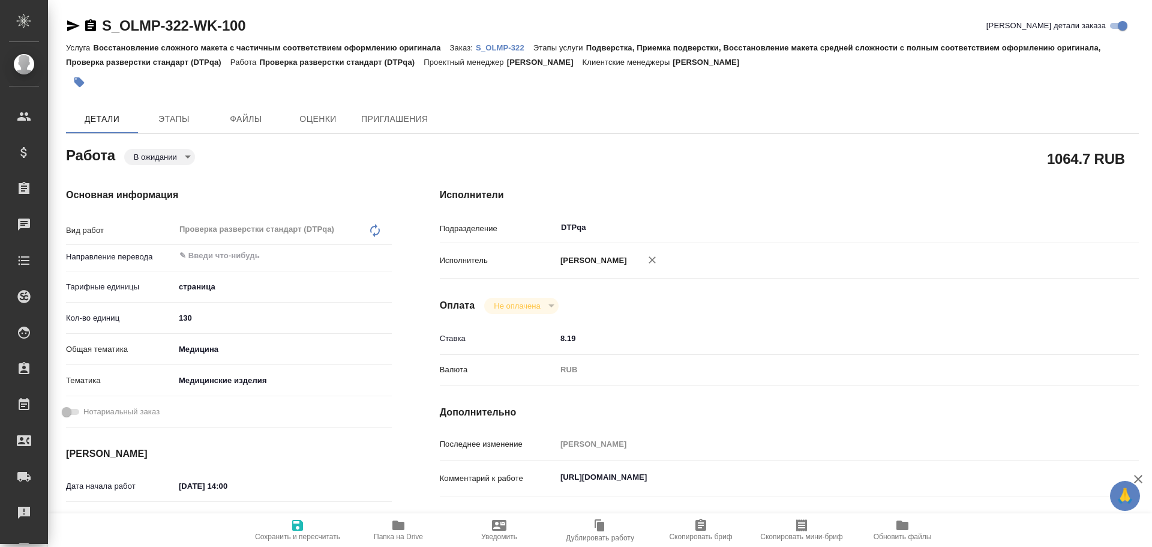
type textarea "x"
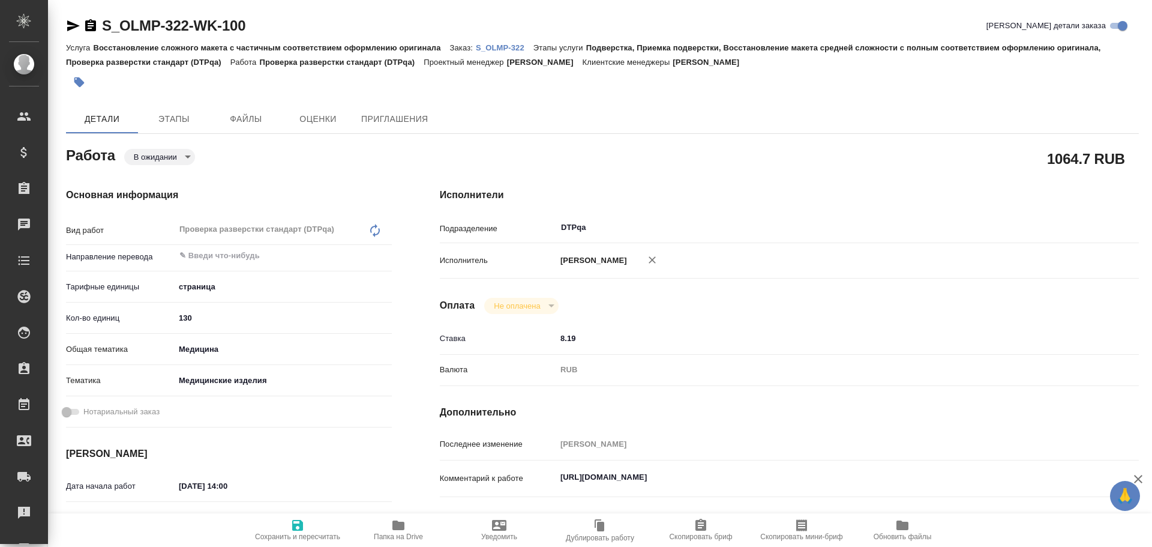
type textarea "x"
drag, startPoint x: 559, startPoint y: 470, endPoint x: 792, endPoint y: 478, distance: 232.4
click at [792, 478] on textarea "[URL][DOMAIN_NAME]" at bounding box center [818, 478] width 523 height 20
type textarea "x"
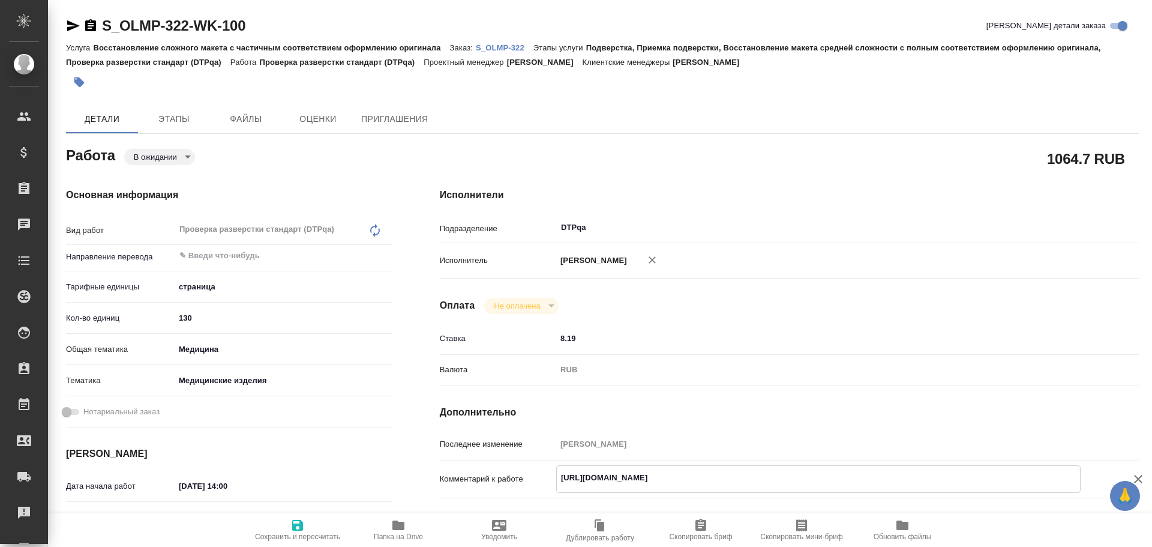
type textarea "x"
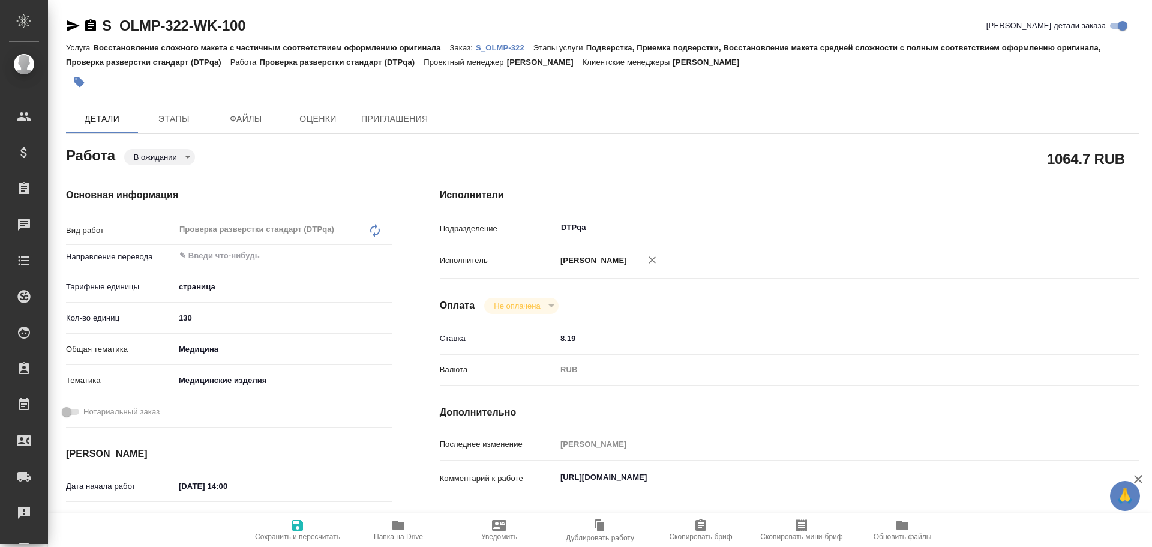
type textarea "x"
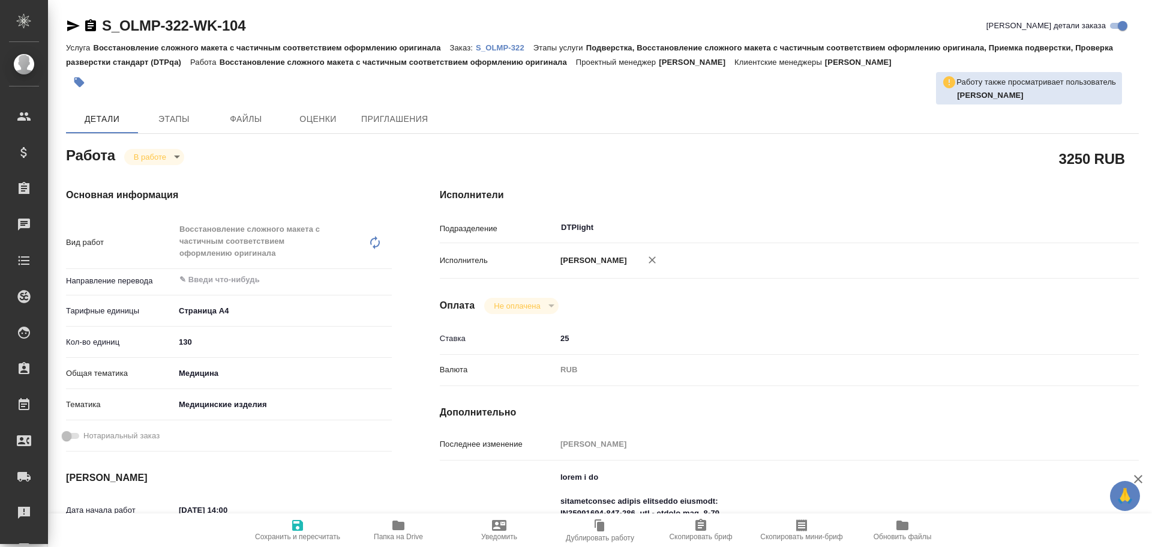
type textarea "x"
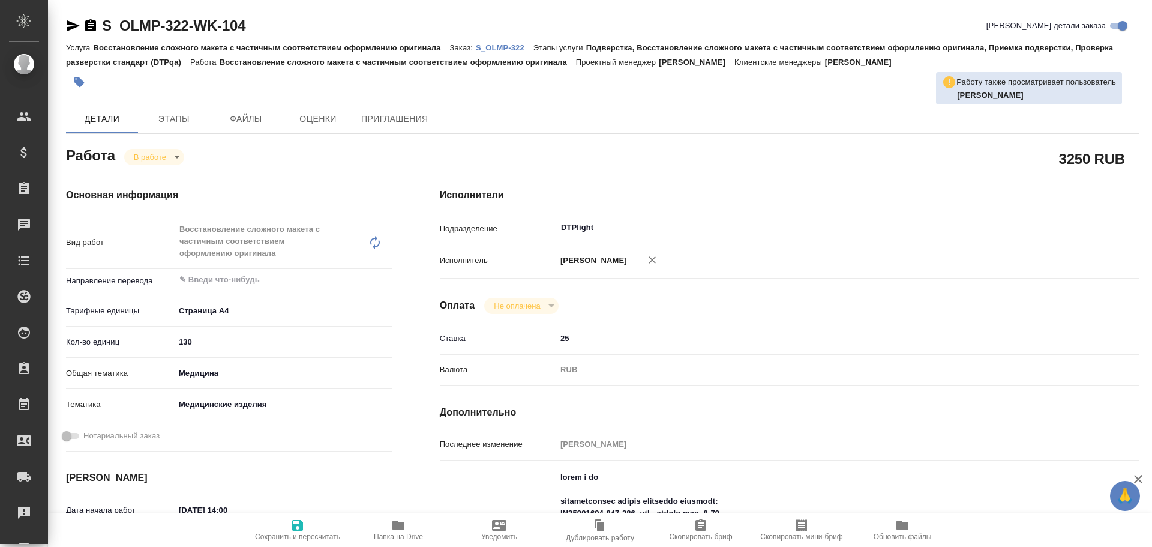
type textarea "x"
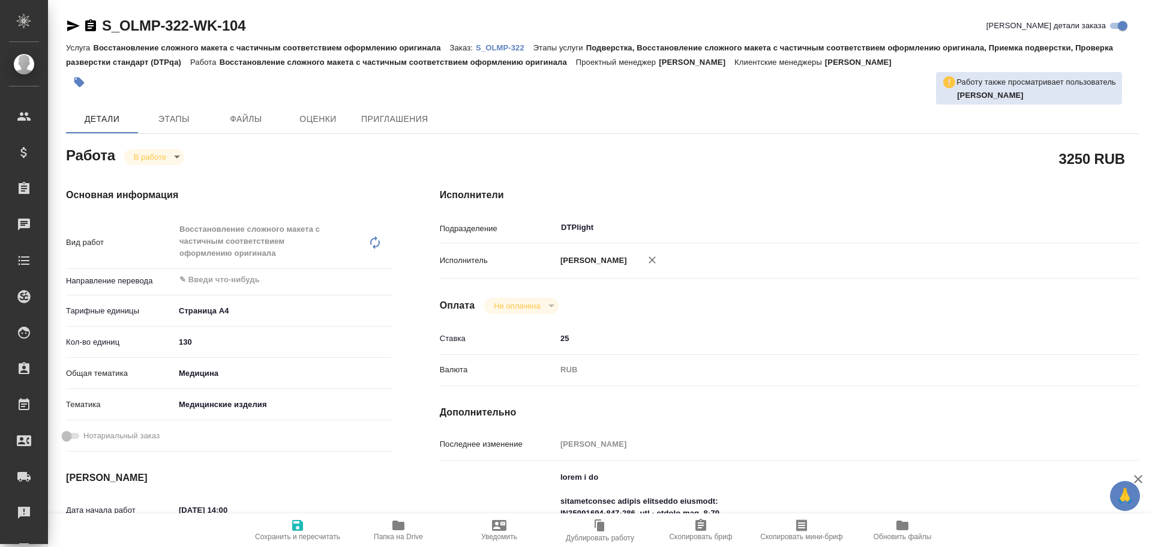
type textarea "x"
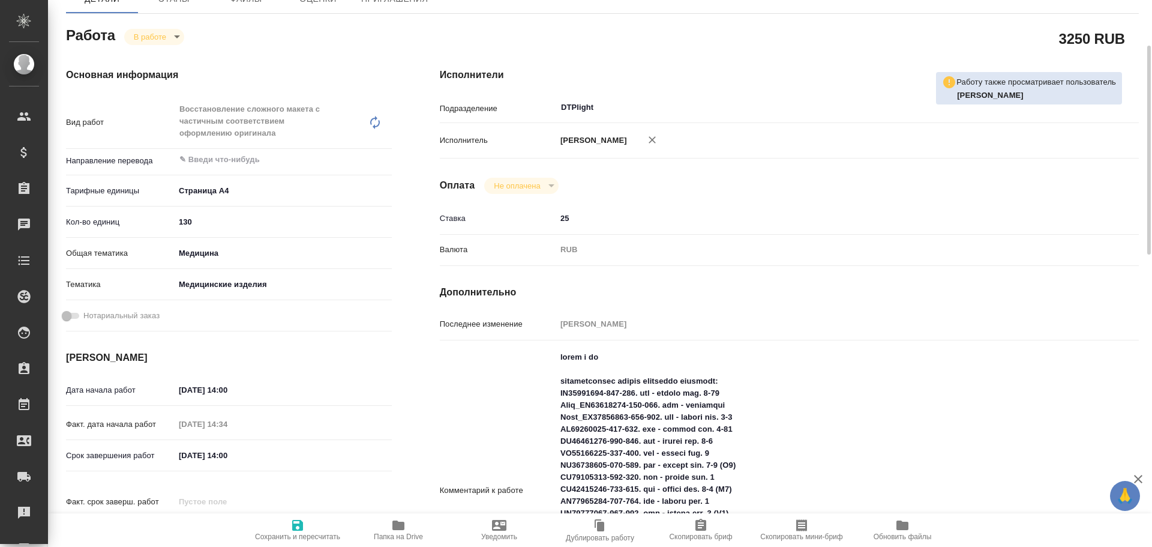
type textarea "x"
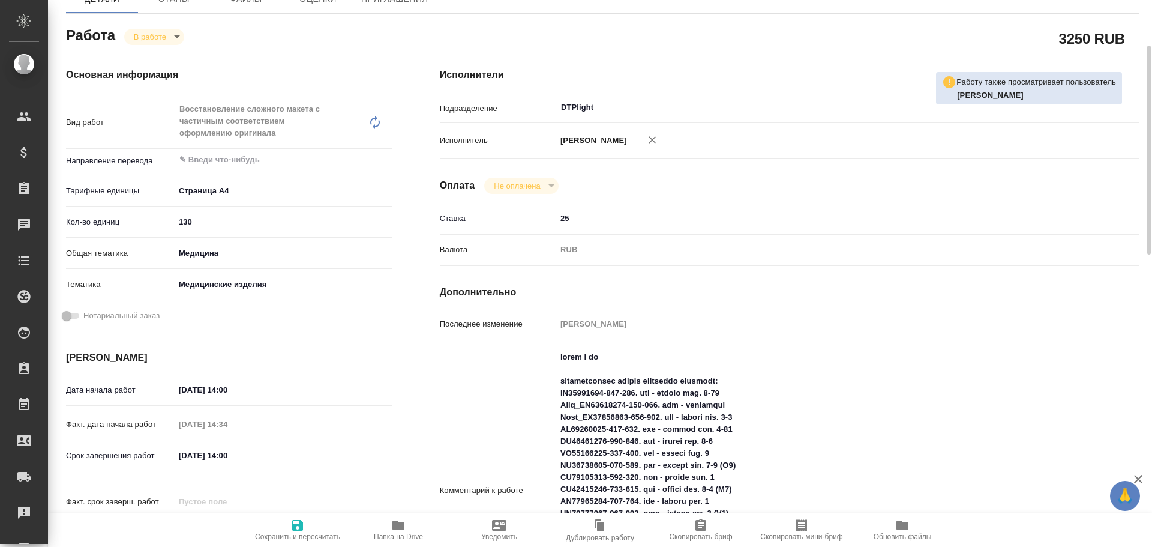
scroll to position [240, 0]
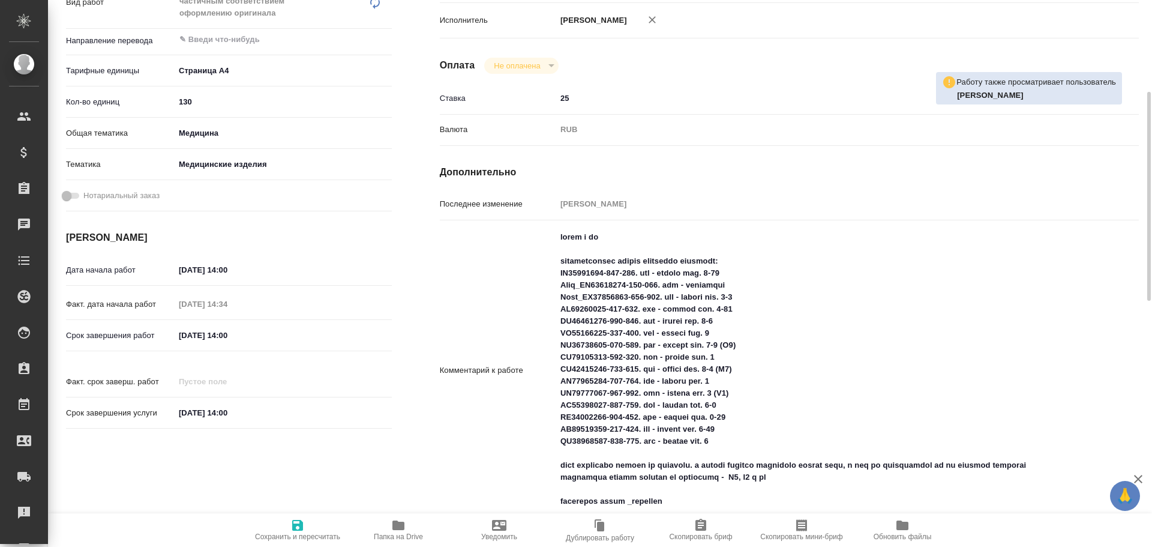
type textarea "x"
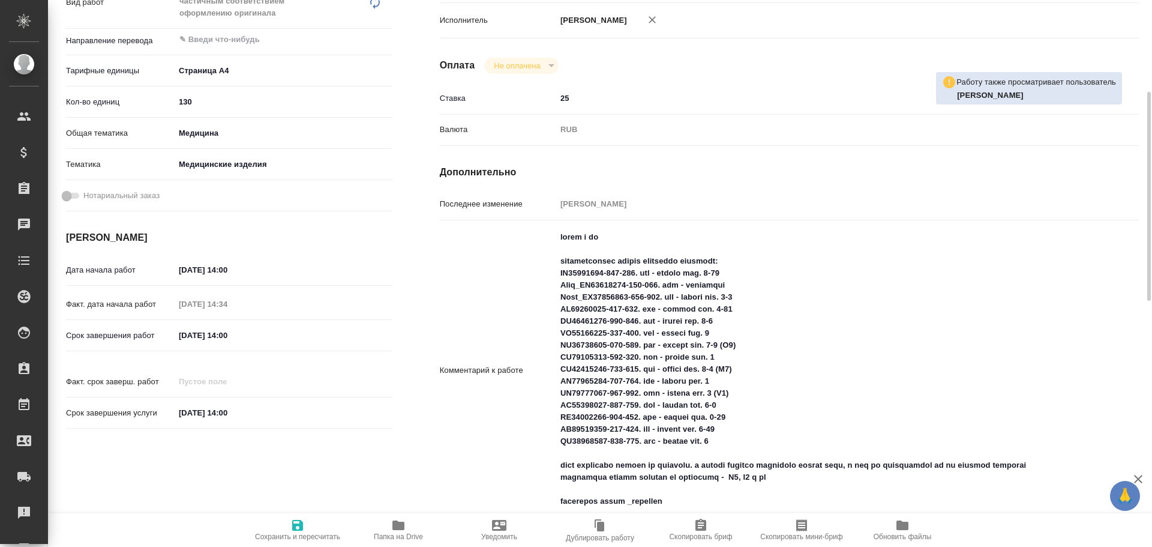
scroll to position [420, 0]
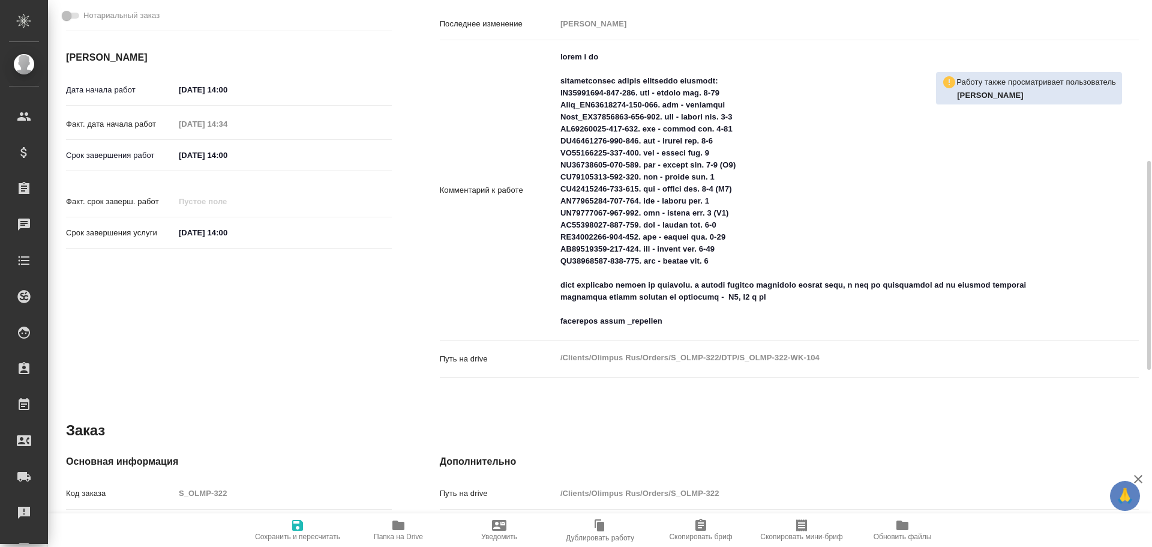
click at [382, 524] on span "Папка на Drive" at bounding box center [398, 529] width 86 height 23
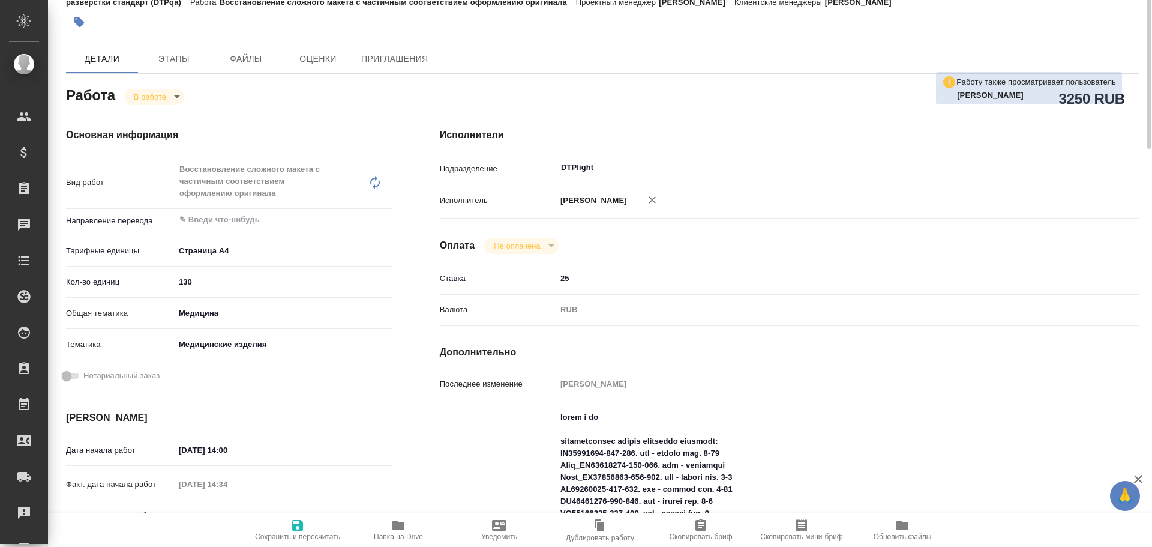
scroll to position [0, 0]
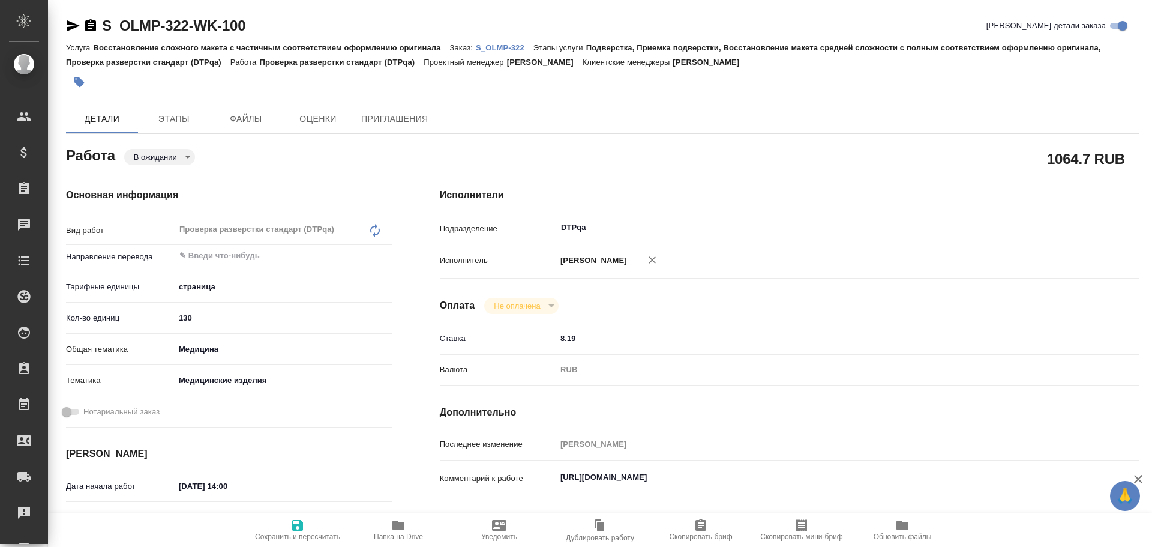
type textarea "x"
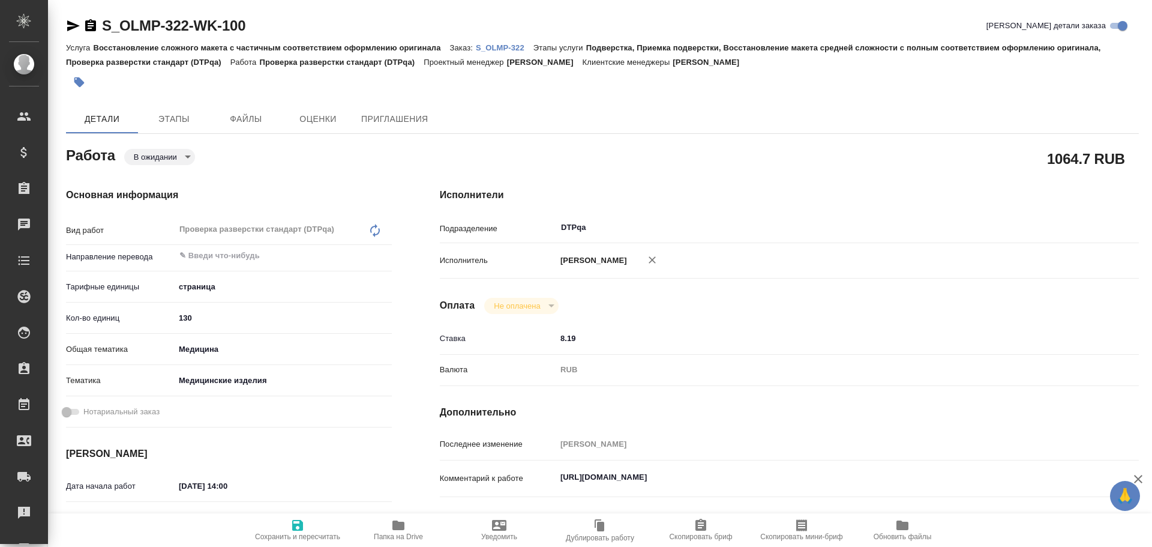
type textarea "x"
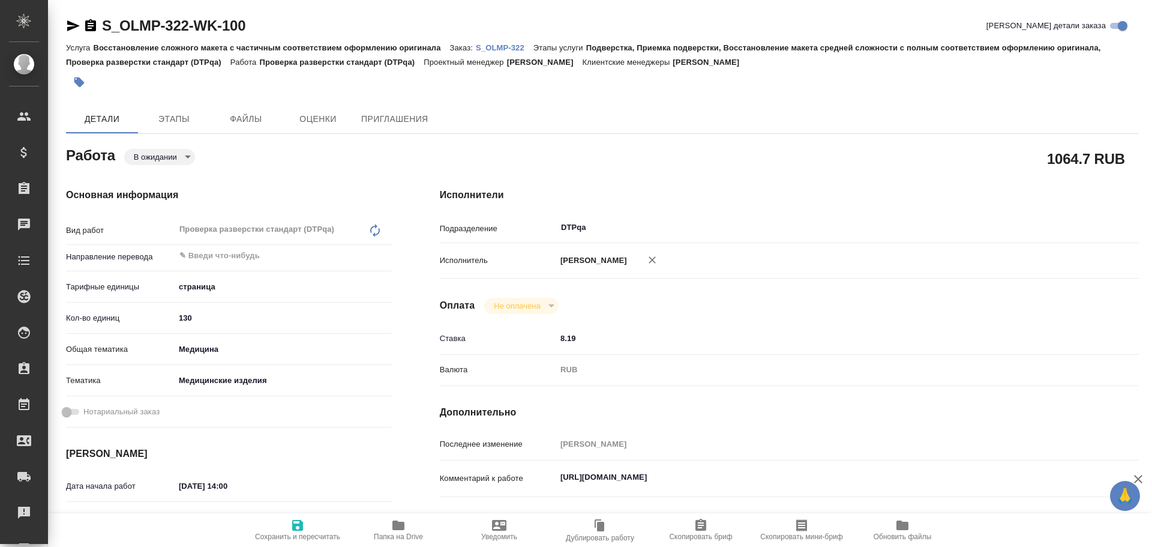
type textarea "x"
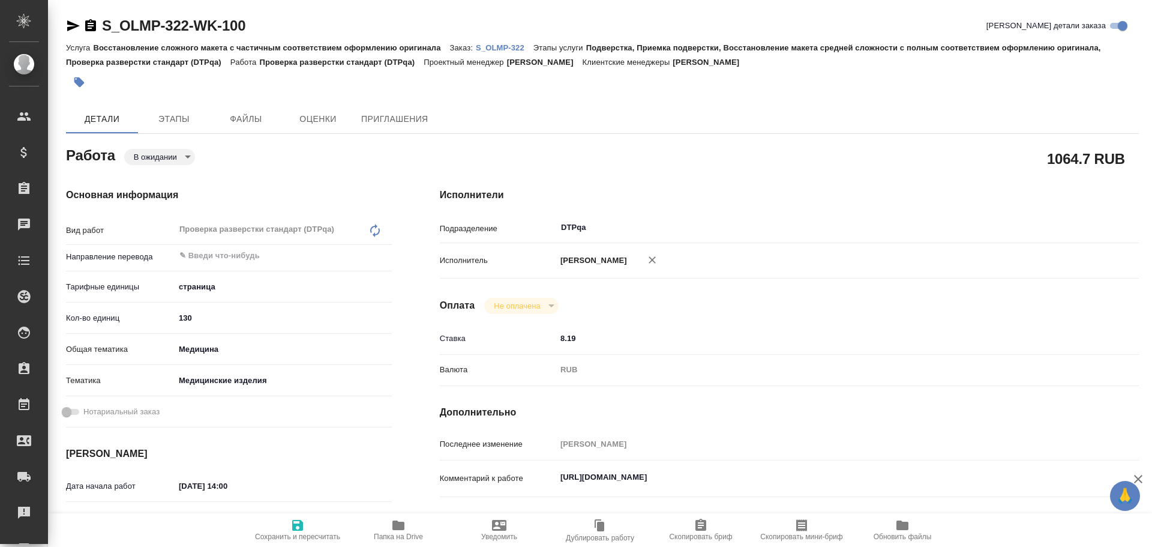
click at [163, 157] on body "🙏 .cls-1 fill:#fff; AWATERA Chulets [PERSON_NAME] Спецификации Заказы Чаты Todo…" at bounding box center [576, 273] width 1152 height 547
type textarea "x"
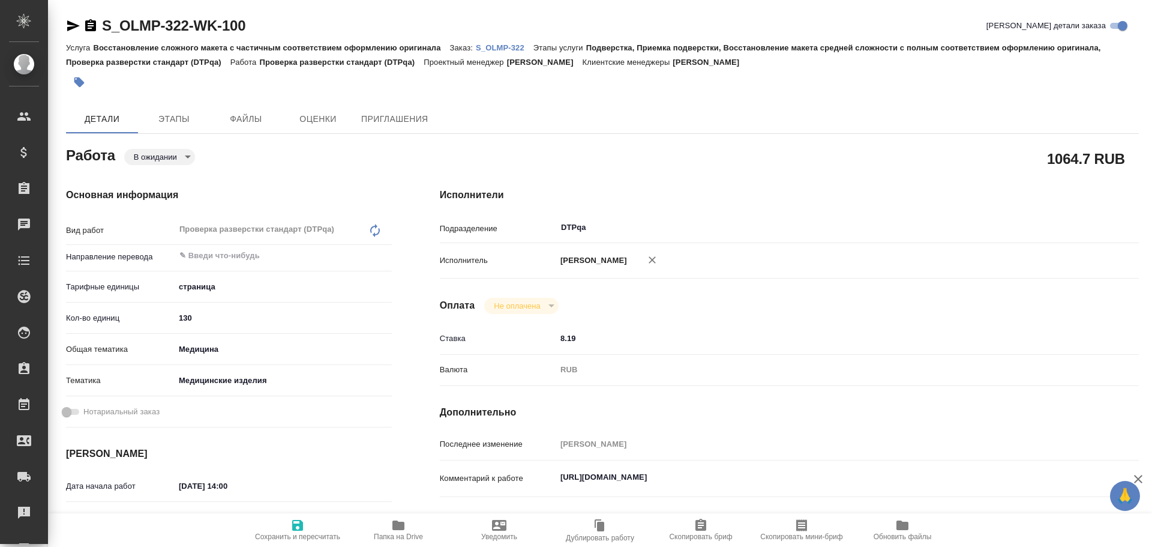
type textarea "x"
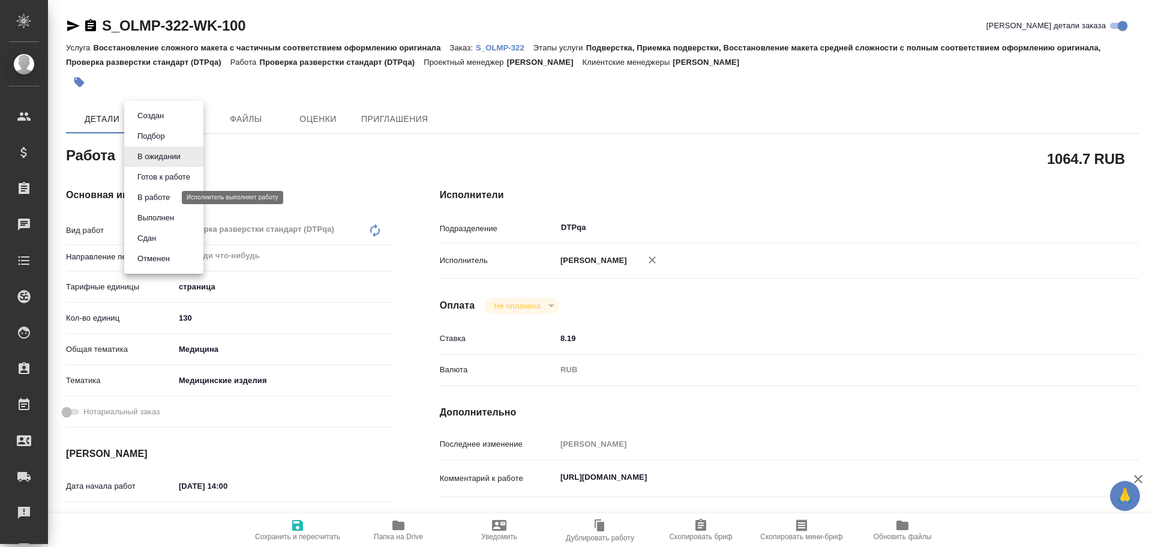
click at [152, 195] on button "В работе" at bounding box center [154, 197] width 40 height 13
type textarea "x"
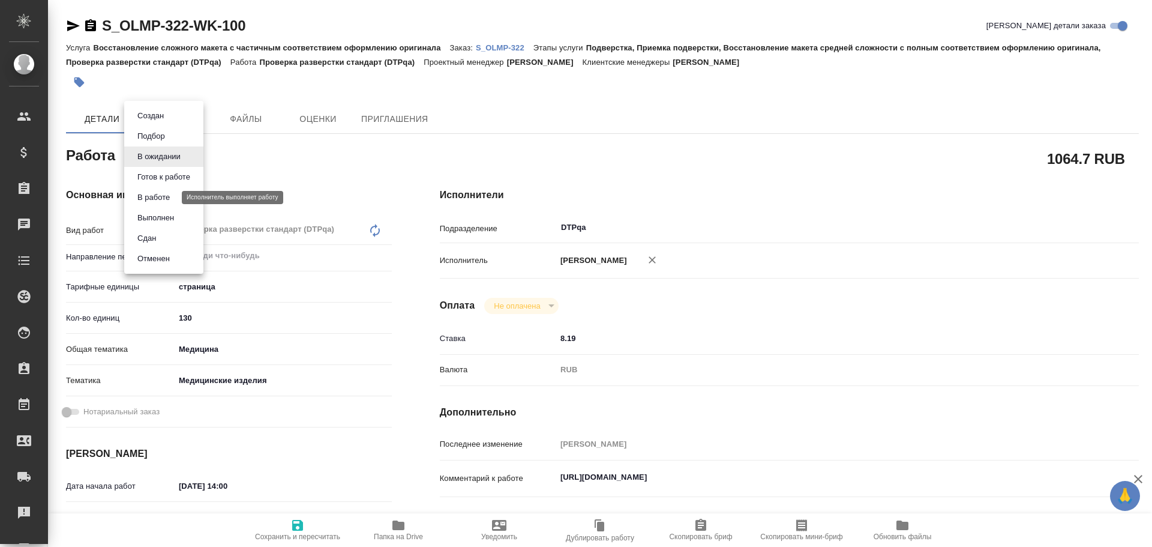
type textarea "x"
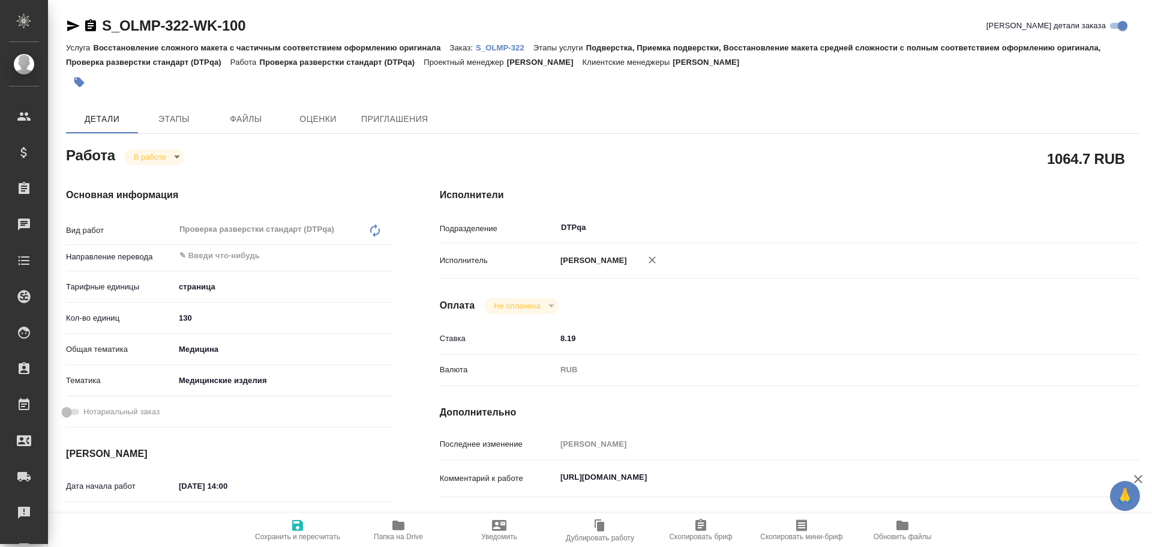
type textarea "x"
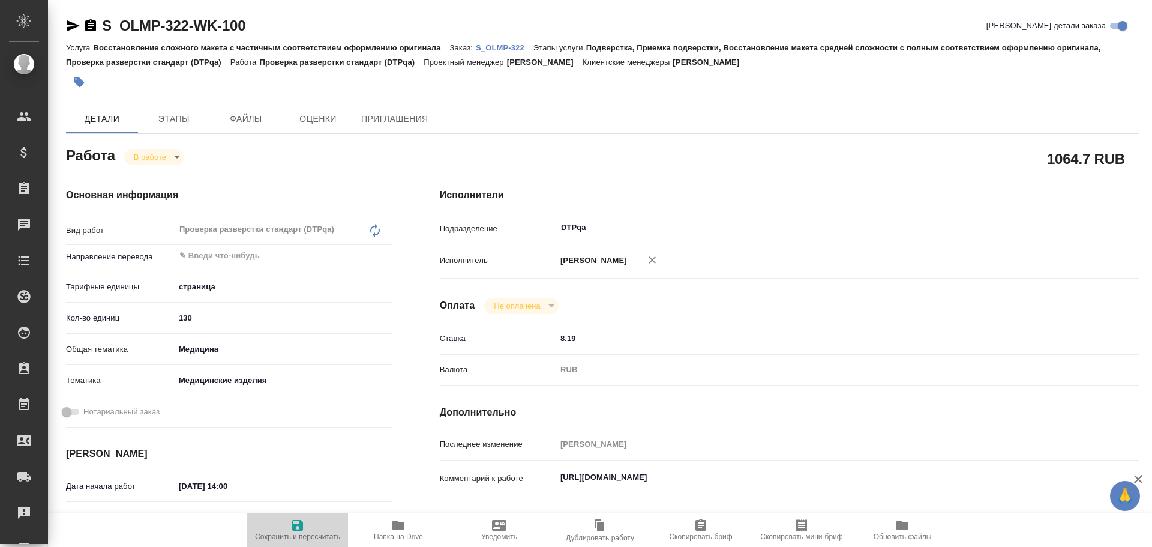
click at [298, 532] on icon "button" at bounding box center [297, 525] width 14 height 14
type textarea "x"
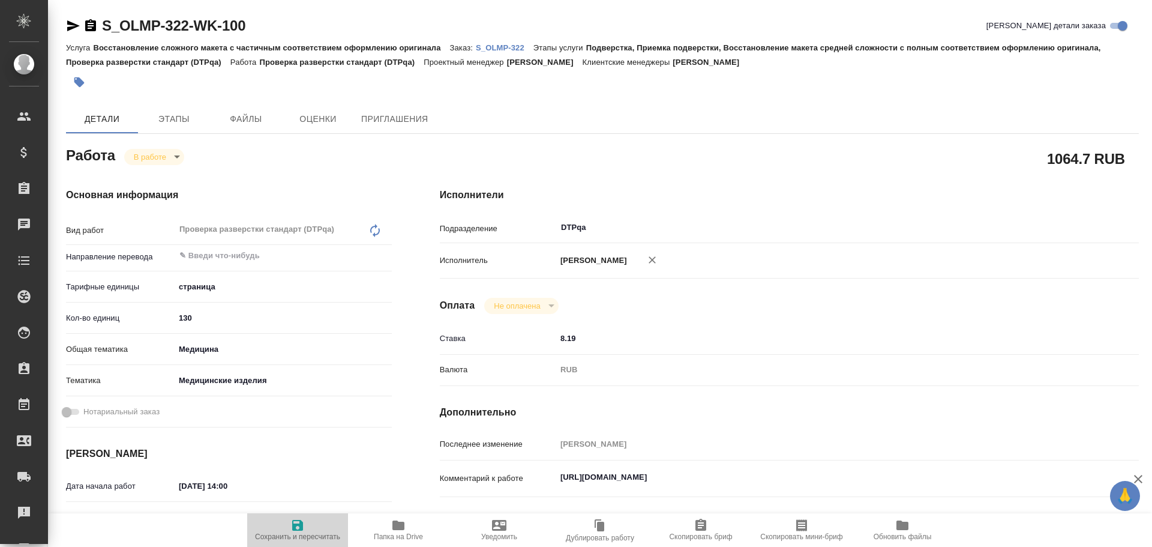
type textarea "x"
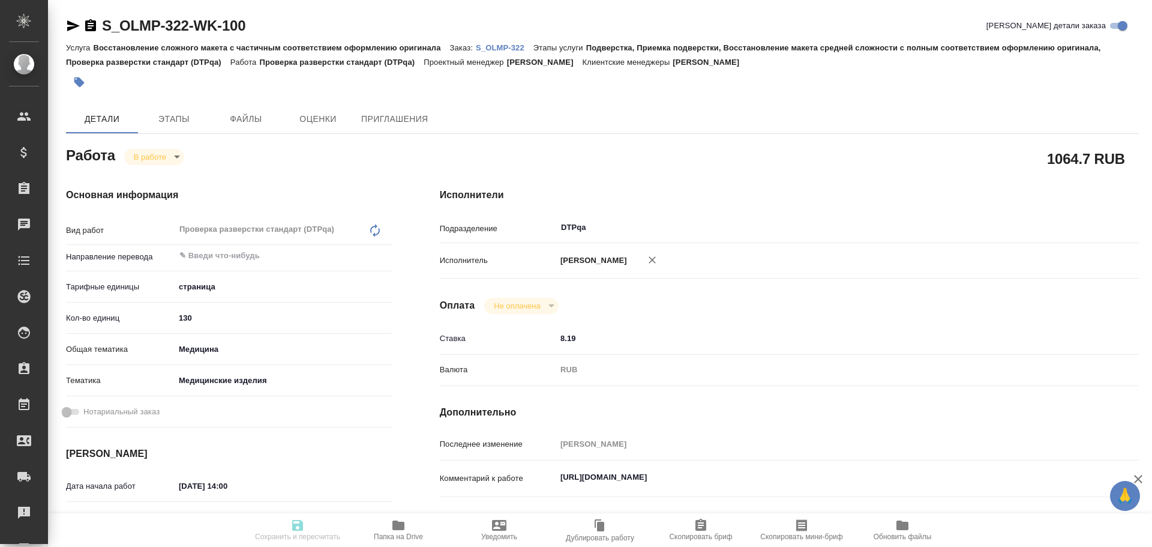
type textarea "x"
type input "inProgress"
type textarea "Проверка разверстки стандарт (DTPqa)"
type textarea "x"
type input "5a8b1489cc6b4906c91bfdb2"
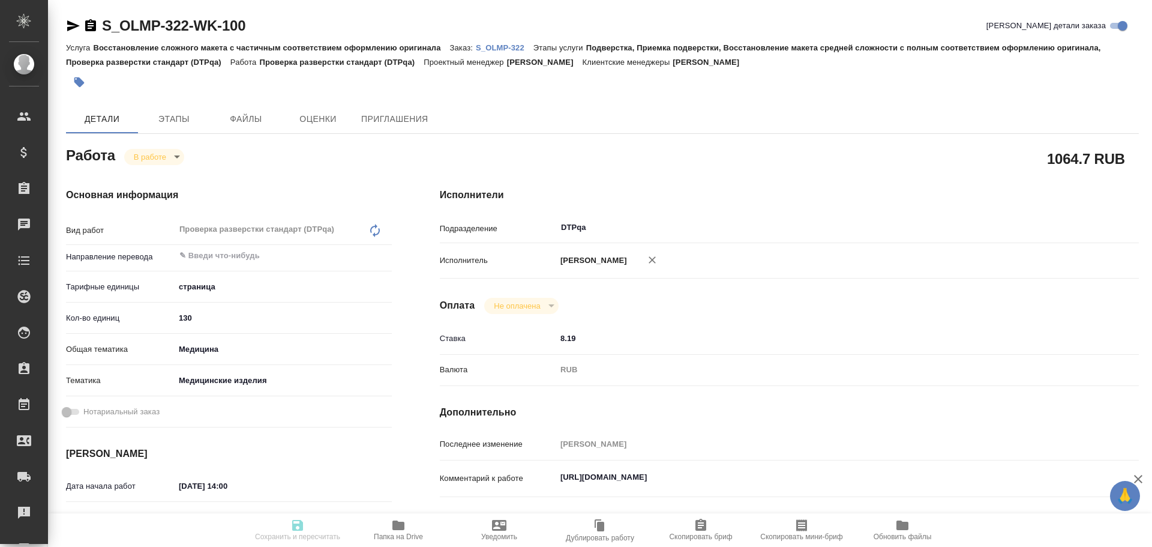
type input "130"
type input "med"
type input "5a8b8b956a9677013d343dd7"
type input "10.10.2025 14:00"
type input "10.10.2025 13:51"
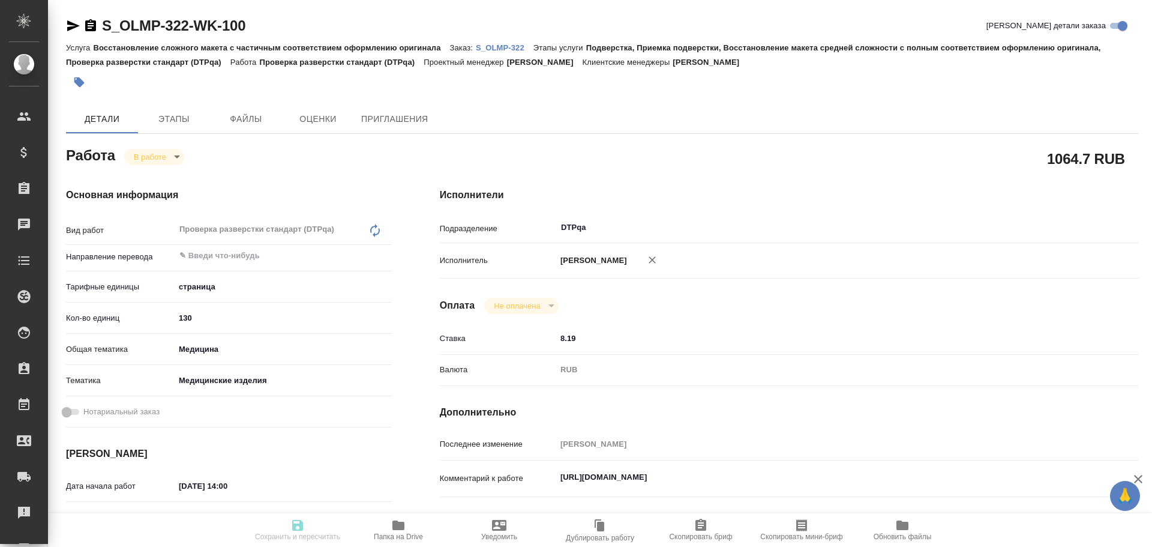
type input "10.10.2025 16:30"
type input "06.11.2025 14:00"
type input "DTPqa"
type input "notPayed"
type input "8.19"
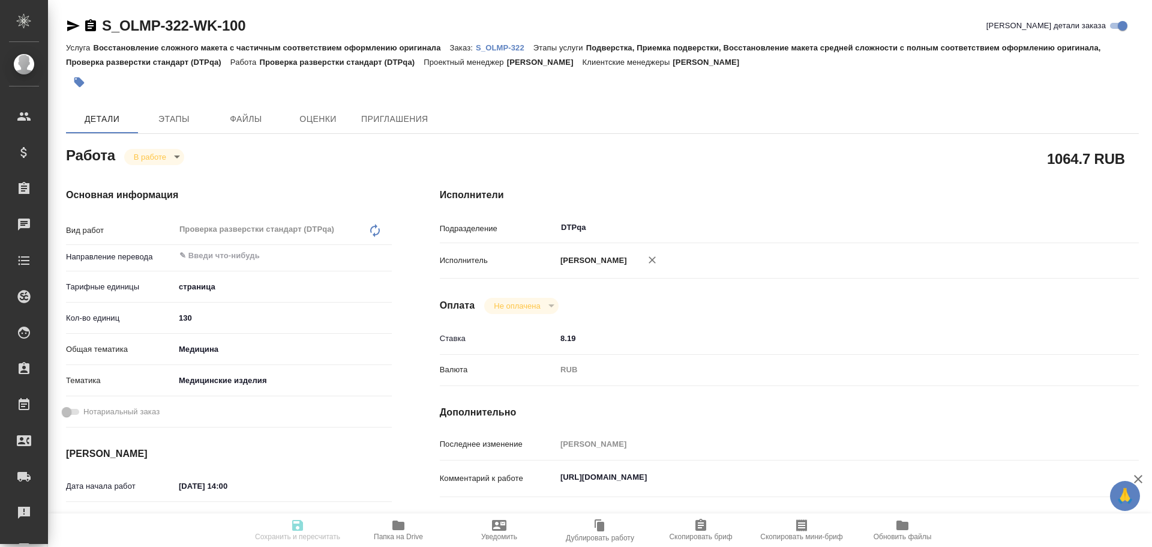
type input "RUB"
type input "Чулец Елена"
type textarea "https://tera.awatera.com/Work/68e39aa3d26f4ffccacd26f3/"
type textarea "x"
type textarea "/Clients/Olimpus Rus/Orders/S_OLMP-322/DTP/S_OLMP-322-WK-100"
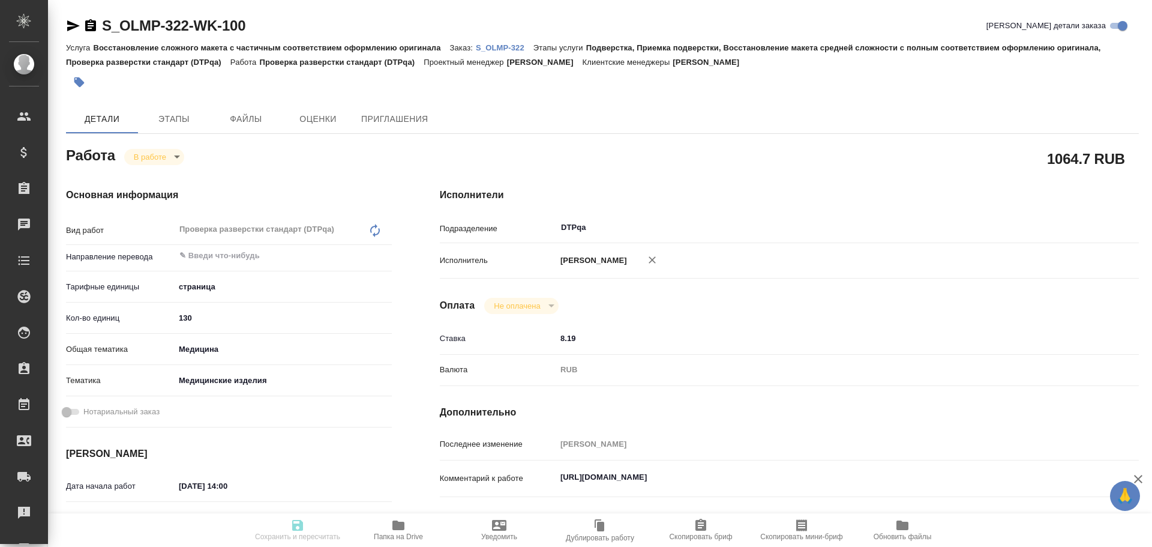
type textarea "x"
type input "S_OLMP-322"
type input "Восстановление сложного макета с частичным соответствием оформлению оригинала"
type input "Подверстка, Приемка подверстки, Восстановление макета средней сложности с полны…"
type input "[PERSON_NAME]"
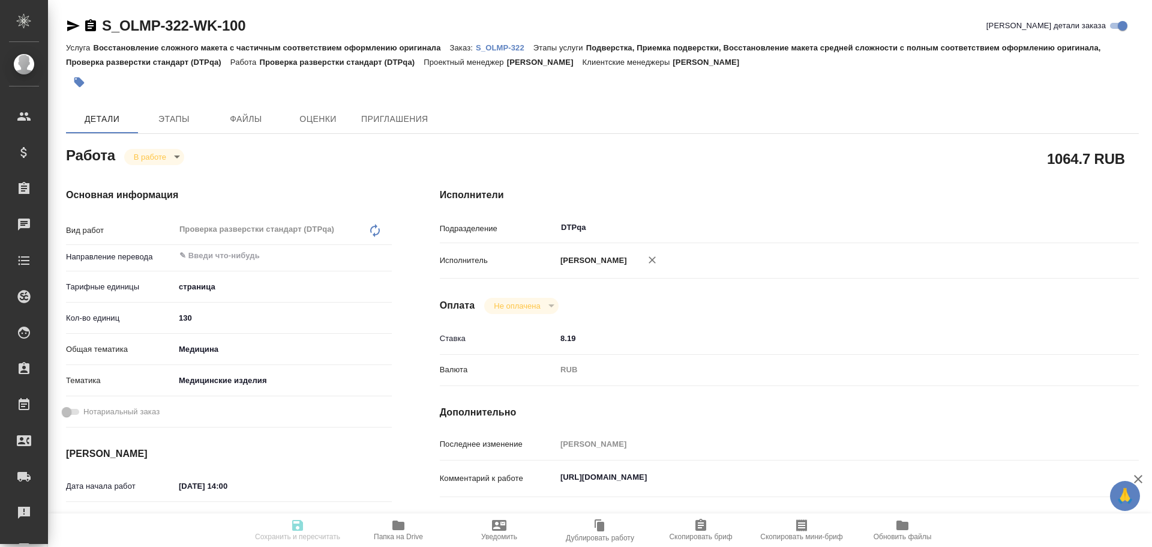
type input "[PERSON_NAME]"
type input "/Clients/Olimpus Rus/Orders/S_OLMP-322"
type textarea "x"
type textarea "на русский Usability: 1) DC00791078-003-001 (p. 3-12) 2) DC00791083-001-001 (p.…"
type textarea "x"
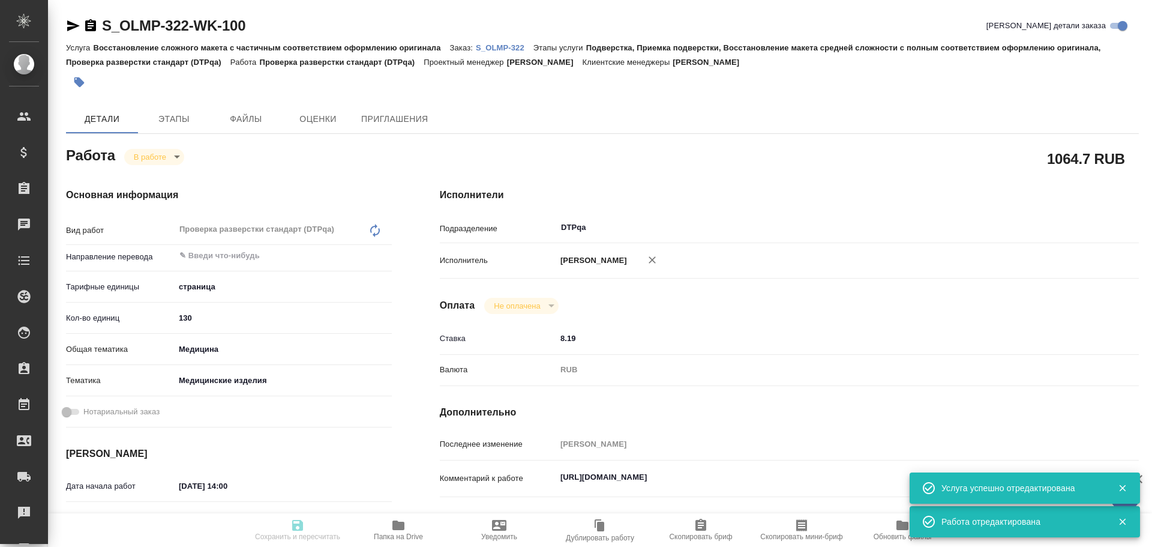
type textarea "x"
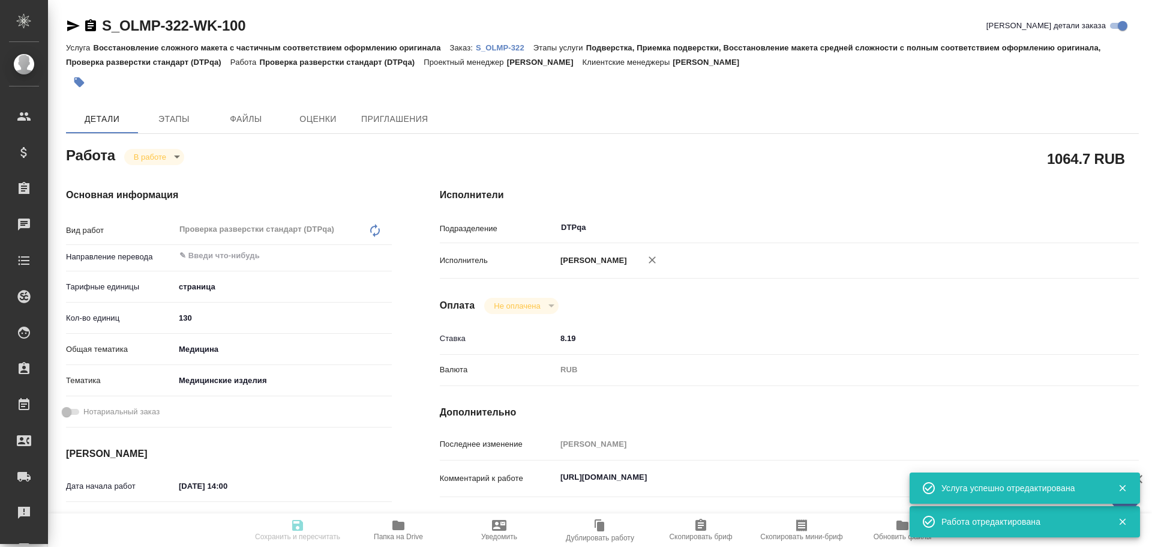
type textarea "x"
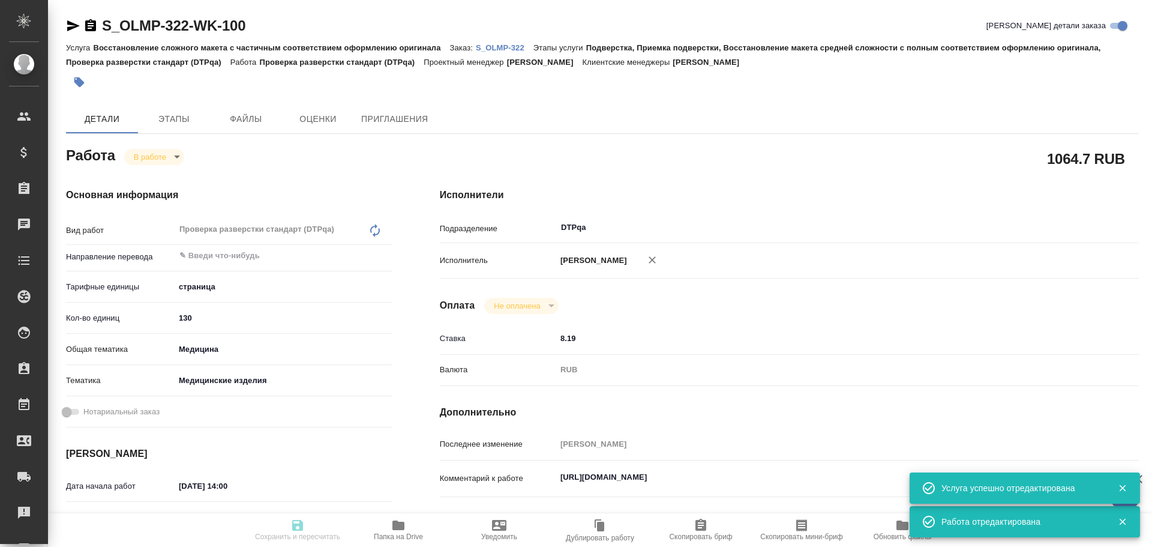
type textarea "x"
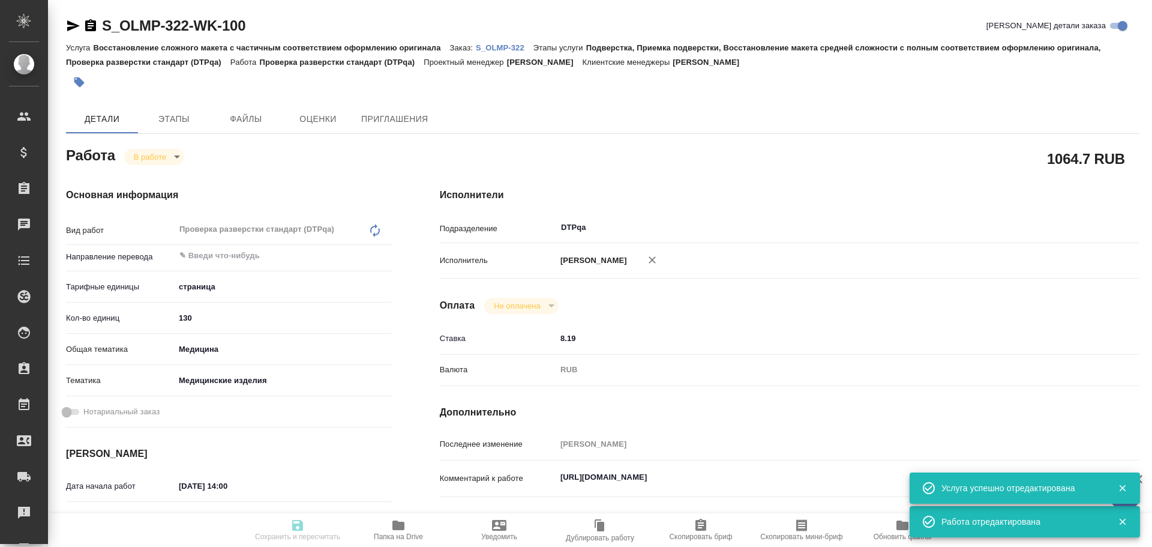
type textarea "x"
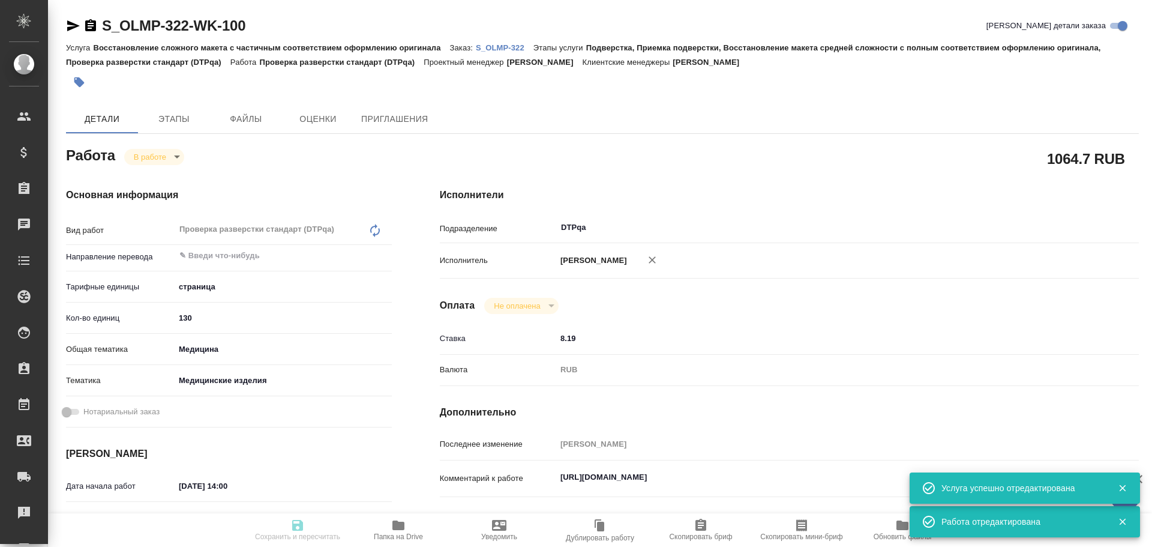
type textarea "x"
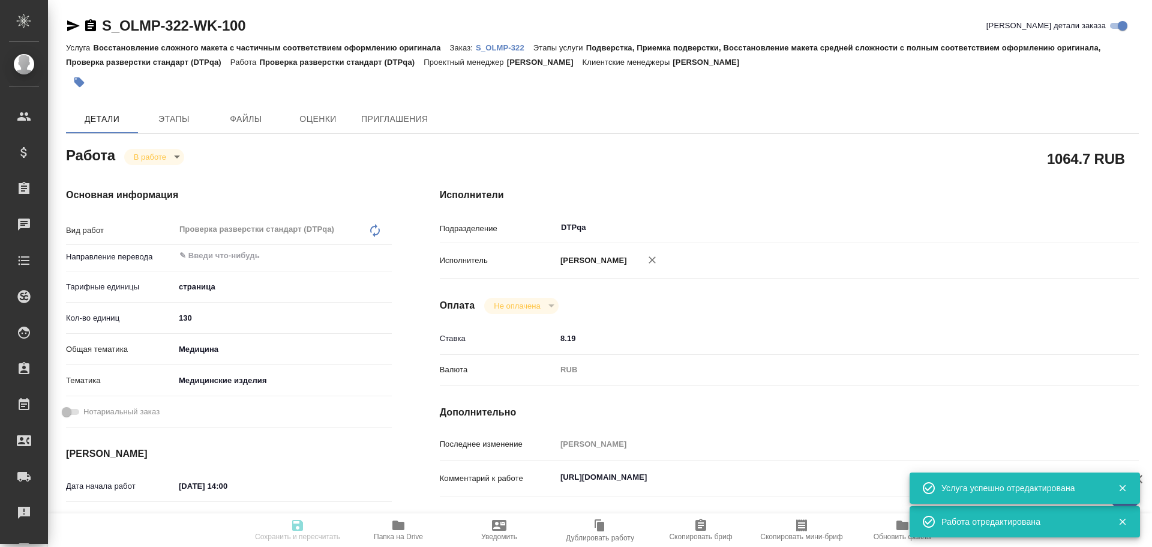
type input "inProgress"
type textarea "Проверка разверстки стандарт (DTPqa)"
type textarea "x"
type input "5a8b1489cc6b4906c91bfdb2"
type input "130"
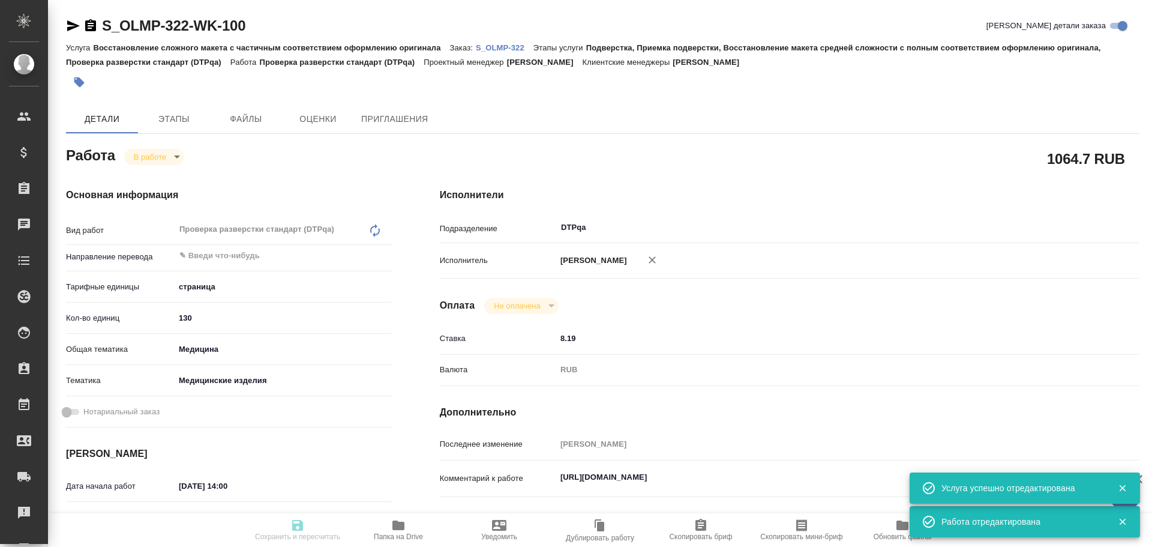
type input "med"
type input "5a8b8b956a9677013d343dd7"
type input "[DATE] 14:00"
type input "[DATE] 13:51"
type input "[DATE] 16:30"
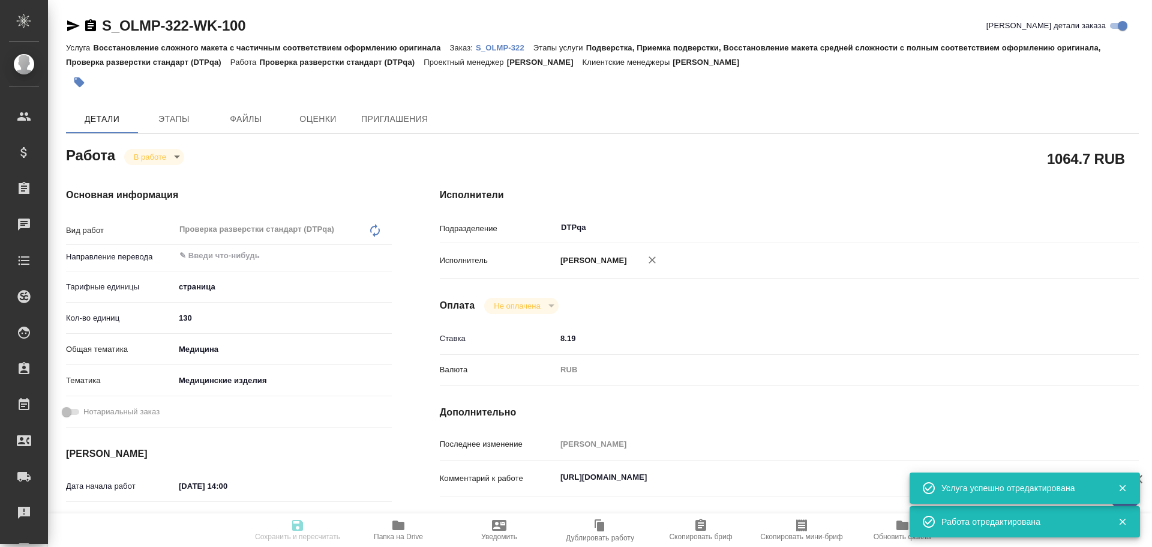
type input "[DATE] 14:00"
type input "DTPqa"
type input "notPayed"
type input "8.19"
type input "RUB"
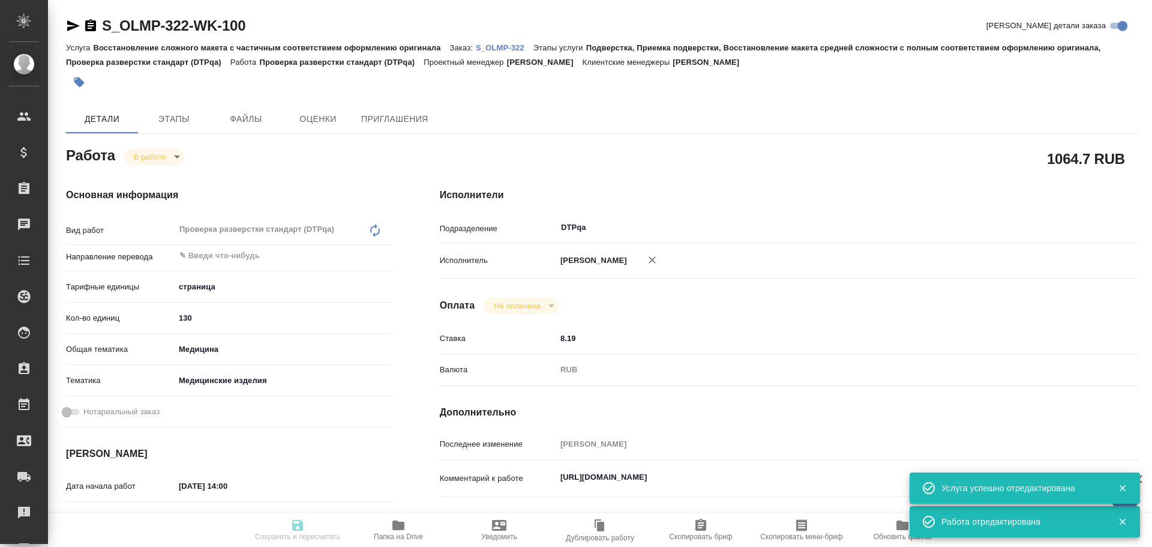
type input "[PERSON_NAME]"
type textarea "[URL][DOMAIN_NAME]"
type textarea "x"
type textarea "/Clients/Olimpus Rus/Orders/S_OLMP-322/DTP/S_OLMP-322-WK-100"
type textarea "x"
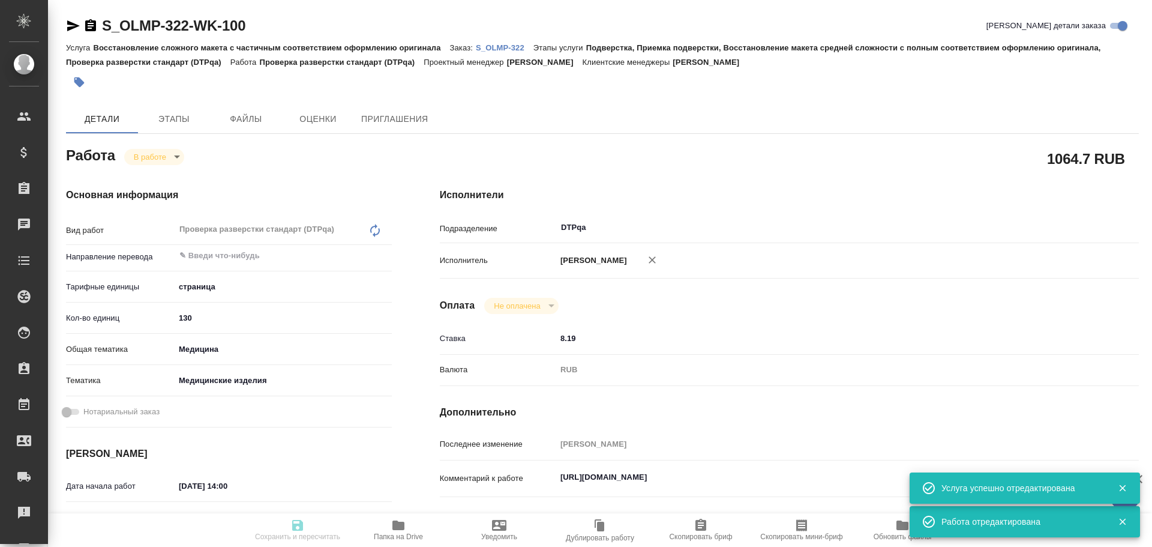
type input "S_OLMP-322"
type input "Восстановление сложного макета с частичным соответствием оформлению оригинала"
type input "Подверстка, Приемка подверстки, Восстановление макета средней сложности с полны…"
type input "Усманова Ольга"
type input "Заборова Александра"
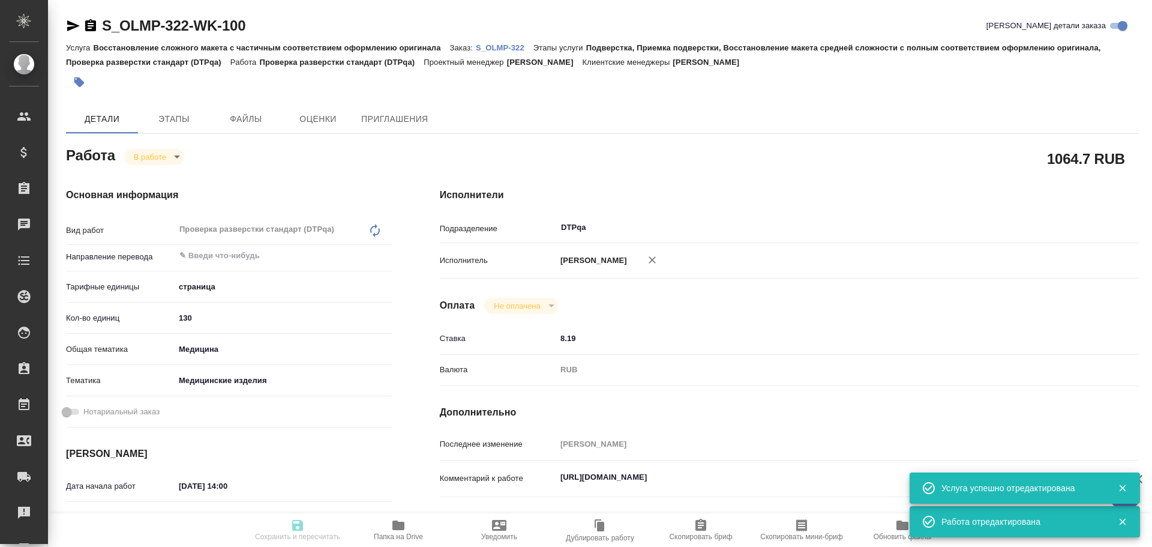
type input "/Clients/Olimpus Rus/Orders/S_OLMP-322"
type textarea "x"
type textarea "на русский Usability: 1) DC00791078-003-001 (p. 3-12) 2) DC00791083-001-001 (p.…"
type textarea "x"
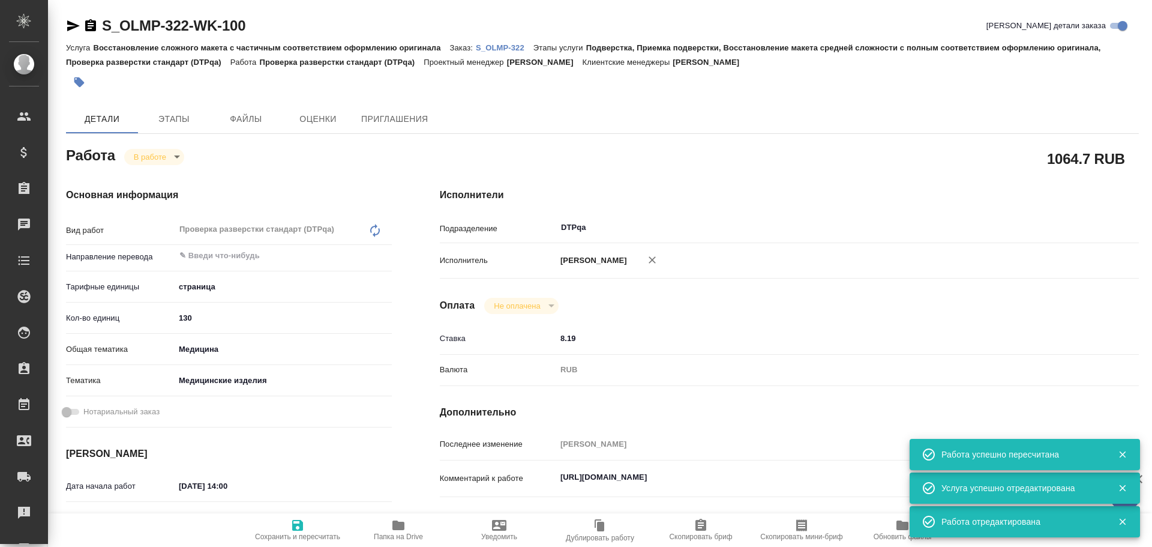
type textarea "x"
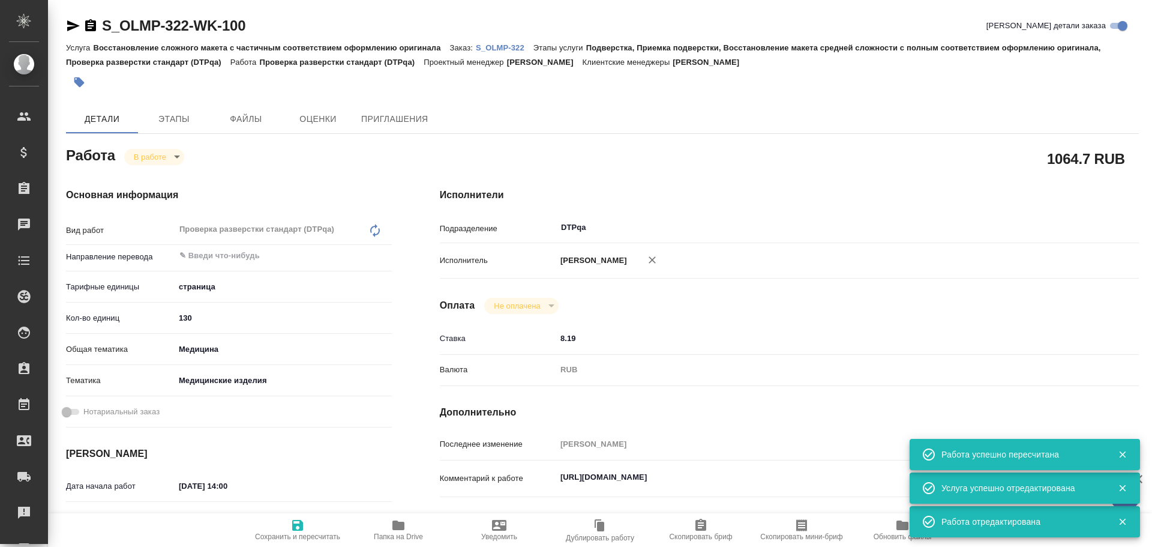
type textarea "x"
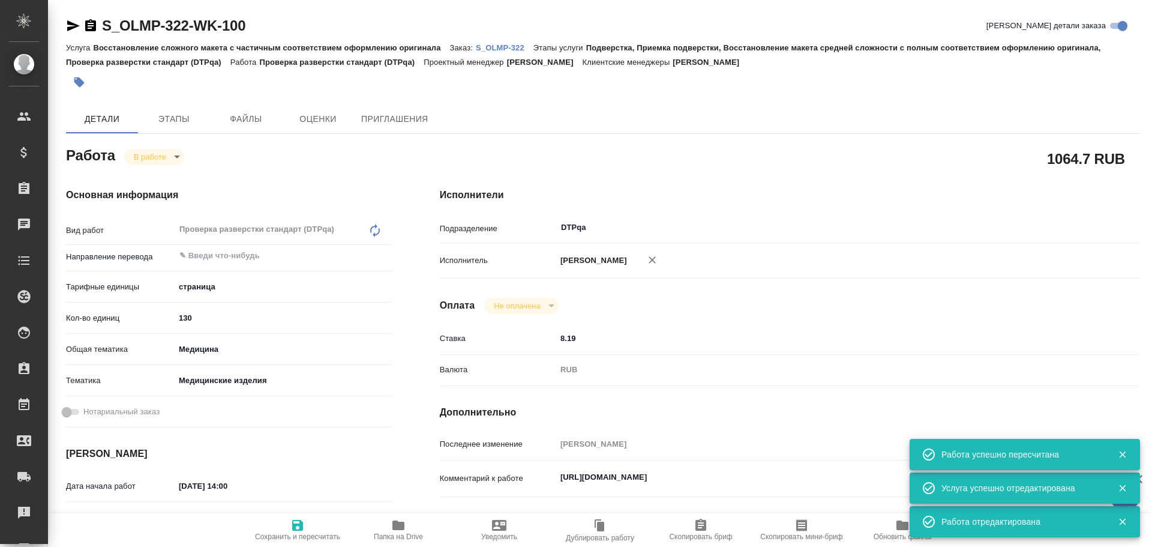
type textarea "x"
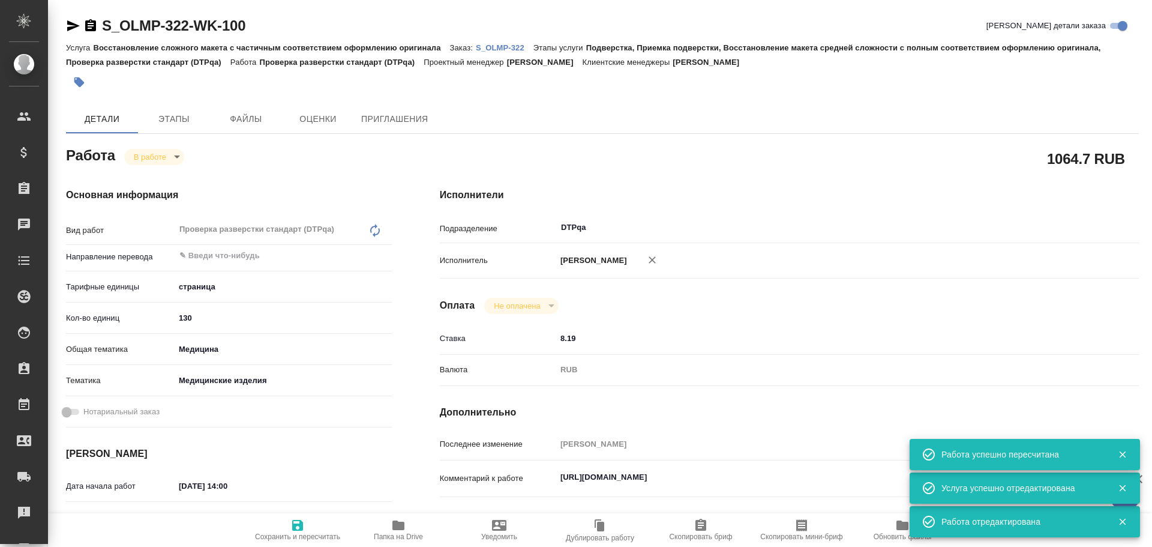
type textarea "x"
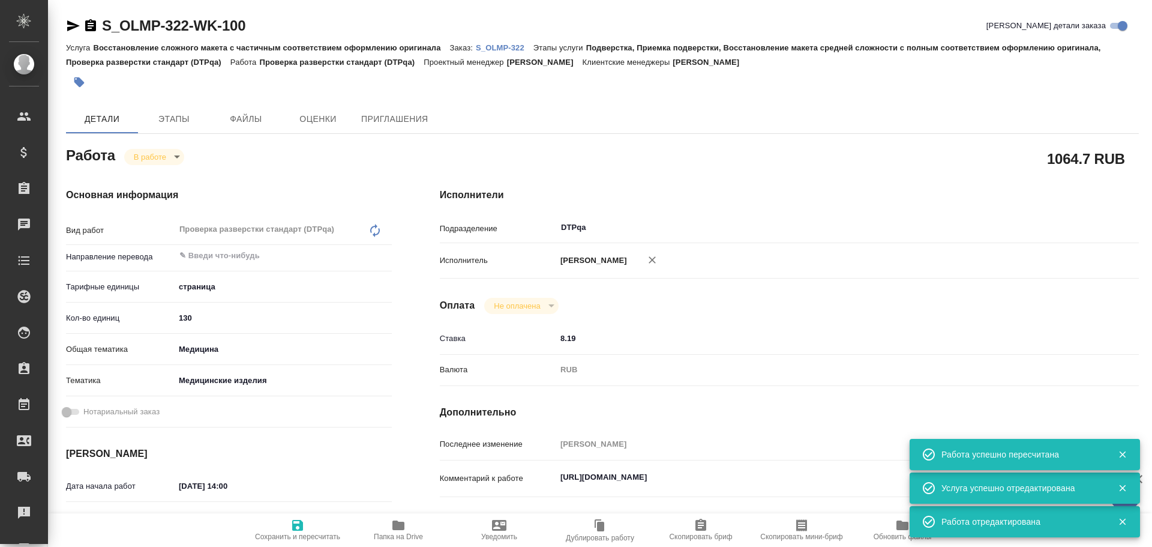
type textarea "x"
drag, startPoint x: 556, startPoint y: 476, endPoint x: 798, endPoint y: 477, distance: 242.5
click at [798, 477] on textarea "[URL][DOMAIN_NAME]" at bounding box center [818, 478] width 523 height 20
type textarea "x"
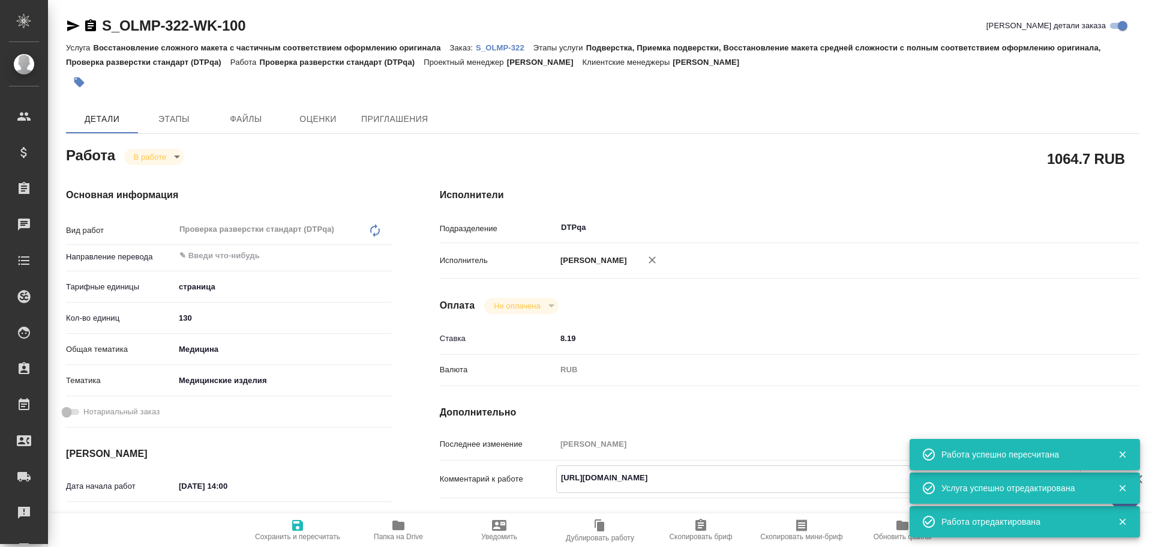
type textarea "x"
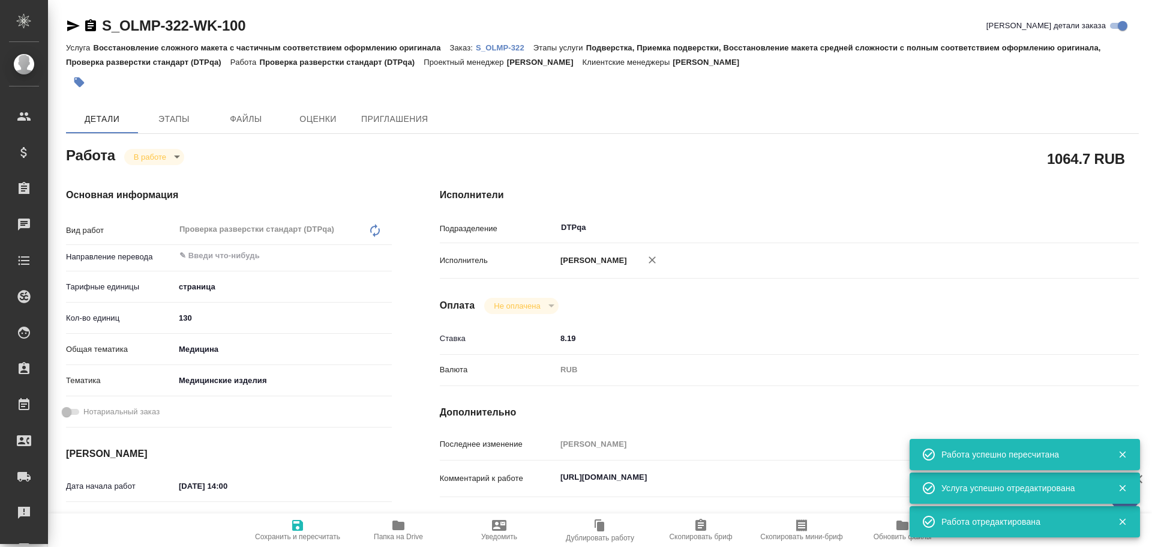
type textarea "x"
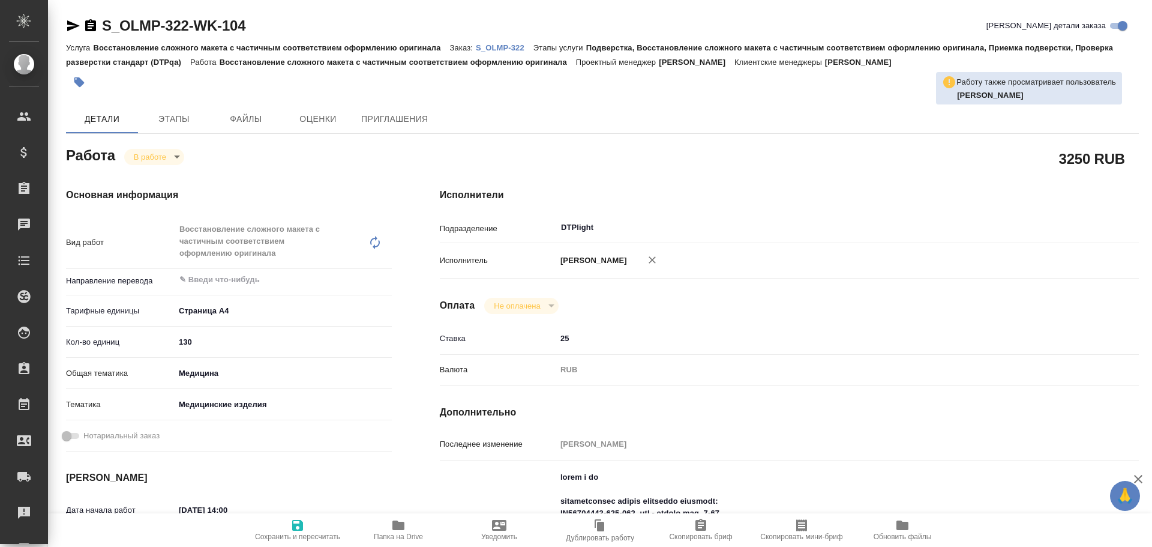
type textarea "x"
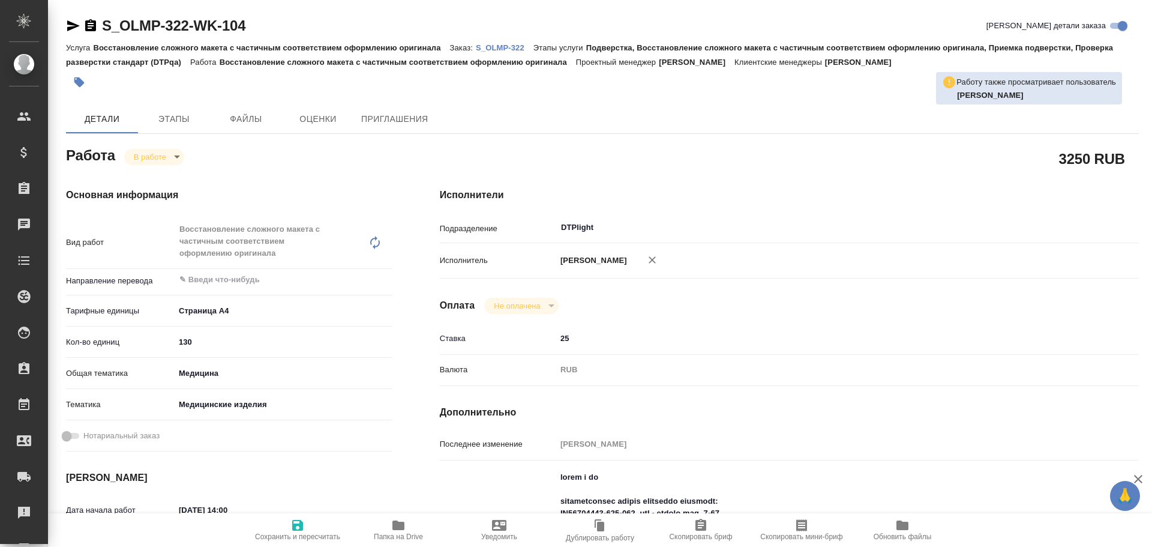
type textarea "x"
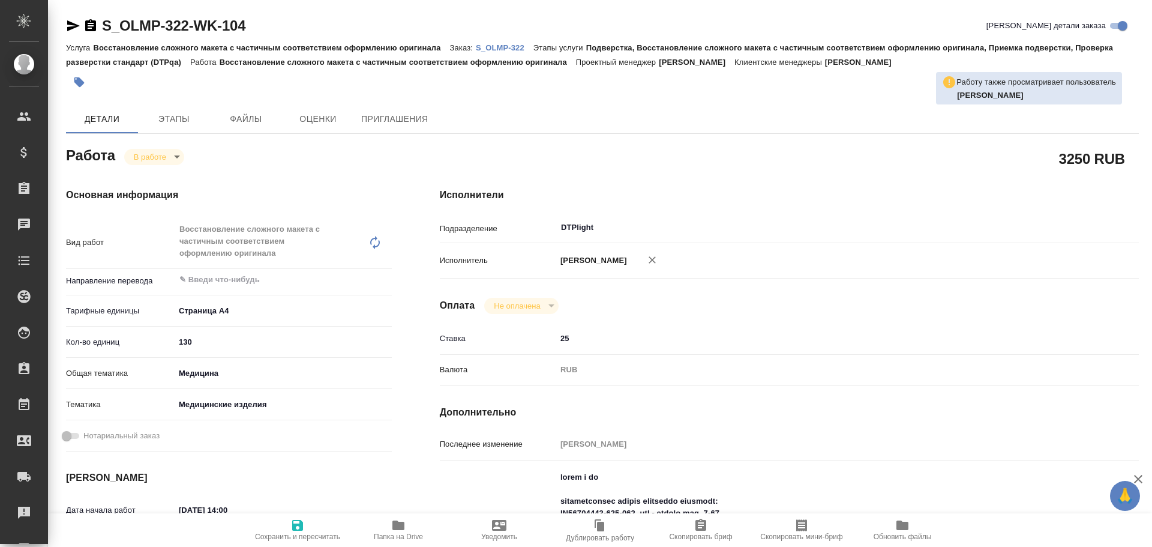
type textarea "x"
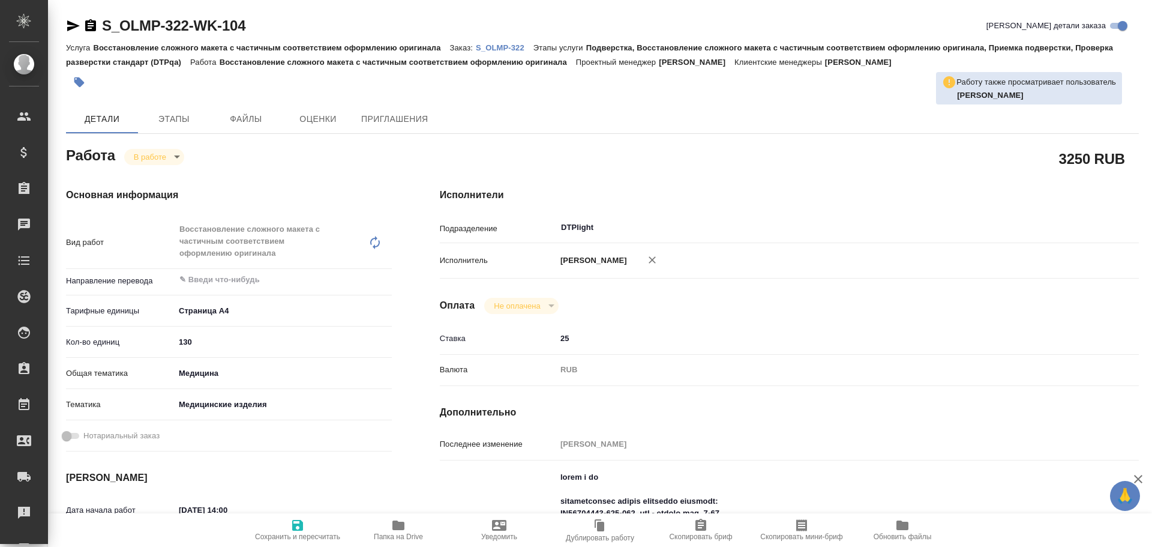
type textarea "x"
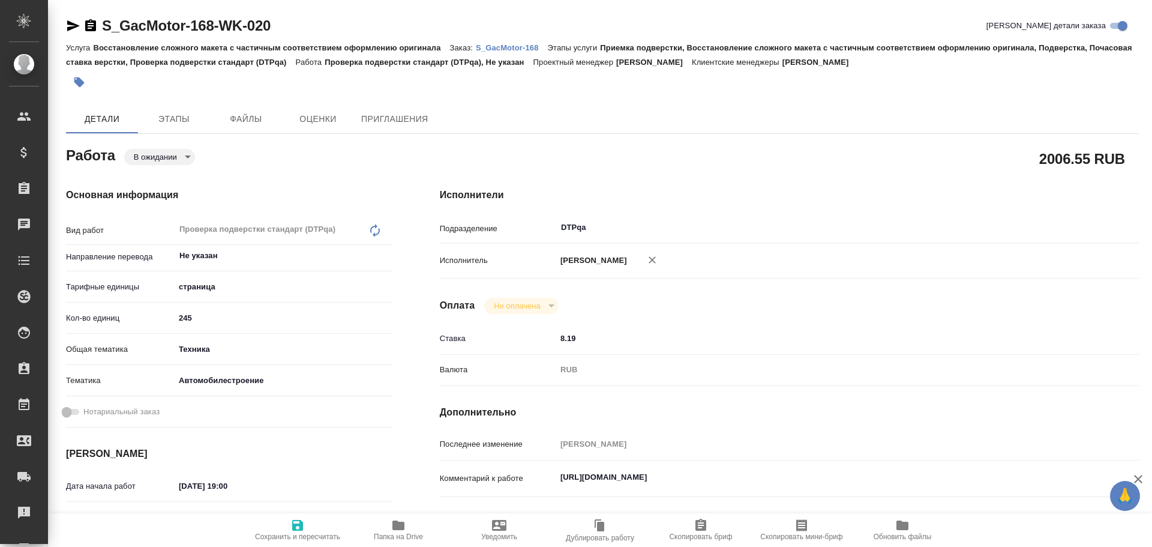
type textarea "x"
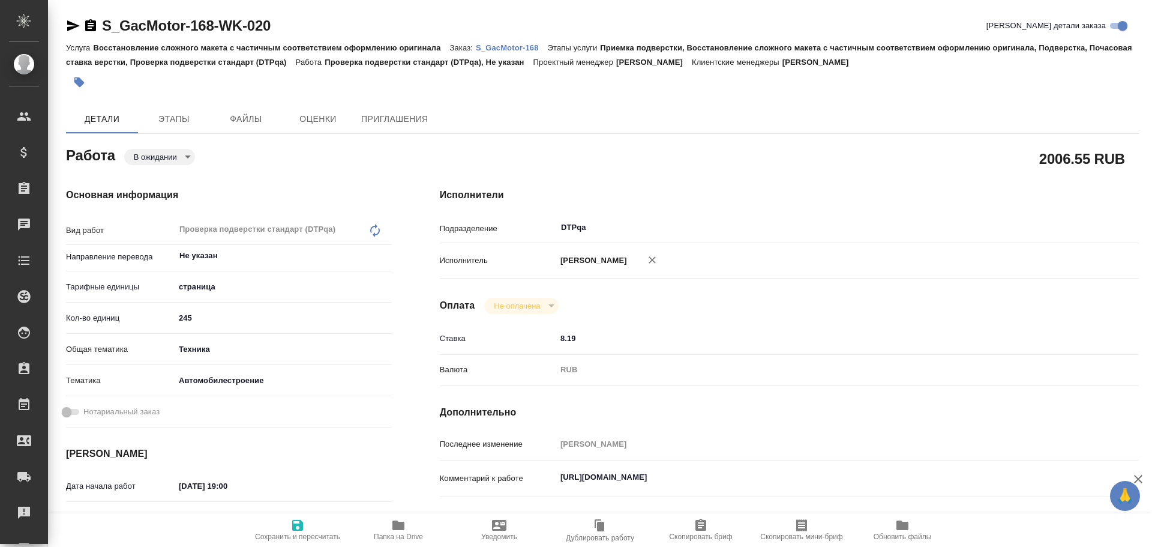
type textarea "x"
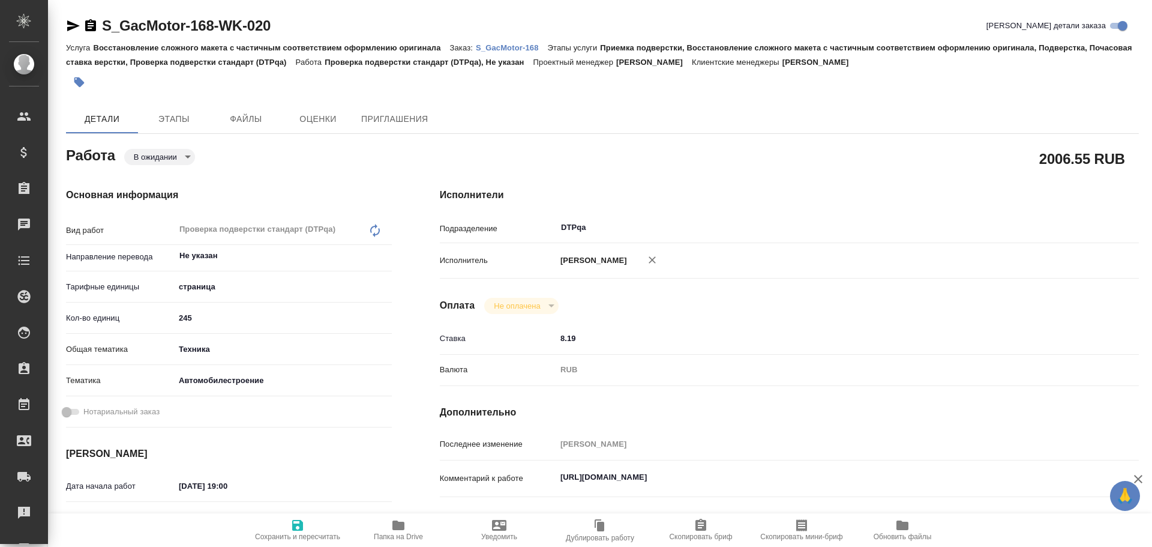
type textarea "x"
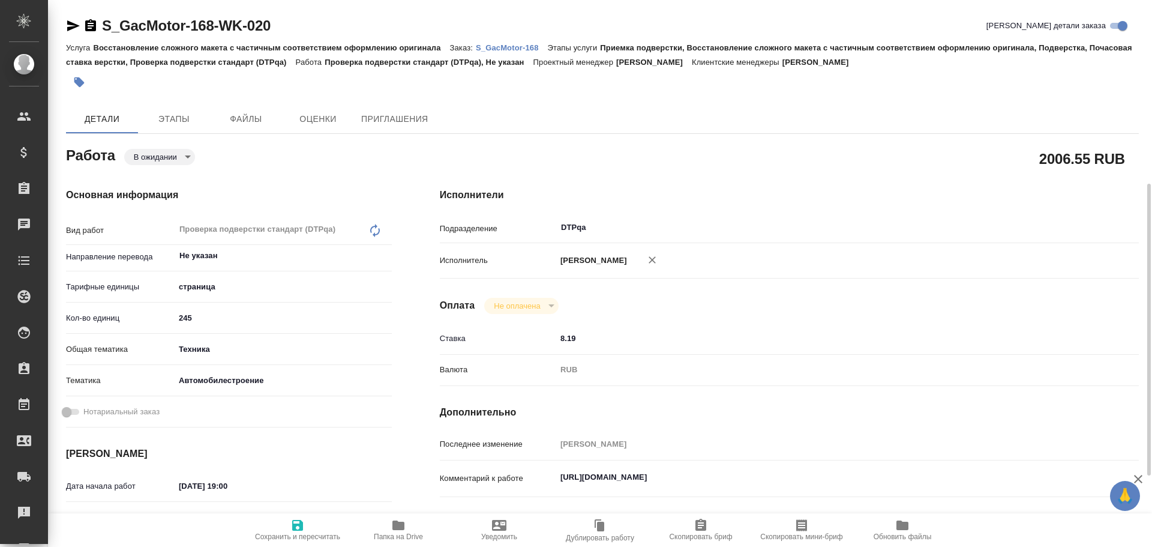
scroll to position [120, 0]
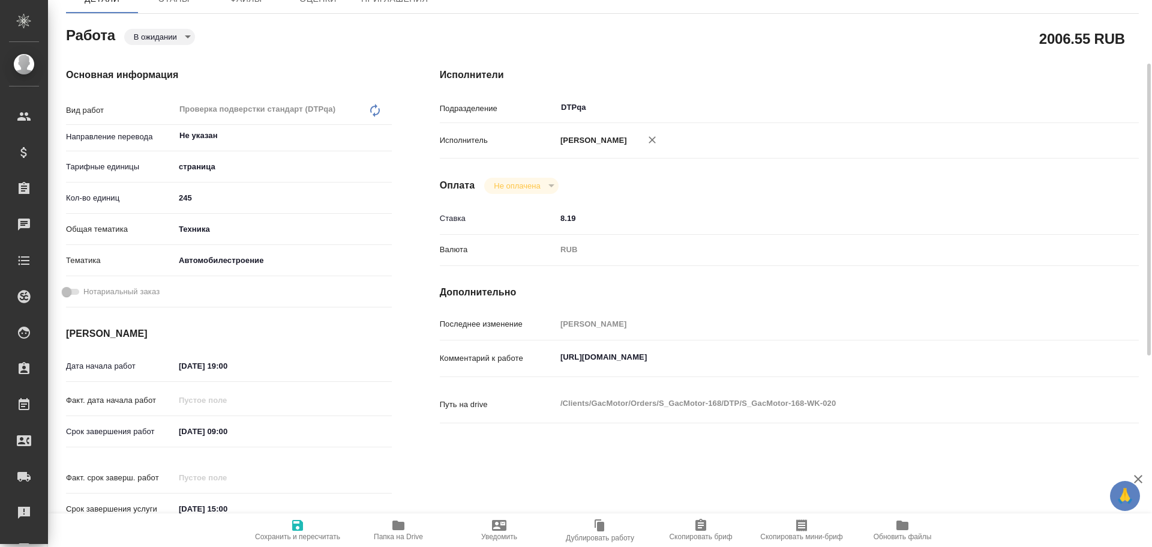
type textarea "x"
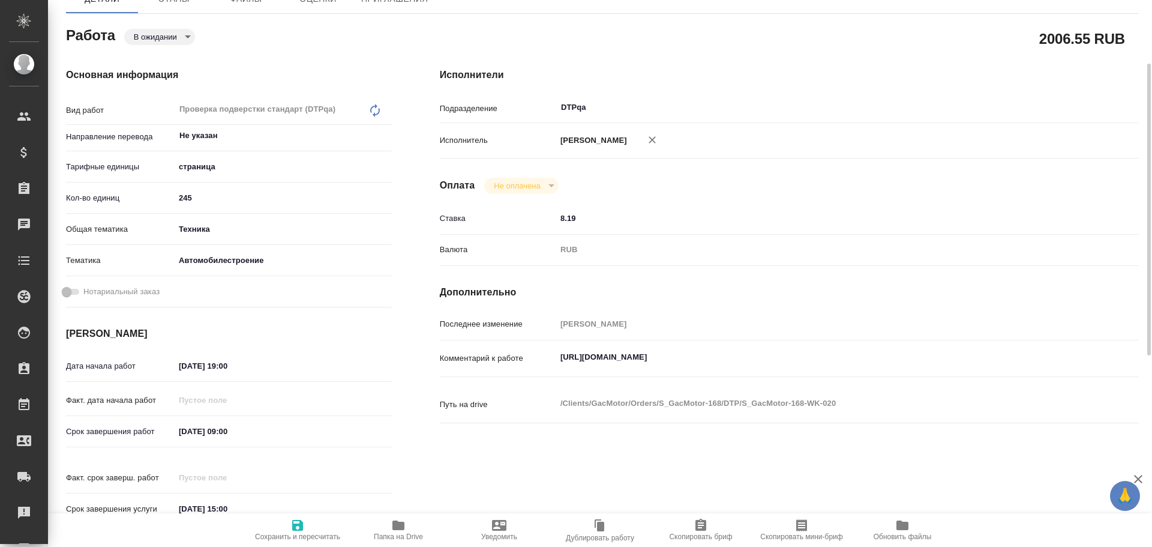
type textarea "x"
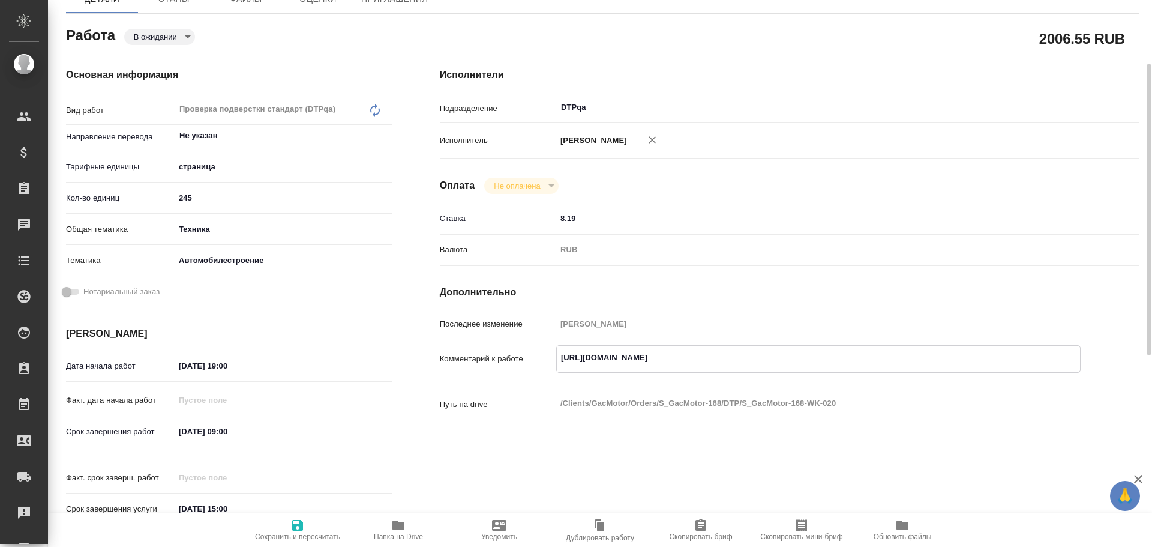
type textarea "x"
drag, startPoint x: 557, startPoint y: 356, endPoint x: 840, endPoint y: 353, distance: 283.3
click at [840, 353] on textarea "https://tera.awatera.com/Work/68db9ad5e030799b5eca4e52/" at bounding box center [818, 357] width 523 height 20
type textarea "x"
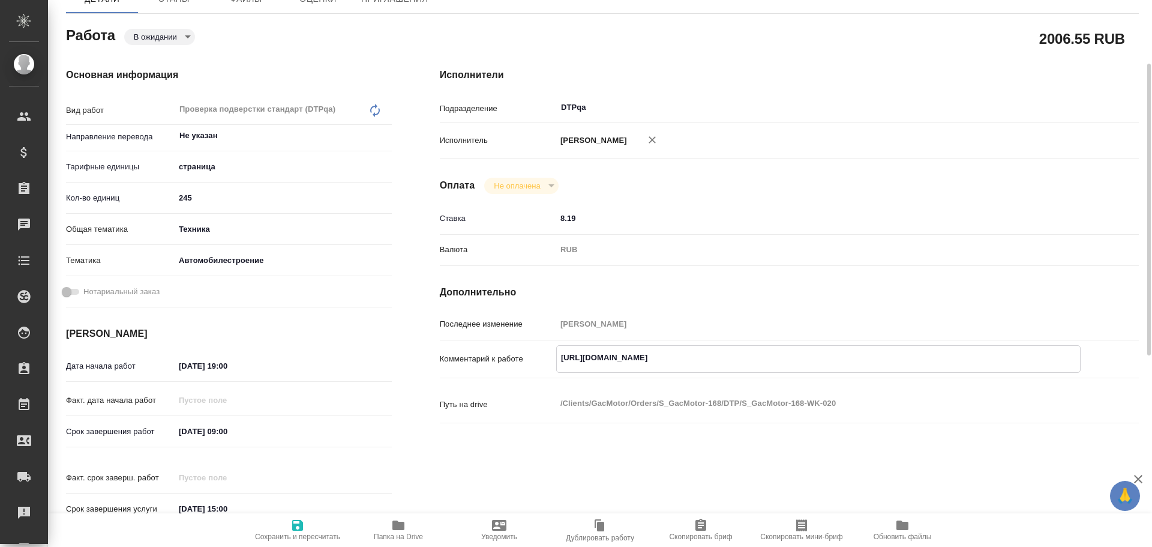
type textarea "x"
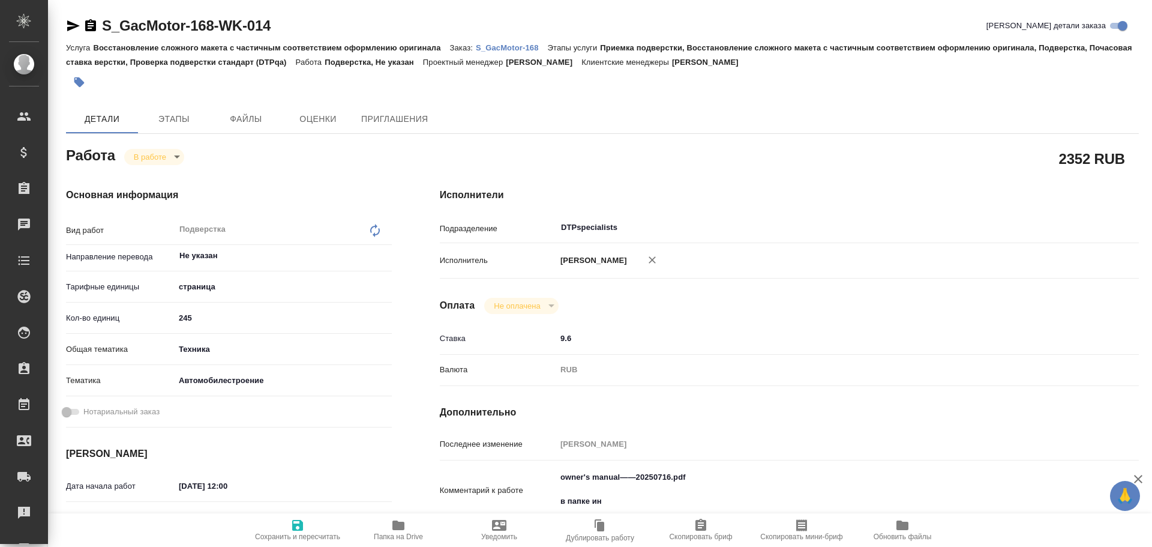
type textarea "x"
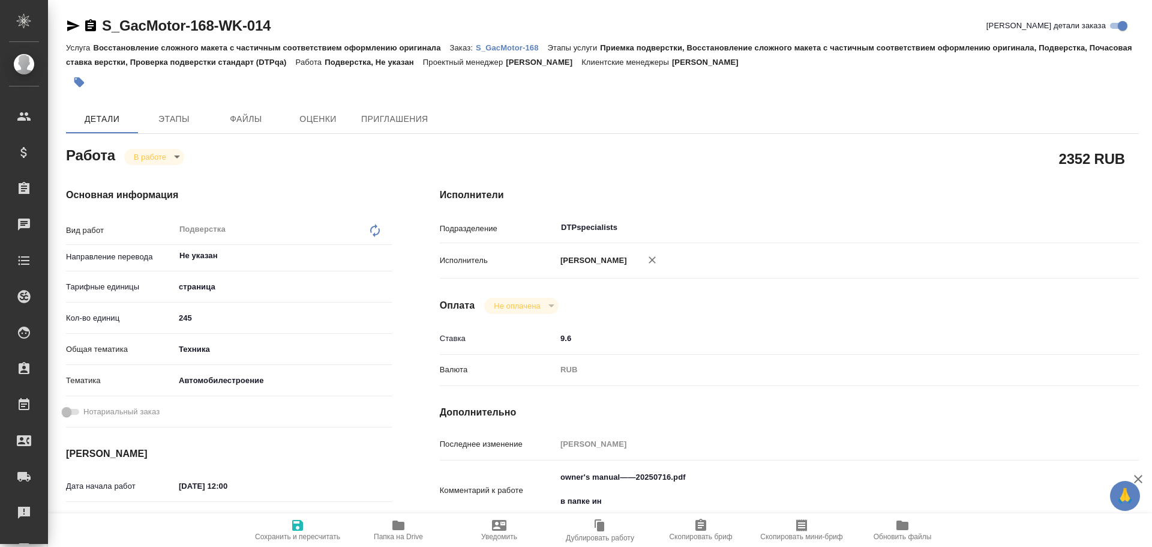
type textarea "x"
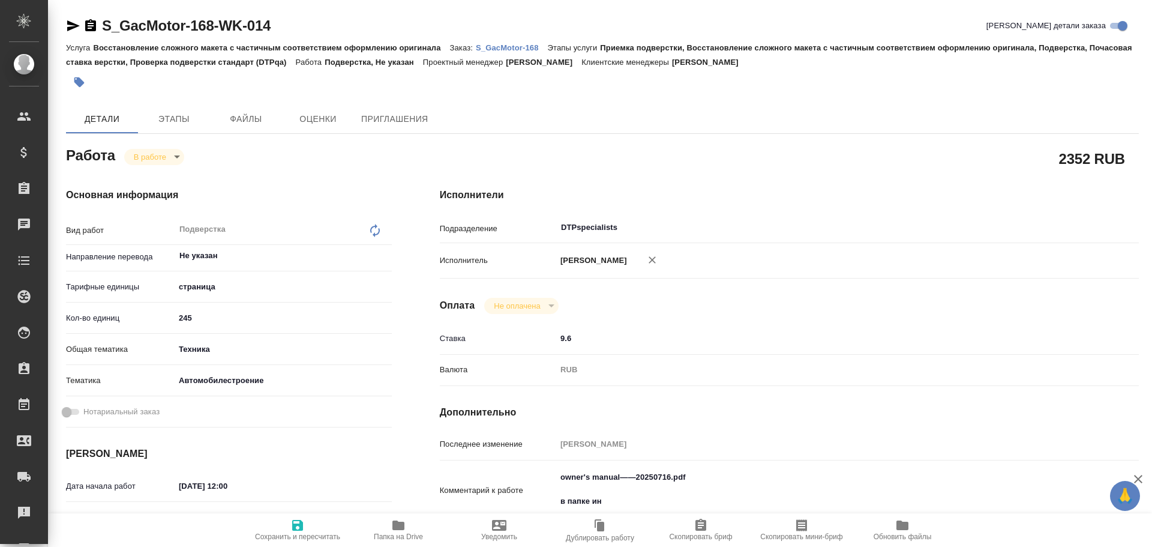
type textarea "x"
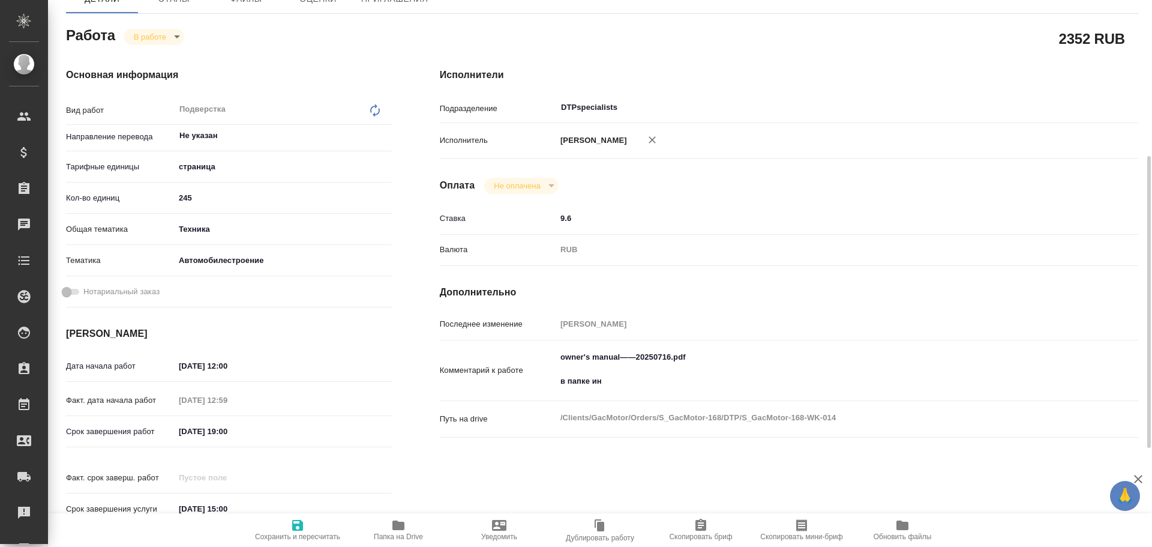
scroll to position [180, 0]
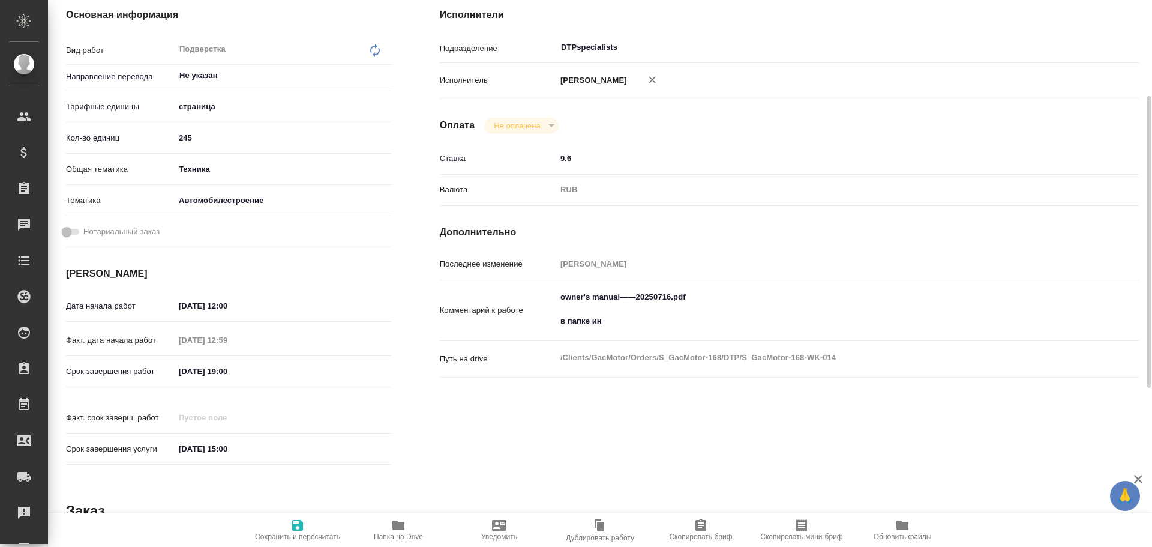
type textarea "x"
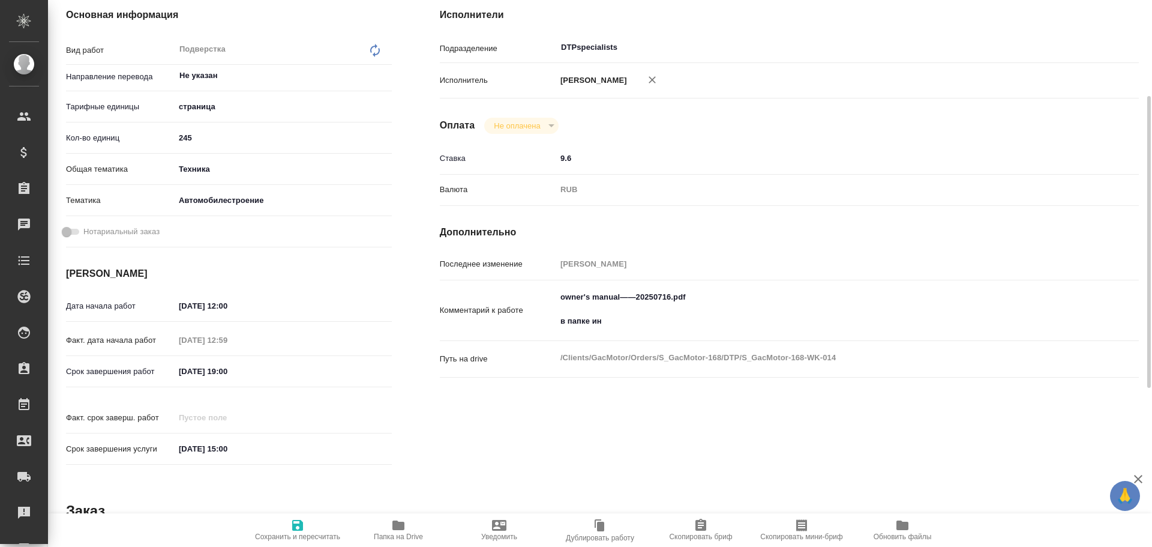
type textarea "x"
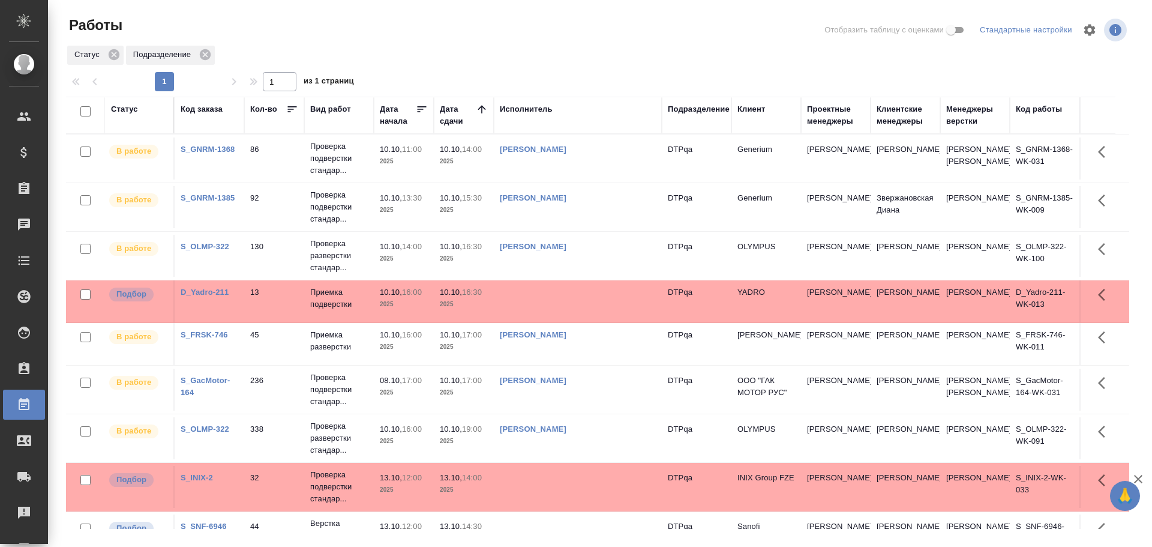
click at [623, 269] on td "[PERSON_NAME]" at bounding box center [578, 256] width 168 height 42
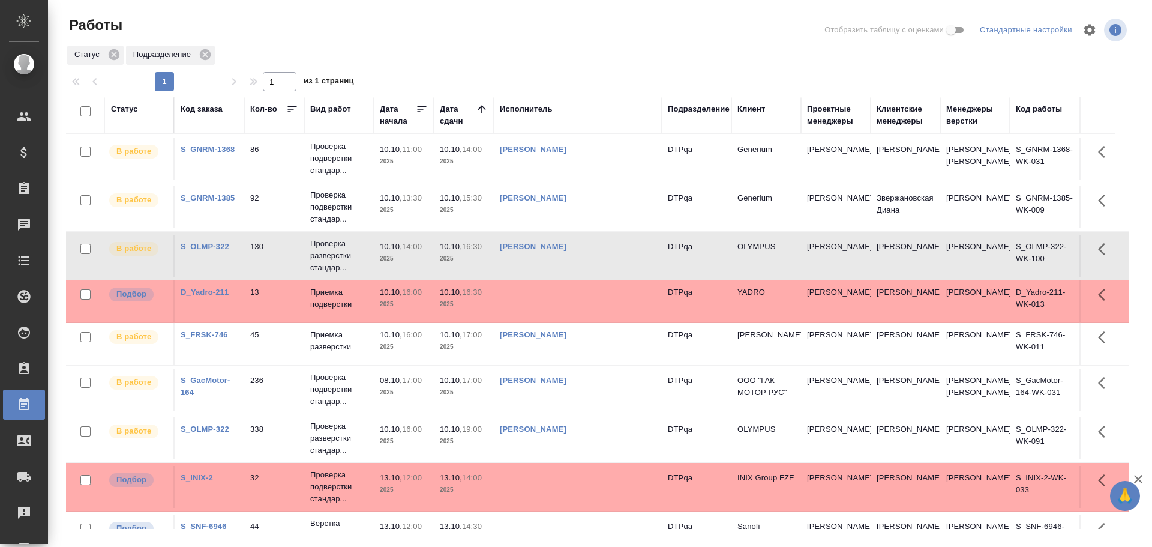
click at [623, 269] on td "[PERSON_NAME]" at bounding box center [578, 256] width 168 height 42
click at [543, 202] on link "Исмагилова Диана" at bounding box center [533, 197] width 67 height 9
click at [567, 154] on link "Полушина Алёна Николаевна" at bounding box center [533, 149] width 67 height 9
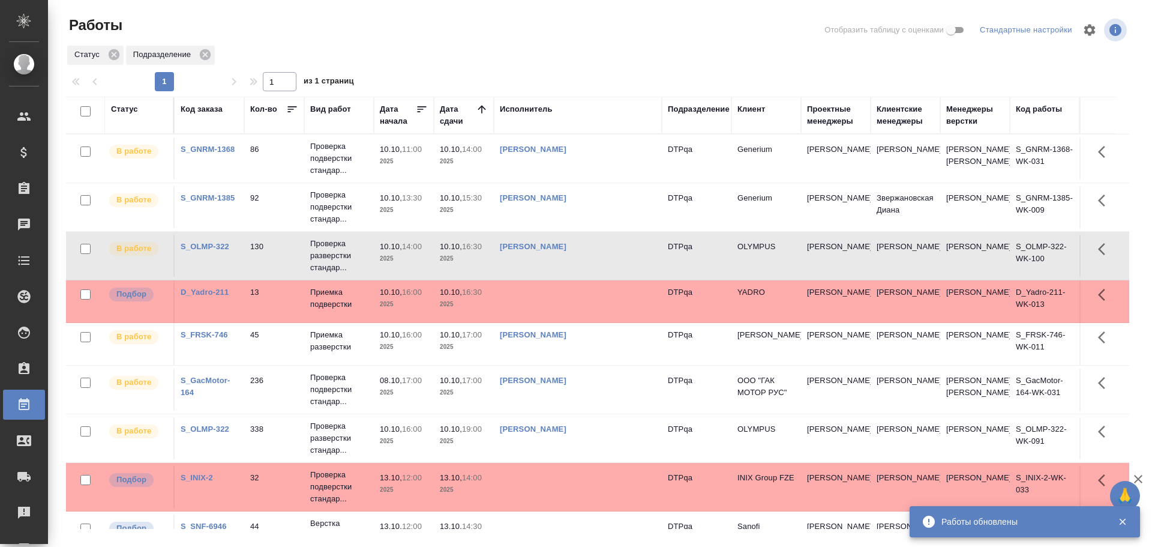
click at [601, 272] on td "[PERSON_NAME]" at bounding box center [578, 256] width 168 height 42
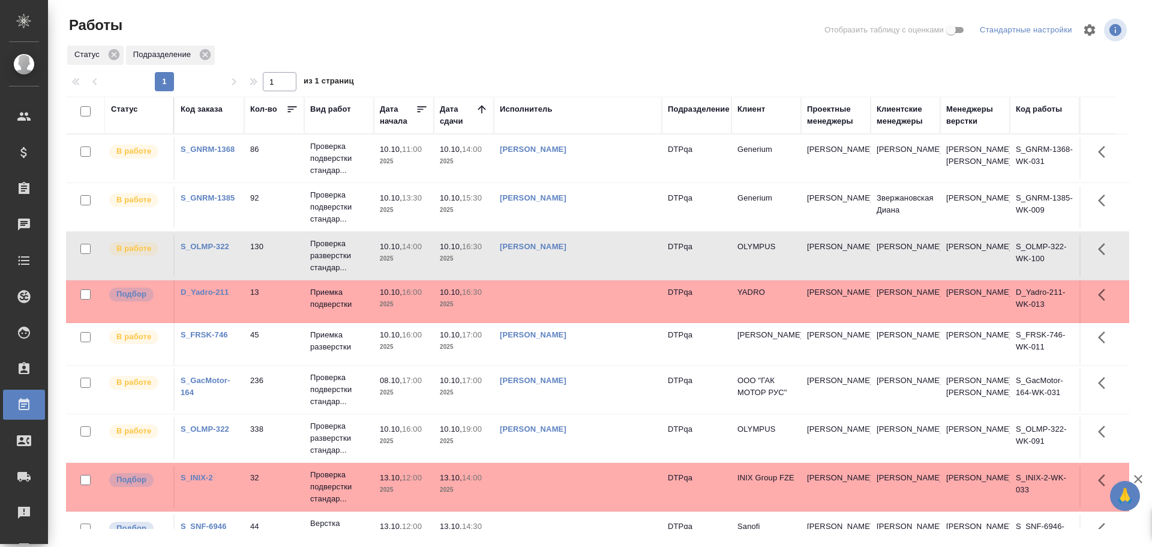
click at [601, 272] on td "[PERSON_NAME]" at bounding box center [578, 256] width 168 height 42
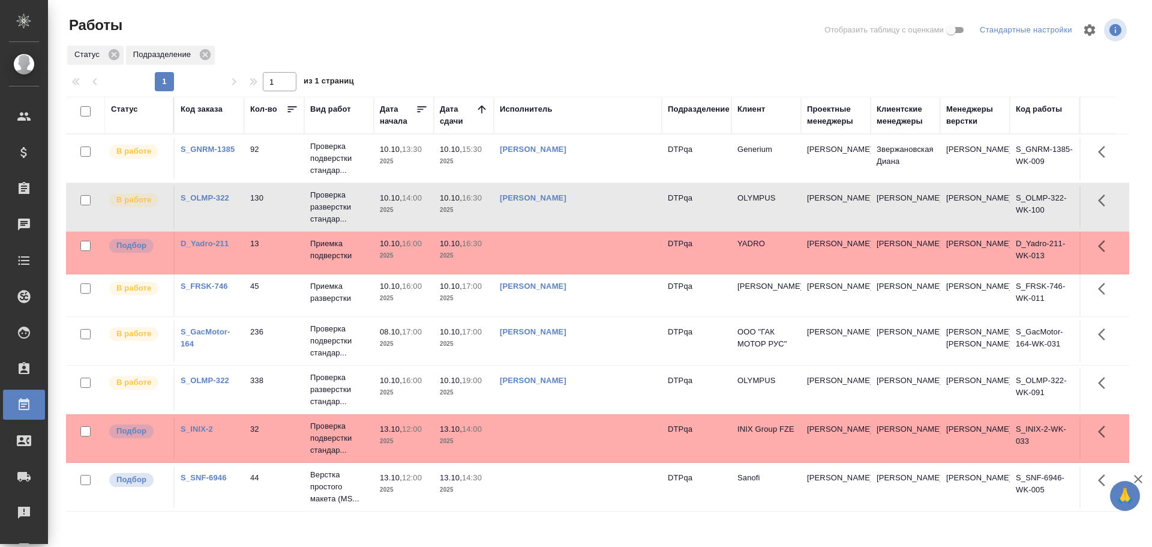
click at [567, 246] on td at bounding box center [578, 253] width 168 height 42
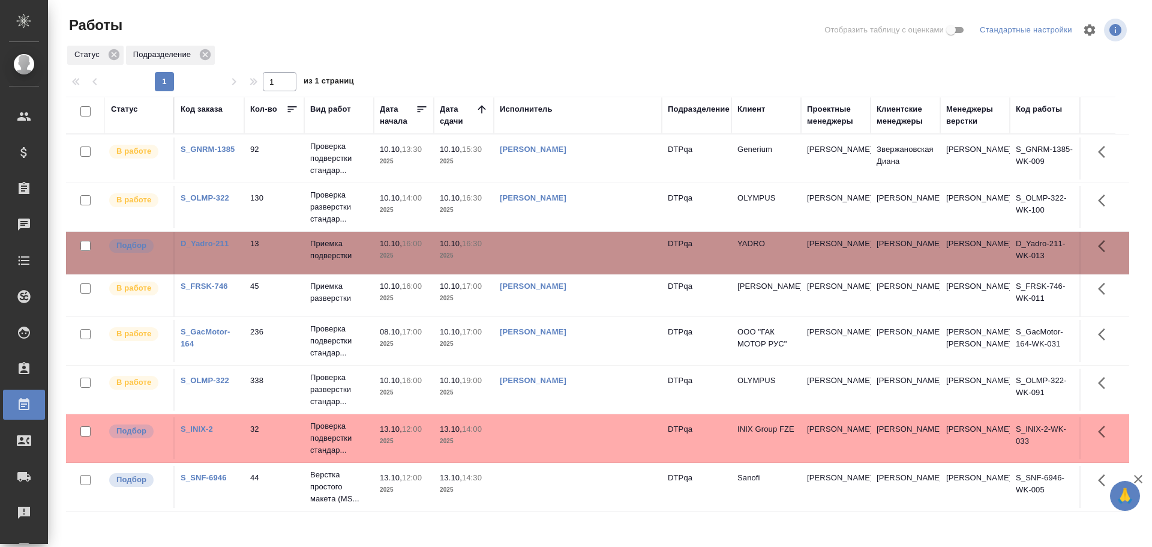
click at [456, 414] on tr "В работе S_OLMP-322 338 Проверка разверстки стандар... 10.10, 16:00 2025 10.10,…" at bounding box center [597, 389] width 1063 height 49
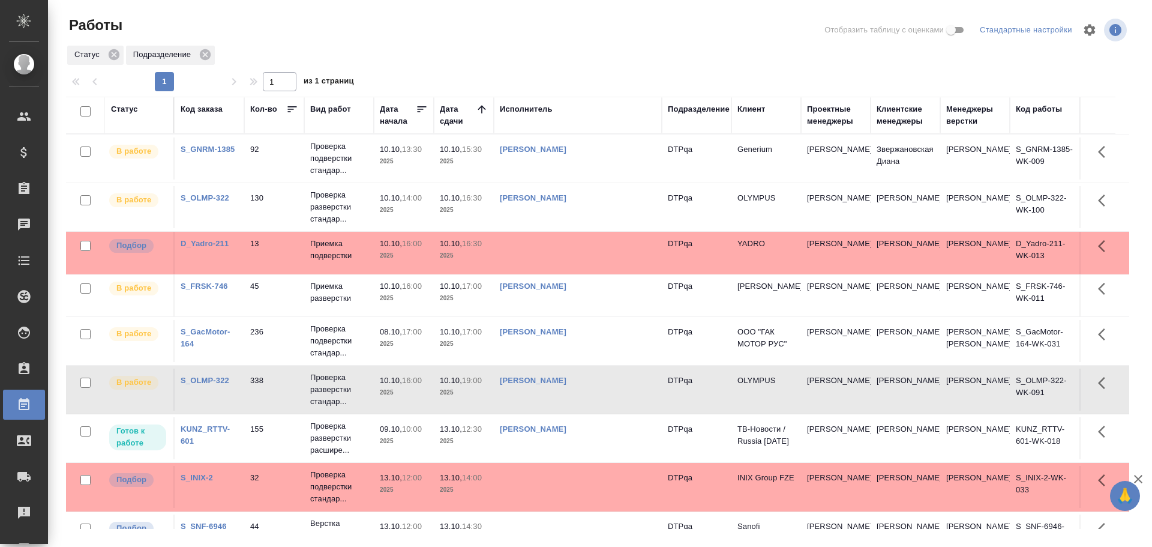
click at [612, 451] on td "[PERSON_NAME]" at bounding box center [578, 438] width 168 height 42
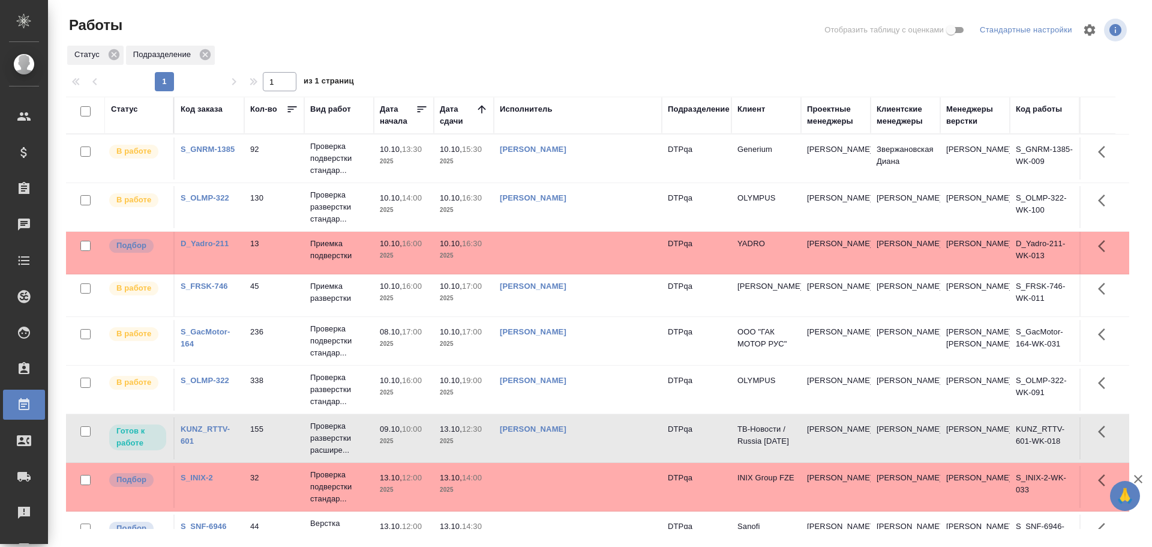
click at [612, 451] on td "[PERSON_NAME]" at bounding box center [578, 438] width 168 height 42
click at [639, 203] on div "[PERSON_NAME]" at bounding box center [578, 198] width 156 height 12
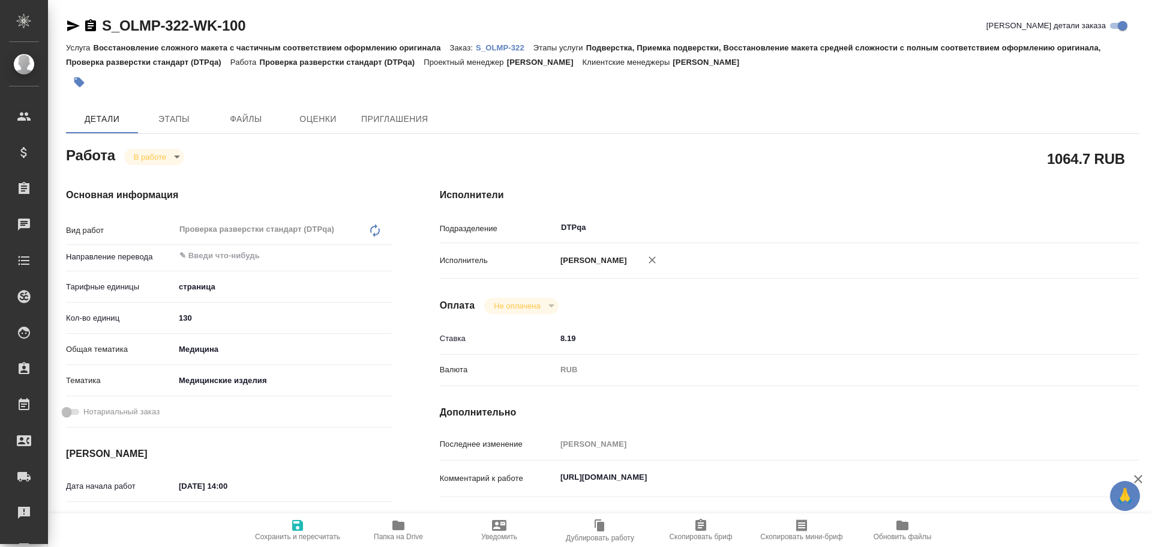
type textarea "x"
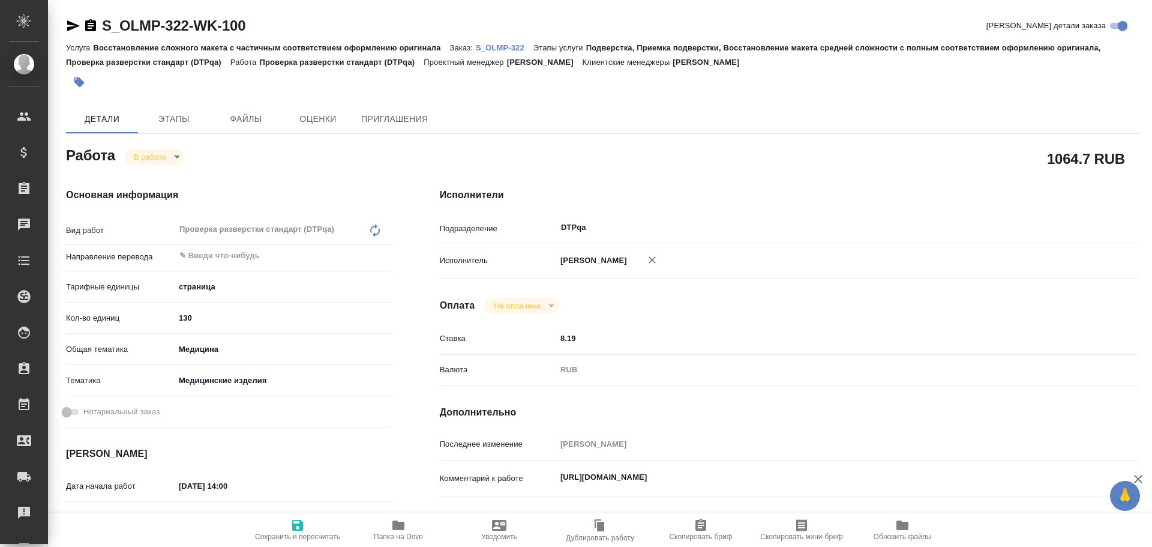
scroll to position [60, 0]
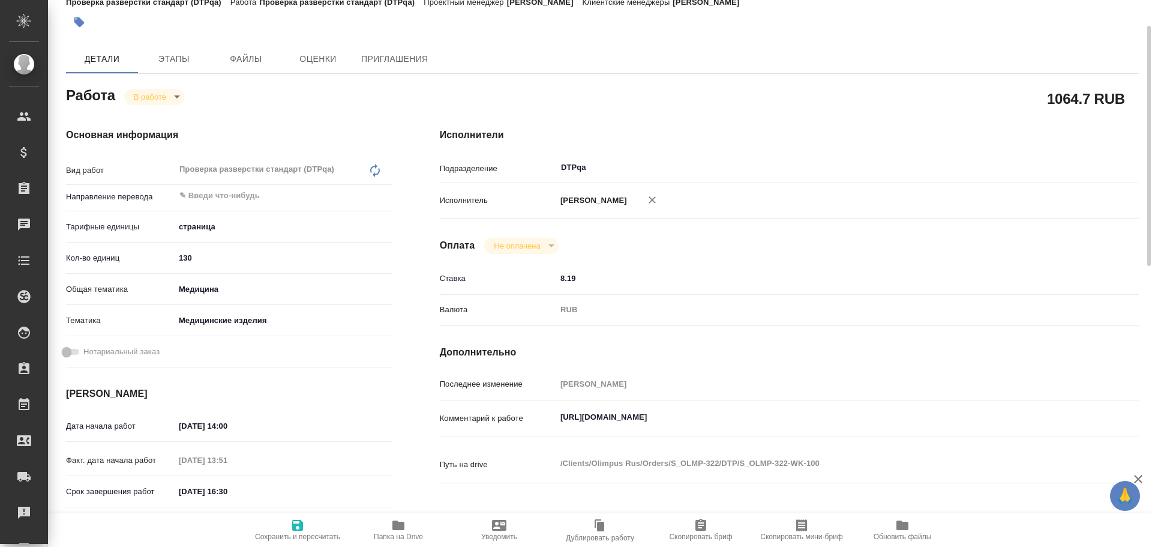
type textarea "x"
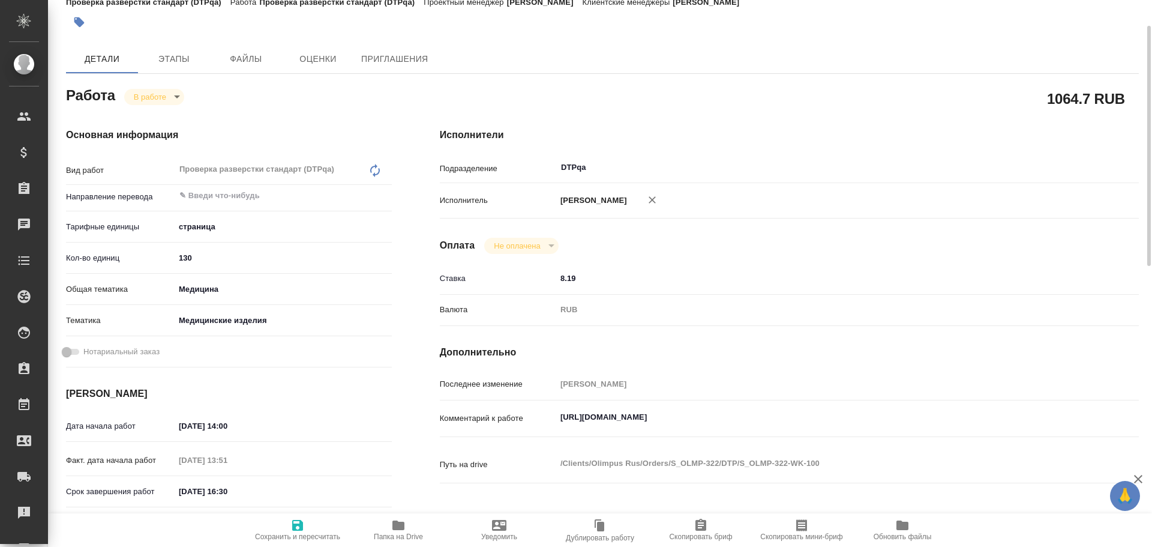
type textarea "x"
drag, startPoint x: 558, startPoint y: 419, endPoint x: 799, endPoint y: 402, distance: 241.3
click at [799, 402] on div "Последнее изменение [PERSON_NAME] к работе [URL][DOMAIN_NAME] x Путь на drive /…" at bounding box center [789, 436] width 699 height 124
type textarea "x"
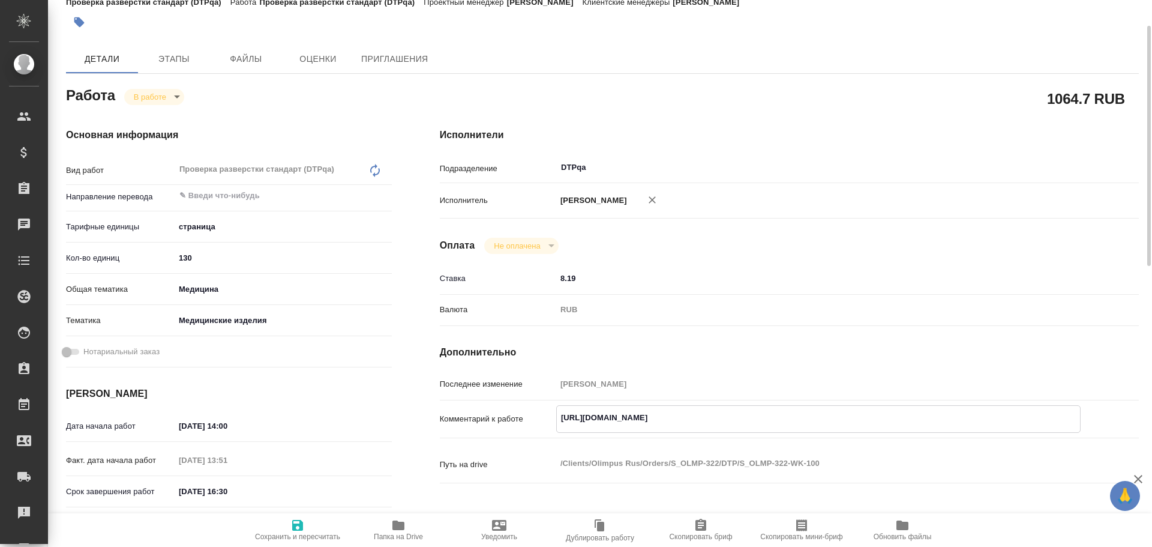
type textarea "x"
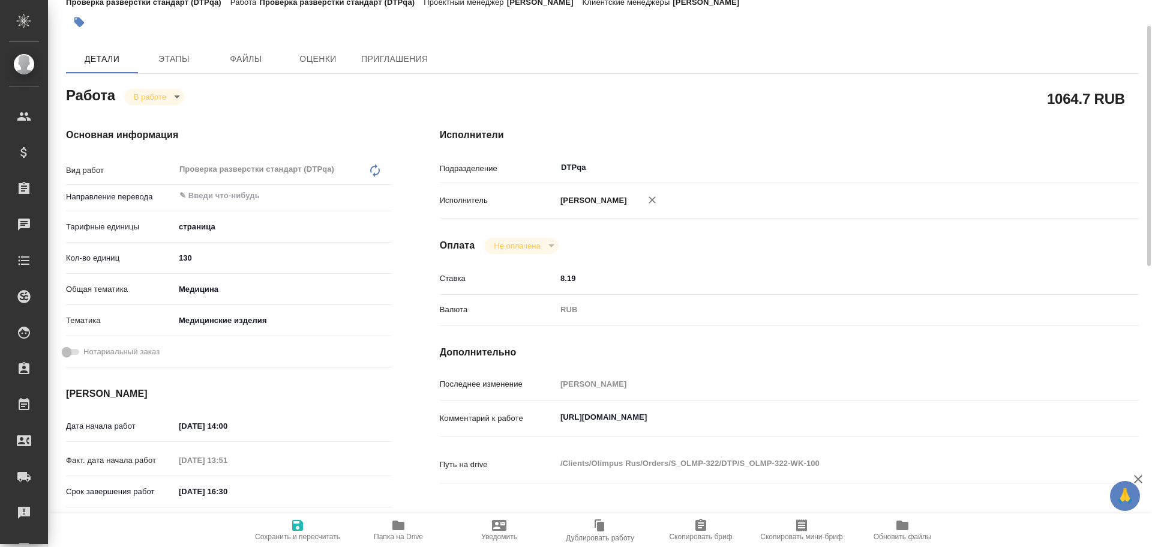
type textarea "x"
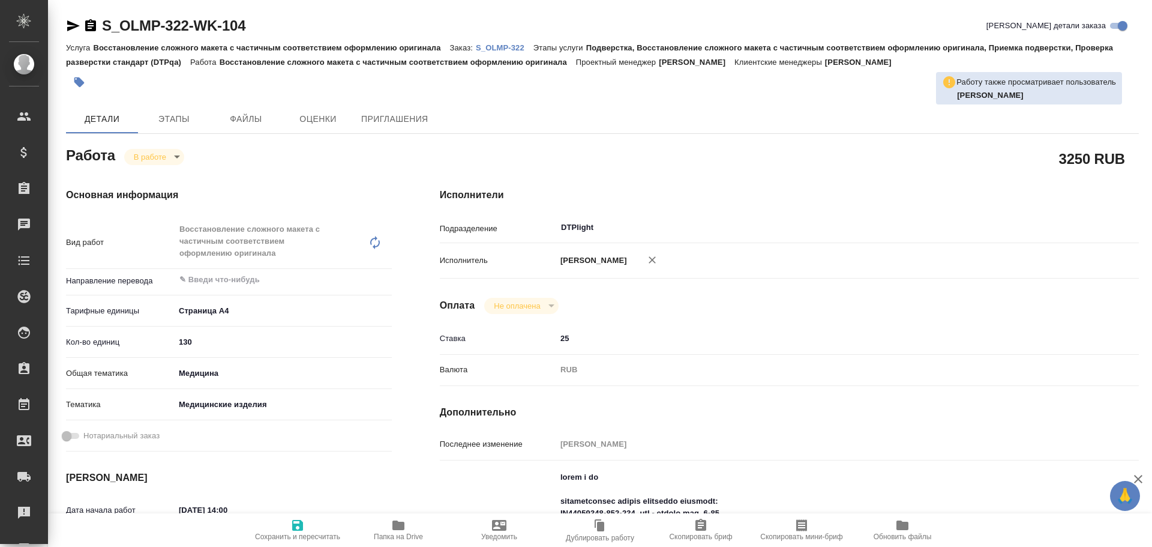
type textarea "x"
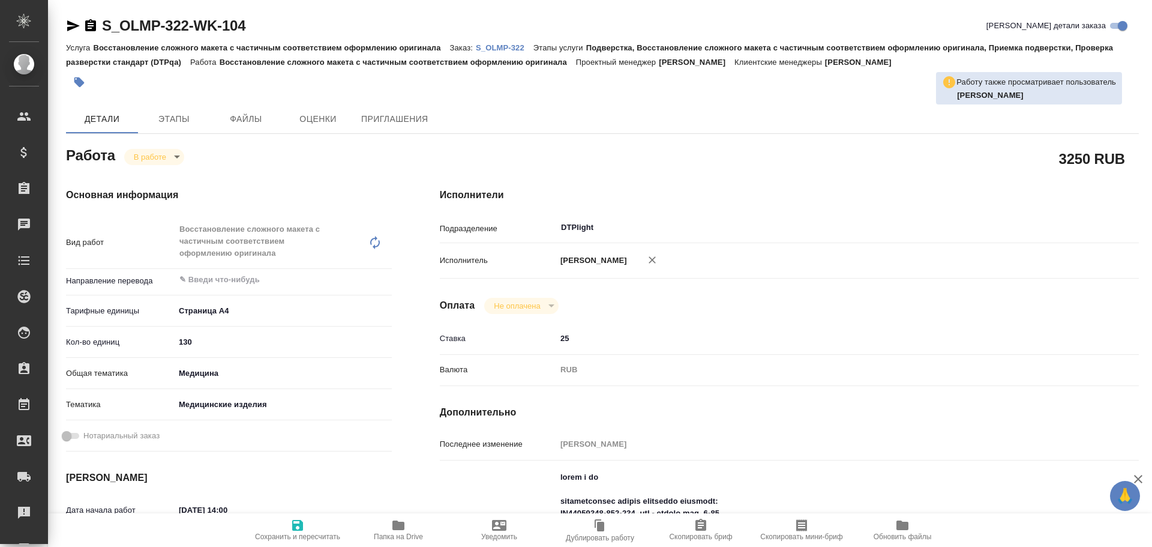
type textarea "x"
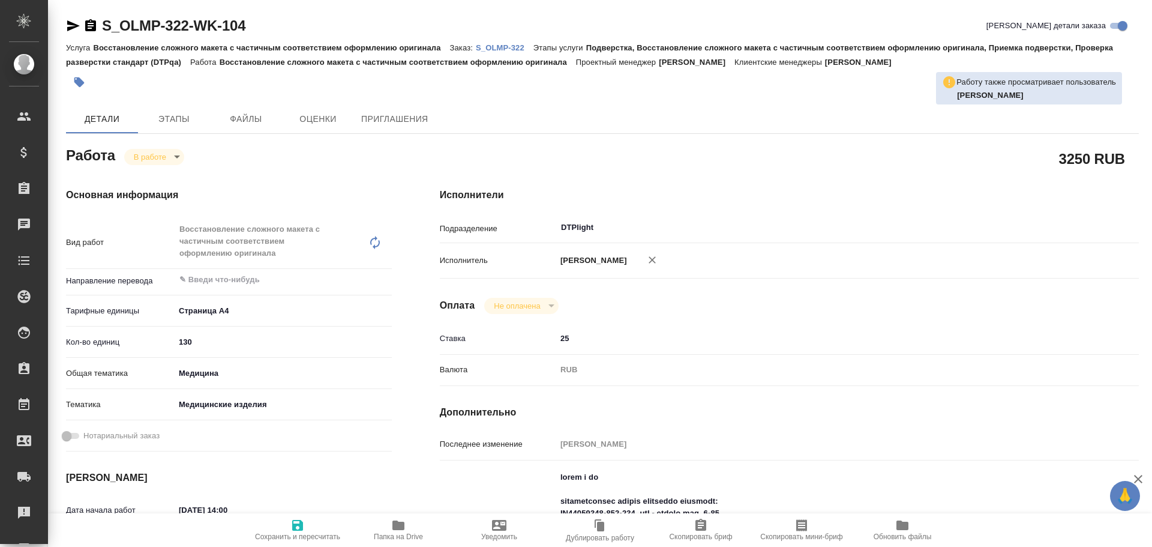
type textarea "x"
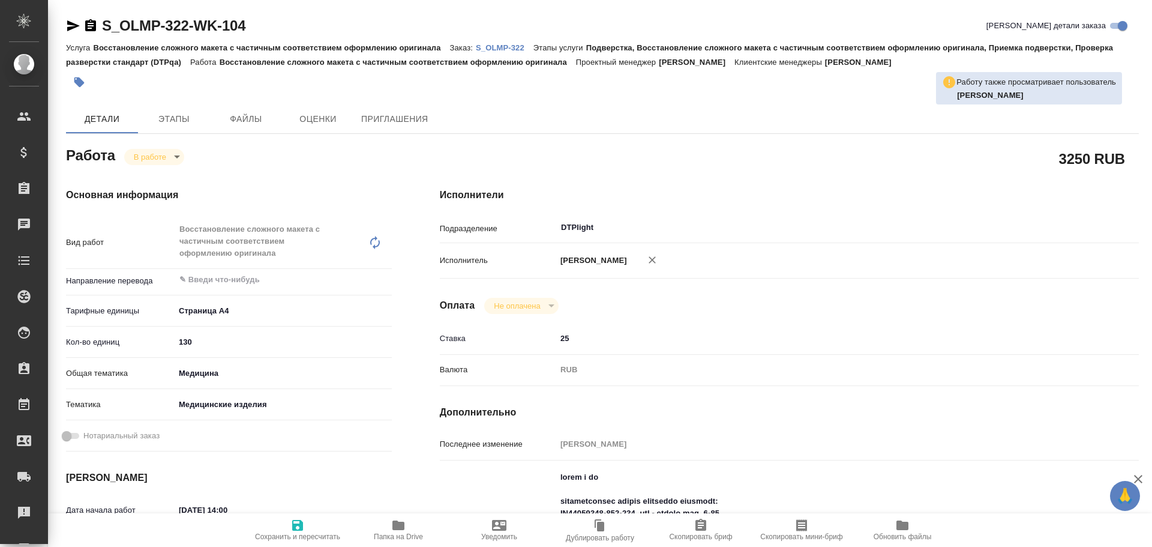
type textarea "x"
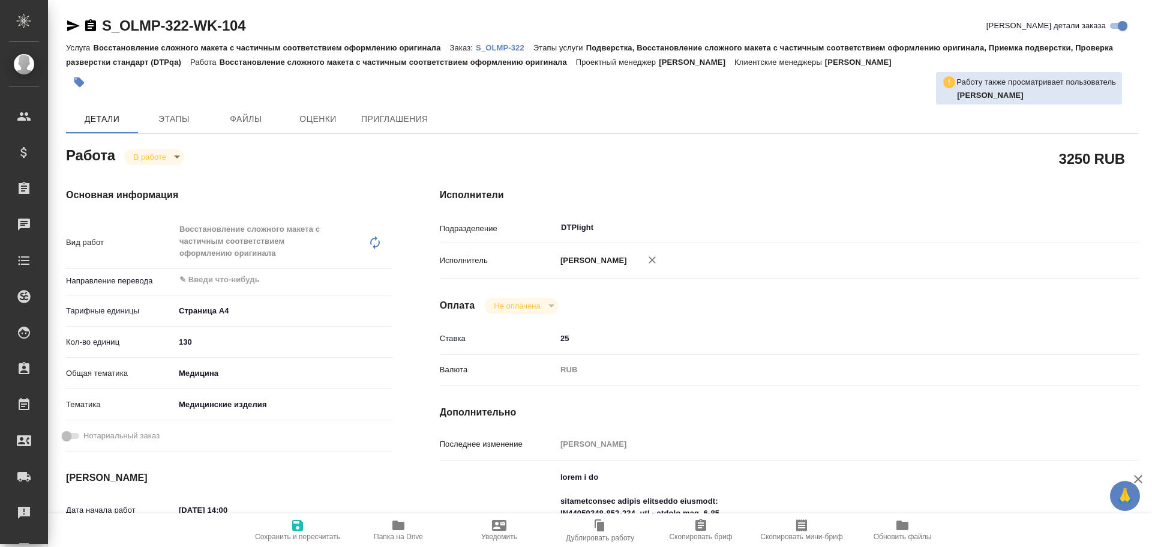
click at [389, 528] on span "Папка на Drive" at bounding box center [398, 529] width 86 height 23
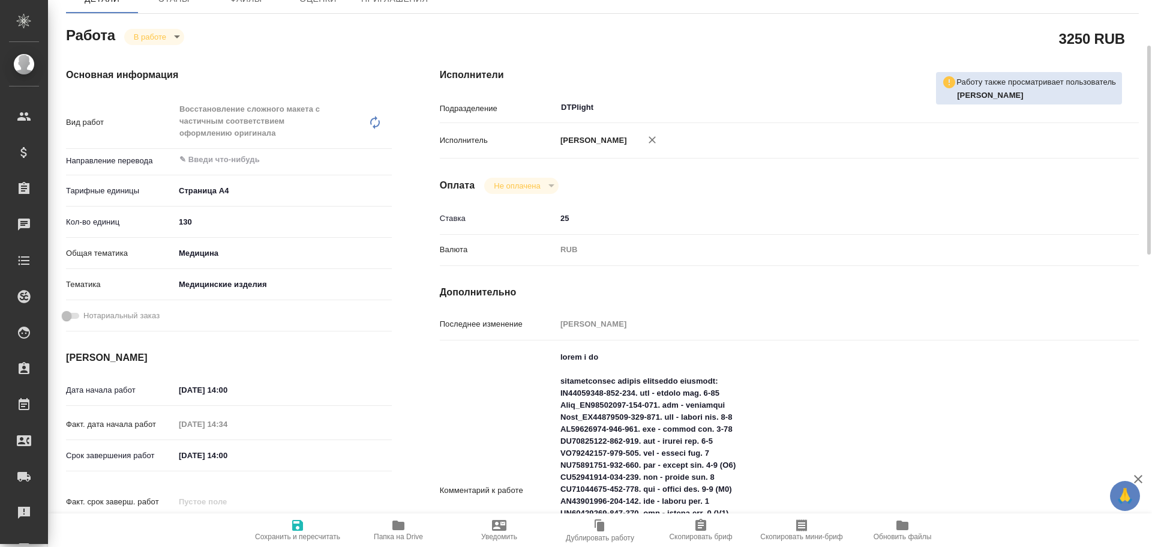
type textarea "x"
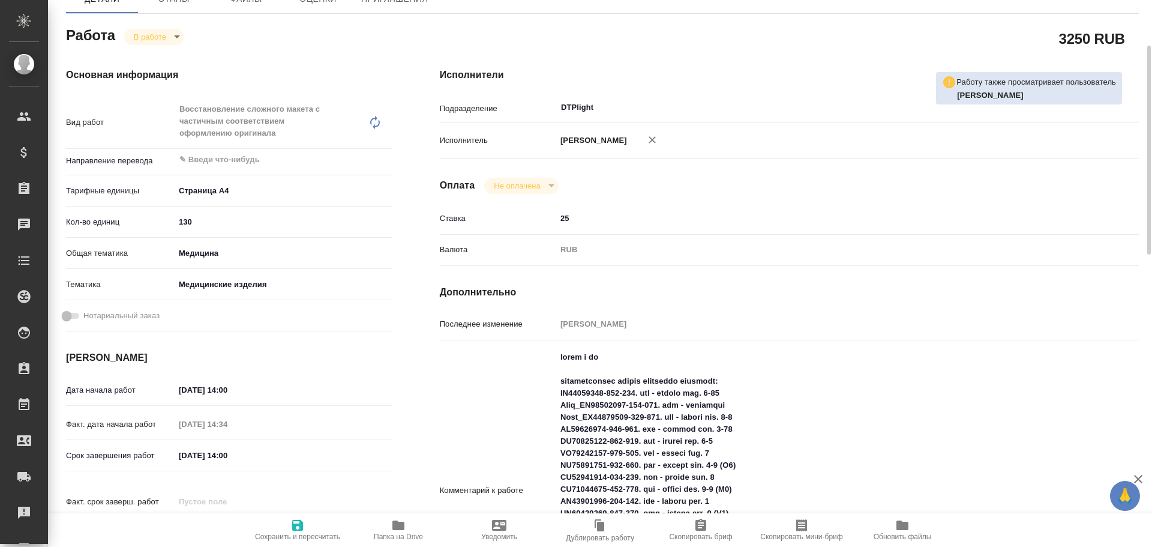
type textarea "x"
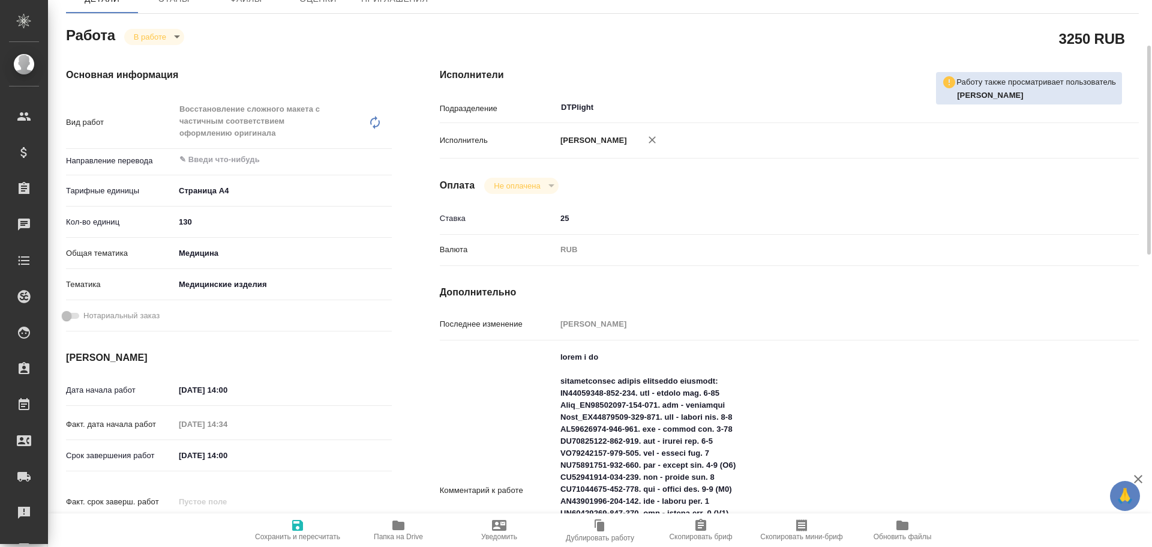
scroll to position [0, 0]
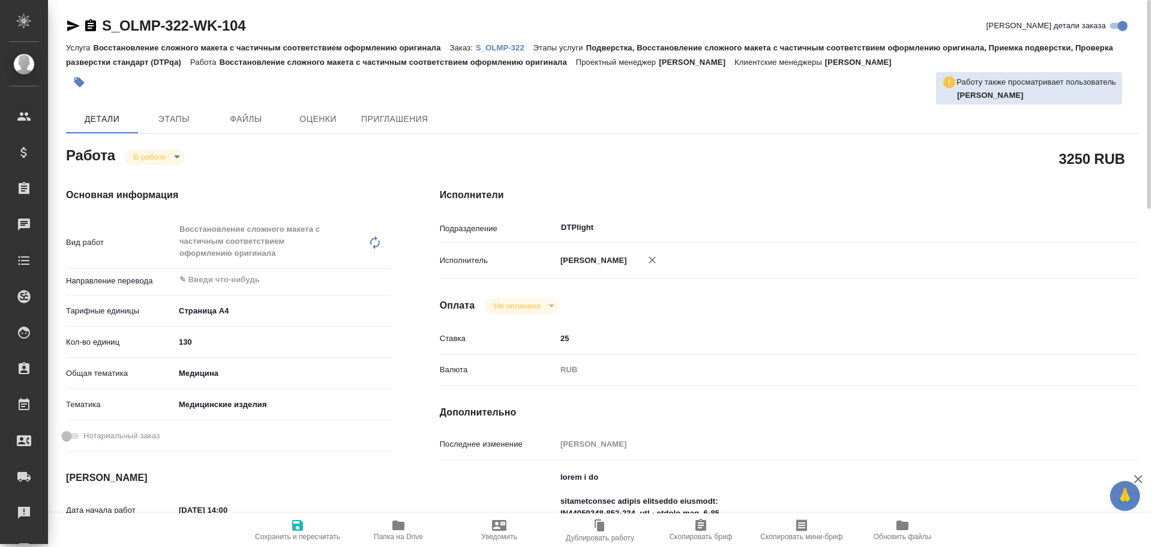
click at [398, 534] on span "Папка на Drive" at bounding box center [398, 536] width 49 height 8
drag, startPoint x: 73, startPoint y: 22, endPoint x: 67, endPoint y: 43, distance: 21.3
click at [73, 22] on icon "button" at bounding box center [73, 26] width 14 height 14
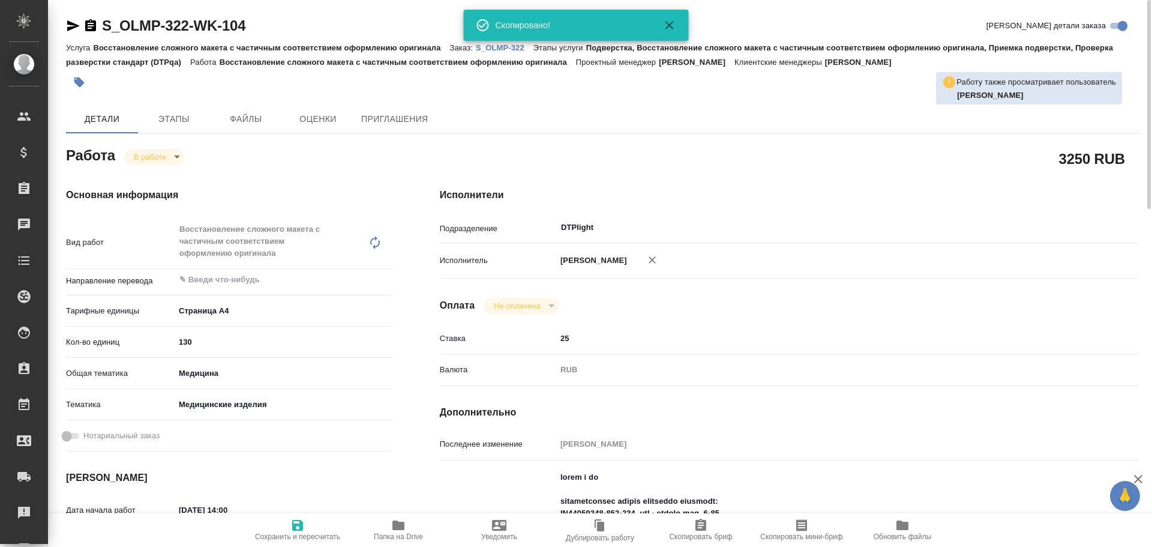
type textarea "x"
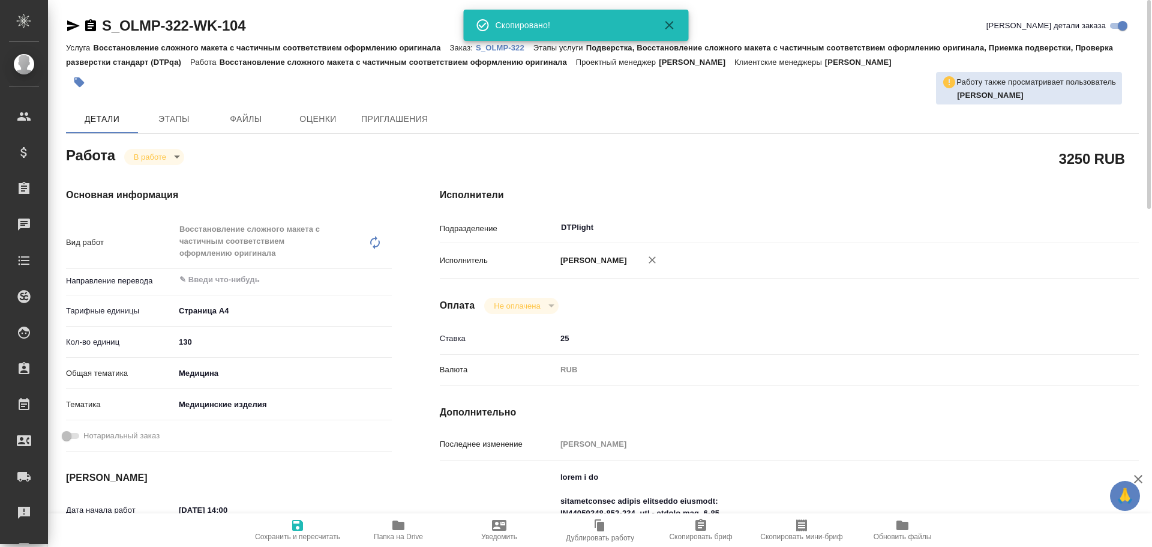
type textarea "x"
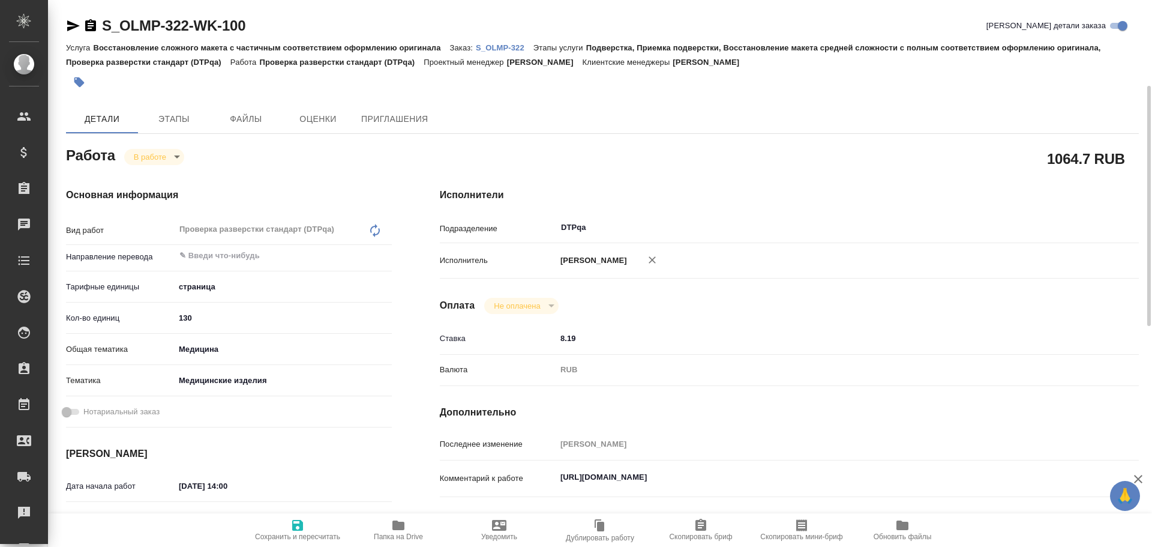
type textarea "x"
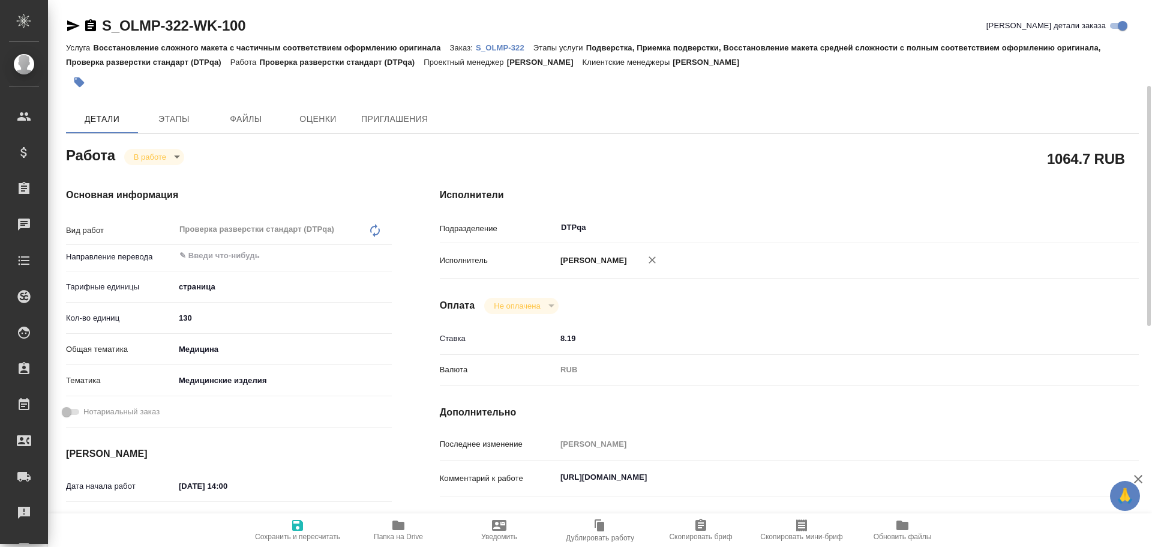
scroll to position [60, 0]
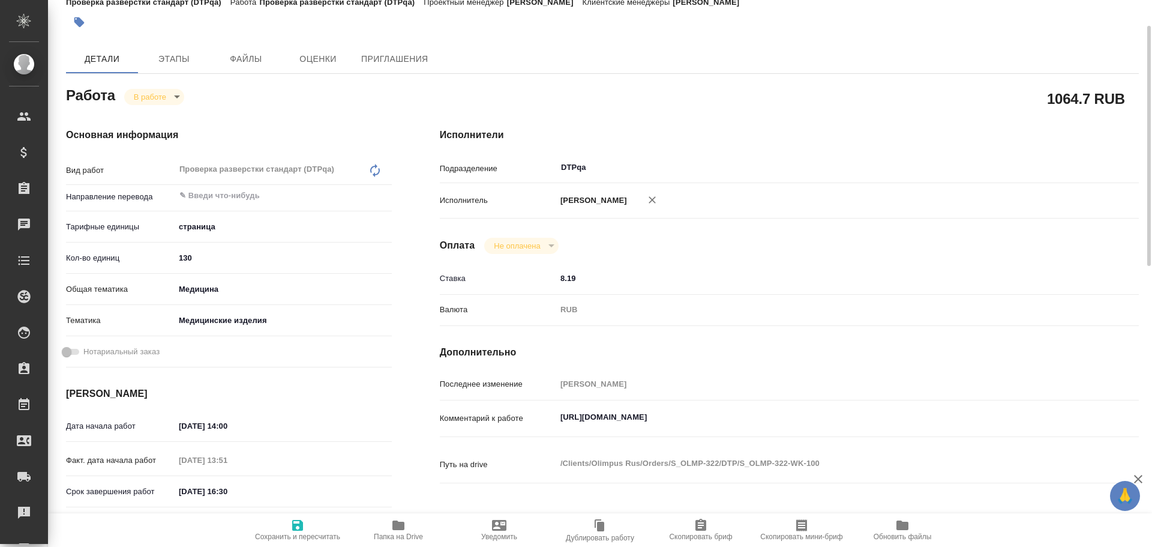
type textarea "x"
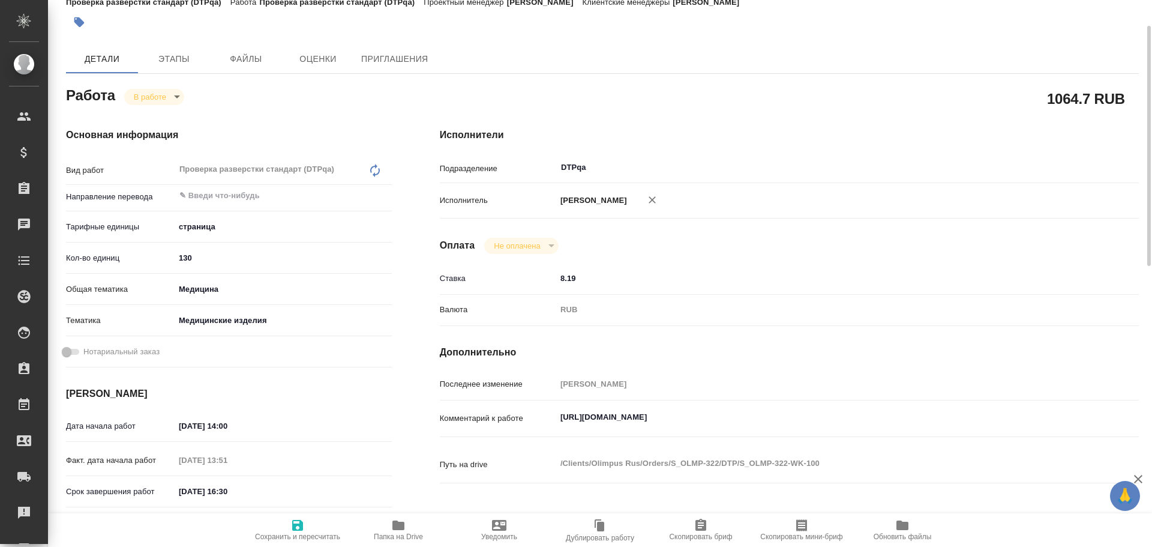
type textarea "x"
drag, startPoint x: 557, startPoint y: 415, endPoint x: 810, endPoint y: 406, distance: 252.8
click at [810, 406] on div "[URL][DOMAIN_NAME] x" at bounding box center [818, 419] width 525 height 28
type textarea "x"
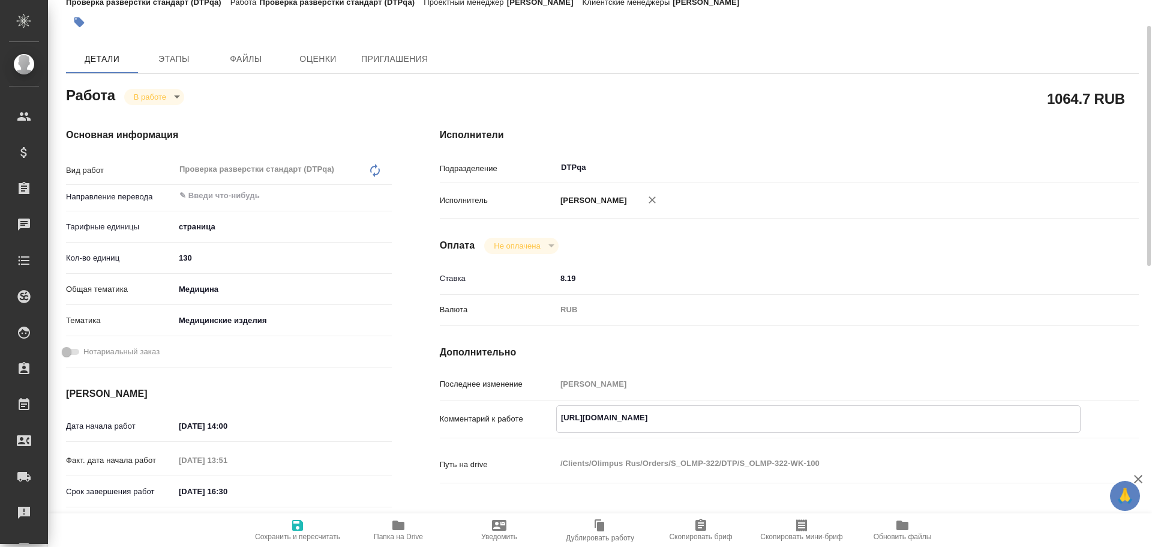
type textarea "x"
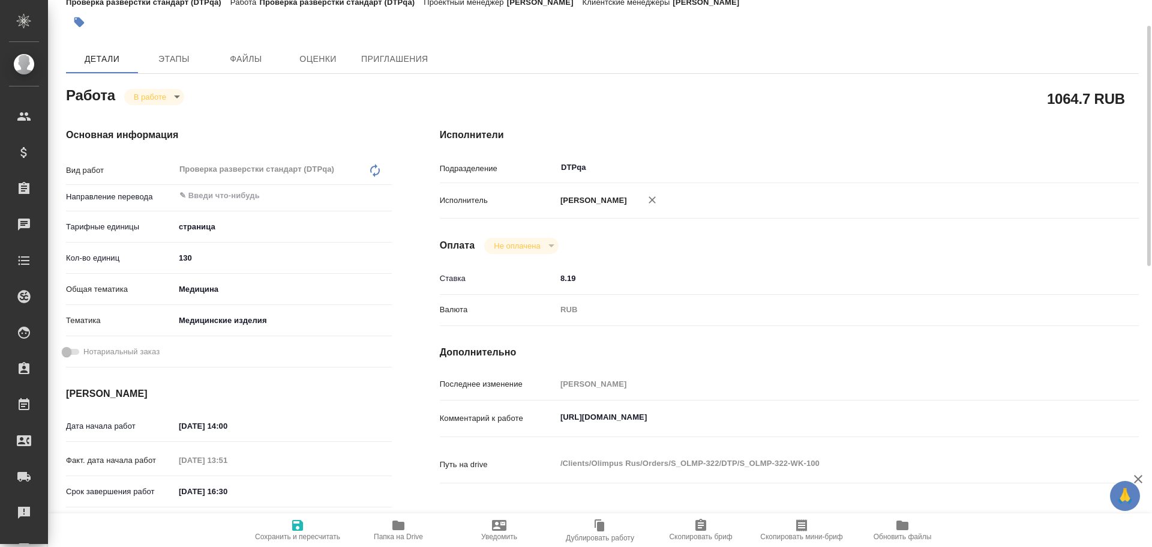
type textarea "x"
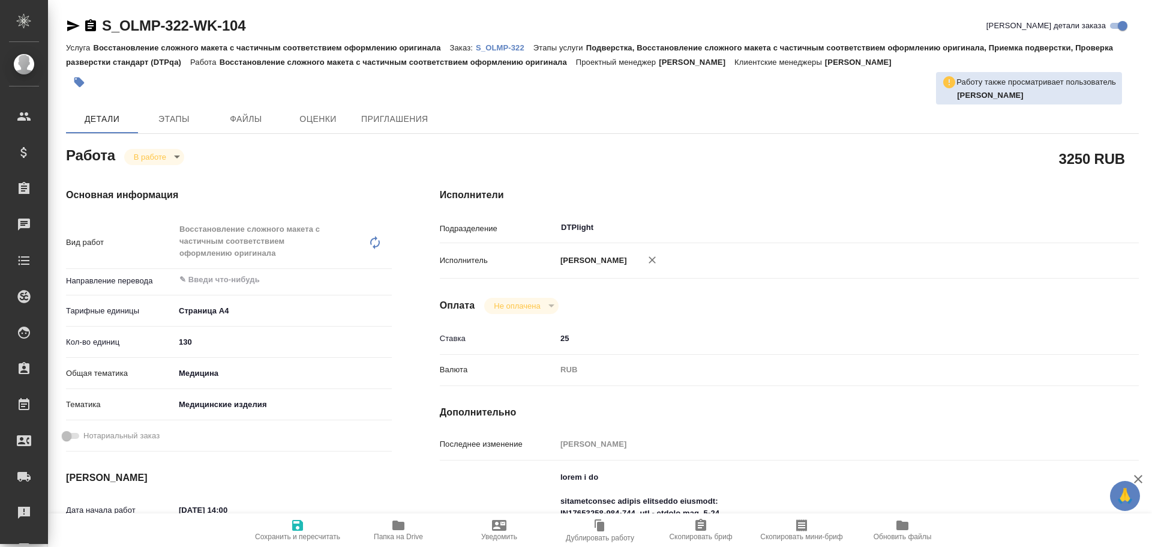
type textarea "x"
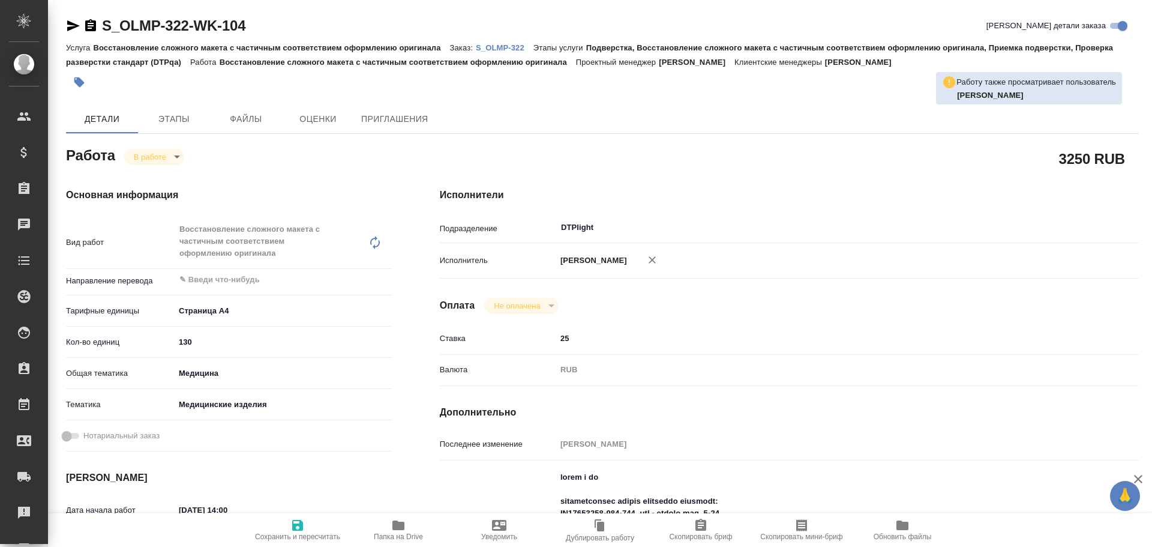
type textarea "x"
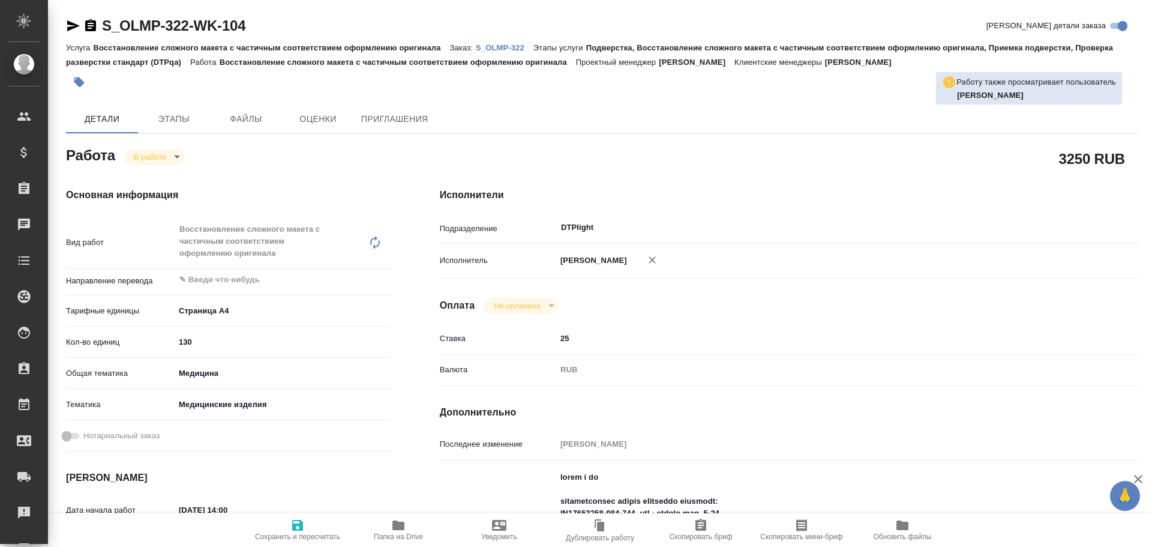
type textarea "x"
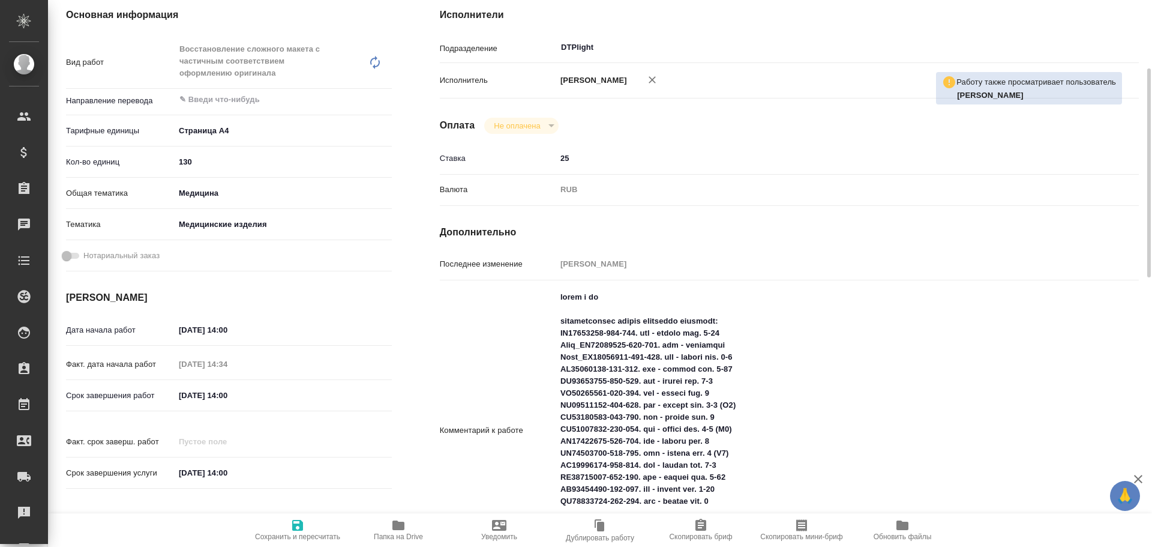
scroll to position [240, 0]
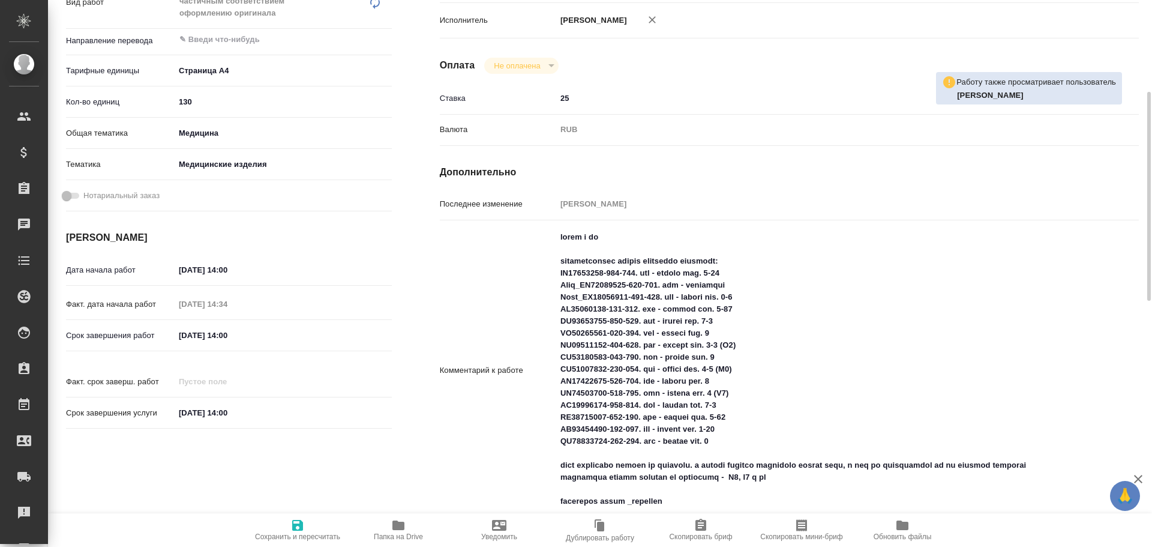
type textarea "x"
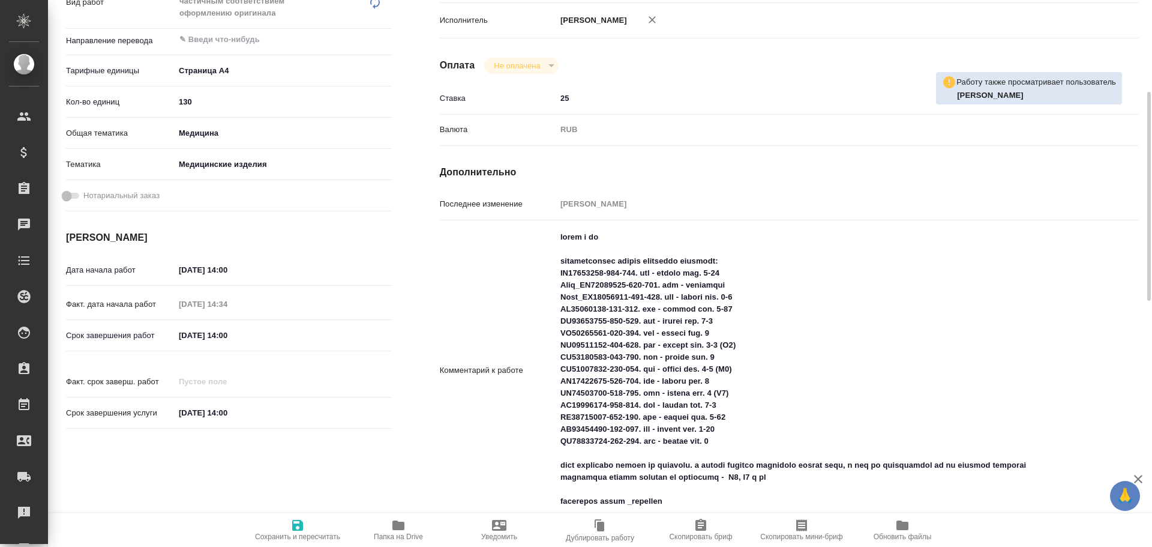
type textarea "x"
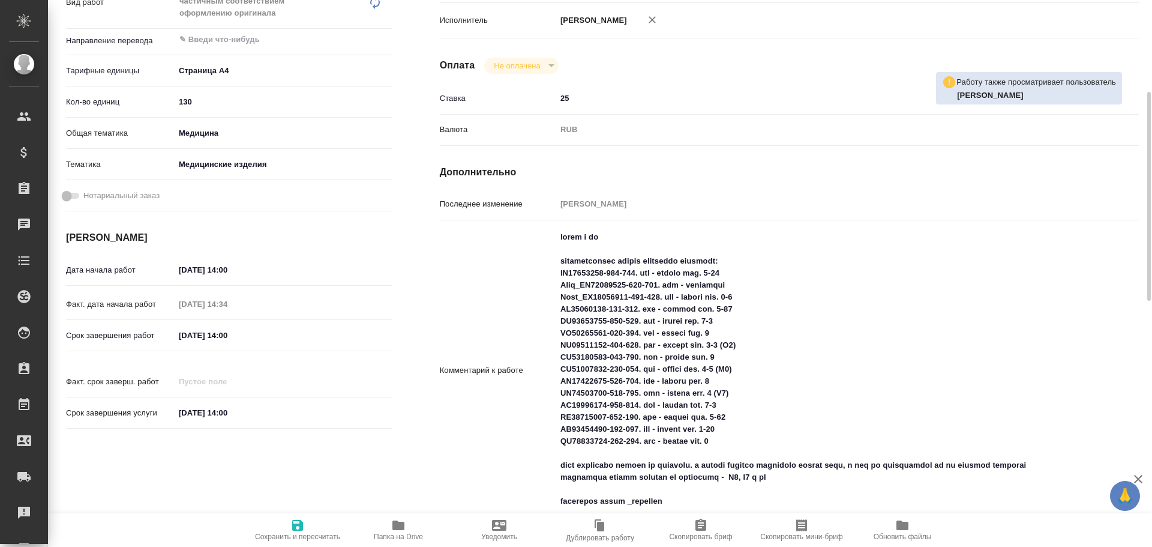
type textarea "x"
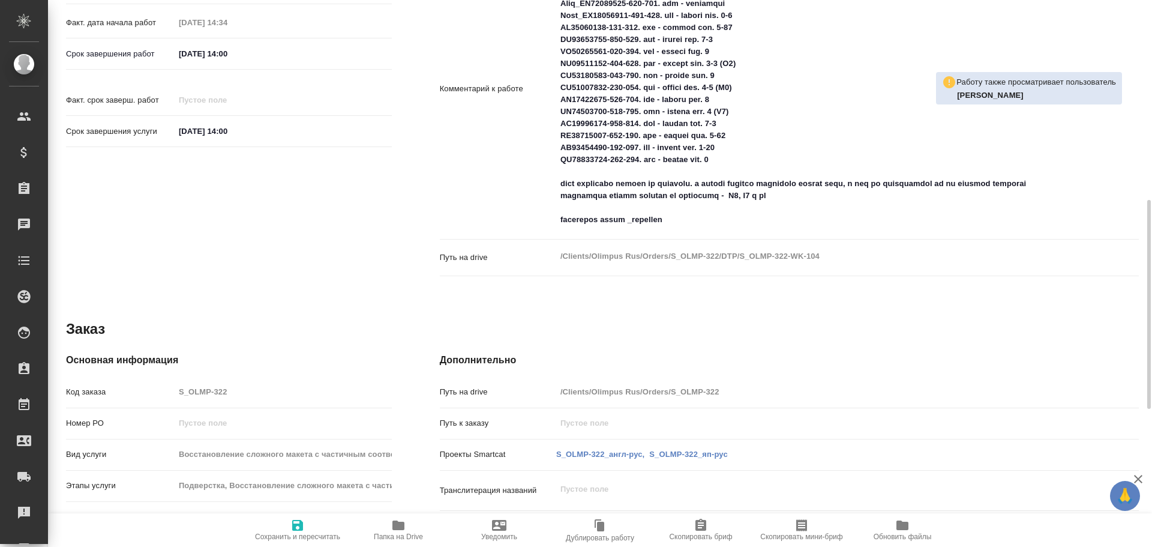
scroll to position [401, 0]
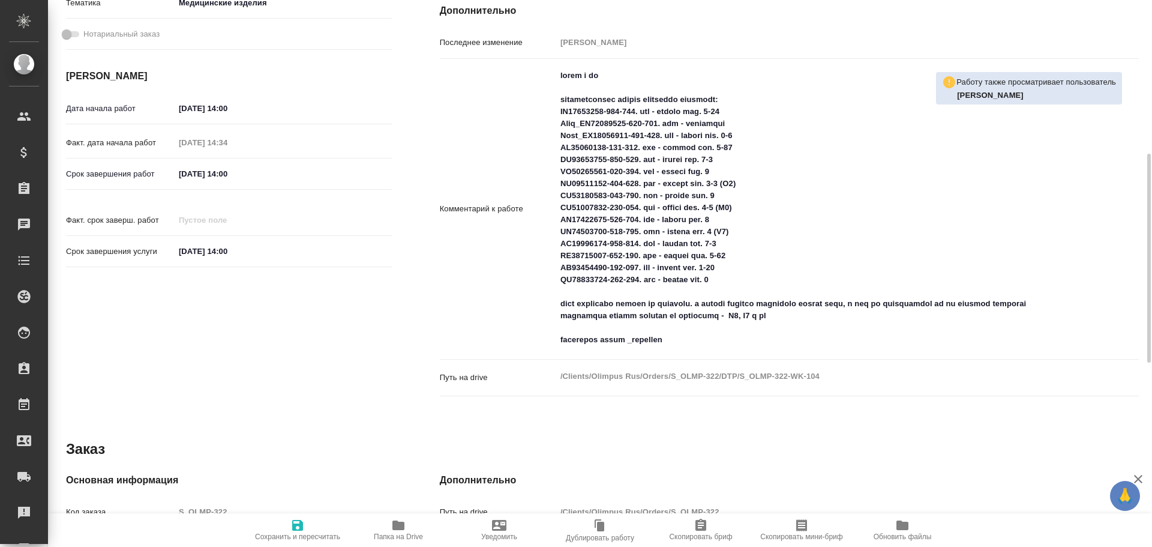
click at [573, 125] on textarea at bounding box center [818, 207] width 525 height 284
click at [573, 137] on textarea at bounding box center [818, 208] width 523 height 284
click at [576, 148] on textarea at bounding box center [818, 208] width 523 height 284
click at [576, 156] on textarea at bounding box center [818, 208] width 523 height 284
click at [577, 169] on textarea at bounding box center [818, 208] width 523 height 284
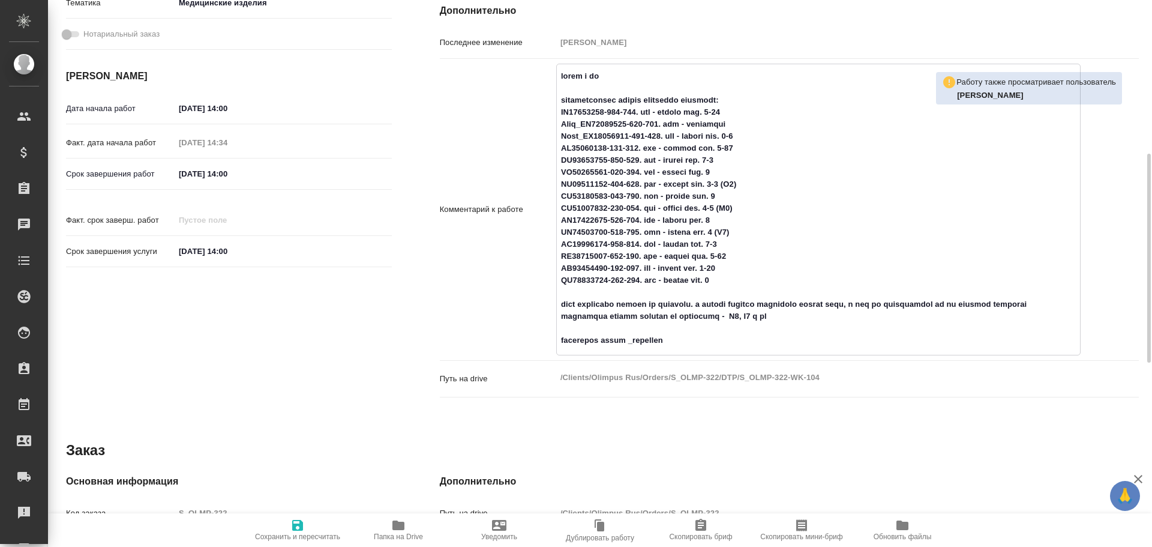
click at [576, 181] on textarea at bounding box center [818, 208] width 523 height 284
click at [576, 197] on textarea at bounding box center [818, 208] width 523 height 284
click at [579, 208] on textarea at bounding box center [818, 208] width 523 height 284
click at [578, 217] on textarea at bounding box center [818, 208] width 523 height 284
click at [579, 234] on textarea at bounding box center [818, 208] width 523 height 284
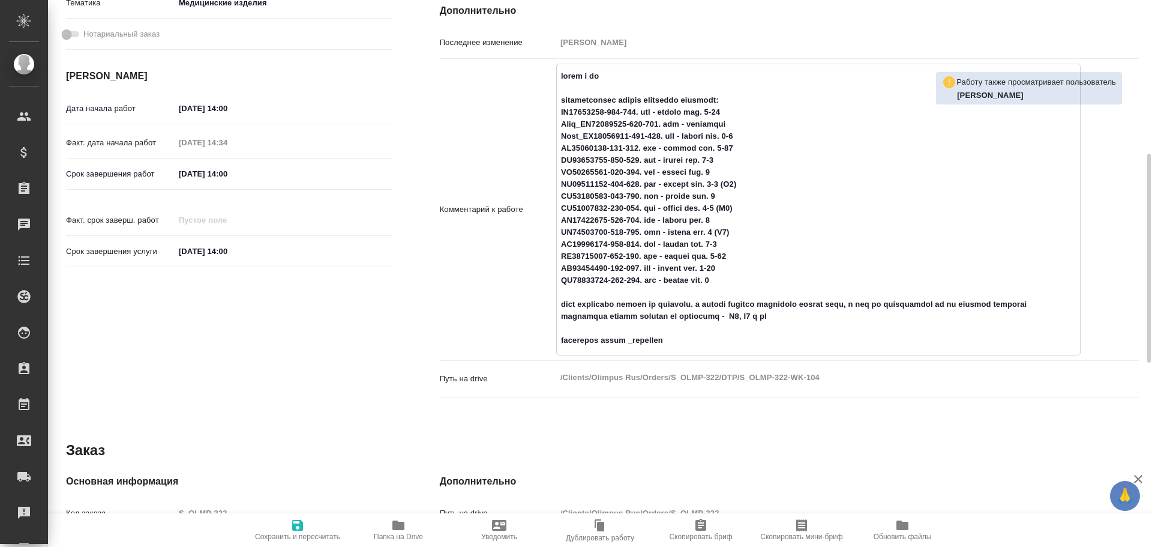
click at [578, 246] on textarea at bounding box center [818, 208] width 523 height 284
click at [578, 256] on textarea at bounding box center [818, 208] width 523 height 284
click at [576, 266] on textarea at bounding box center [818, 208] width 523 height 284
click at [576, 275] on textarea at bounding box center [818, 208] width 523 height 284
click at [580, 292] on textarea at bounding box center [818, 208] width 523 height 284
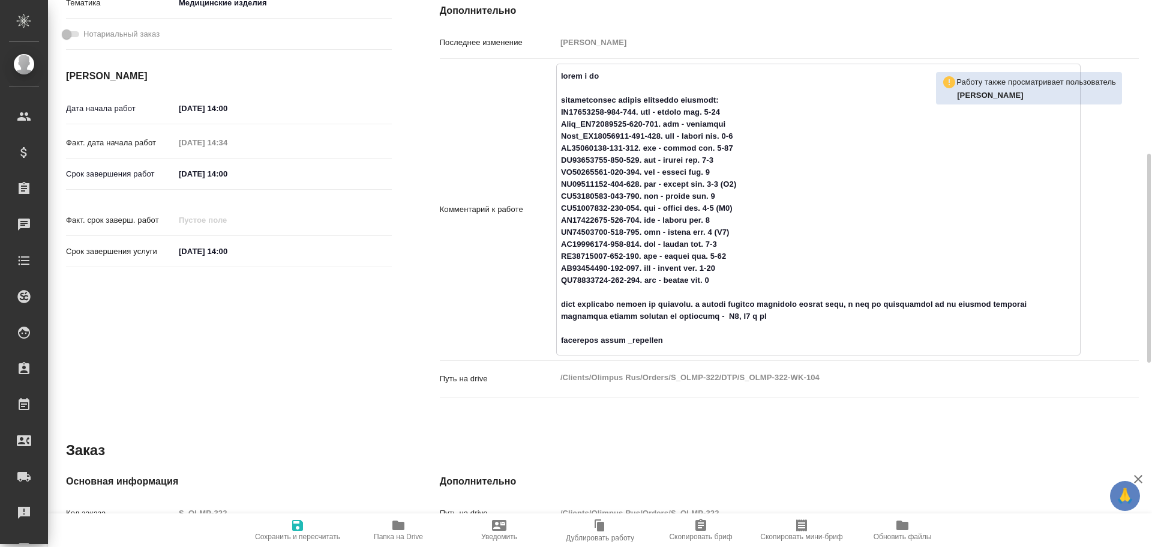
click at [394, 537] on span "Папка на Drive" at bounding box center [398, 536] width 49 height 8
drag, startPoint x: 559, startPoint y: 160, endPoint x: 739, endPoint y: 164, distance: 180.1
click at [739, 164] on textarea at bounding box center [818, 208] width 523 height 284
type textarea "x"
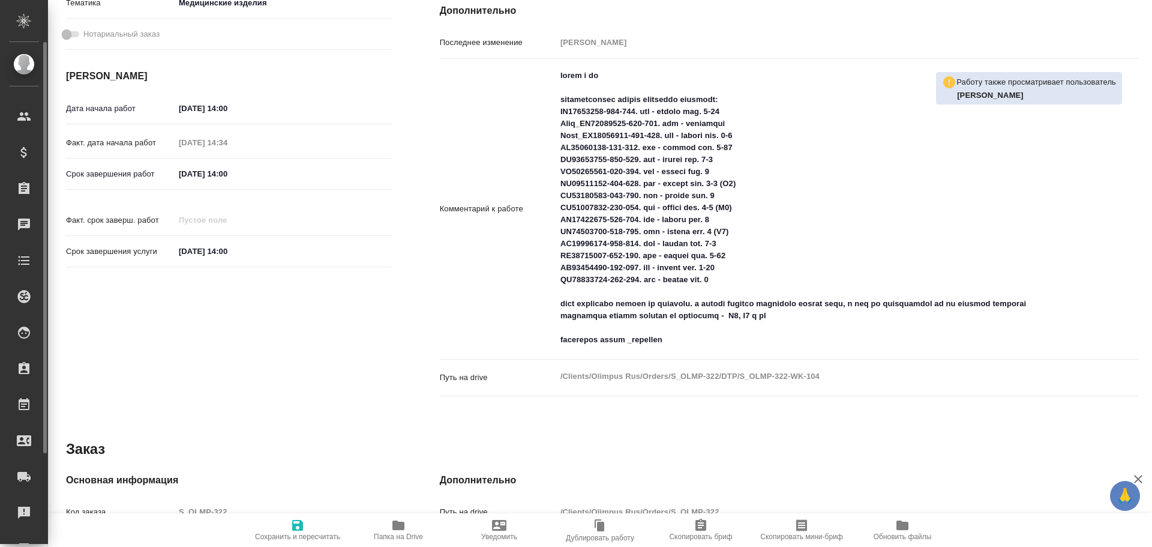
type textarea "x"
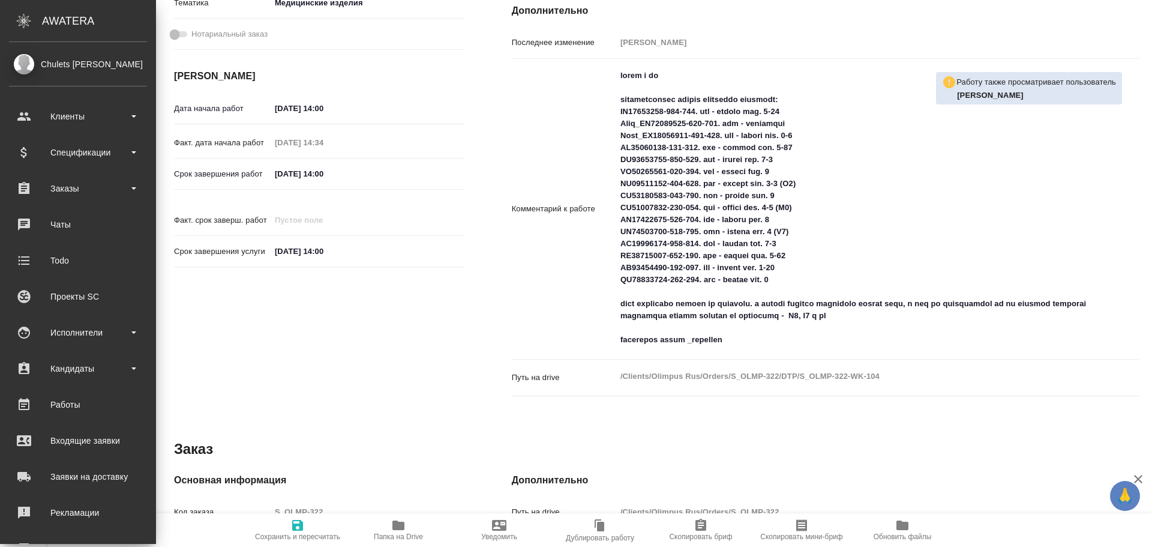
type textarea "x"
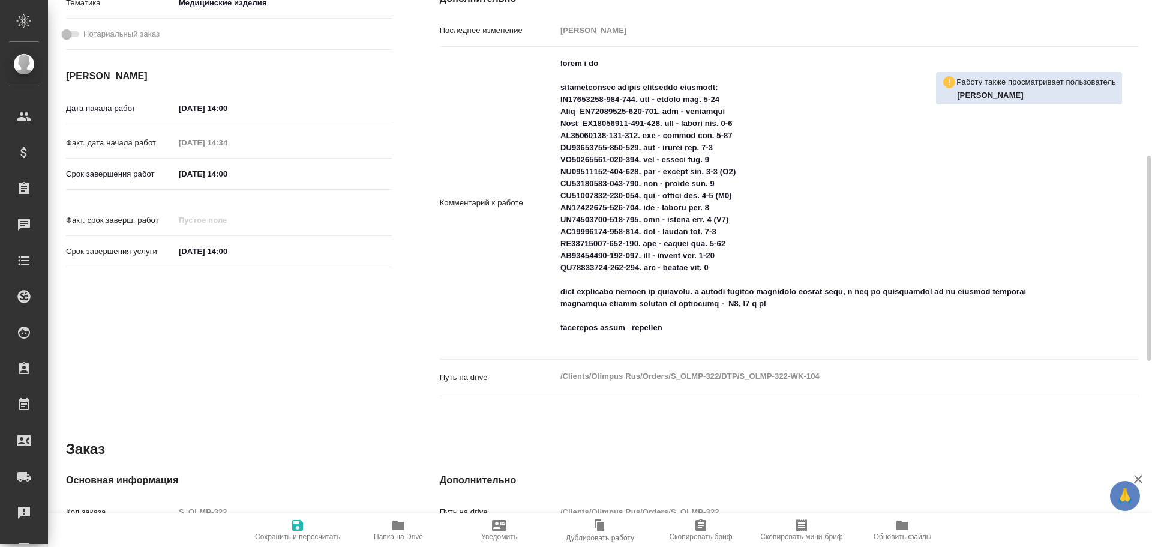
type textarea "x"
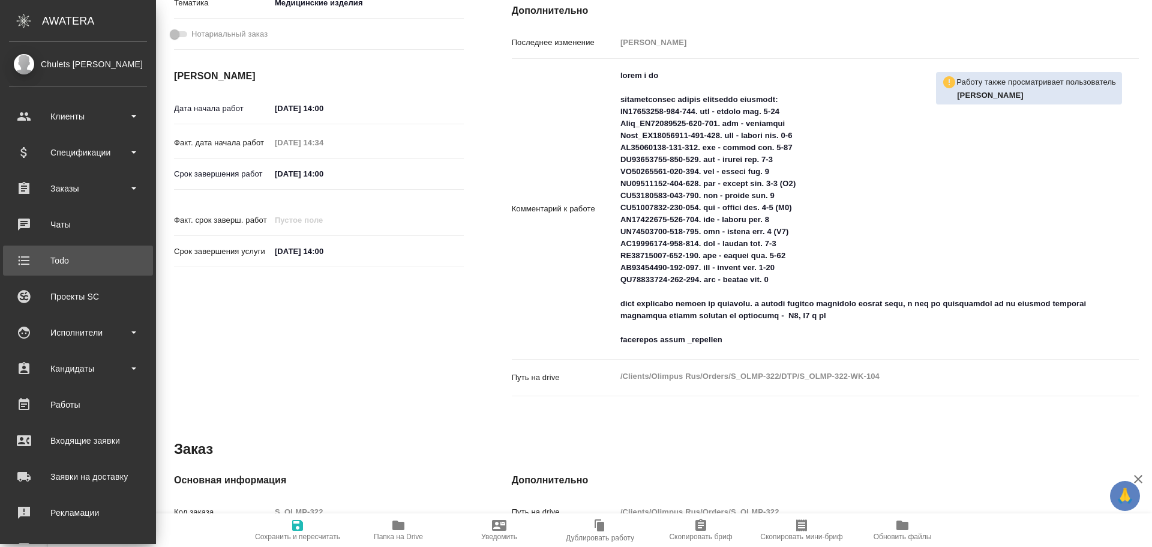
type textarea "x"
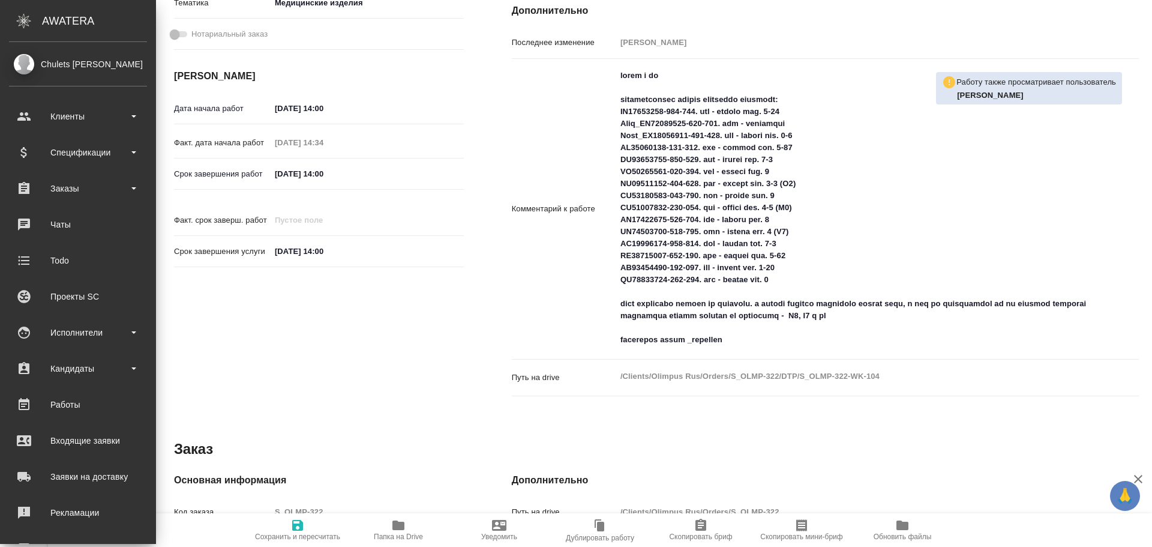
type textarea "x"
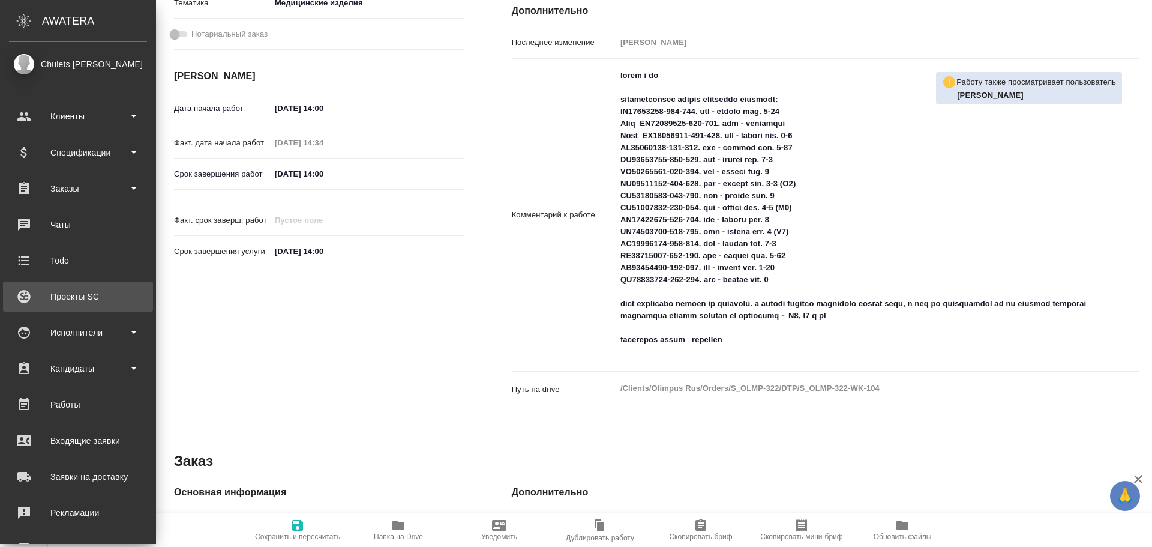
type textarea "x"
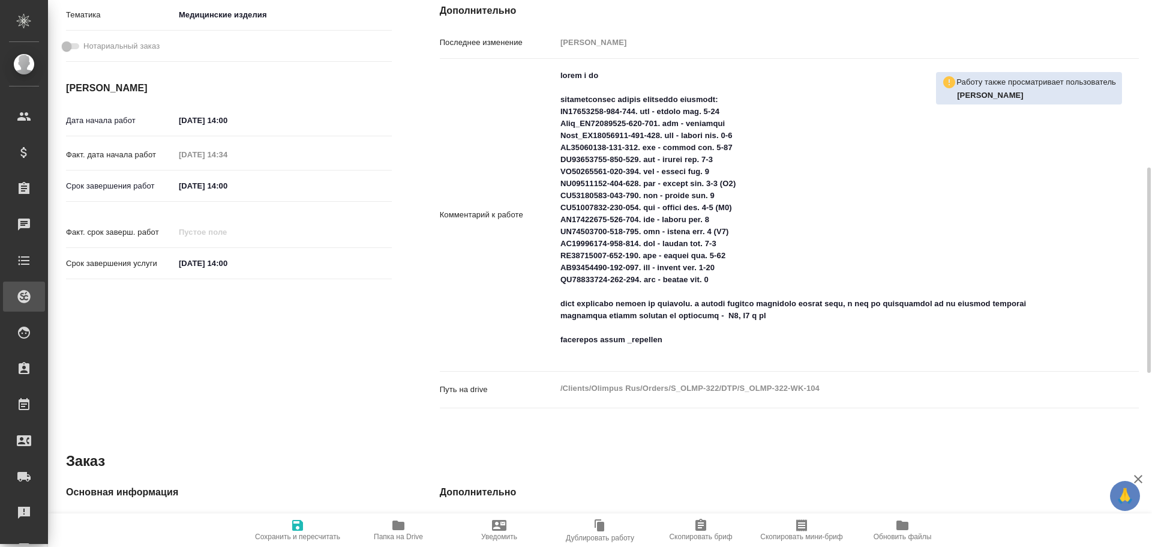
scroll to position [413, 0]
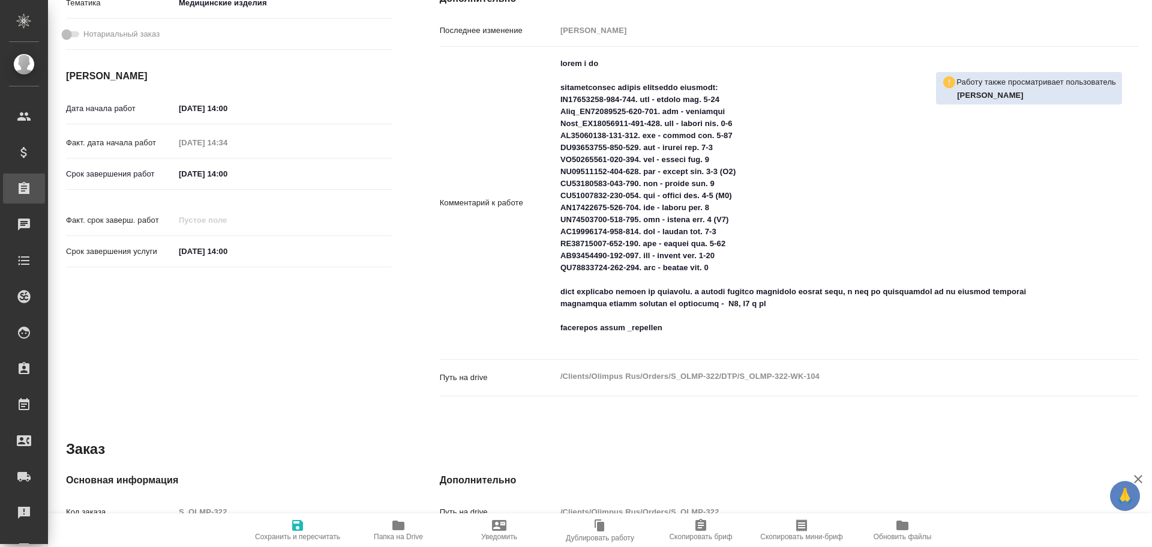
type textarea "x"
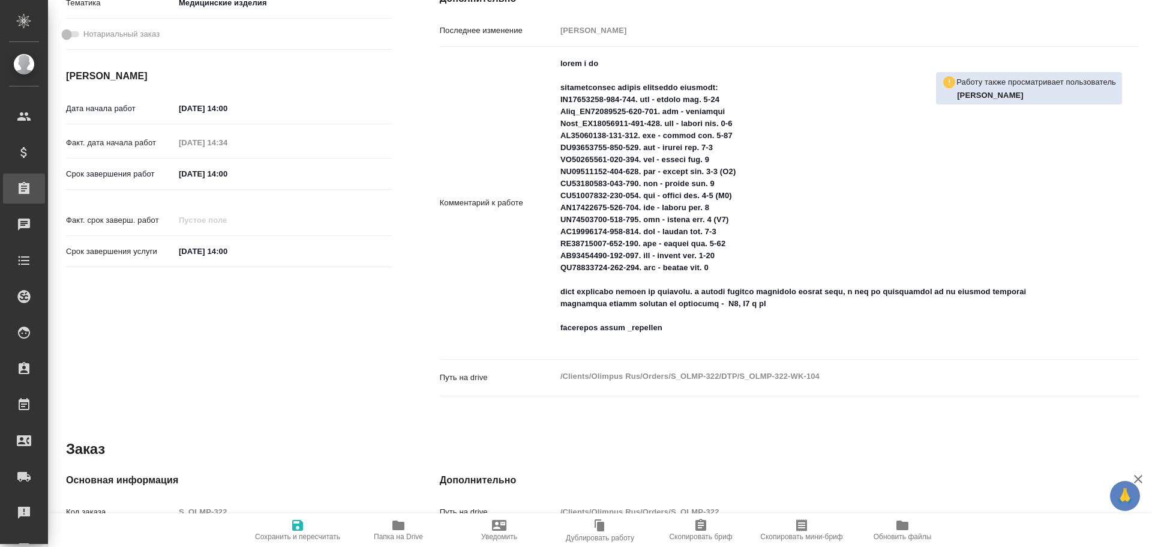
type textarea "x"
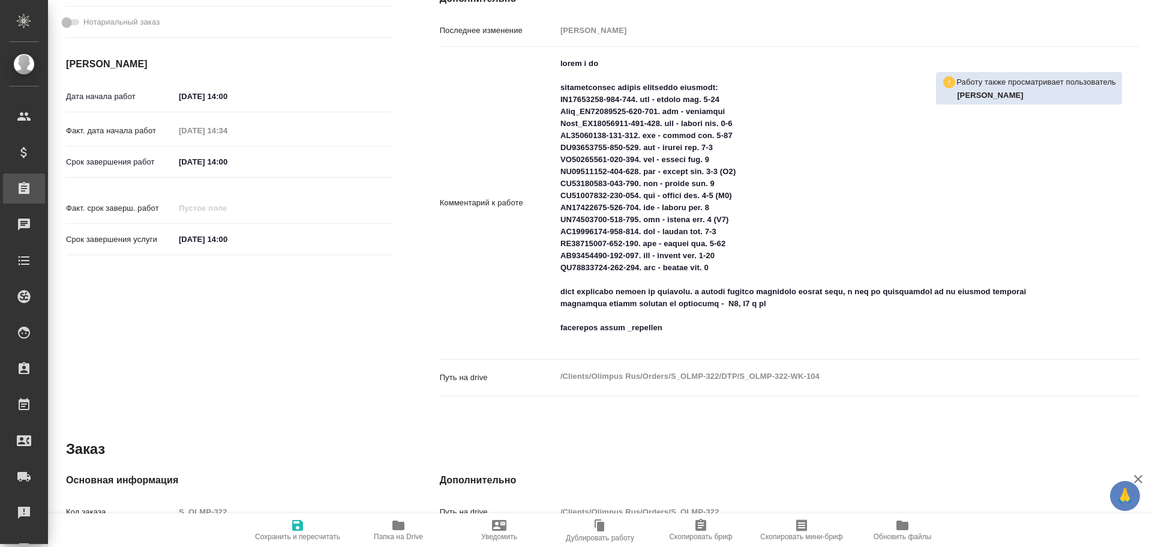
scroll to position [401, 0]
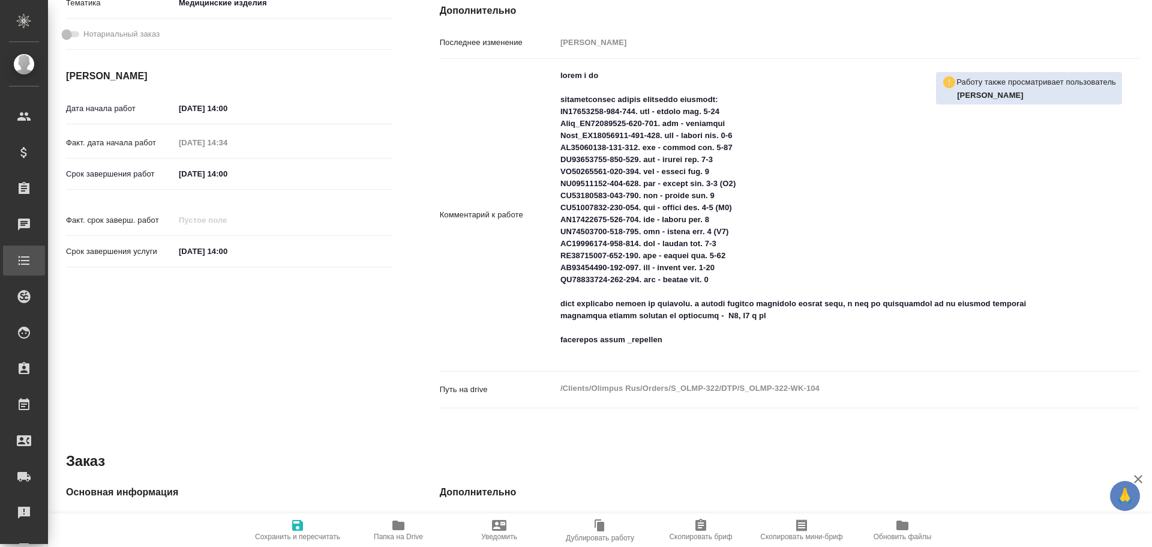
type textarea "x"
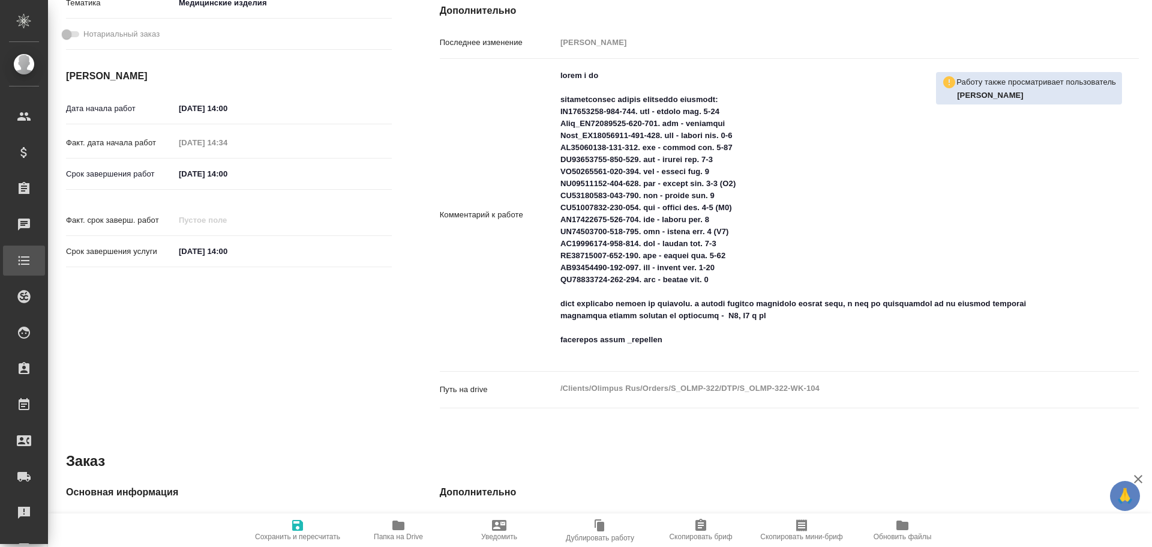
type textarea "x"
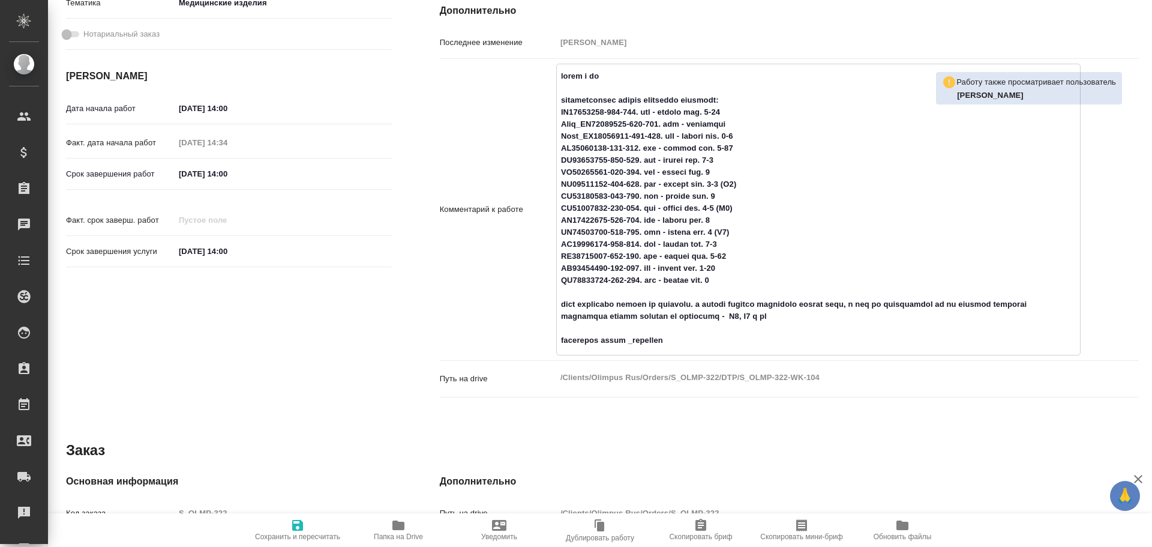
click at [562, 188] on textarea at bounding box center [818, 208] width 523 height 284
drag, startPoint x: 557, startPoint y: 194, endPoint x: 746, endPoint y: 193, distance: 189.0
click at [746, 193] on textarea at bounding box center [818, 208] width 523 height 284
drag, startPoint x: 556, startPoint y: 221, endPoint x: 747, endPoint y: 223, distance: 190.8
click at [747, 223] on textarea at bounding box center [818, 208] width 523 height 284
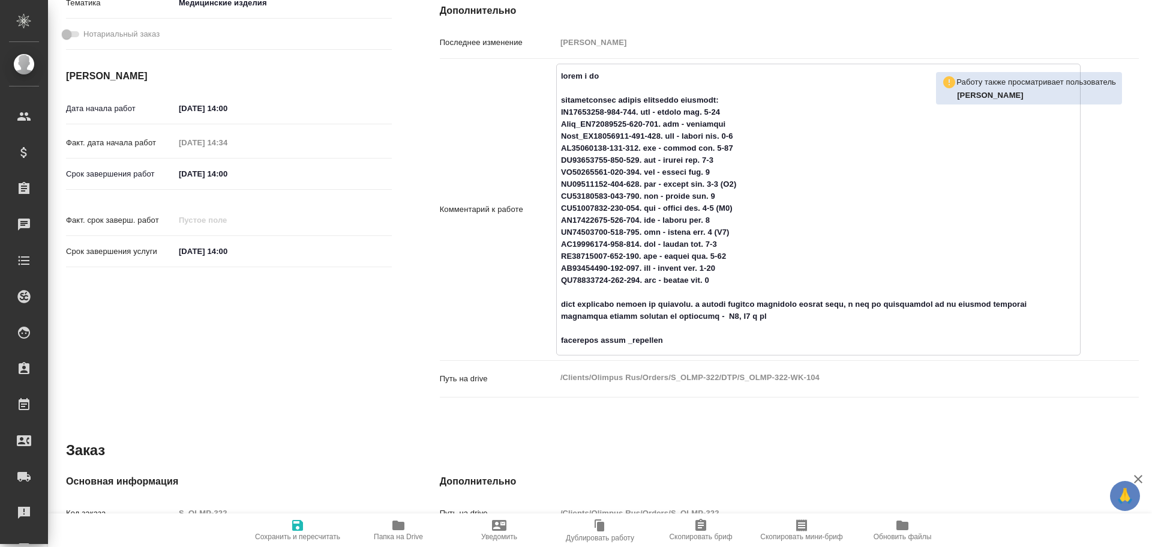
type textarea "x"
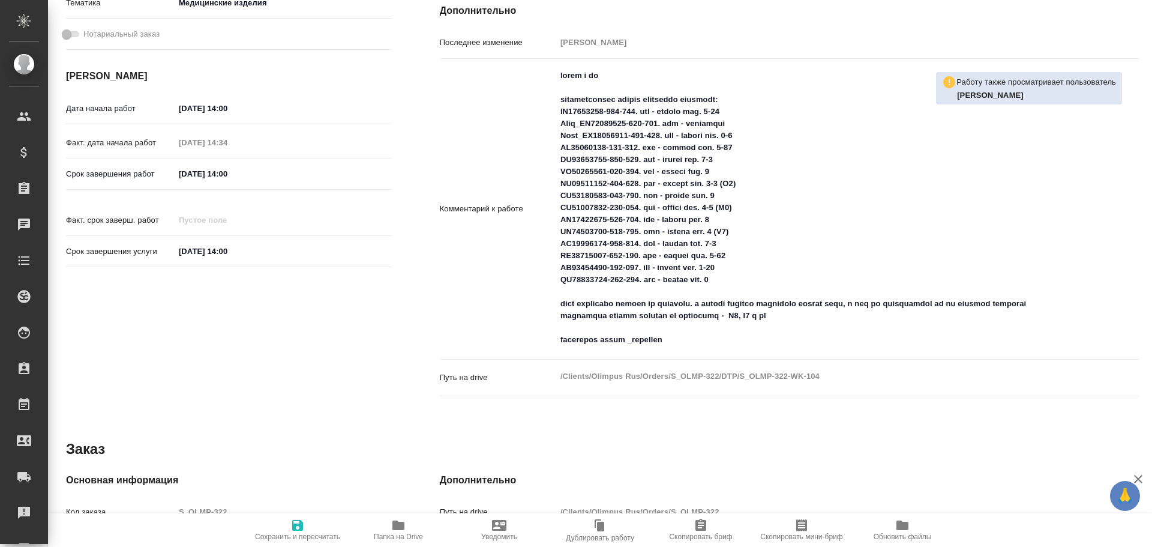
type textarea "x"
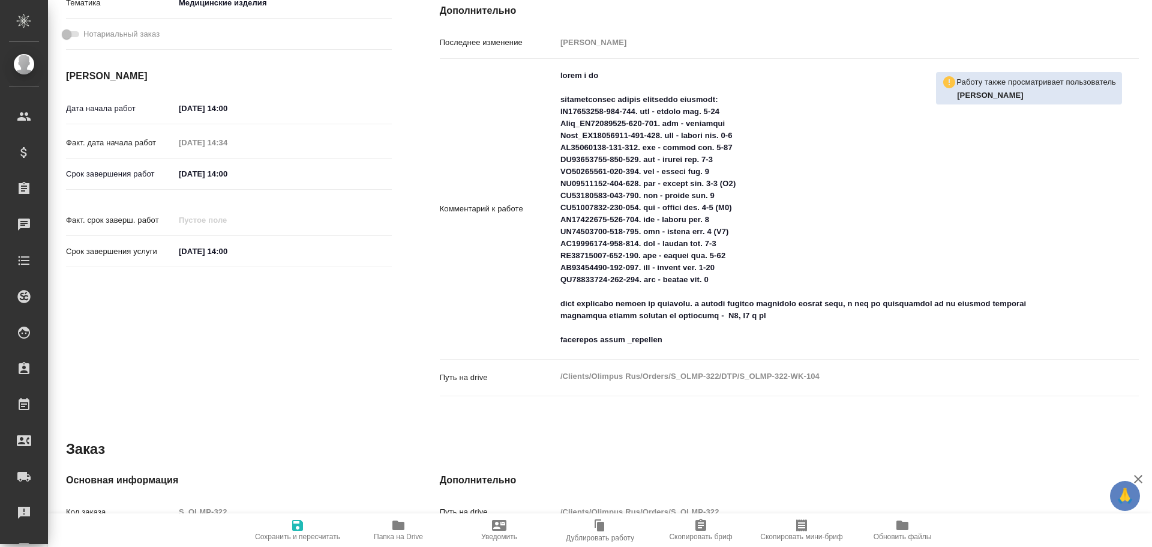
type textarea "x"
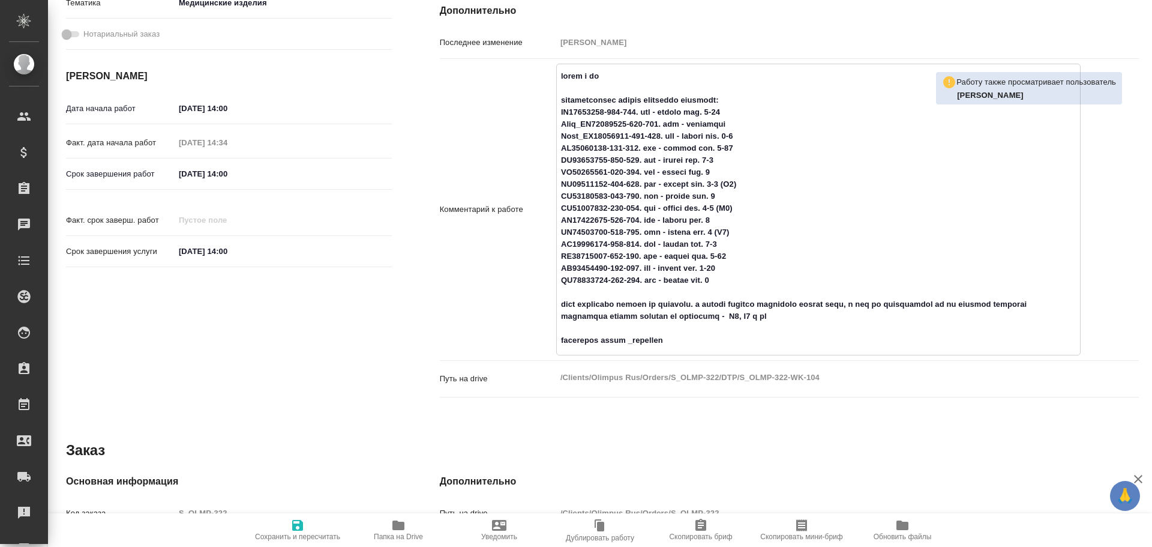
type textarea "x"
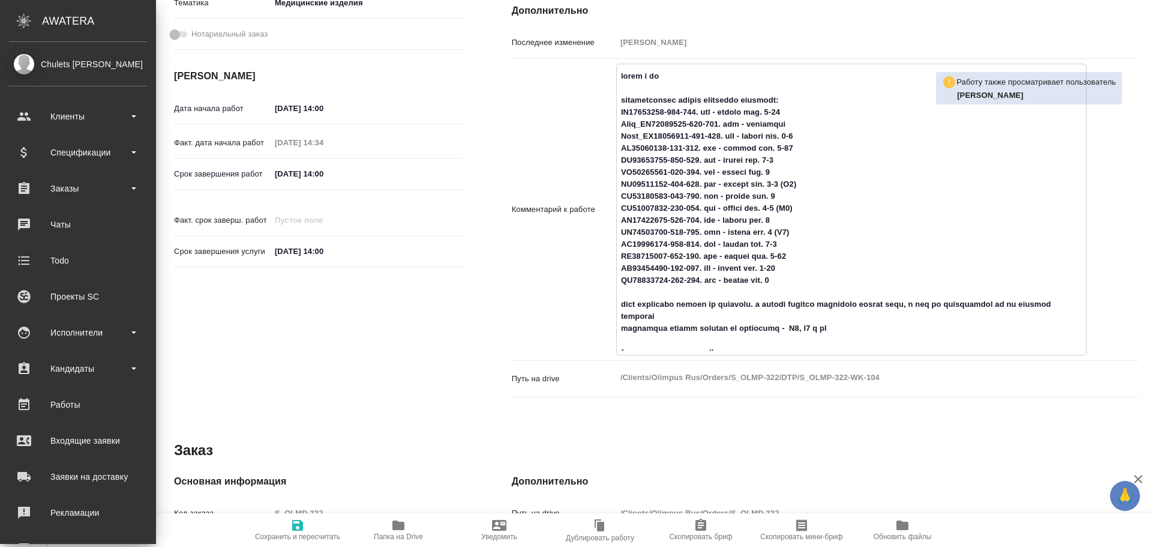
type textarea "x"
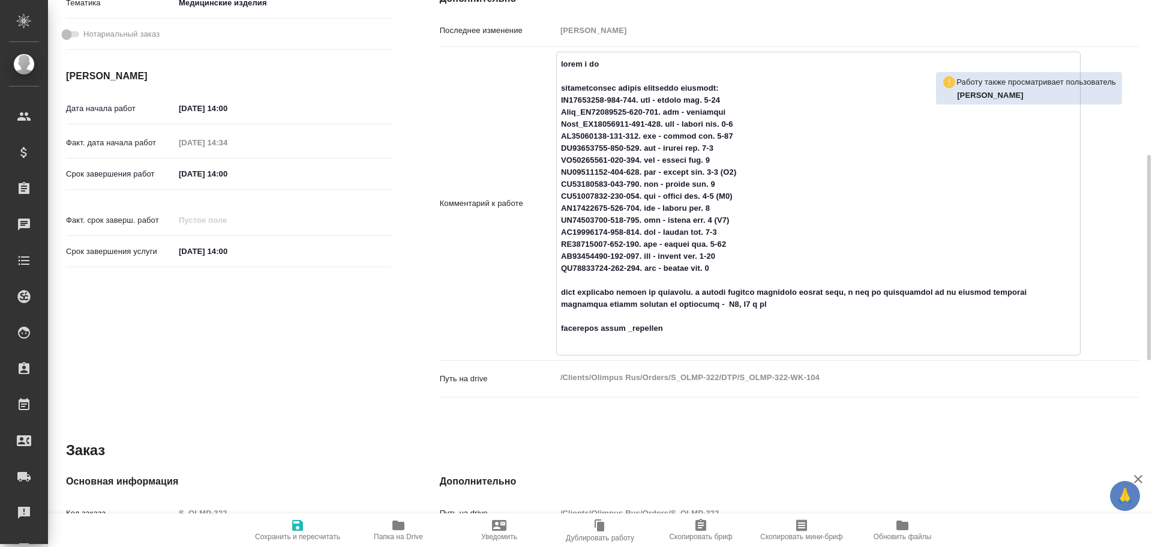
type textarea "x"
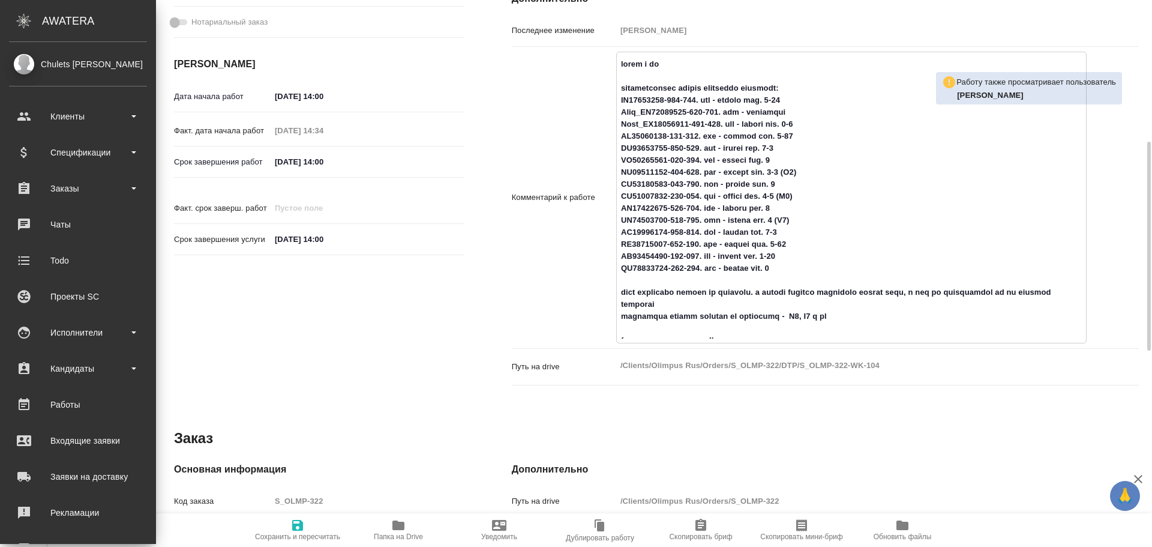
type textarea "x"
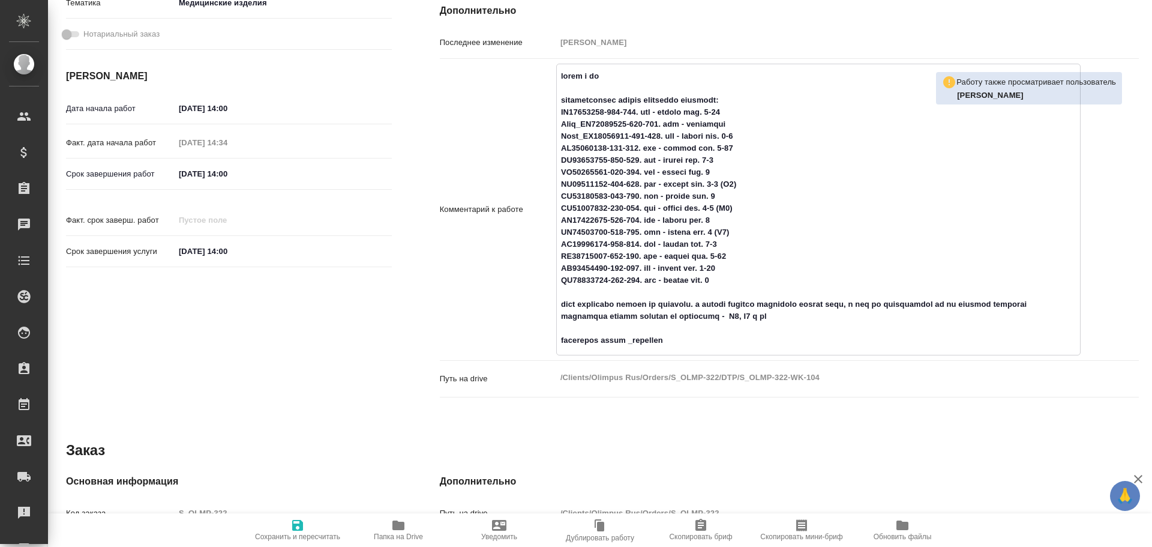
drag, startPoint x: 555, startPoint y: 256, endPoint x: 735, endPoint y: 253, distance: 179.5
click at [735, 253] on textarea at bounding box center [818, 208] width 523 height 284
type textarea "x"
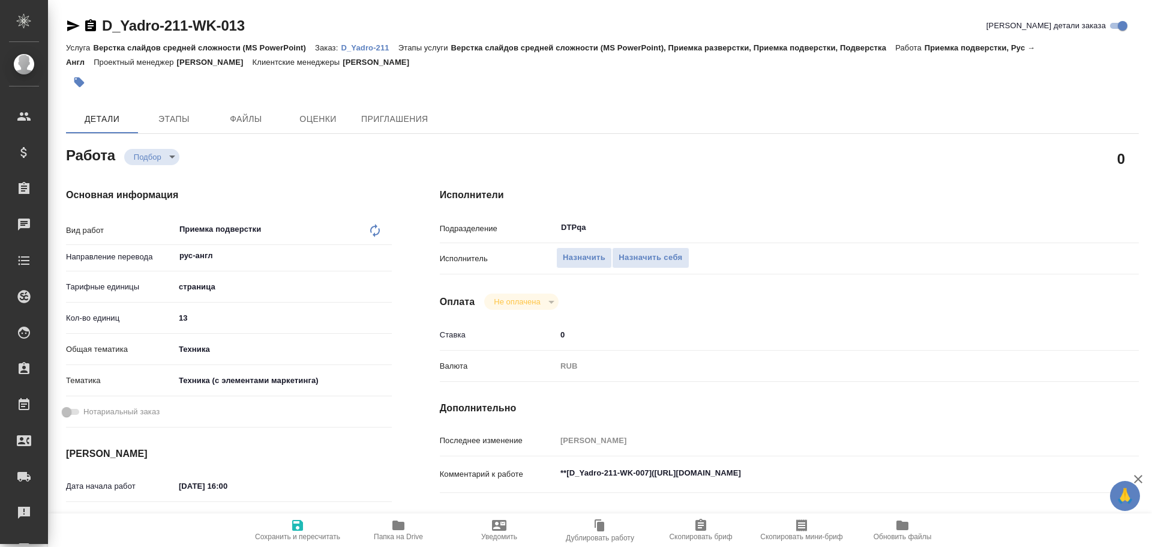
scroll to position [120, 0]
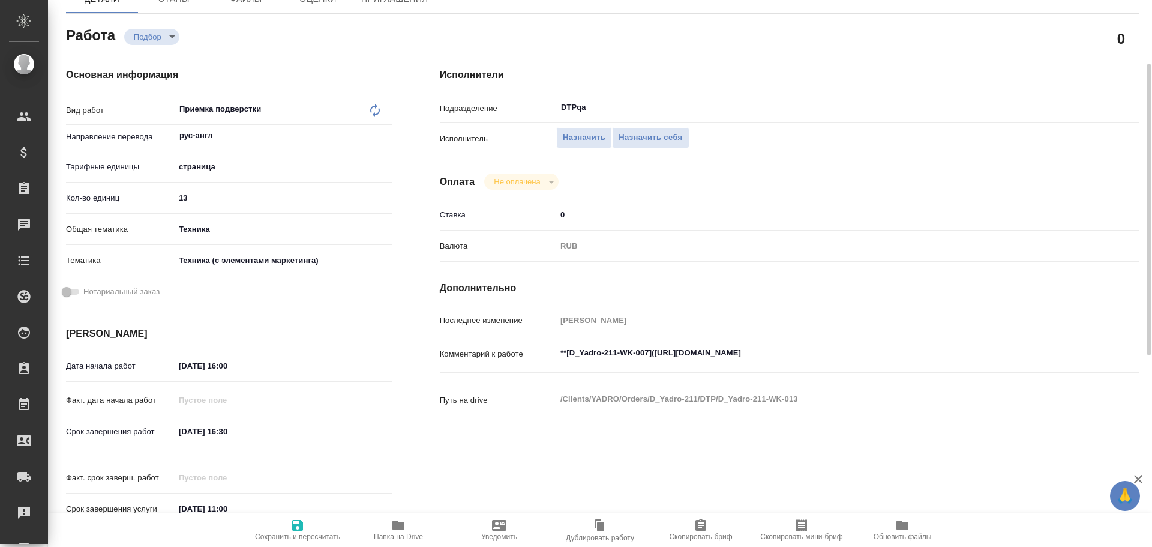
type textarea "x"
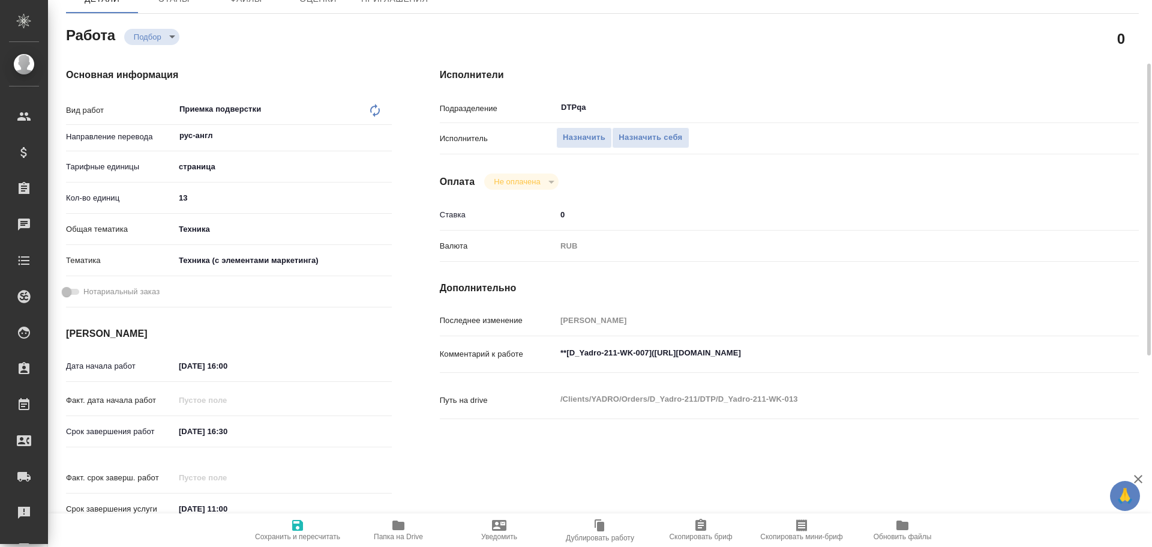
type textarea "x"
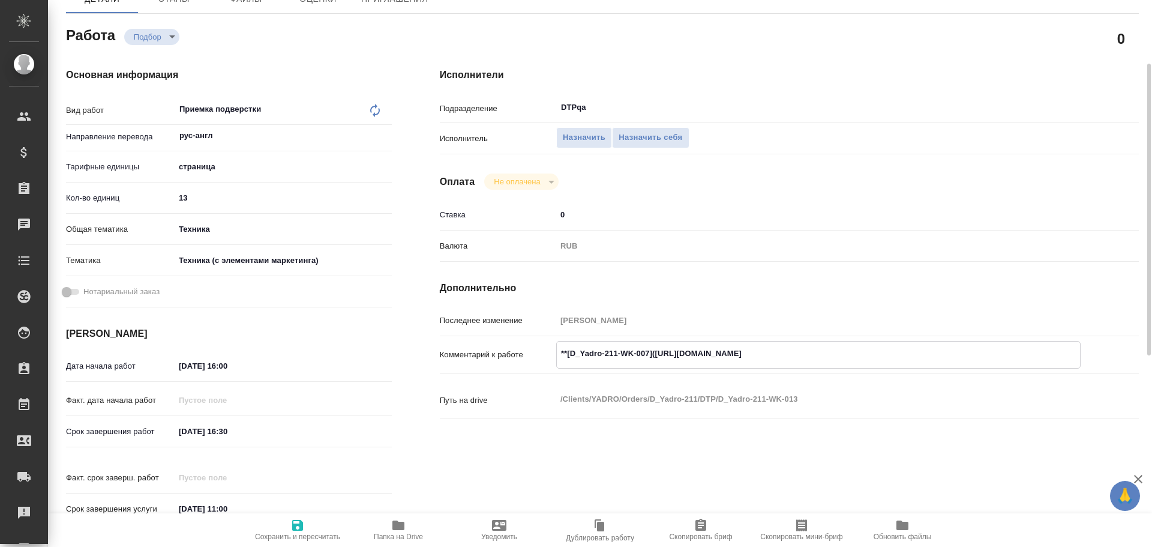
type textarea "x"
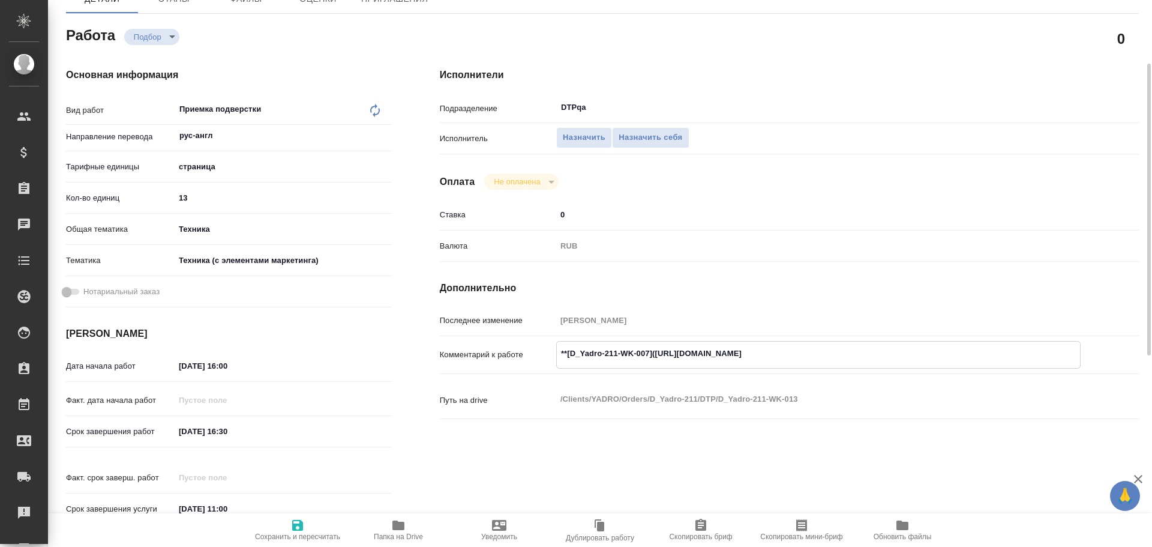
type textarea "x"
drag, startPoint x: 654, startPoint y: 354, endPoint x: 874, endPoint y: 356, distance: 220.9
click at [874, 356] on textarea "**[D_Yadro-211-WK-007]([URL][DOMAIN_NAME]" at bounding box center [818, 353] width 523 height 20
type textarea "x"
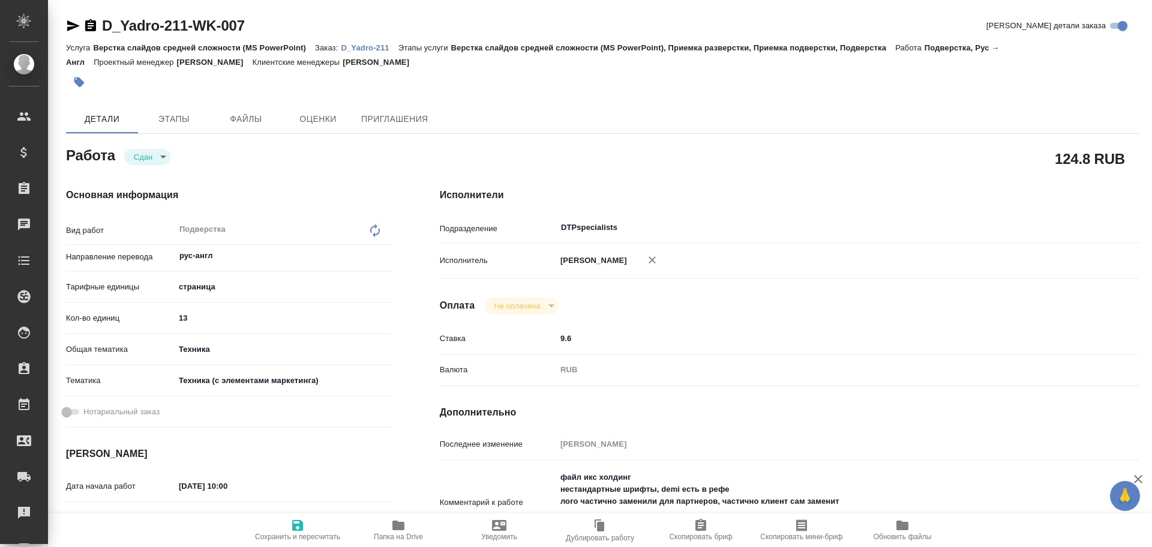
type textarea "x"
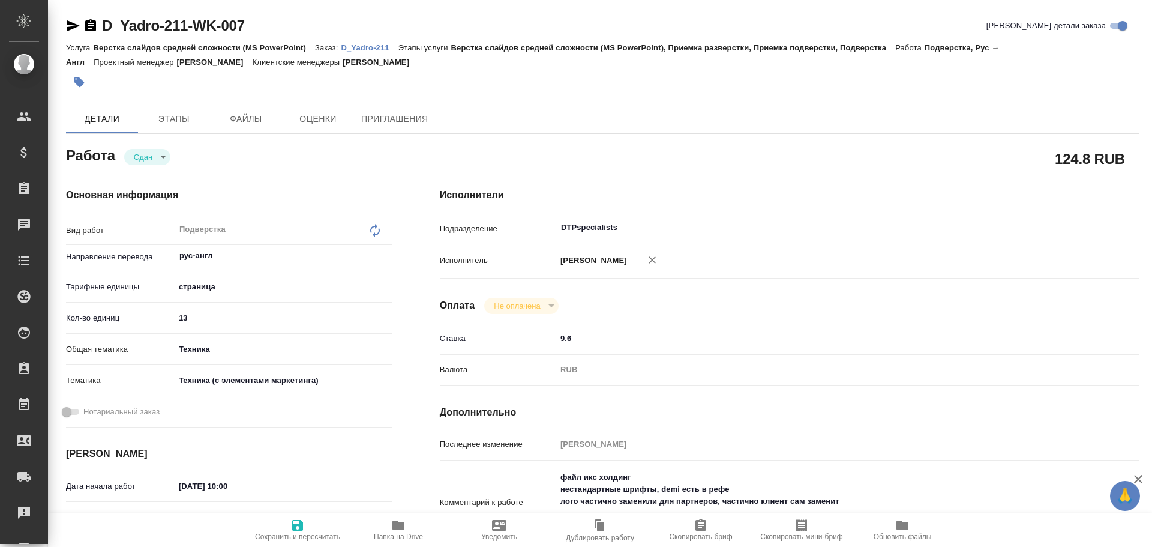
type textarea "x"
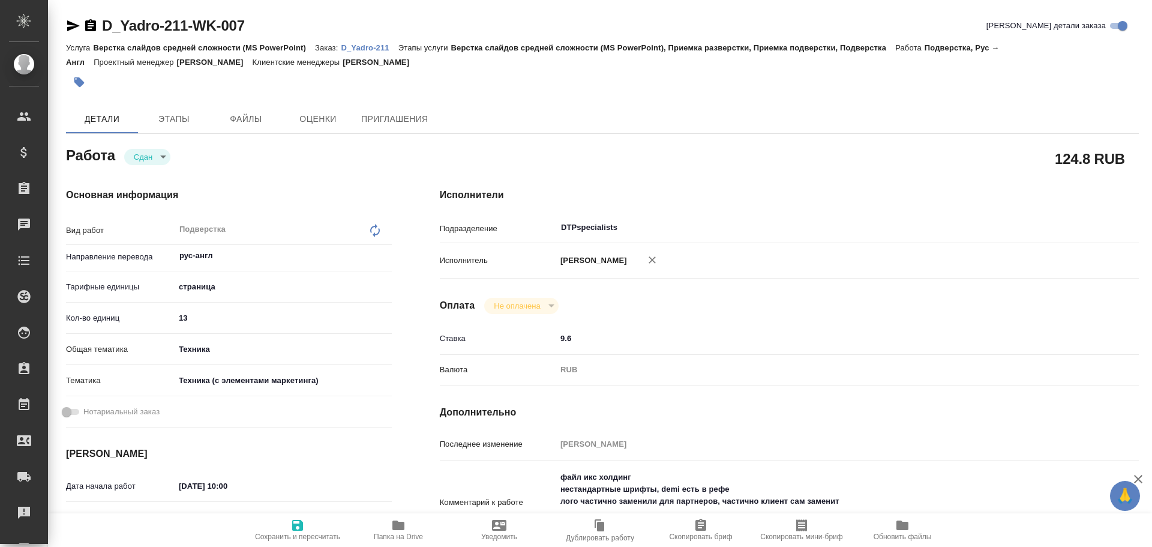
type textarea "x"
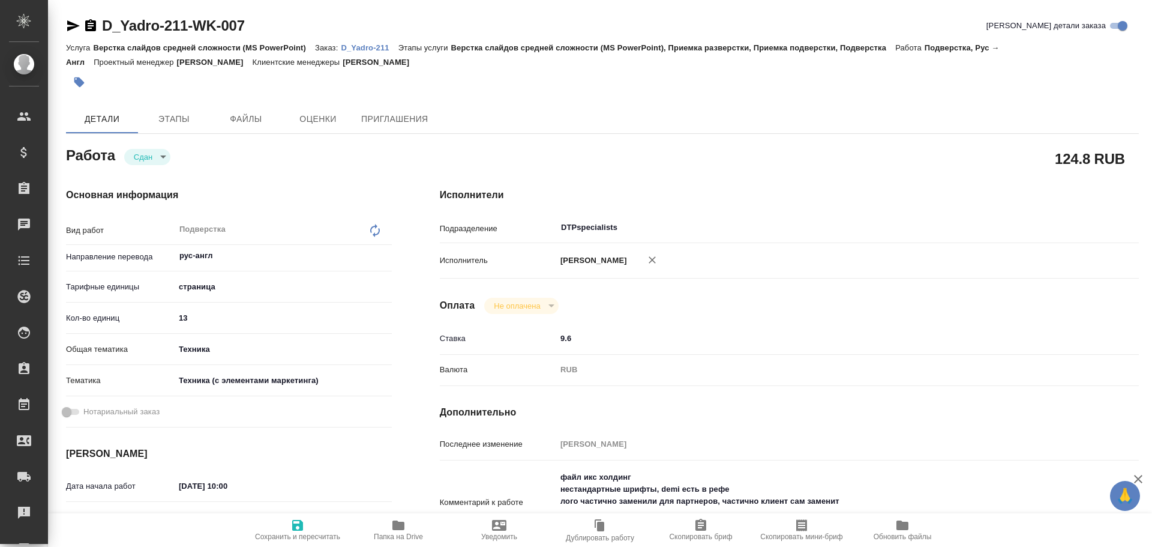
type textarea "x"
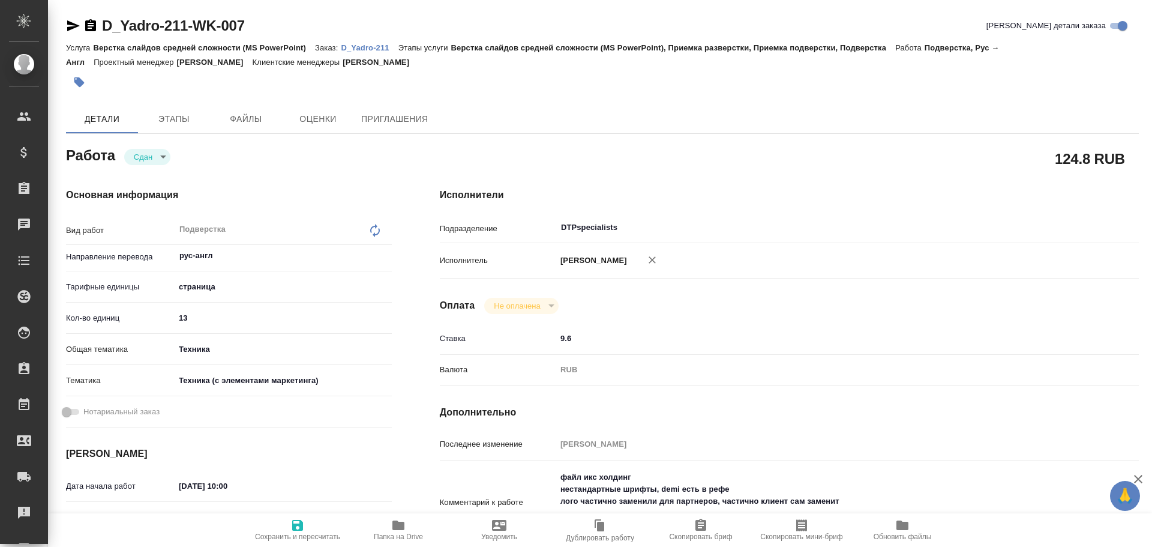
type textarea "x"
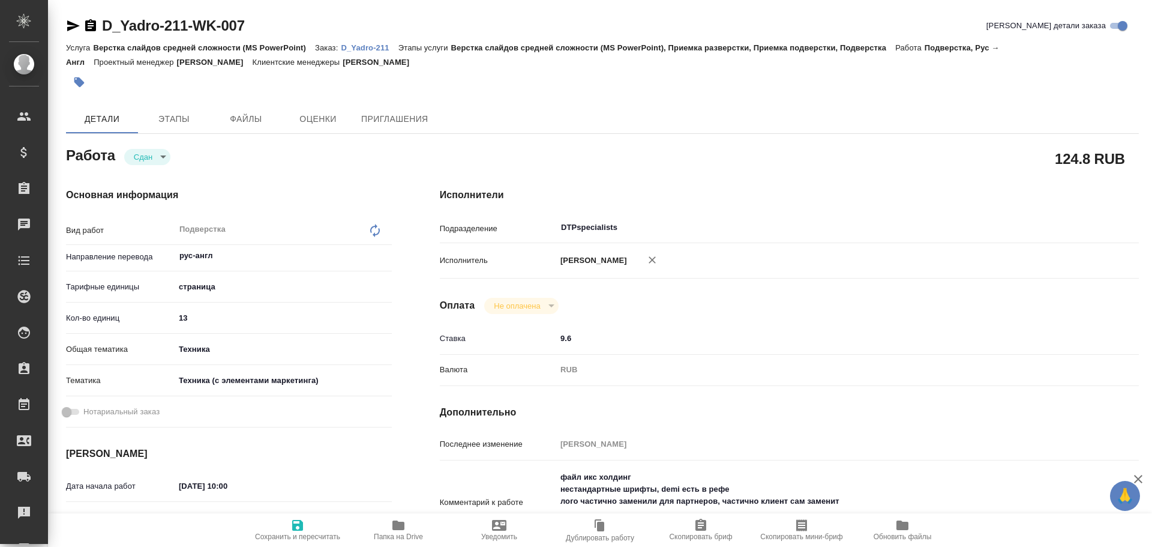
scroll to position [60, 0]
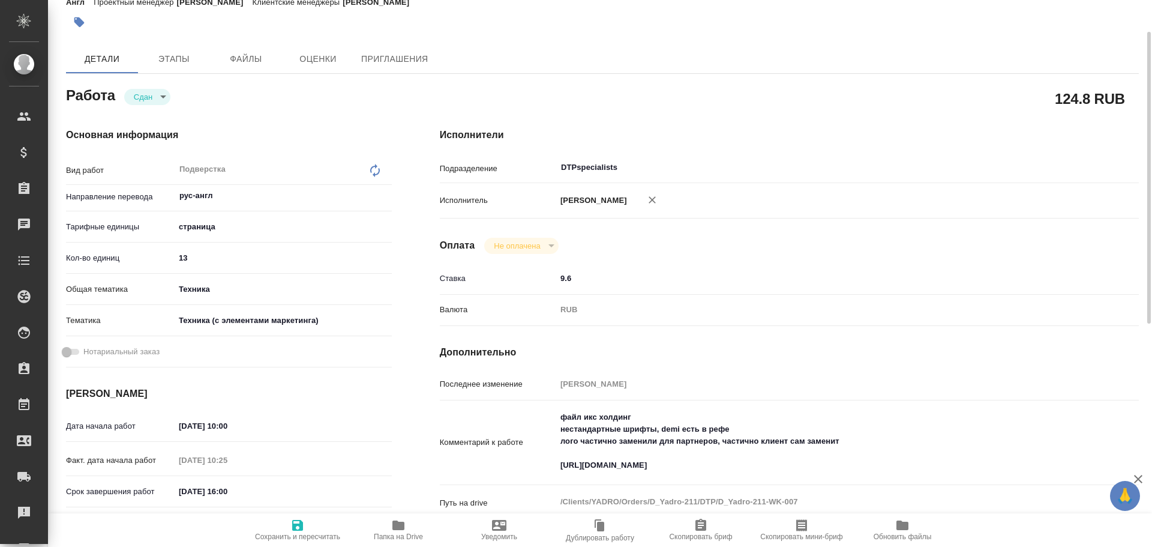
type textarea "x"
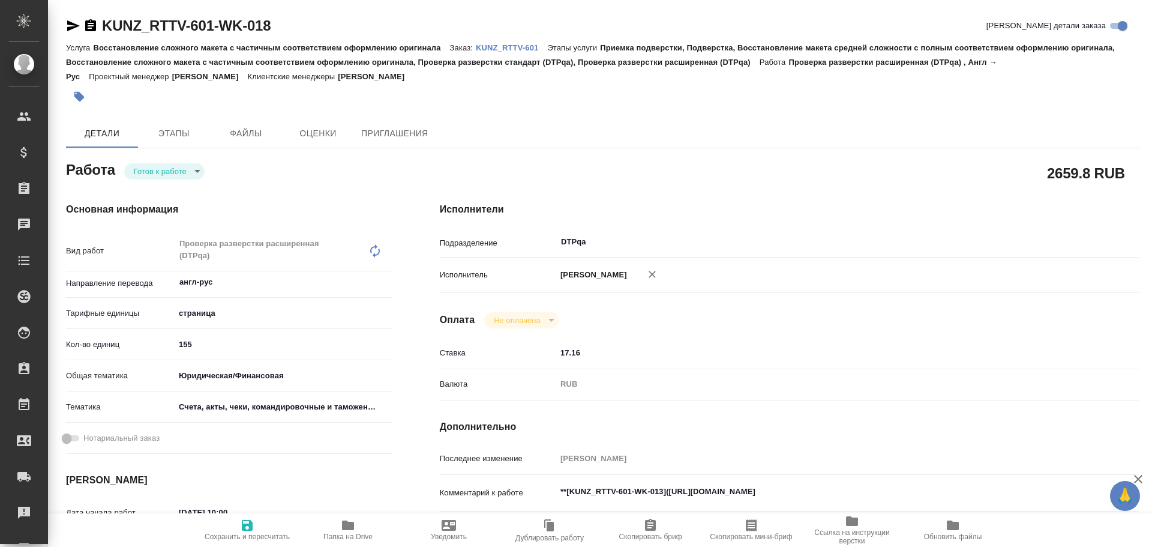
type textarea "x"
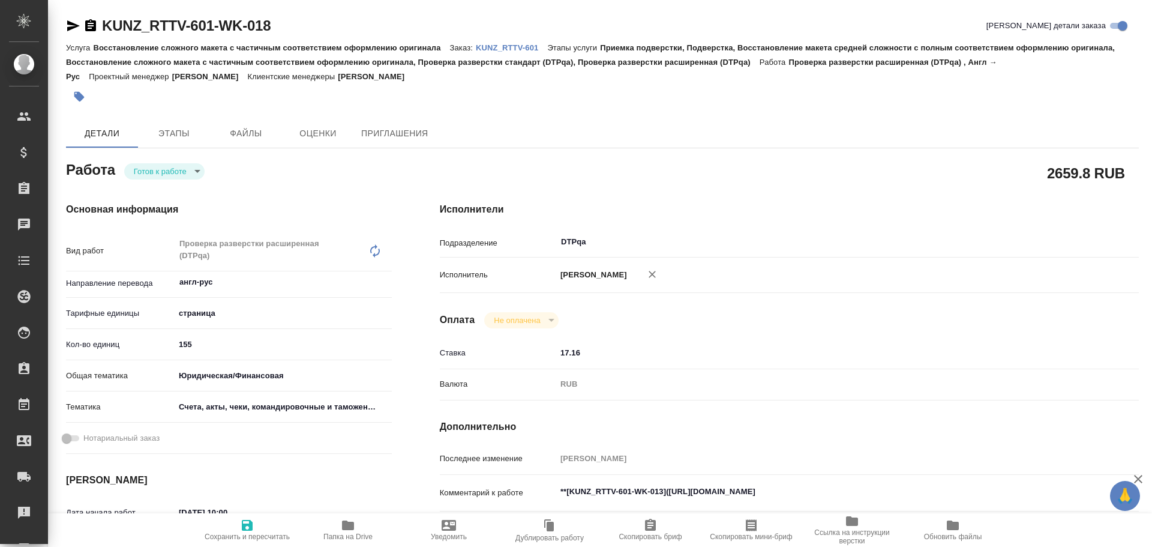
type textarea "x"
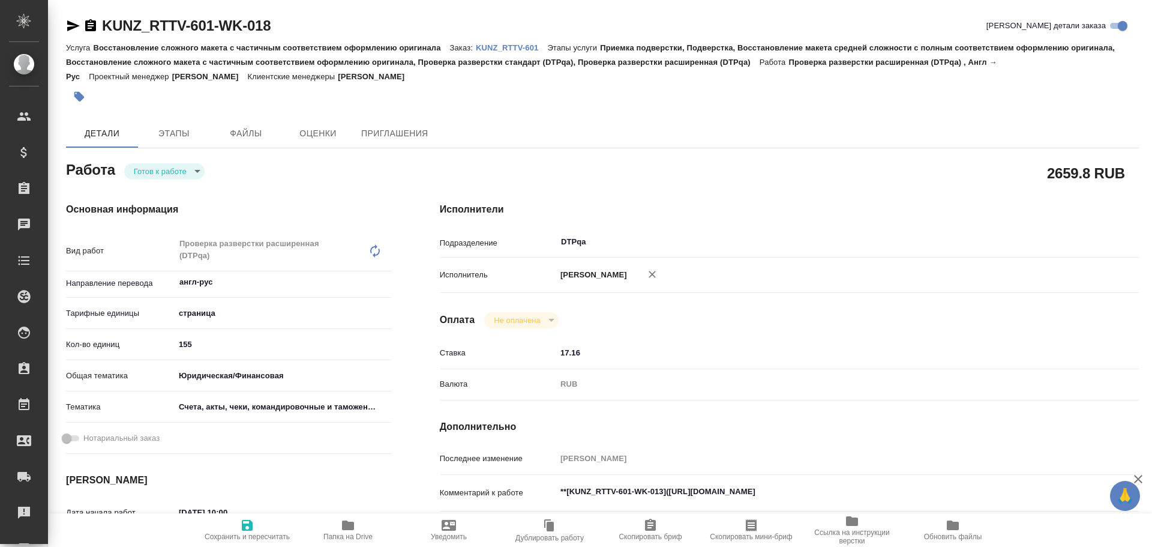
type textarea "x"
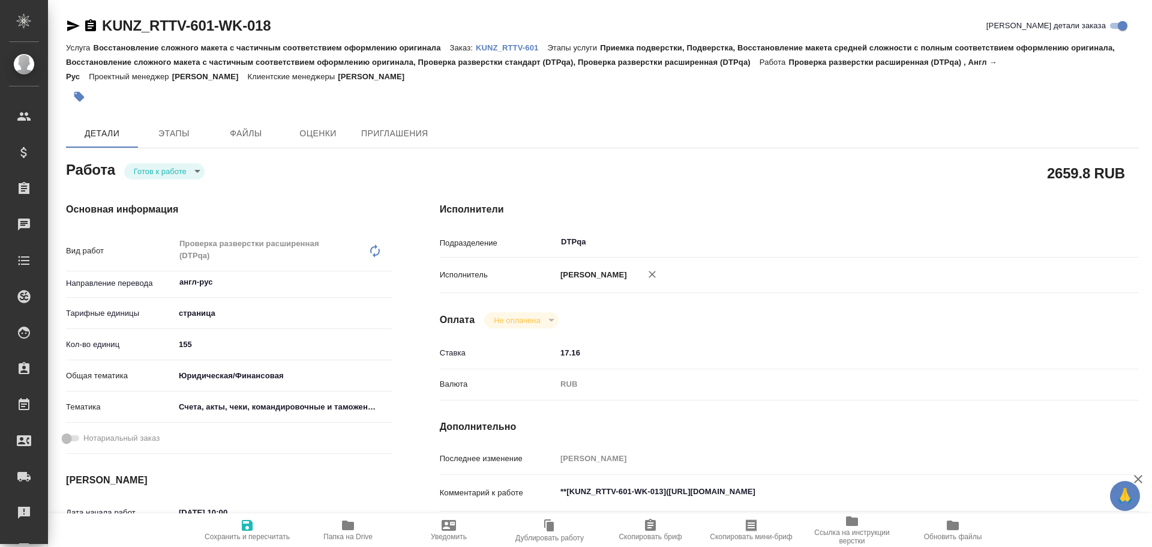
type textarea "x"
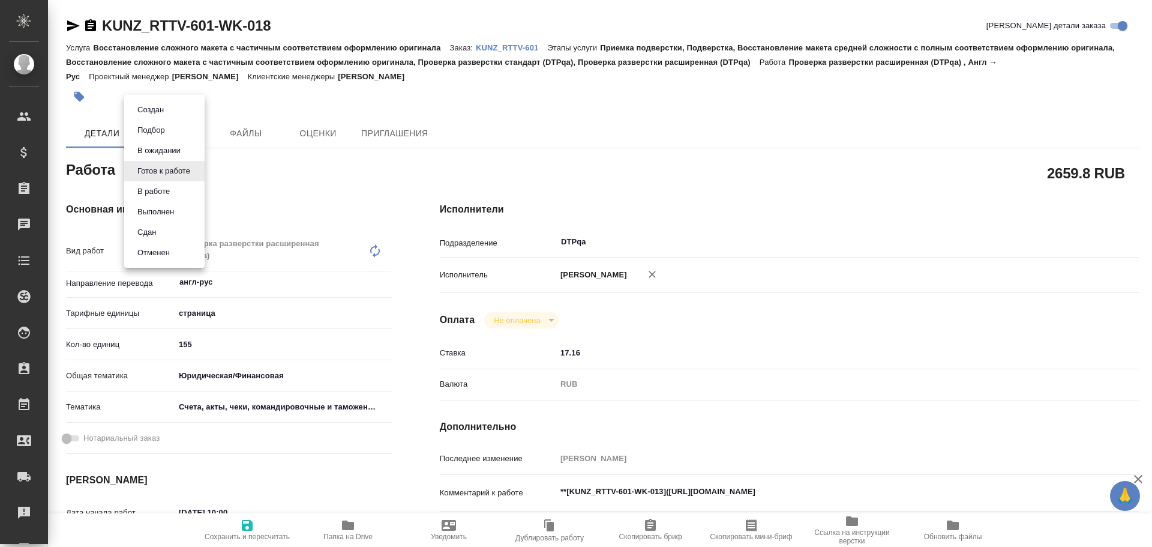
click at [151, 176] on body "🙏 .cls-1 fill:#fff; AWATERA Chulets Elena Клиенты Спецификации Заказы Чаты Todo…" at bounding box center [576, 273] width 1152 height 547
type textarea "x"
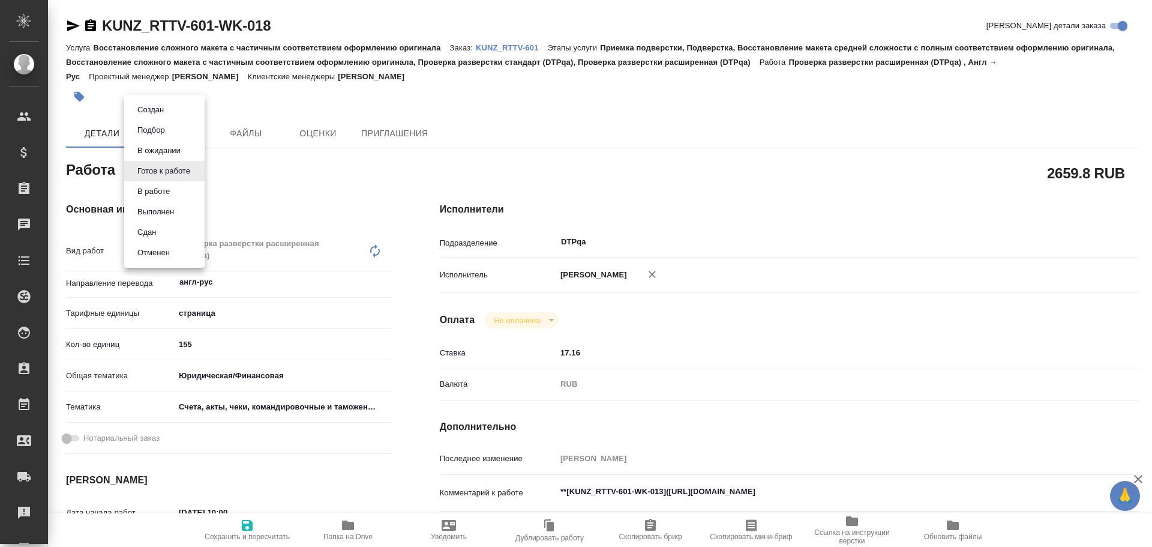
type textarea "x"
click at [158, 190] on button "В работе" at bounding box center [154, 191] width 40 height 13
type textarea "x"
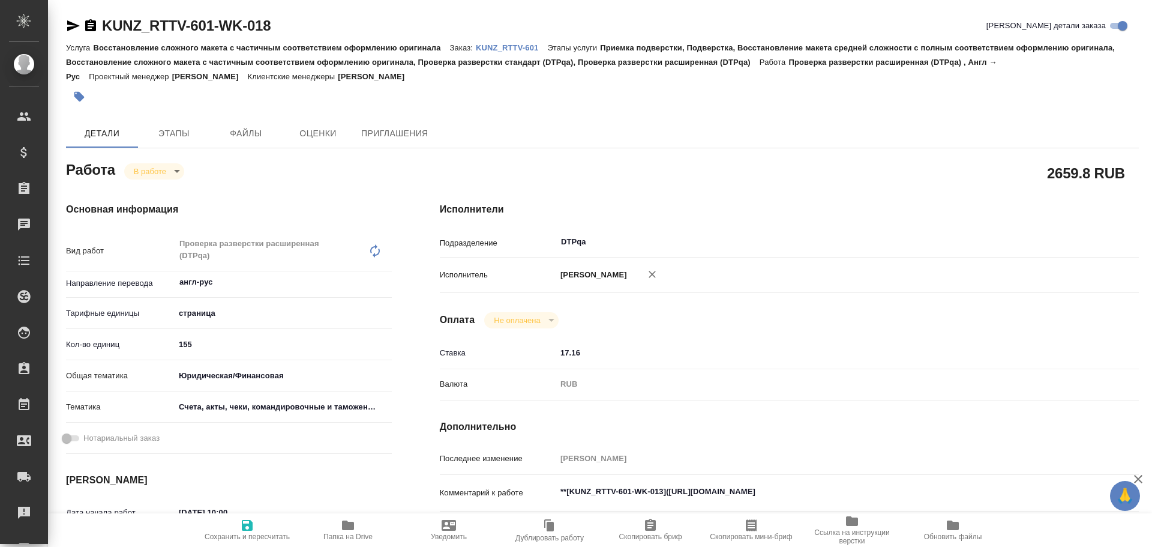
type textarea "x"
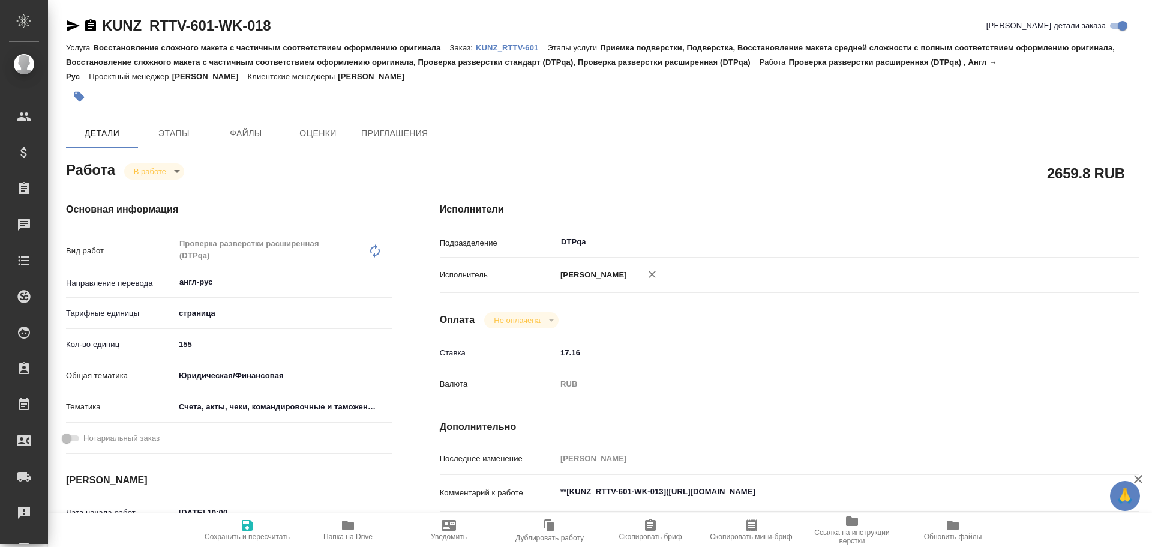
type textarea "x"
click at [247, 519] on icon "button" at bounding box center [247, 525] width 14 height 14
type textarea "x"
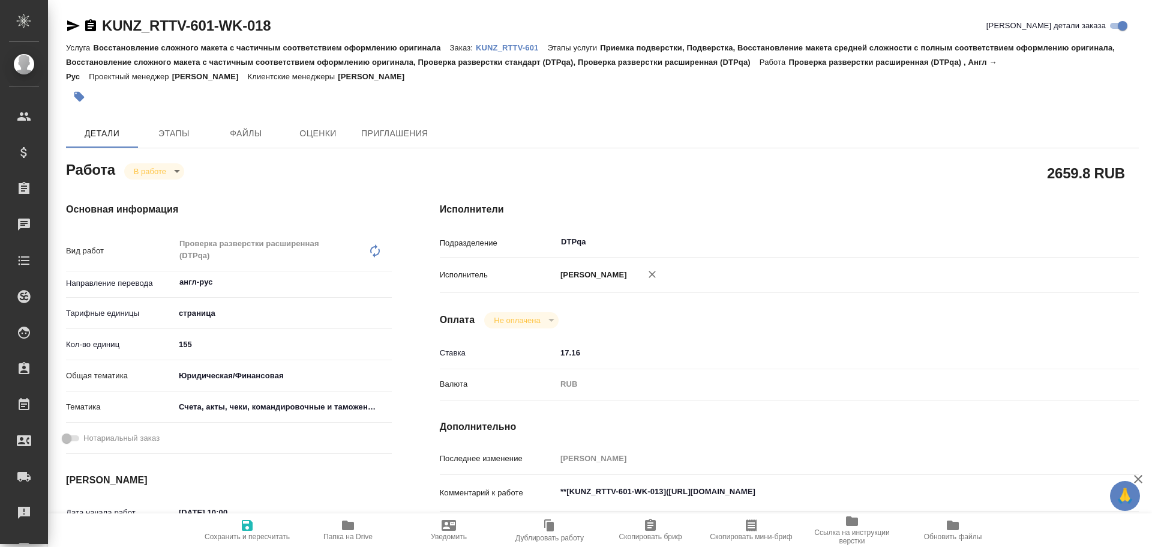
type textarea "x"
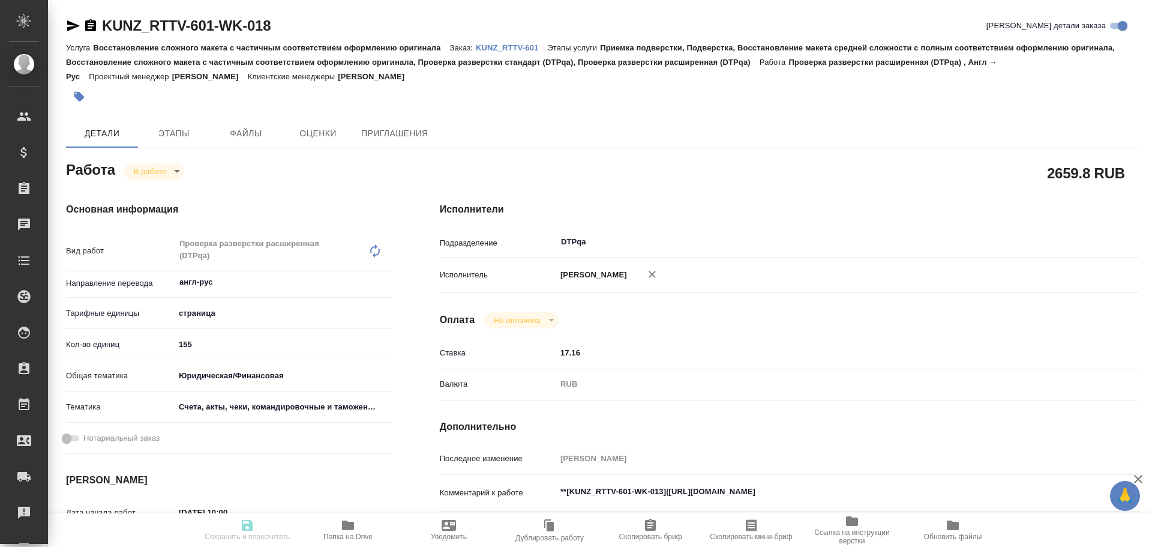
type textarea "x"
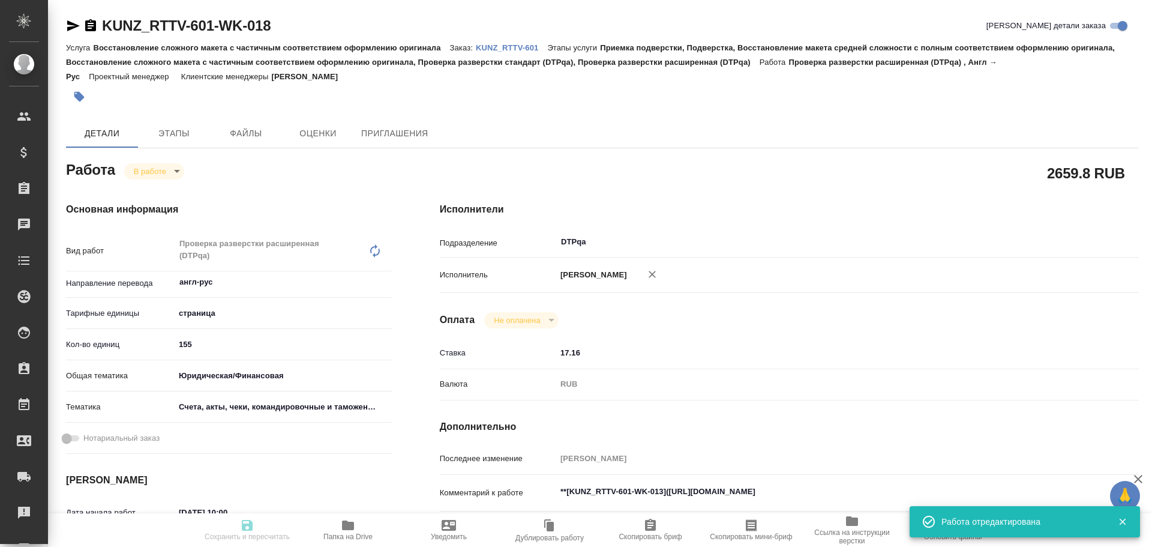
type input "inProgress"
type textarea "Проверка разверстки расширенная (DTPqa)"
type textarea "x"
type input "англ-рус"
type input "5a8b1489cc6b4906c91bfdb2"
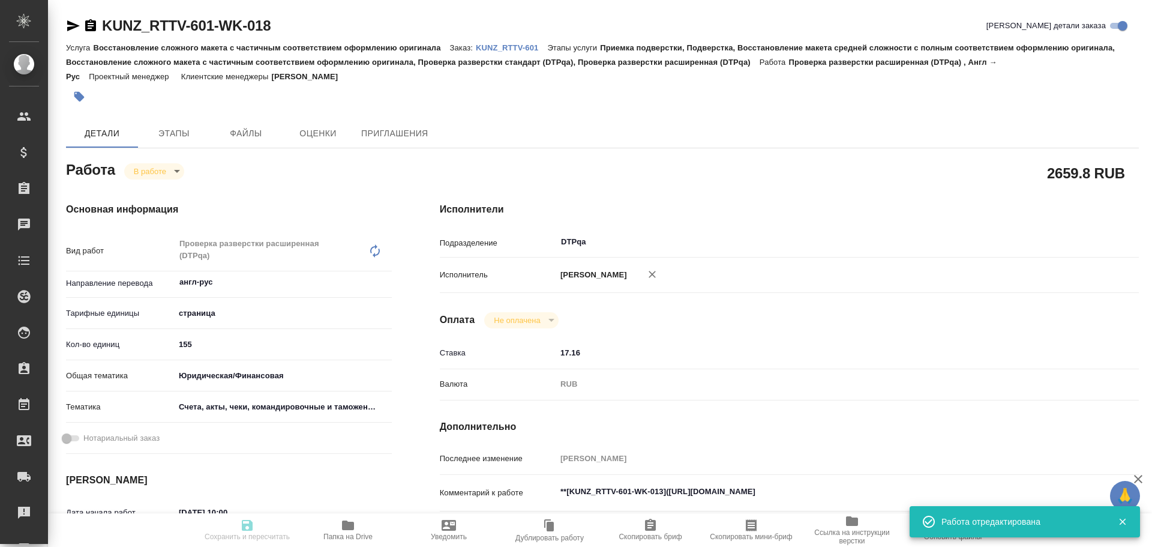
type input "155"
type input "yr-fn"
type input "5f647205b73bc97568ca66c0"
type input "09.10.2025 10:00"
type input "10.10.2025 14:53"
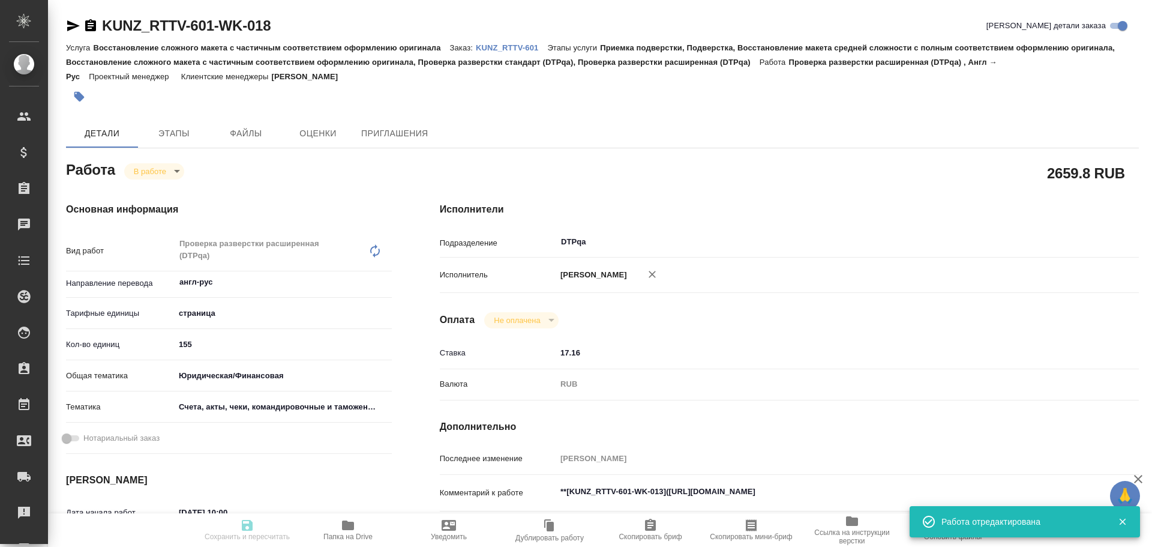
type input "13.10.2025 12:30"
type input "24.11.2025 15:00"
type input "DTPqa"
type input "notPayed"
type input "17.16"
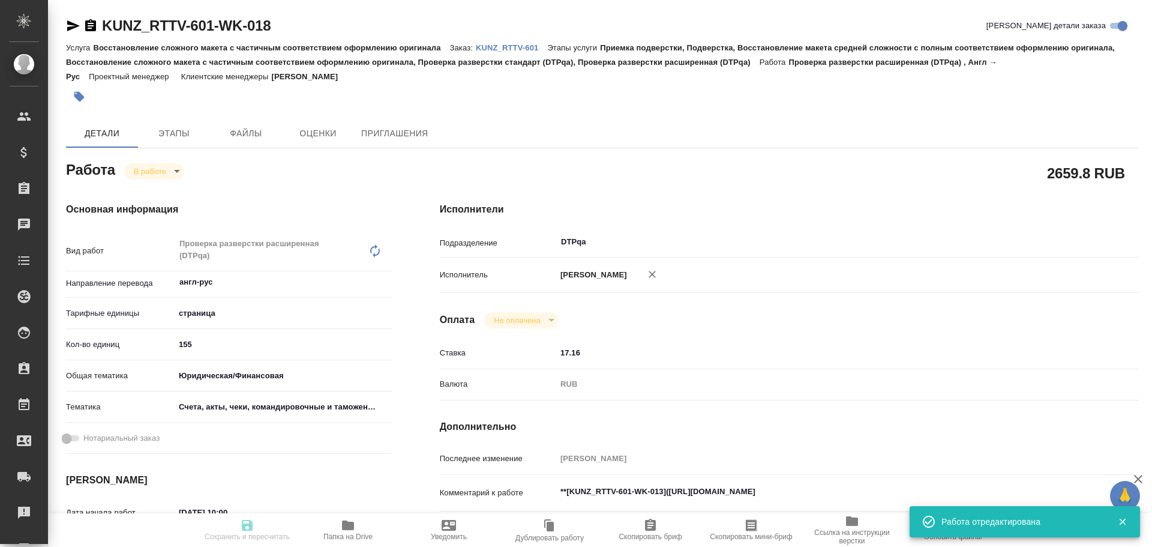
type input "RUB"
type input "Чулец Елена"
type textarea "**[KUNZ_RTTV-601-WK-013](https://tera.awatera.com/Work/68e3b55e26d3d394a4798e3f…"
type textarea "x"
type textarea "/Clients/RT/Orders/KUNZ_RTTV-601/DTP/KUNZ_RTTV-601-WK-018"
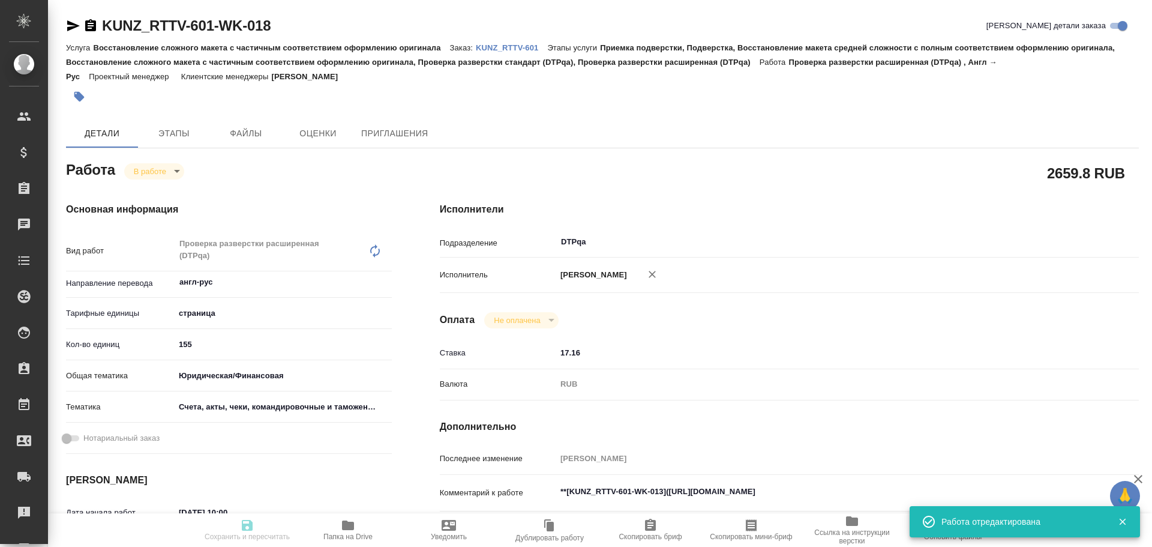
type textarea "x"
type input "KUNZ_RTTV-601"
type input "Восстановление сложного макета с частичным соответствием оформлению оригинала"
type input "Приемка подверстки, Подверстка, Восстановление макета средней сложности с полны…"
type input "Веселова Юлия"
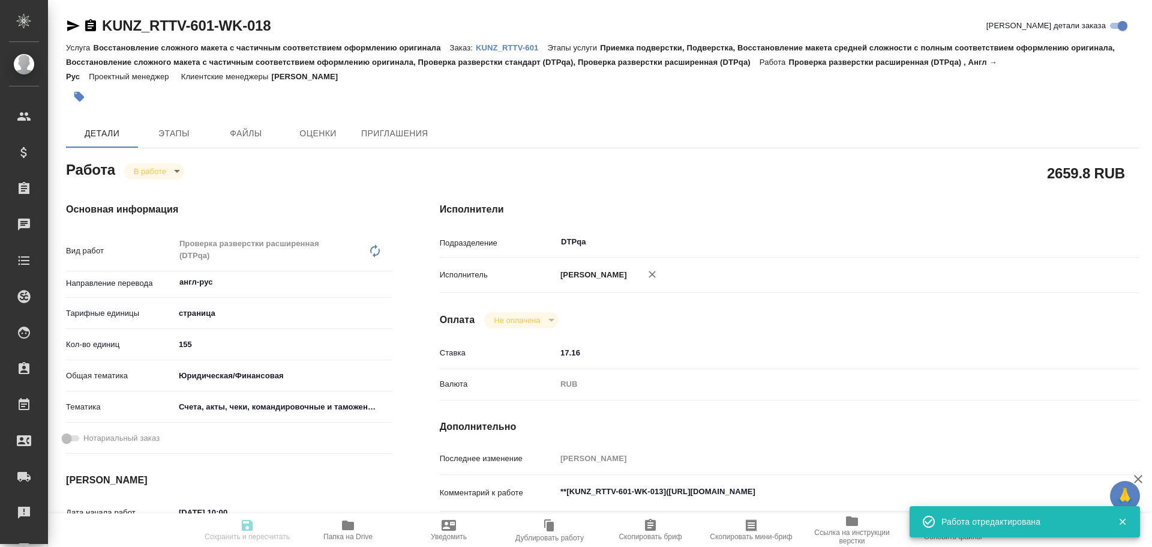
type input "Петрова Валерия"
type input "/Clients/RT/Orders/KUNZ_RTTV-601"
type textarea "x"
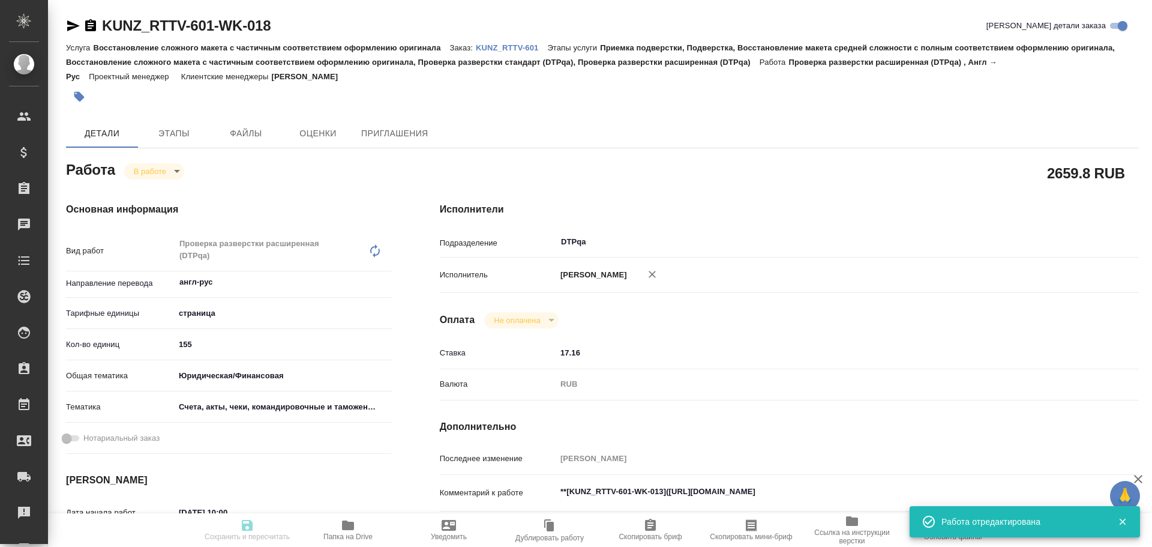
type textarea "x"
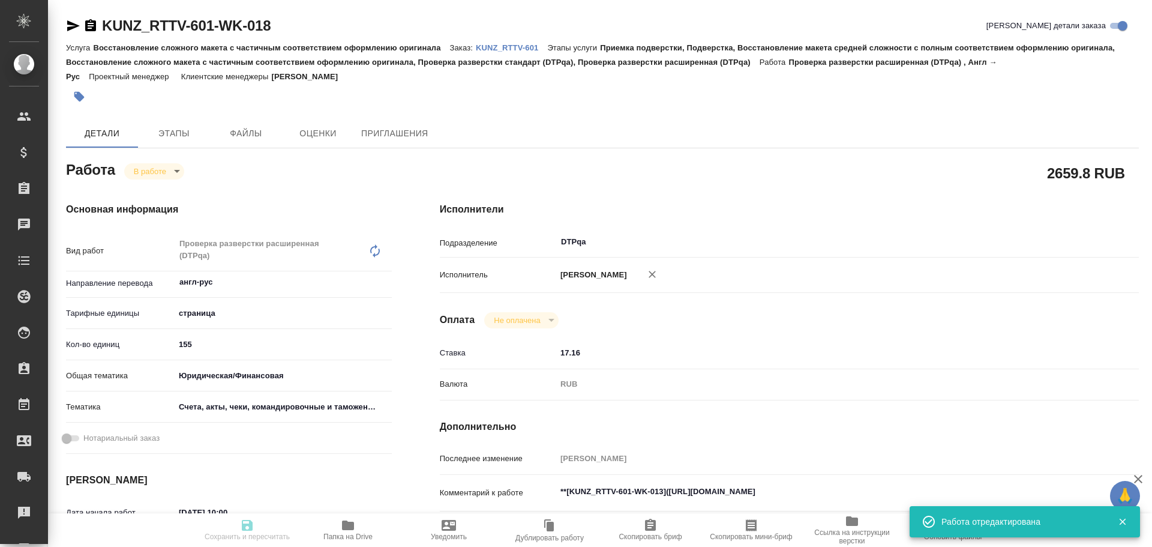
type textarea "x"
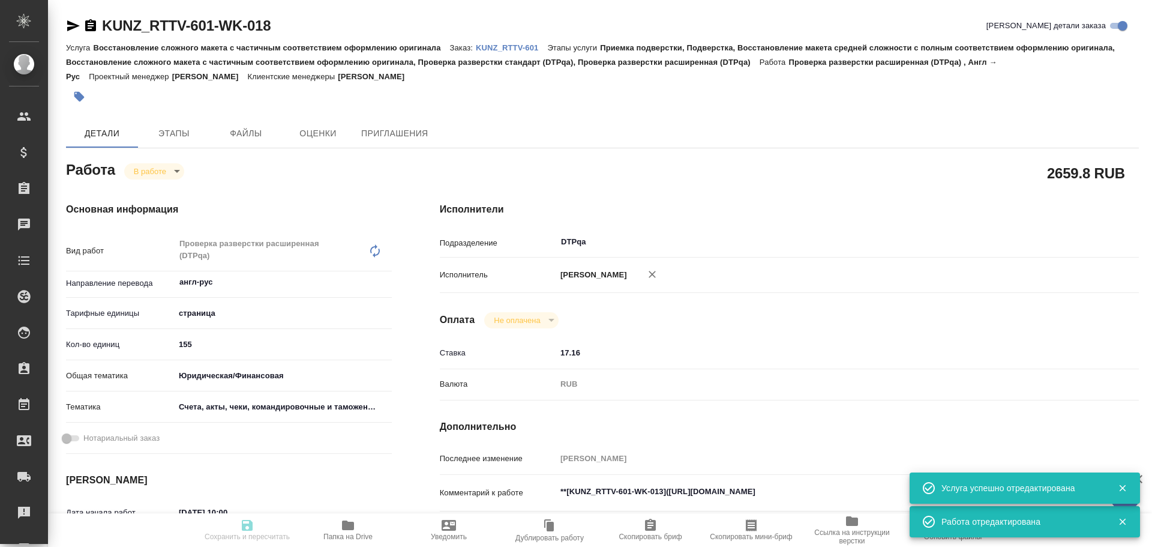
type textarea "x"
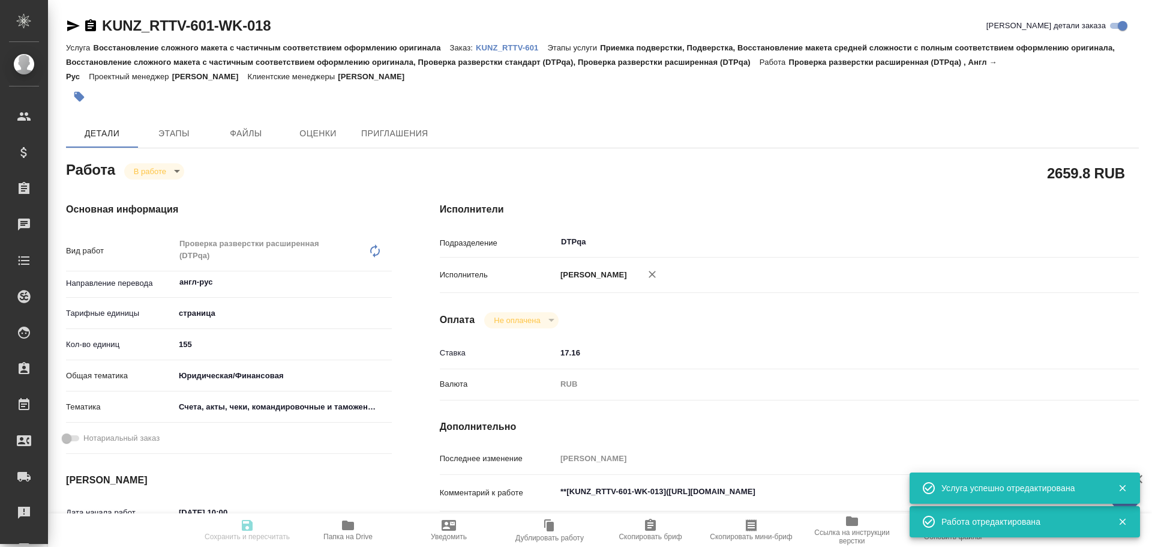
type textarea "x"
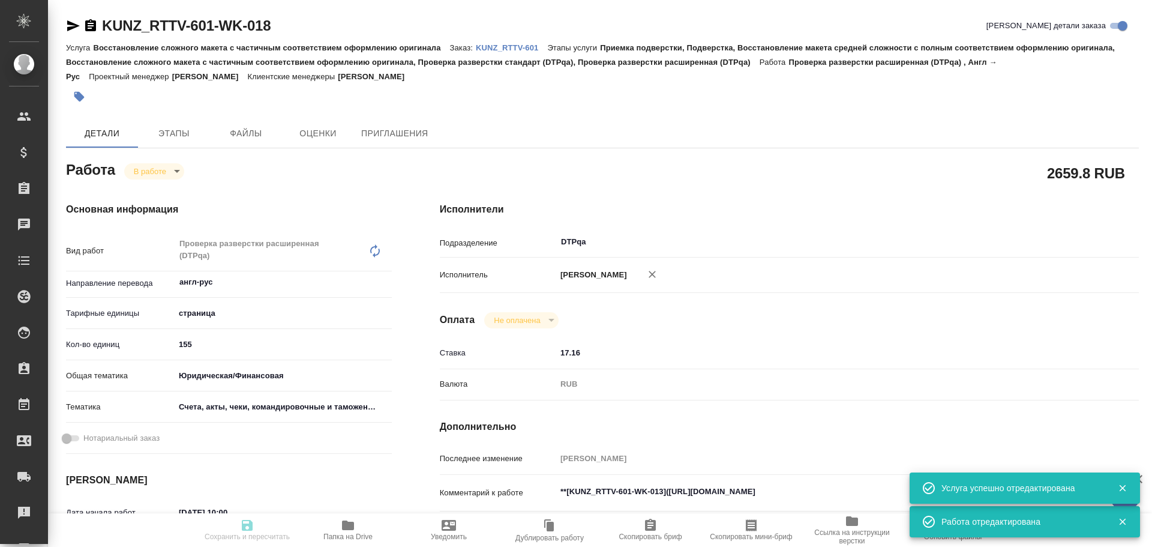
type textarea "x"
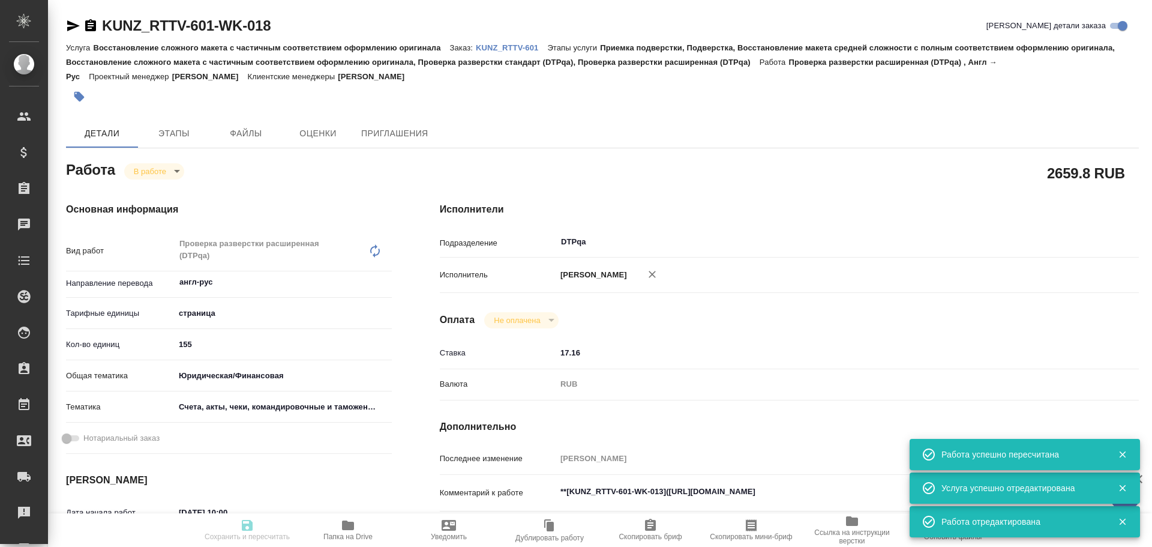
type input "inProgress"
type textarea "Проверка разверстки расширенная (DTPqa)"
type textarea "x"
type input "англ-рус"
type input "5a8b1489cc6b4906c91bfdb2"
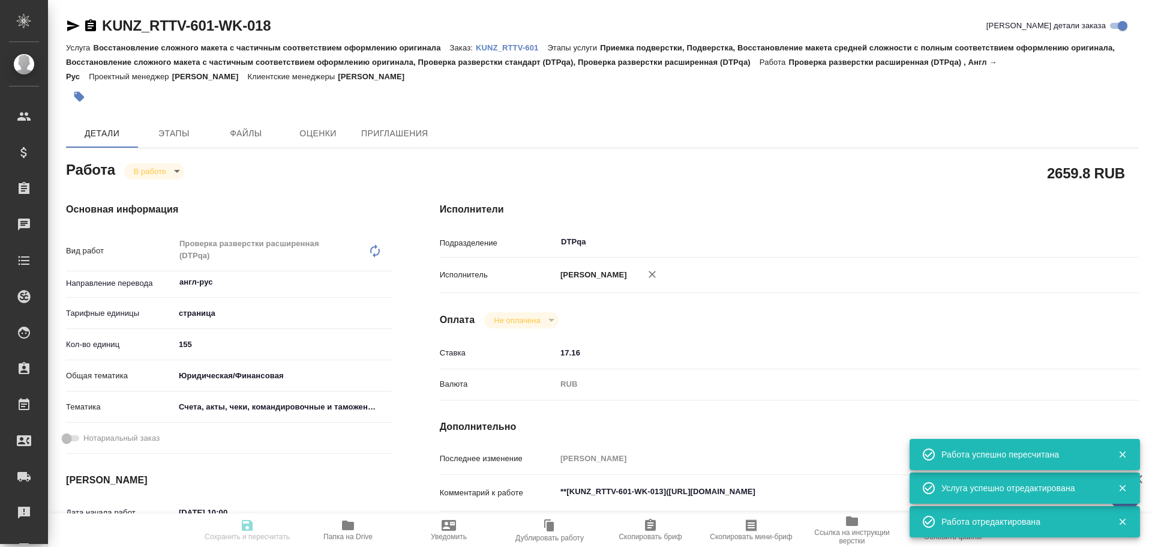
type input "155"
type input "yr-fn"
type input "5f647205b73bc97568ca66c0"
type input "09.10.2025 10:00"
type input "10.10.2025 14:53"
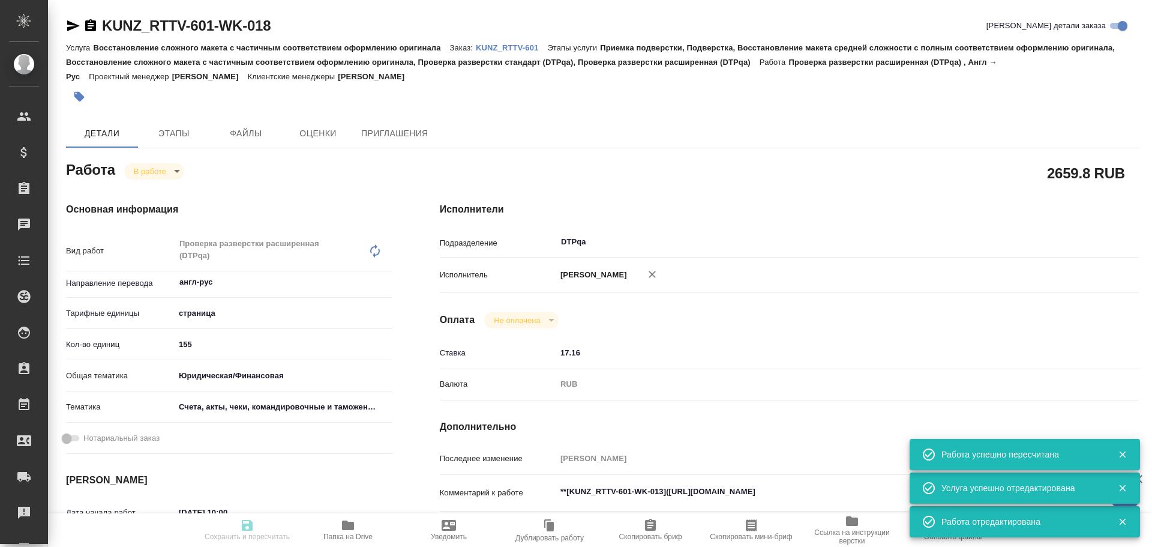
type input "13.10.2025 12:30"
type input "24.11.2025 15:00"
type input "DTPqa"
type input "notPayed"
type input "17.16"
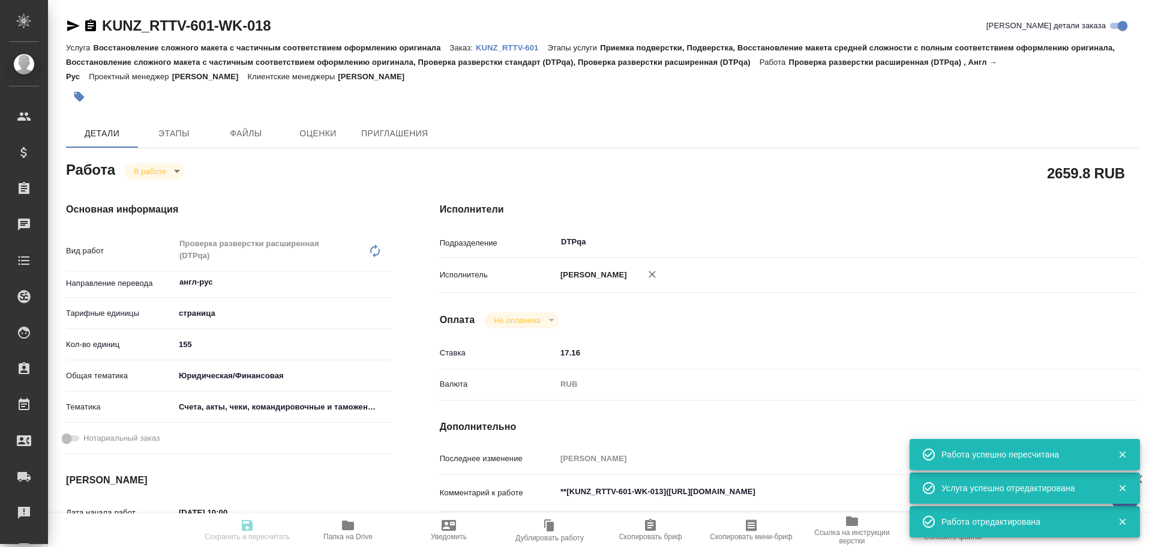
type input "RUB"
type input "Чулец Елена"
type textarea "**[KUNZ_RTTV-601-WK-013](https://tera.awatera.com/Work/68e3b55e26d3d394a4798e3f…"
type textarea "x"
type textarea "/Clients/RT/Orders/KUNZ_RTTV-601/DTP/KUNZ_RTTV-601-WK-018"
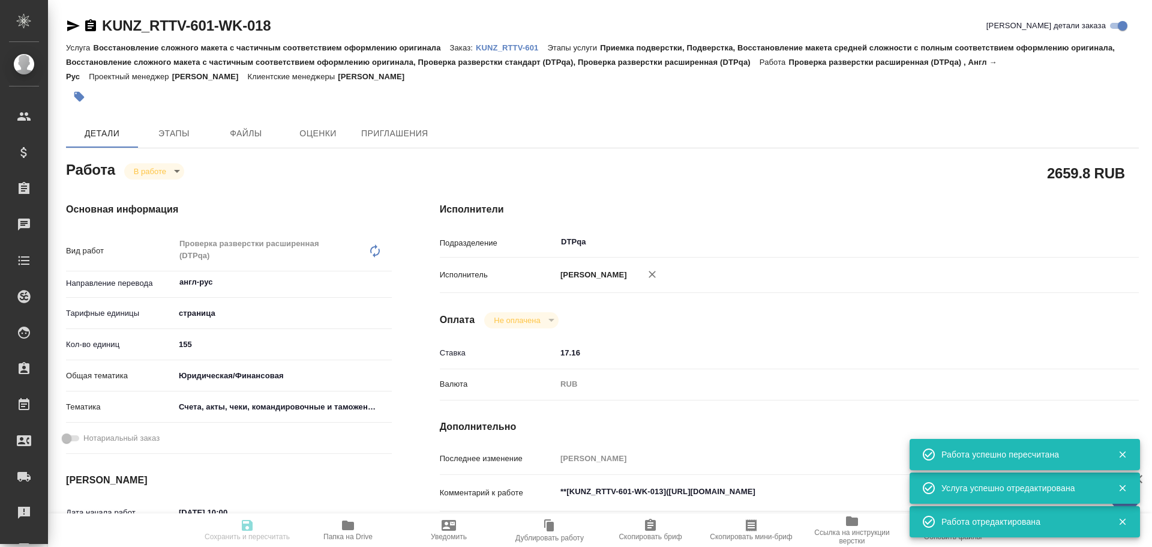
type textarea "x"
type input "KUNZ_RTTV-601"
type input "Восстановление сложного макета с частичным соответствием оформлению оригинала"
type input "Приемка подверстки, Подверстка, Восстановление макета средней сложности с полны…"
type input "Веселова Юлия"
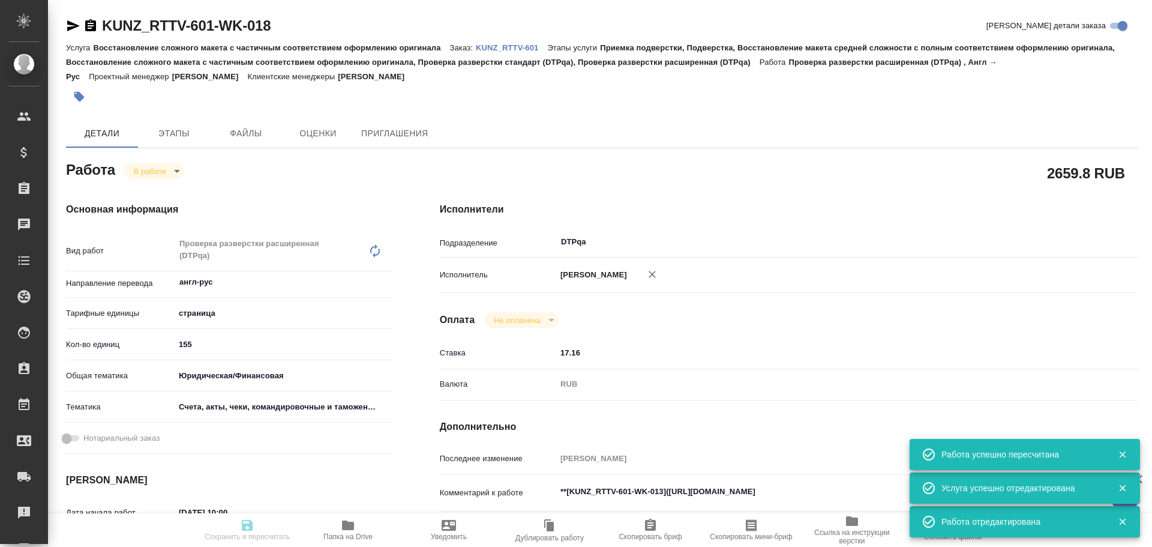
type input "Петрова Валерия"
type input "/Clients/RT/Orders/KUNZ_RTTV-601"
type textarea "x"
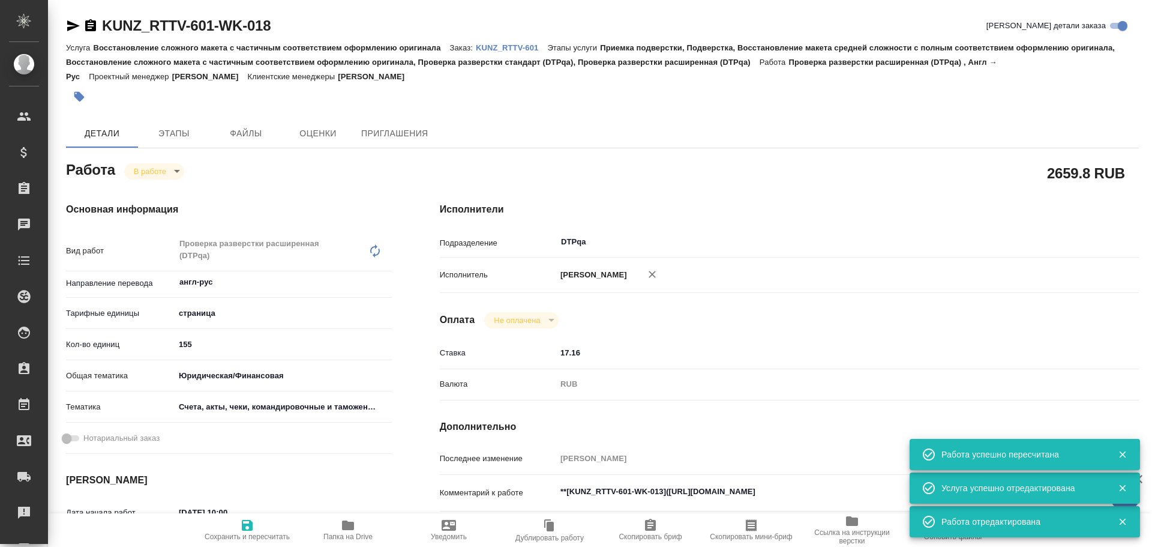
type textarea "x"
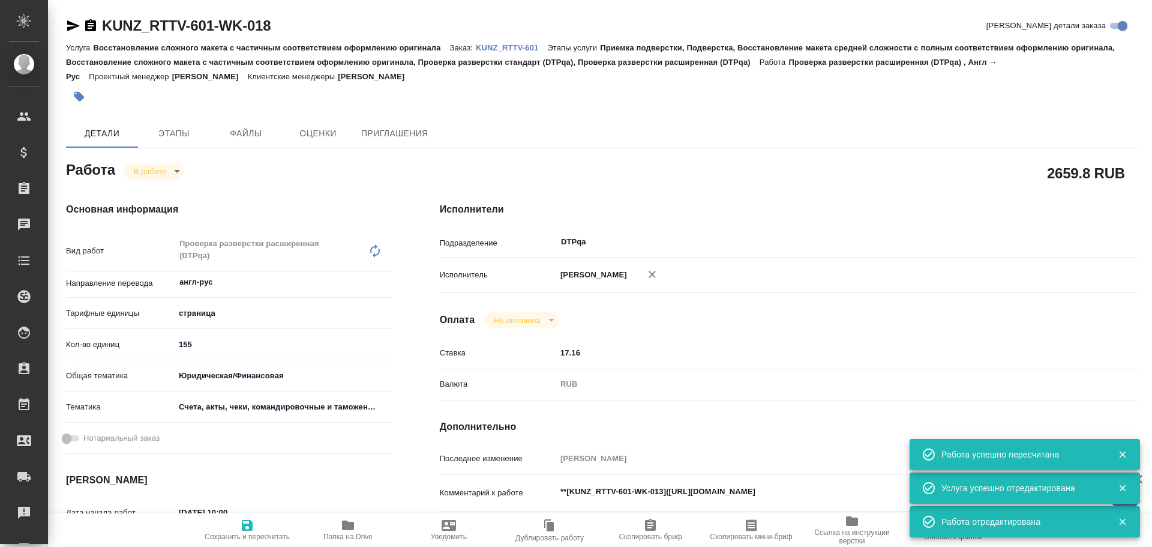
type textarea "x"
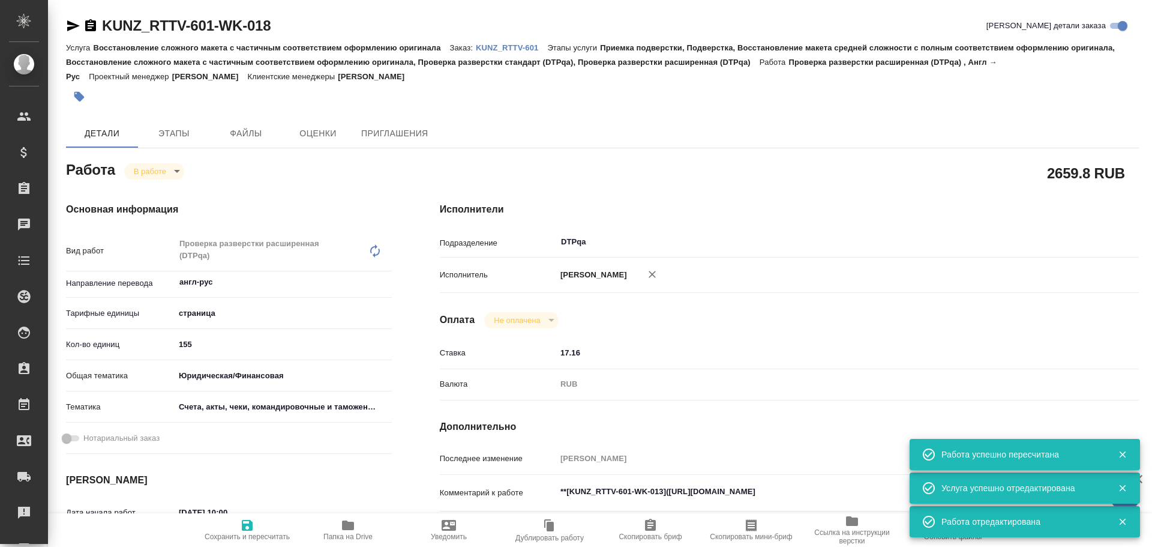
type textarea "x"
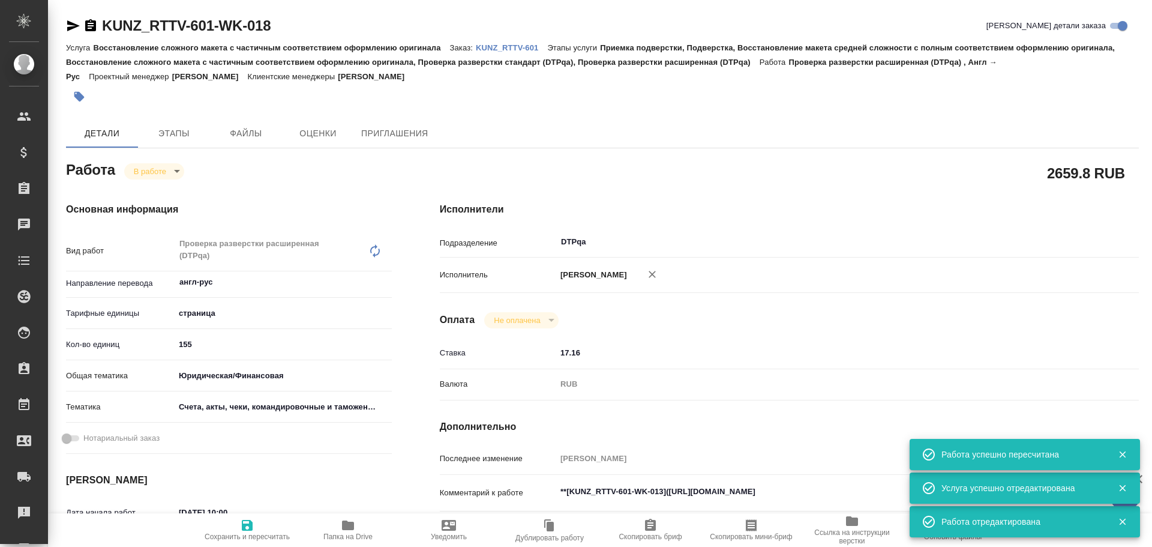
type textarea "x"
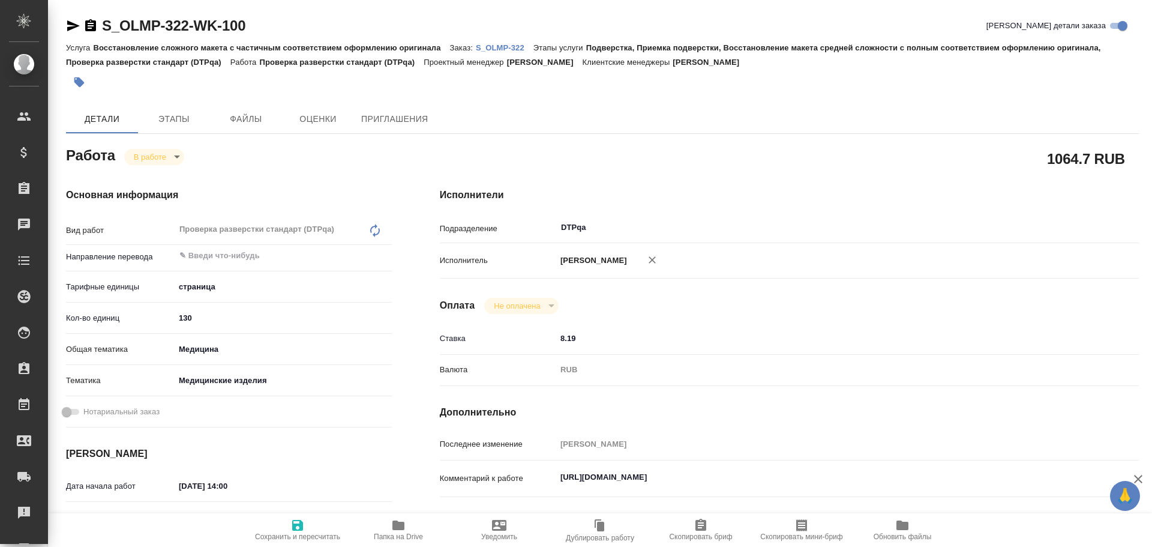
type textarea "x"
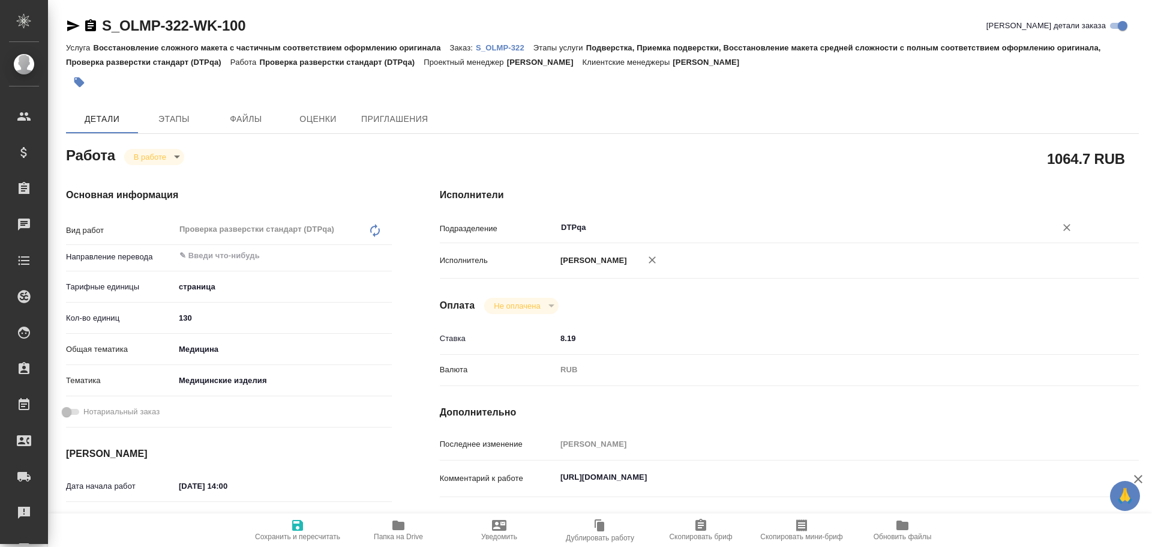
type textarea "x"
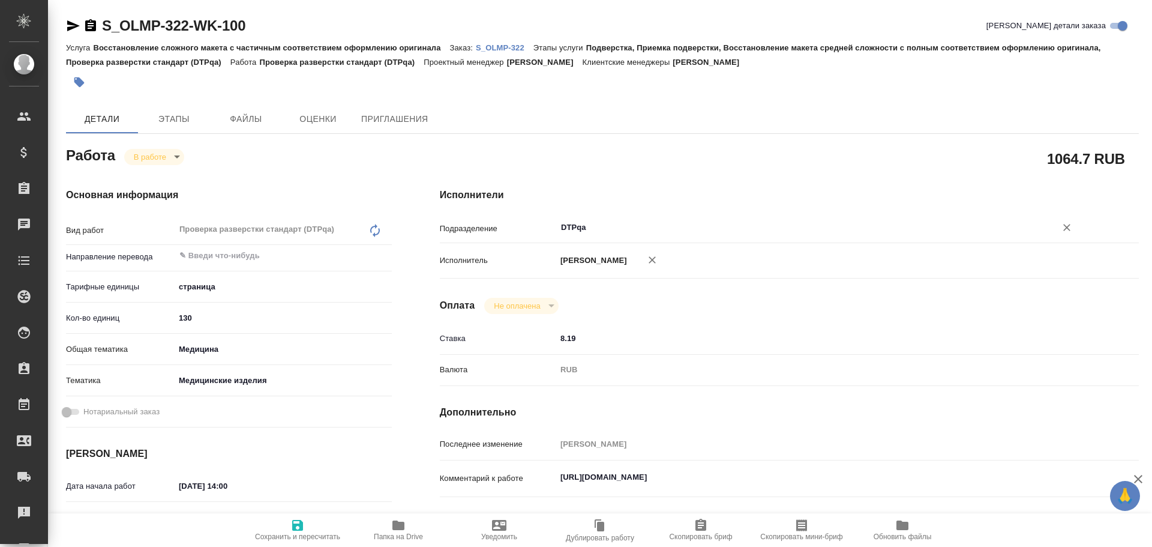
type textarea "x"
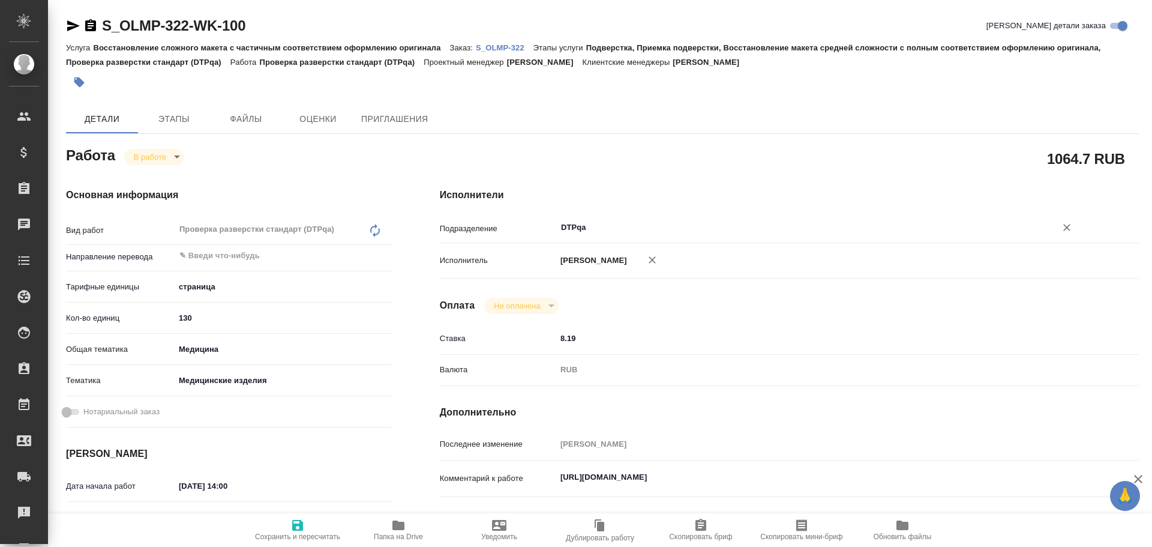
scroll to position [120, 0]
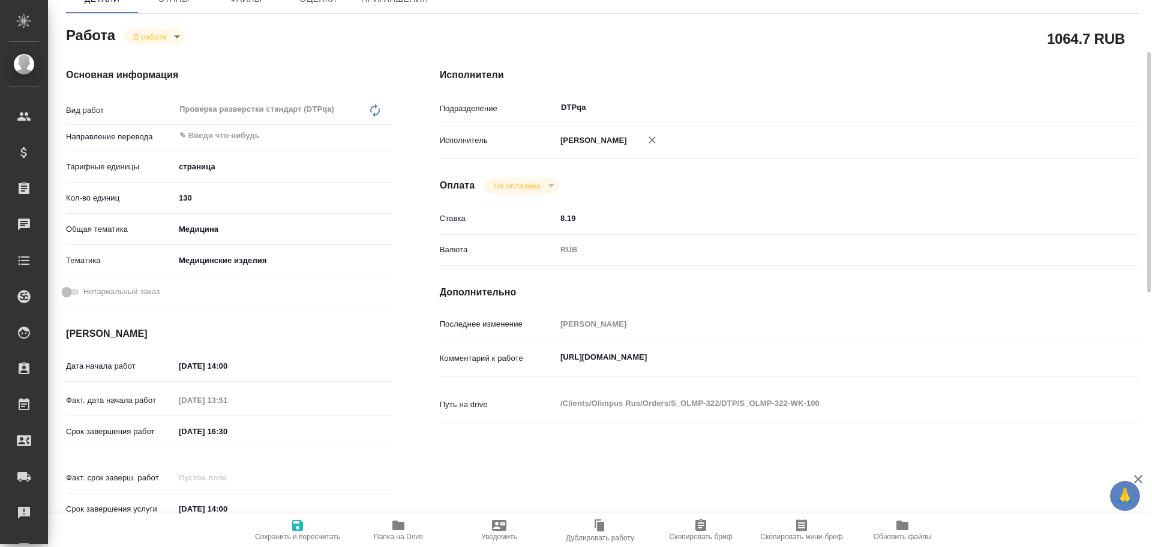
type textarea "x"
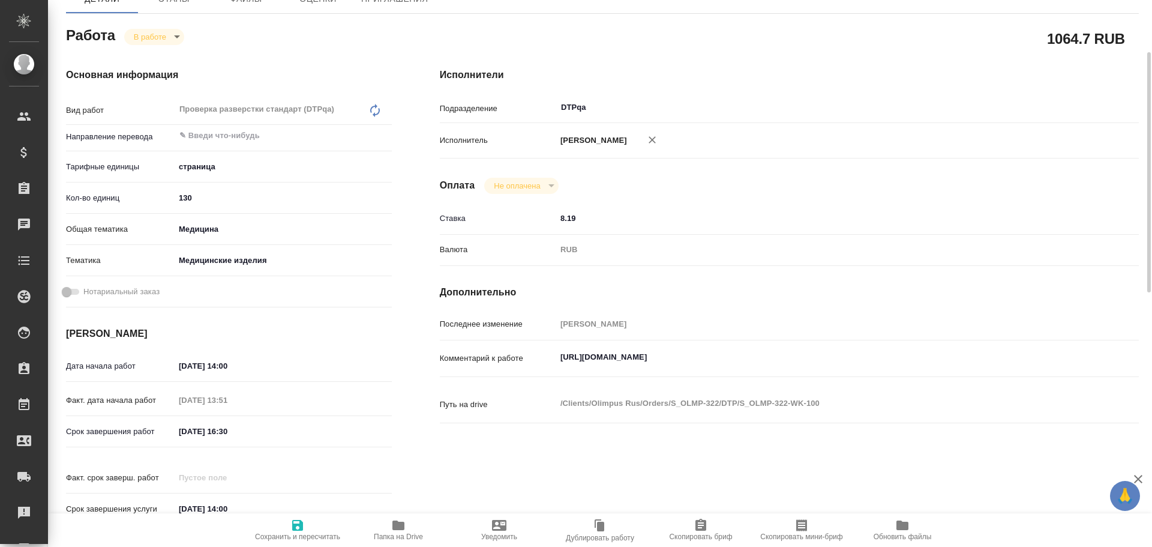
type textarea "x"
drag, startPoint x: 559, startPoint y: 353, endPoint x: 805, endPoint y: 356, distance: 246.1
click at [805, 356] on textarea "[URL][DOMAIN_NAME]" at bounding box center [818, 357] width 523 height 20
type textarea "x"
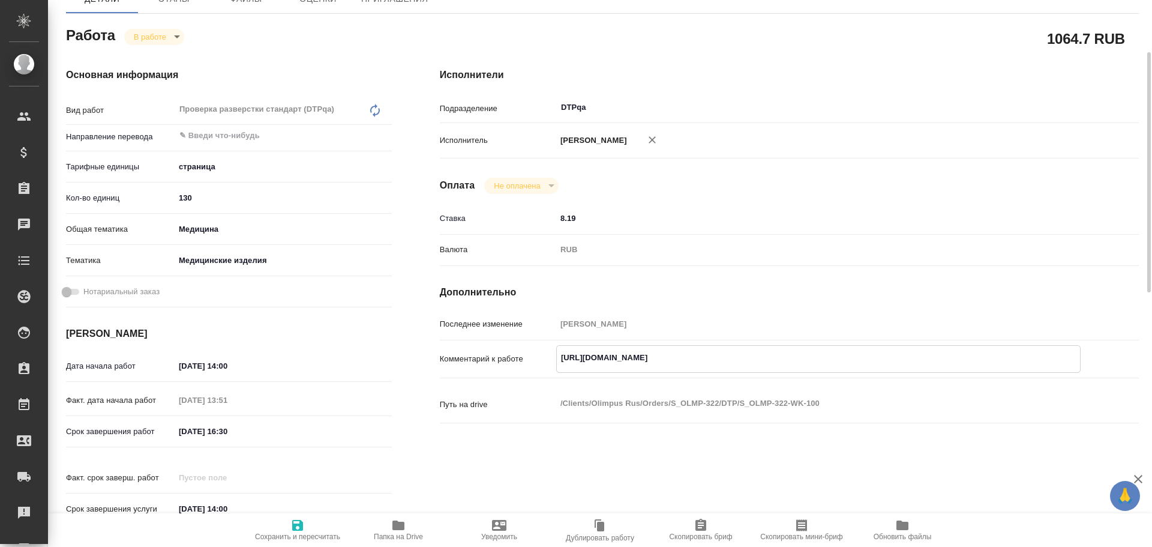
type textarea "x"
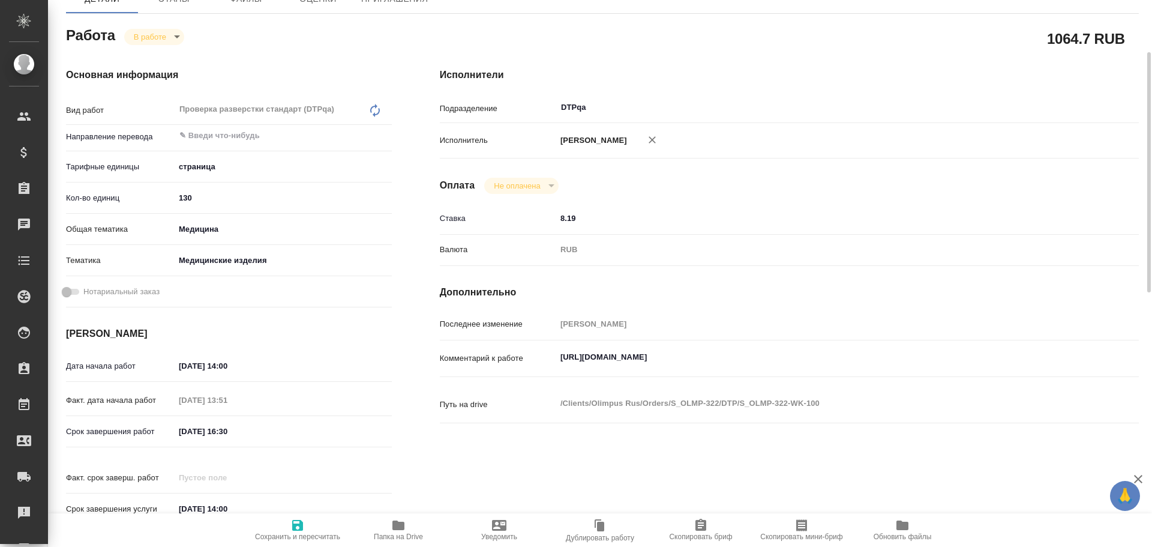
type textarea "x"
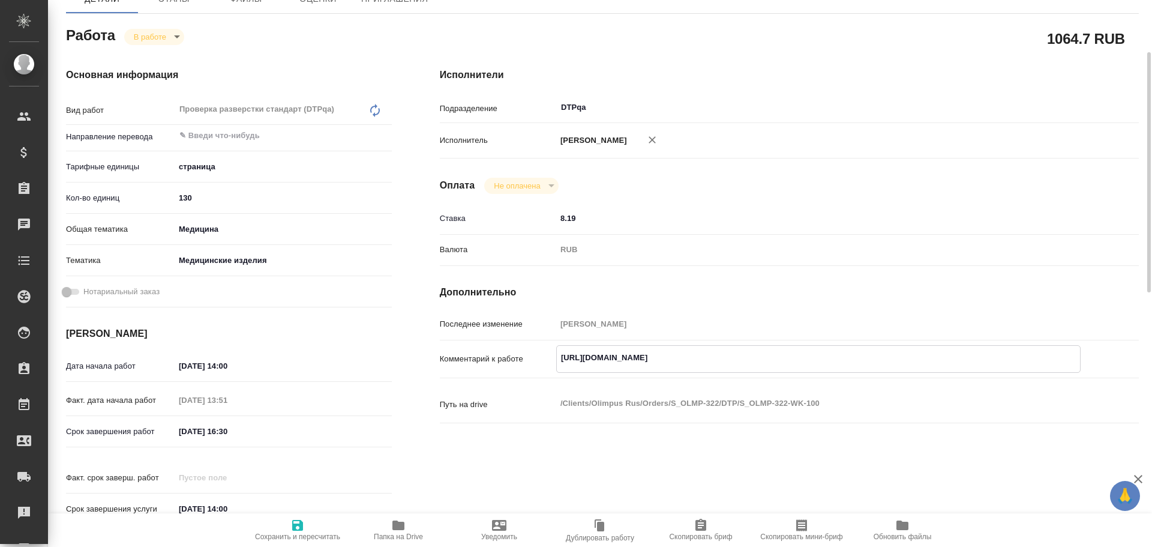
click at [410, 526] on span "Папка на Drive" at bounding box center [398, 529] width 86 height 23
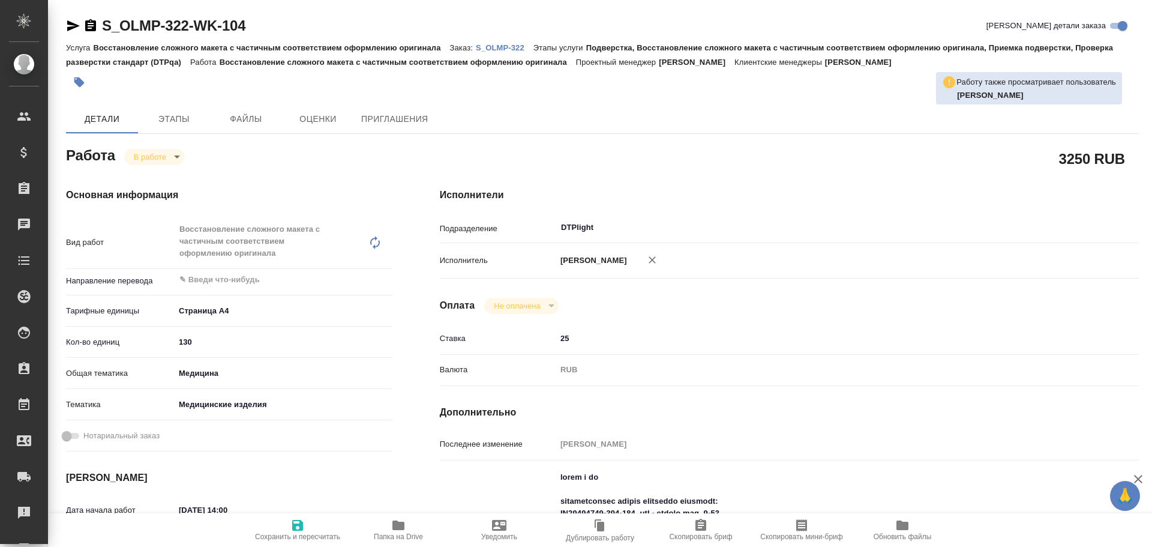
type textarea "x"
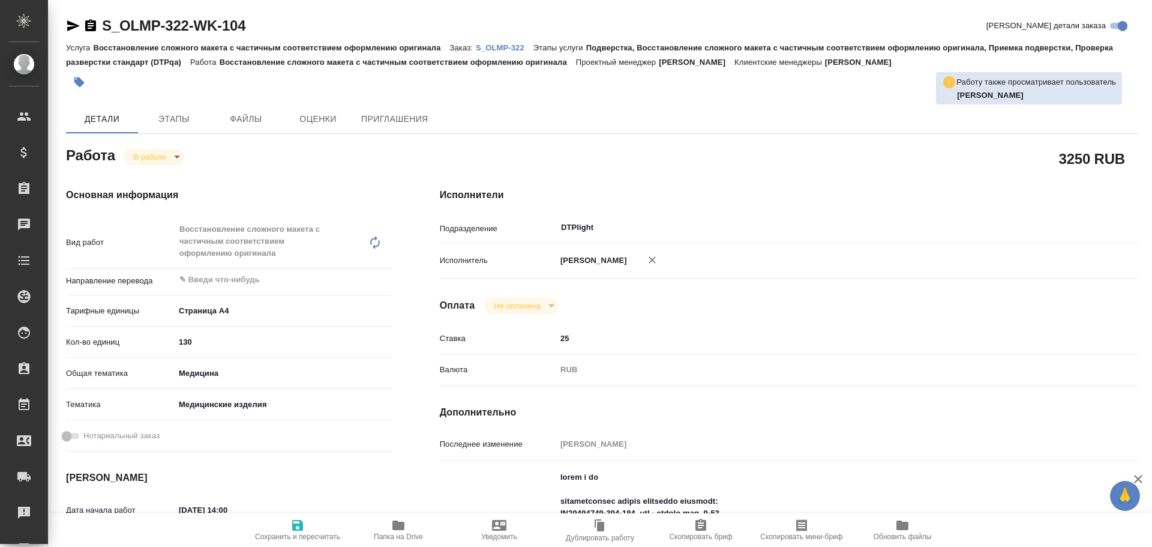
type textarea "x"
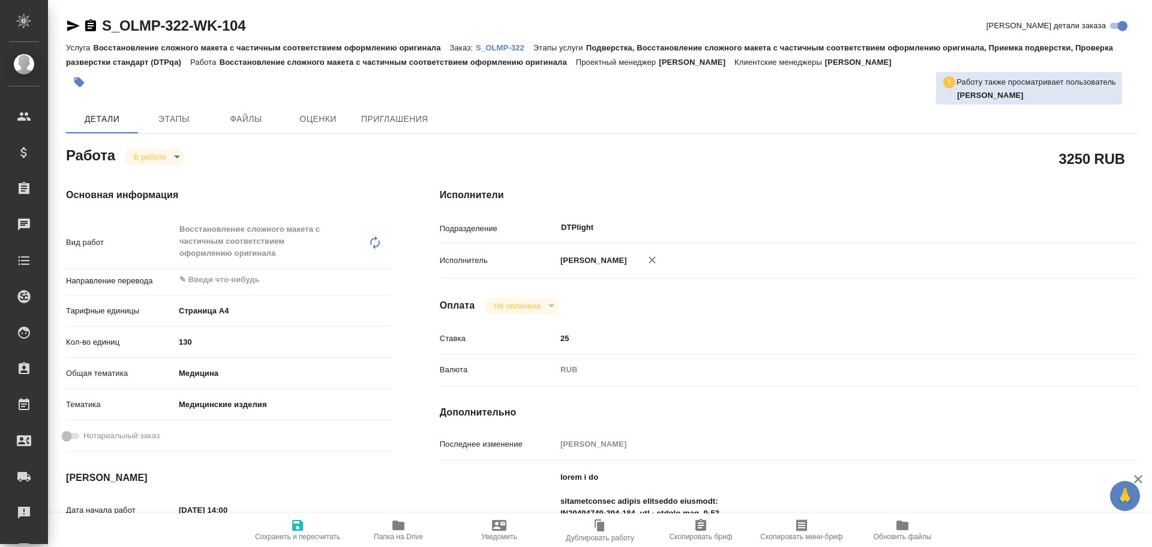
click at [404, 526] on icon "button" at bounding box center [398, 525] width 12 height 10
type textarea "x"
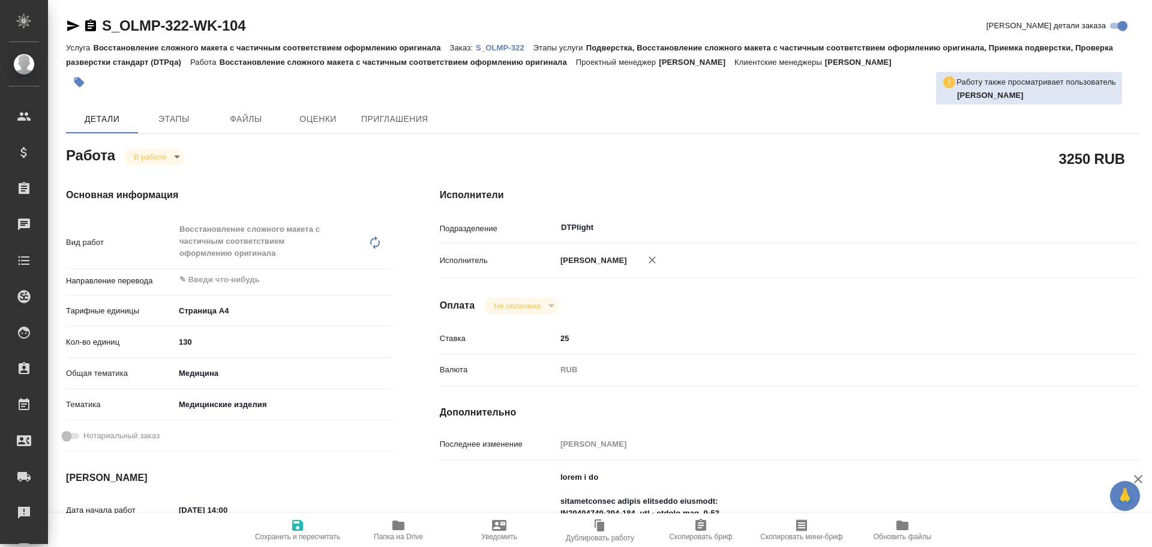
type textarea "x"
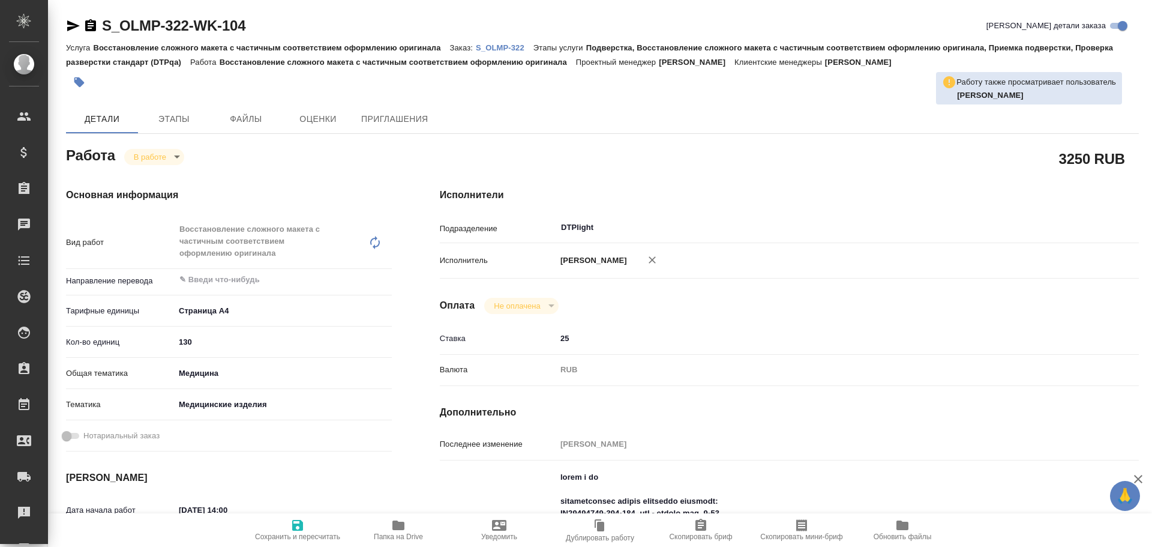
type textarea "x"
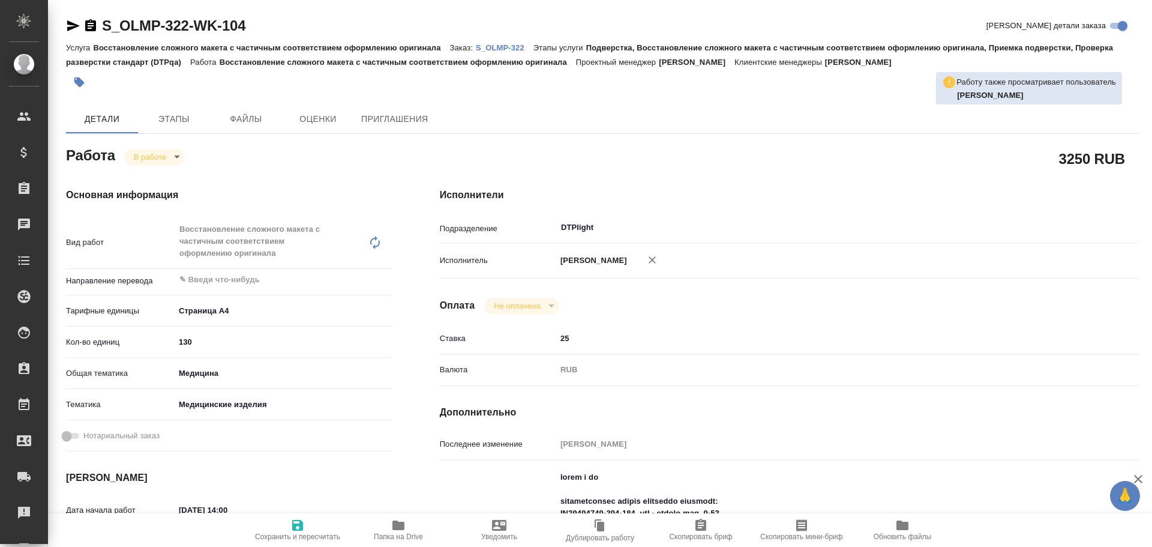
type textarea "x"
